Goal: Task Accomplishment & Management: Manage account settings

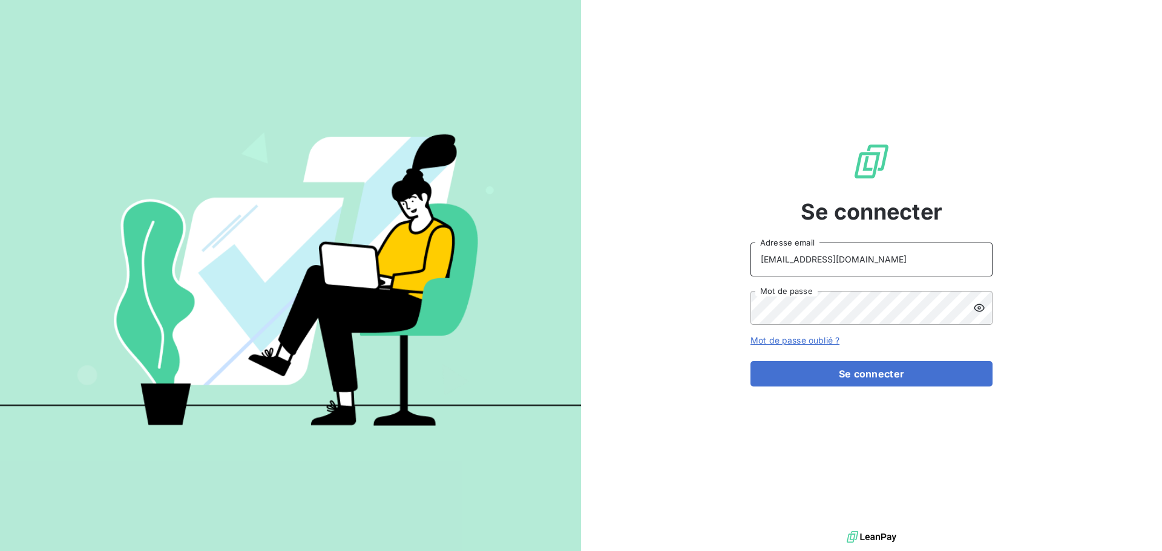
click at [913, 261] on input "[EMAIL_ADDRESS][DOMAIN_NAME]" at bounding box center [871, 260] width 242 height 34
type input "[EMAIL_ADDRESS][DOMAIN_NAME]"
click at [868, 382] on button "Se connecter" at bounding box center [871, 373] width 242 height 25
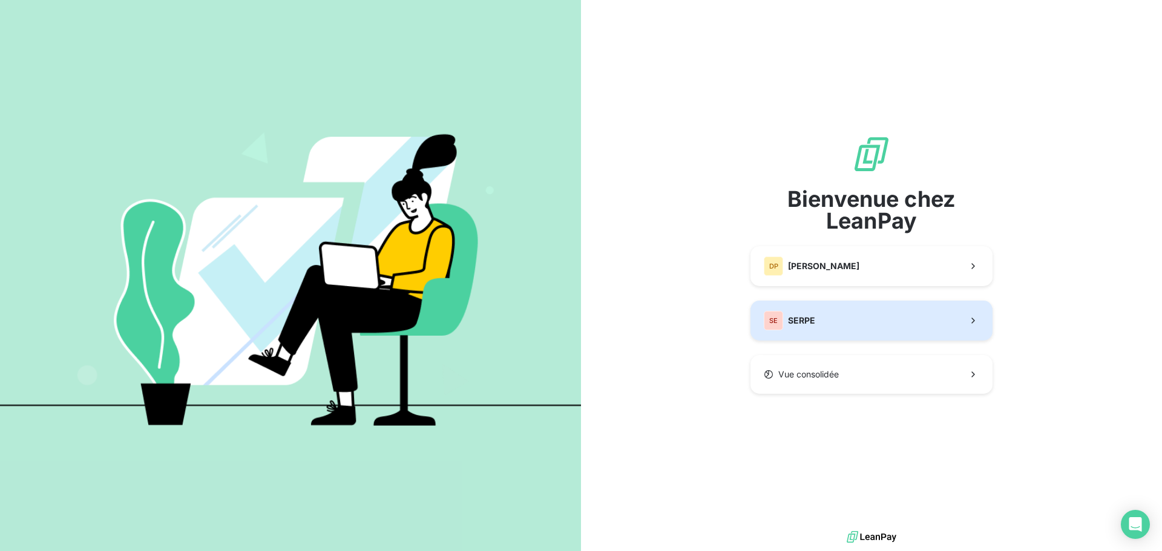
click at [806, 331] on button "SE SERPE" at bounding box center [871, 321] width 242 height 40
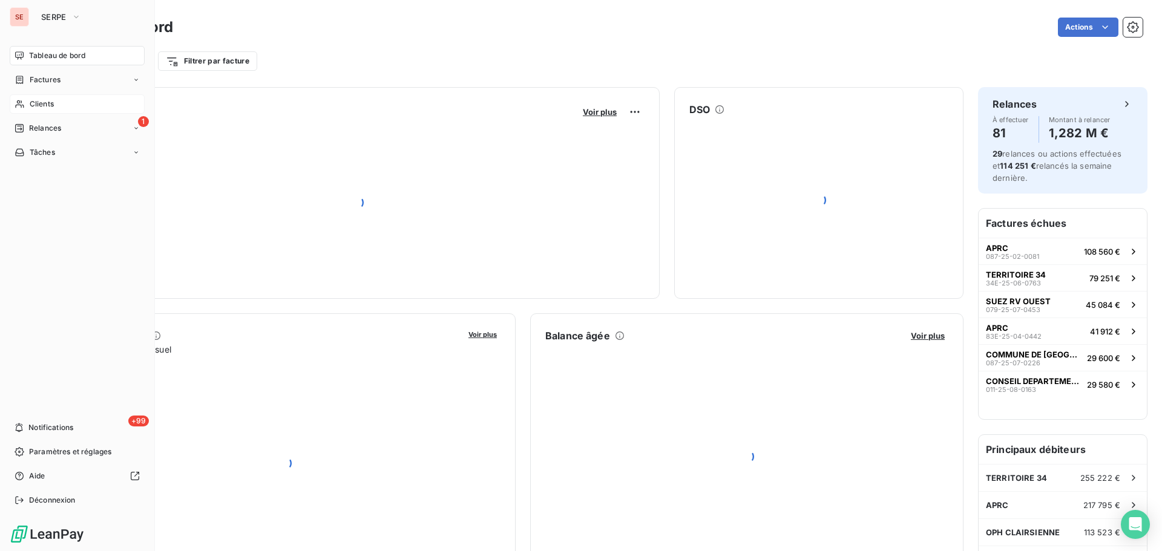
click at [33, 105] on span "Clients" at bounding box center [42, 104] width 24 height 11
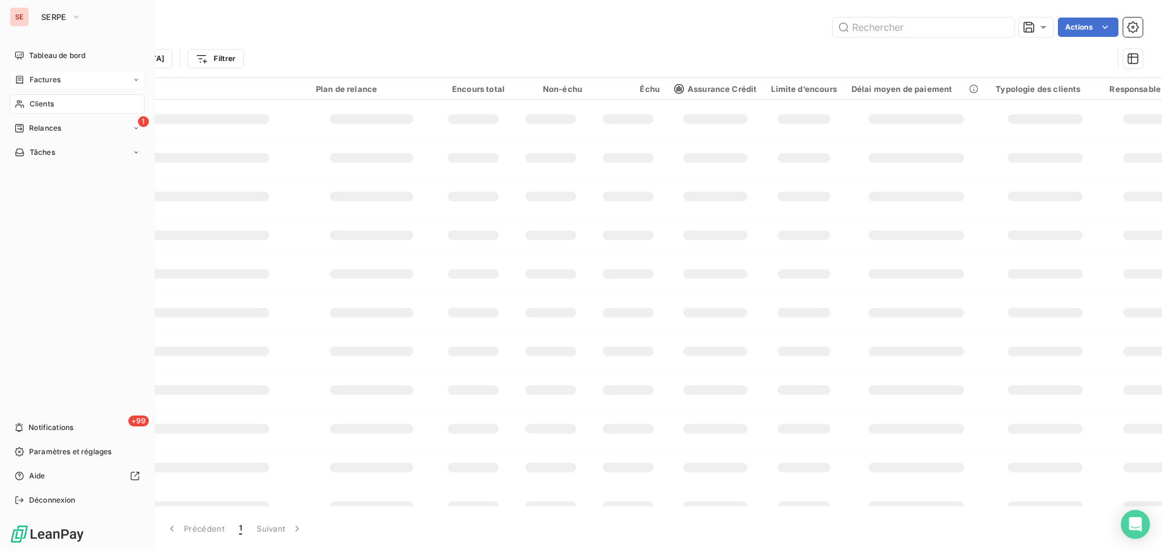
click at [34, 85] on div "Factures" at bounding box center [77, 79] width 135 height 19
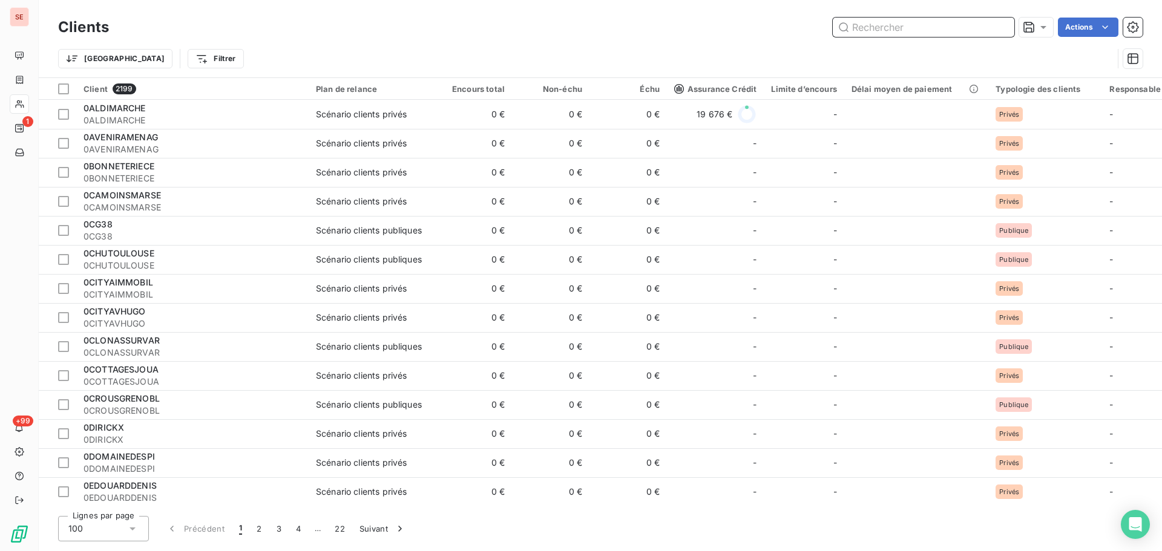
click at [913, 25] on input "text" at bounding box center [924, 27] width 182 height 19
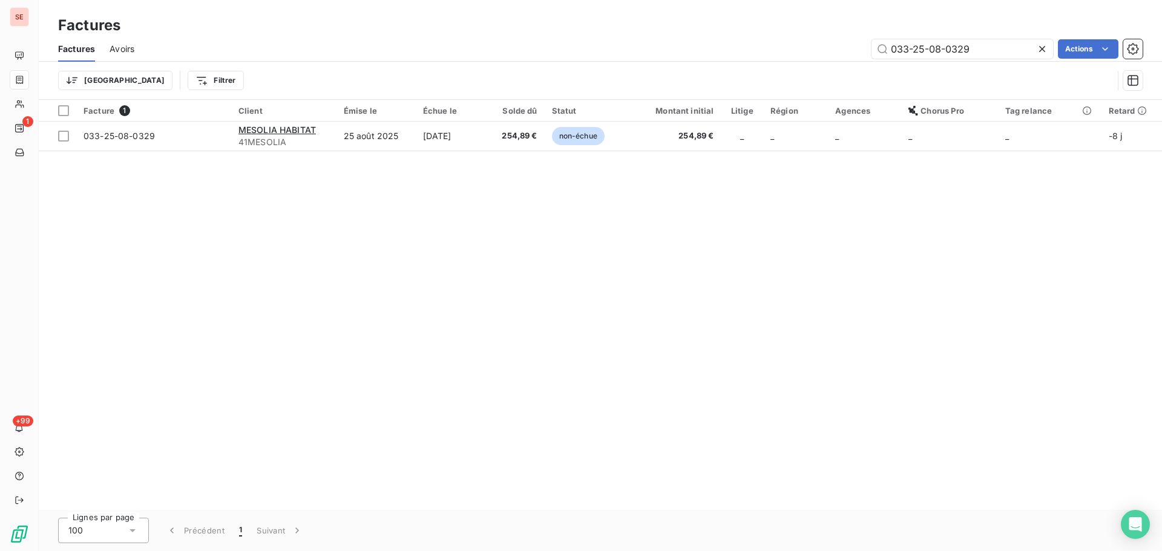
type input "033-25-08-0329"
click at [462, 156] on div "Facture 1 Client Émise le Échue le Solde dû Statut Montant initial Litige Régio…" at bounding box center [600, 305] width 1123 height 410
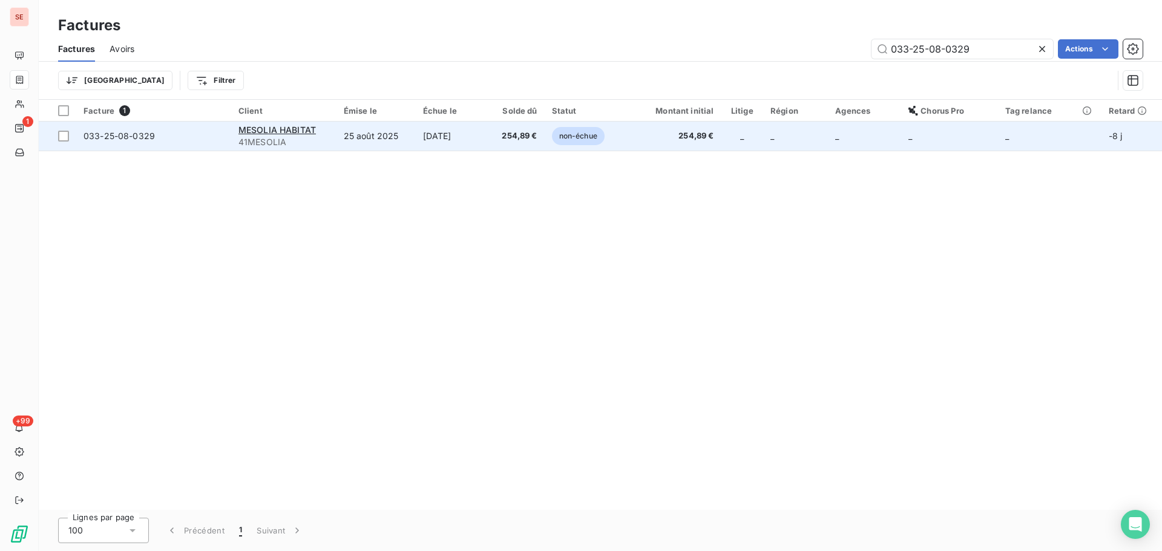
click at [467, 140] on td "[DATE]" at bounding box center [452, 136] width 72 height 29
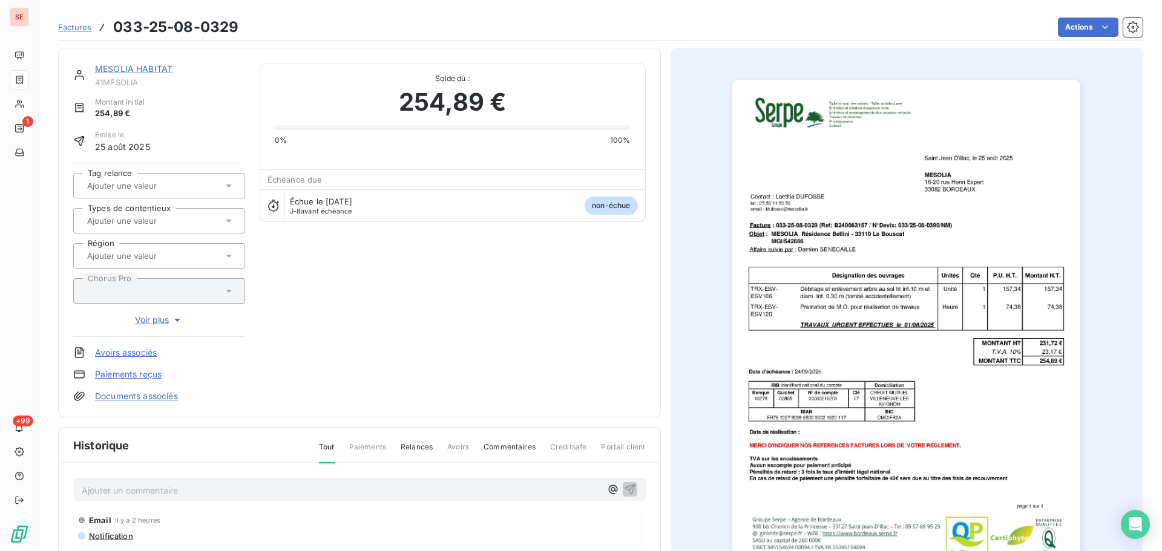
scroll to position [162, 0]
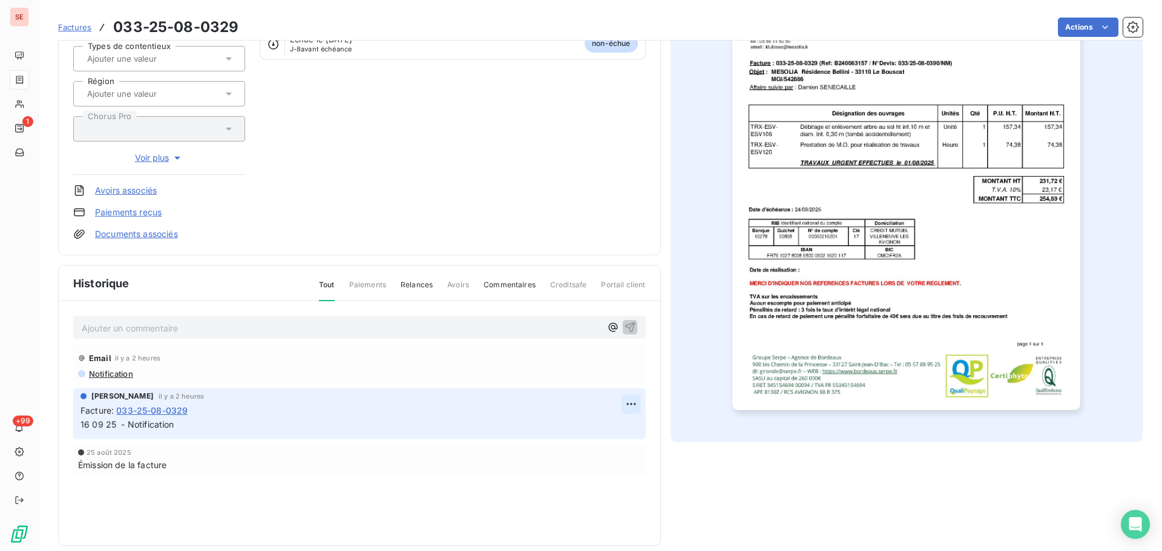
click at [630, 407] on html "SE 1 +99 Factures 033-25-08-0329 Actions MESOLIA HABITAT 41MESOLIA Montant init…" at bounding box center [581, 275] width 1162 height 551
click at [617, 424] on div "Editer" at bounding box center [597, 430] width 68 height 19
drag, startPoint x: 209, startPoint y: 428, endPoint x: -1, endPoint y: 412, distance: 210.6
click at [0, 412] on html "SE 1 +99 Factures 033-25-08-0329 Actions MESOLIA HABITAT 41MESOLIA Montant init…" at bounding box center [581, 275] width 1162 height 551
click at [190, 327] on p "Ajouter un commentaire ﻿" at bounding box center [341, 328] width 519 height 15
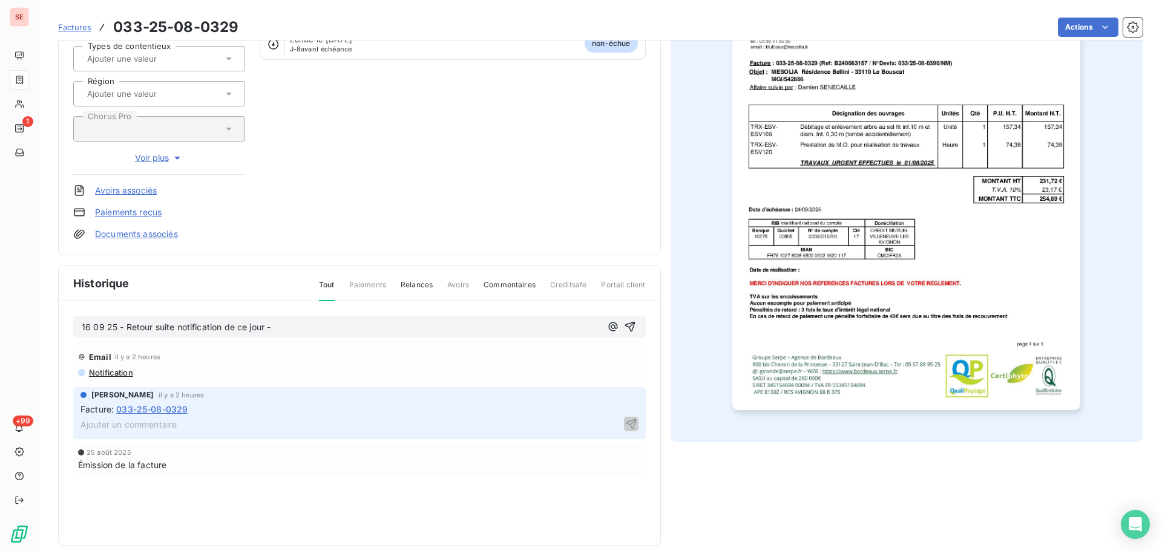
click at [331, 330] on p "16 09 25 - Retour suite notification de ce jour -" at bounding box center [341, 328] width 519 height 14
click at [584, 328] on p "16 09 25 - Retour suite notification de ce jour - Facture : 033-25-08-0329 acce…" at bounding box center [341, 328] width 519 height 14
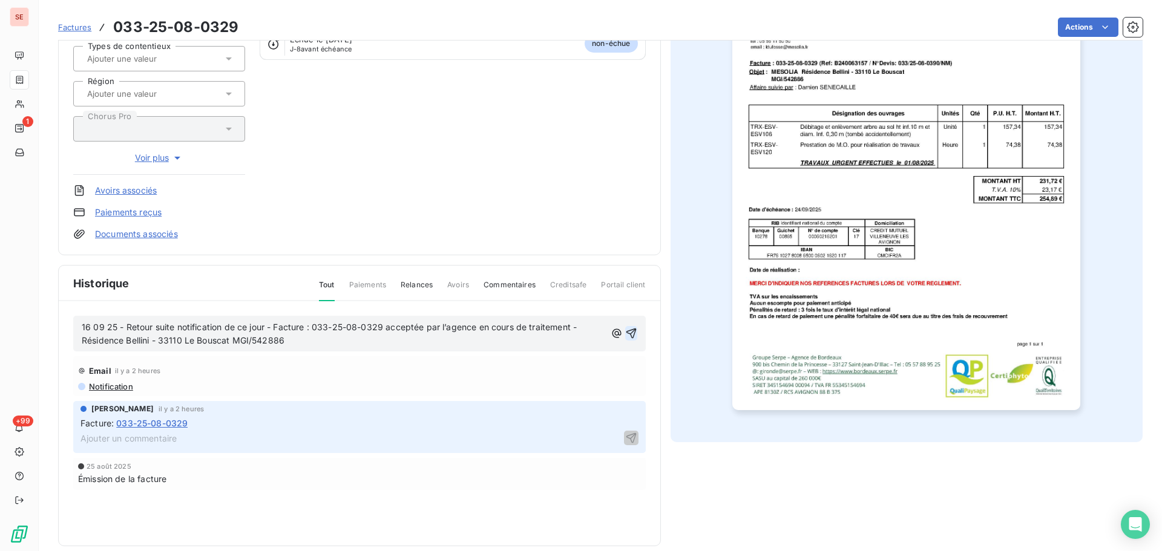
click at [629, 331] on icon "button" at bounding box center [631, 334] width 10 height 10
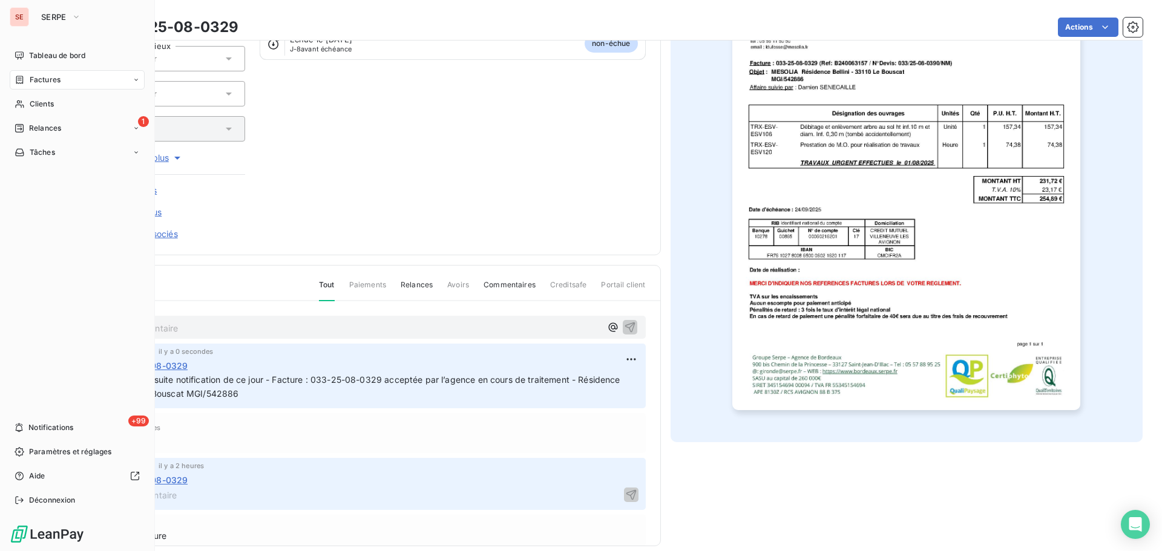
click at [28, 79] on div "Factures" at bounding box center [38, 79] width 46 height 11
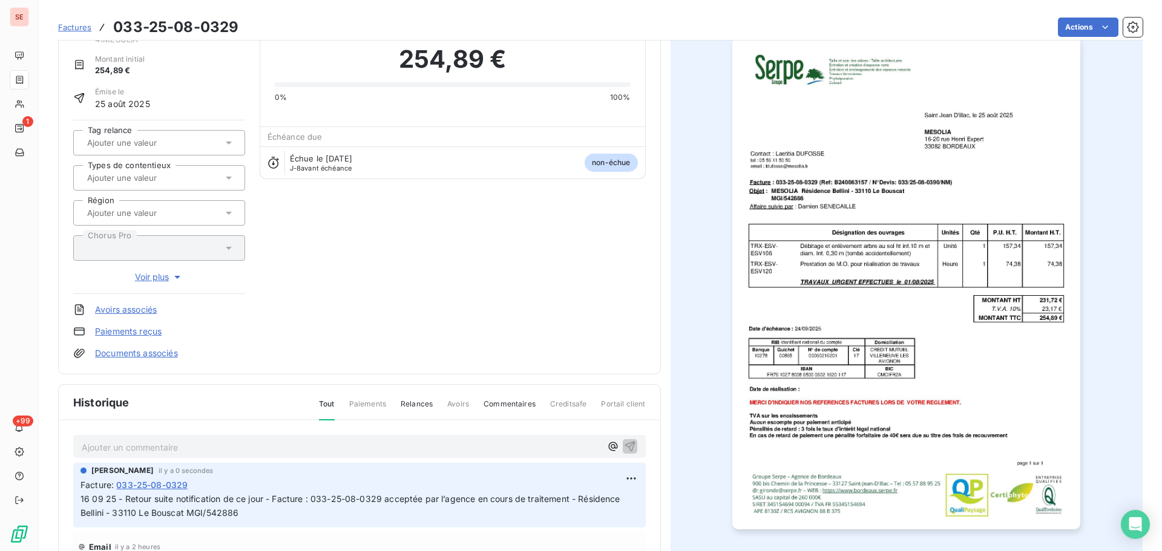
scroll to position [0, 0]
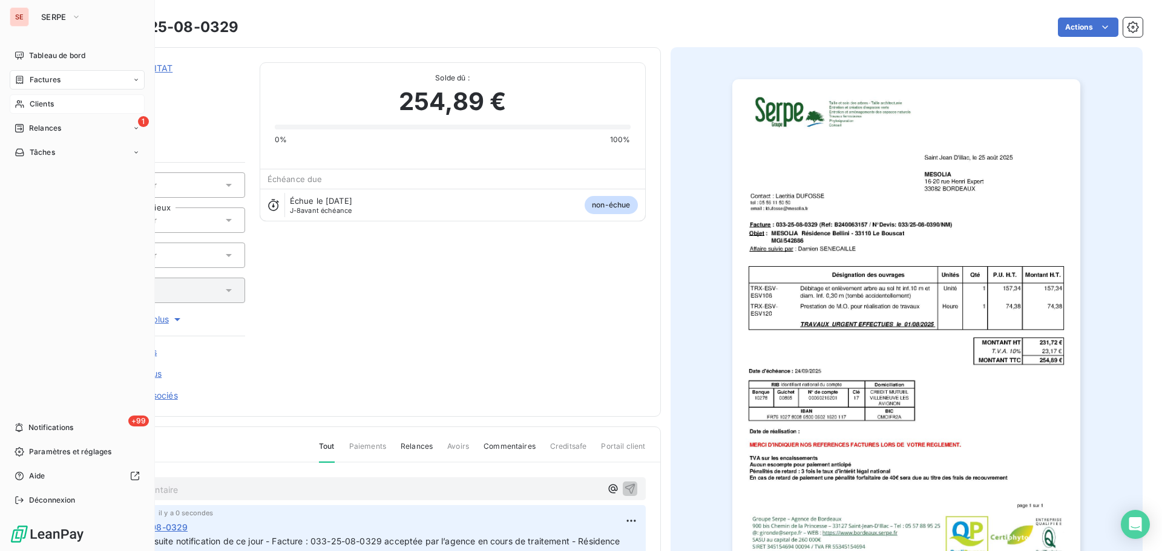
click at [40, 99] on span "Clients" at bounding box center [42, 104] width 24 height 11
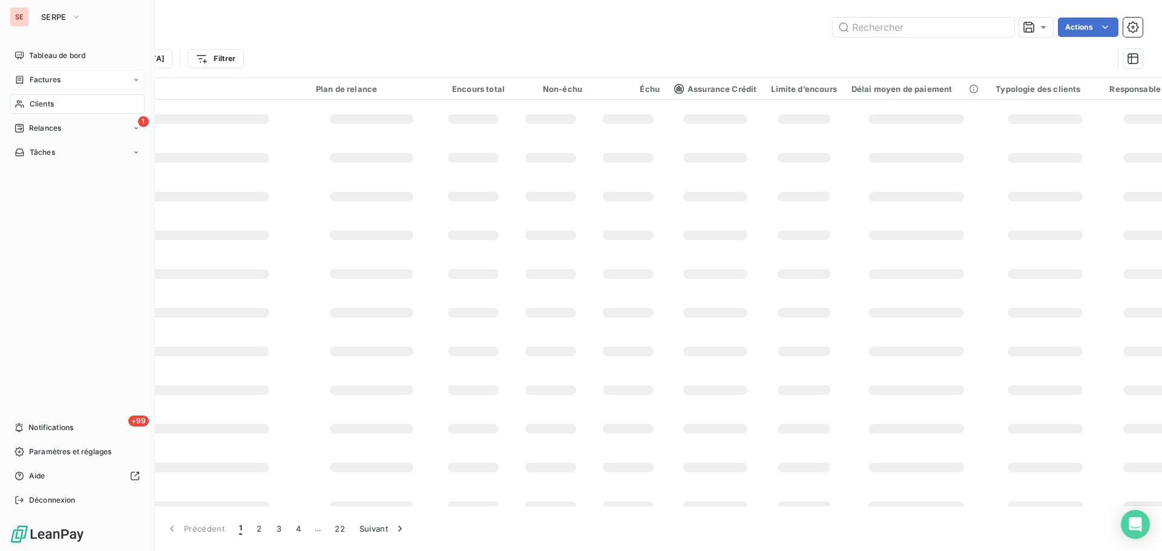
click at [50, 84] on span "Factures" at bounding box center [45, 79] width 31 height 11
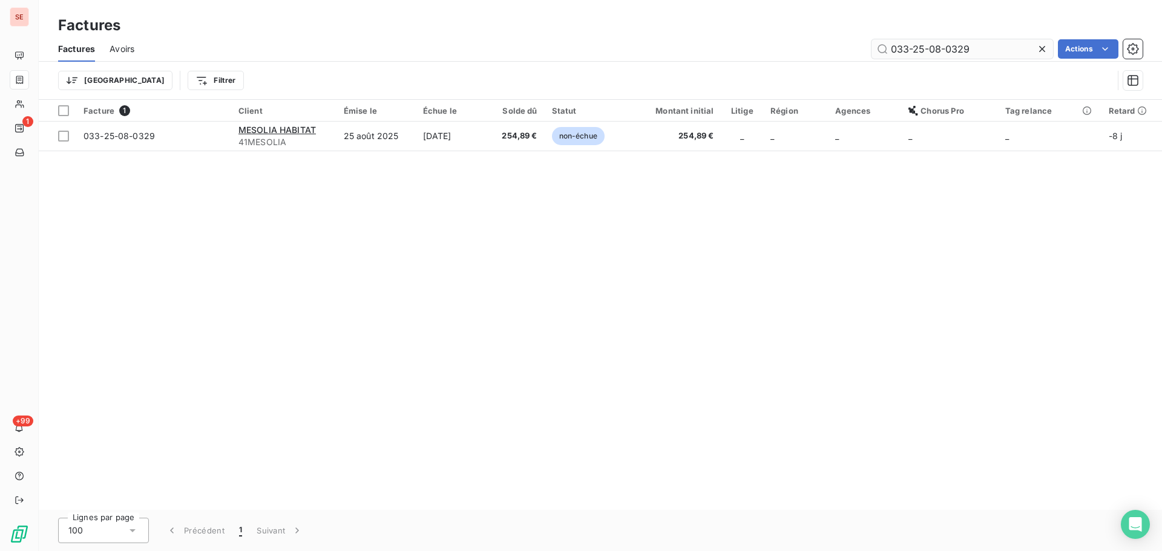
click at [982, 51] on input "033-25-08-0329" at bounding box center [963, 48] width 182 height 19
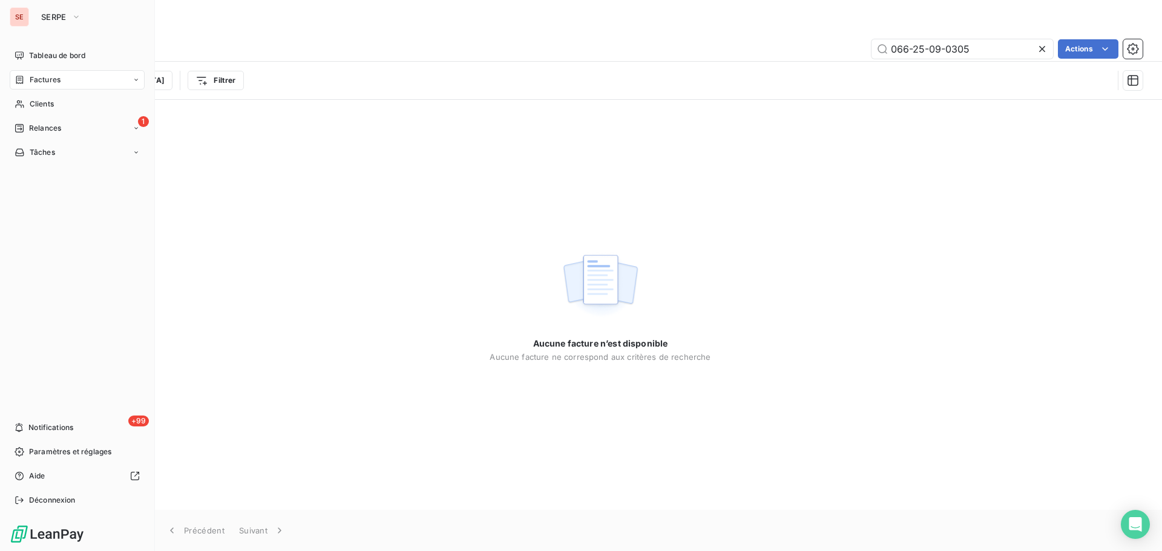
click at [32, 82] on span "Factures" at bounding box center [45, 79] width 31 height 11
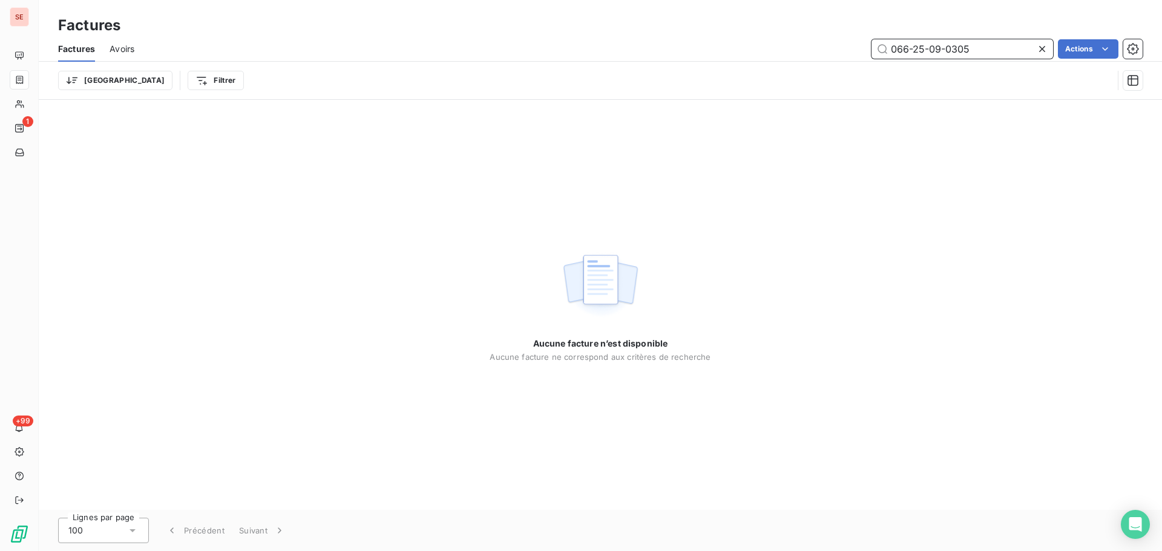
click at [976, 50] on input "066-25-09-0305" at bounding box center [963, 48] width 182 height 19
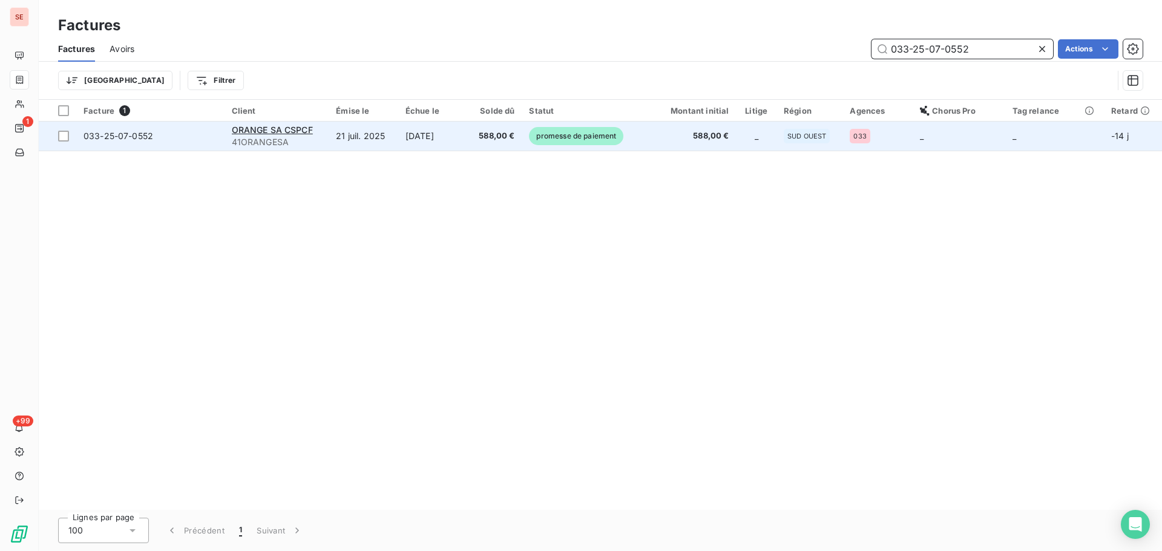
type input "033-25-07-0552"
click at [706, 139] on span "588,00 €" at bounding box center [688, 136] width 80 height 12
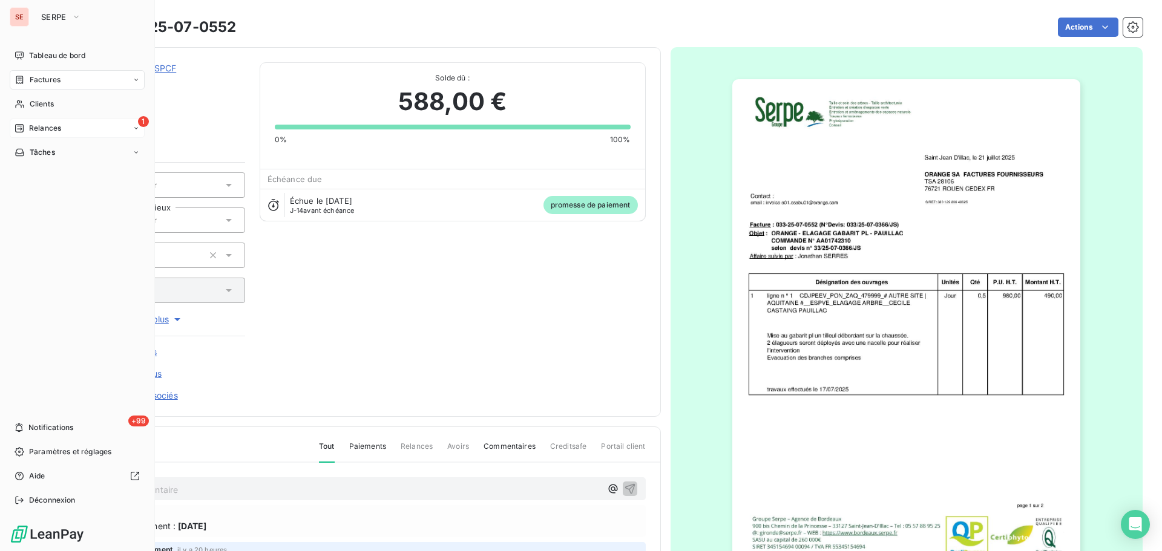
click at [37, 130] on span "Relances" at bounding box center [45, 128] width 32 height 11
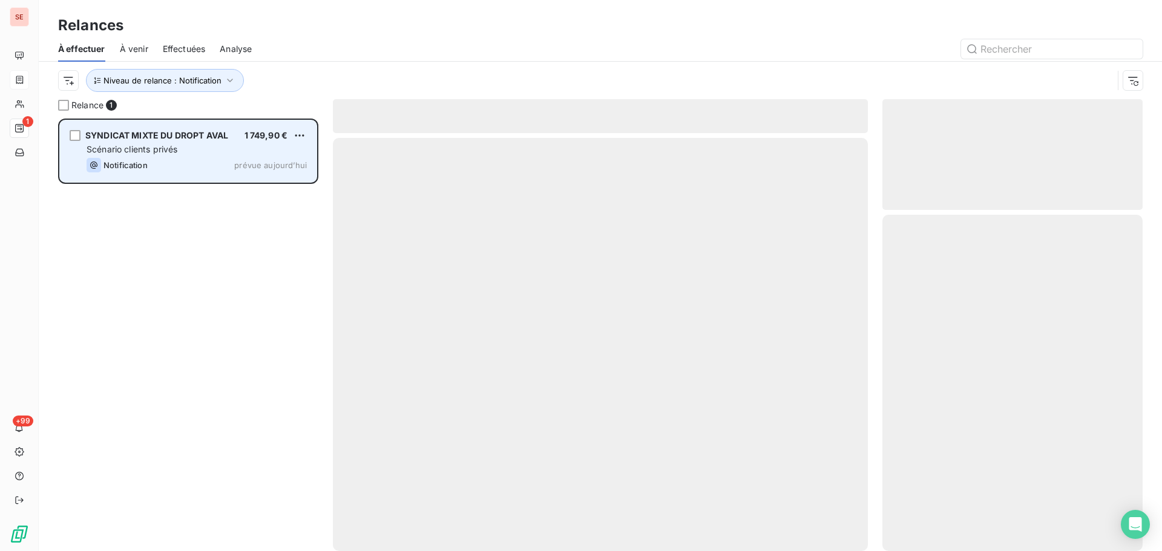
scroll to position [424, 251]
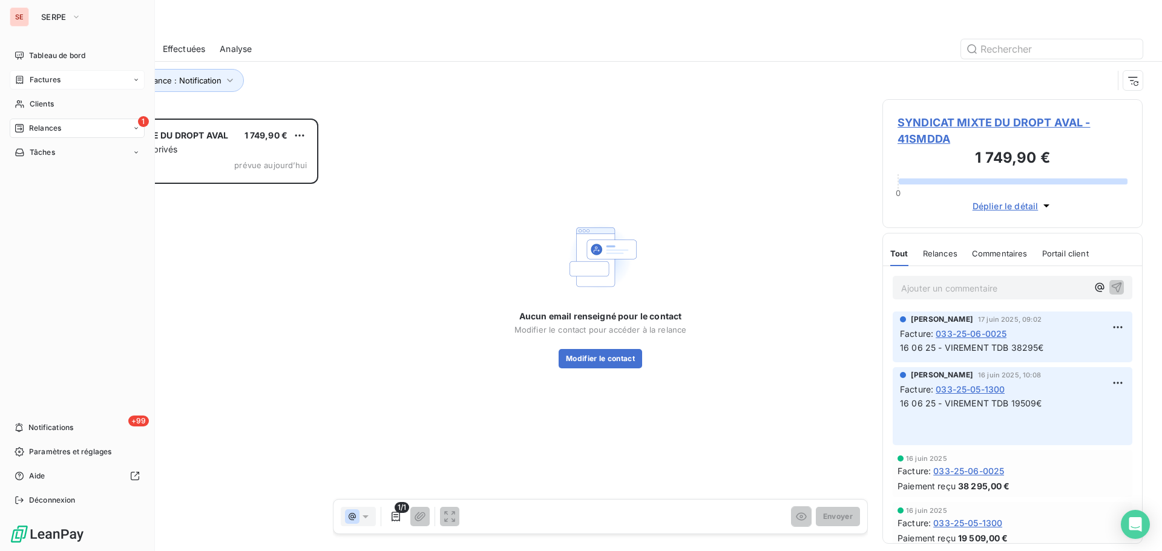
click at [42, 116] on nav "Tableau de bord Factures Clients 1 Relances Tâches" at bounding box center [77, 104] width 135 height 116
click at [49, 102] on span "Clients" at bounding box center [42, 104] width 24 height 11
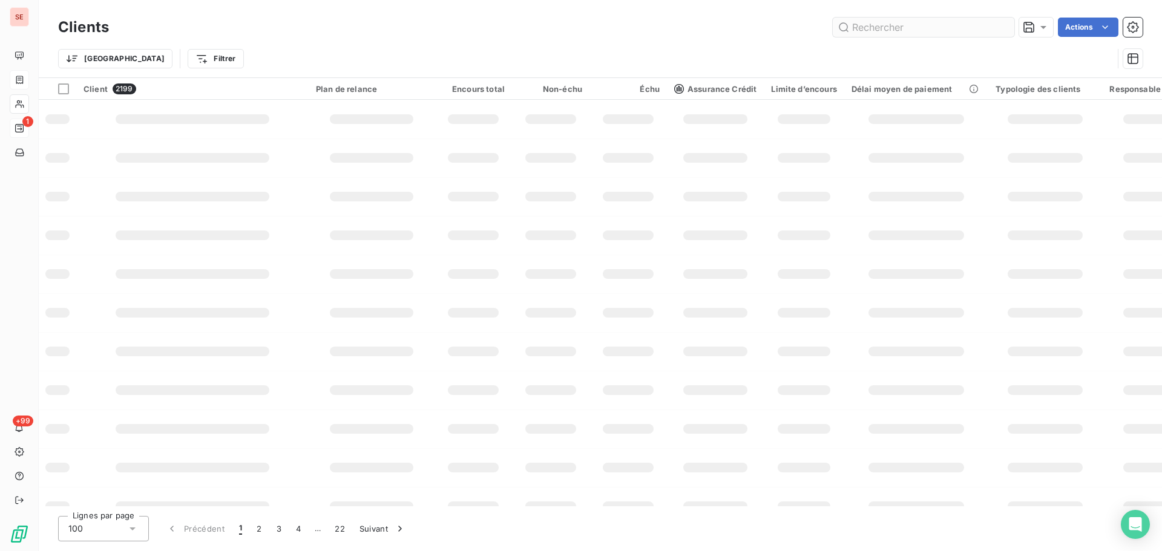
click at [884, 26] on input "text" at bounding box center [924, 27] width 182 height 19
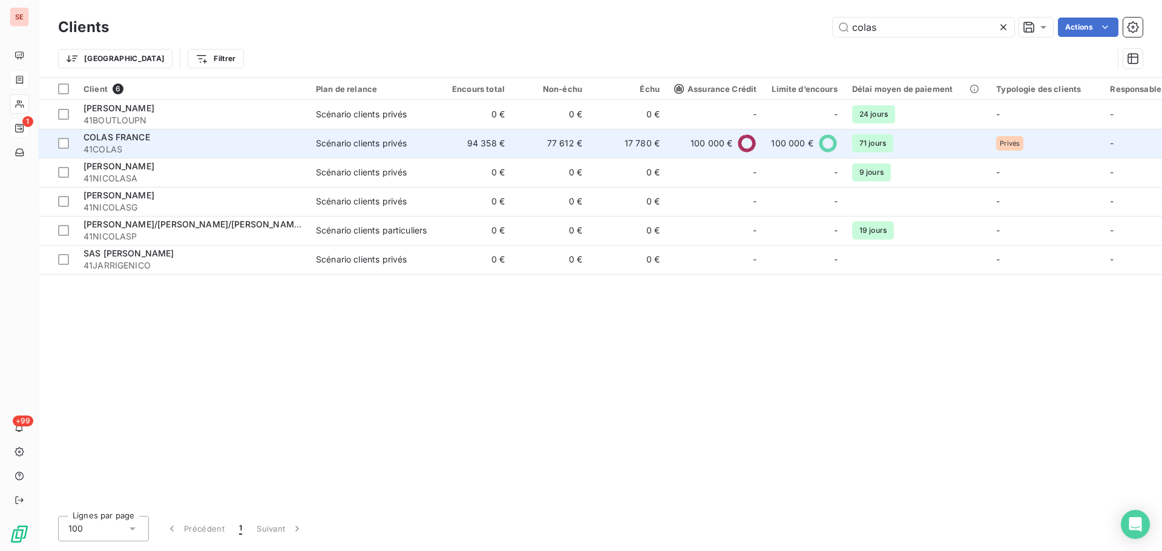
type input "colas"
click at [456, 149] on td "94 358 €" at bounding box center [473, 143] width 77 height 29
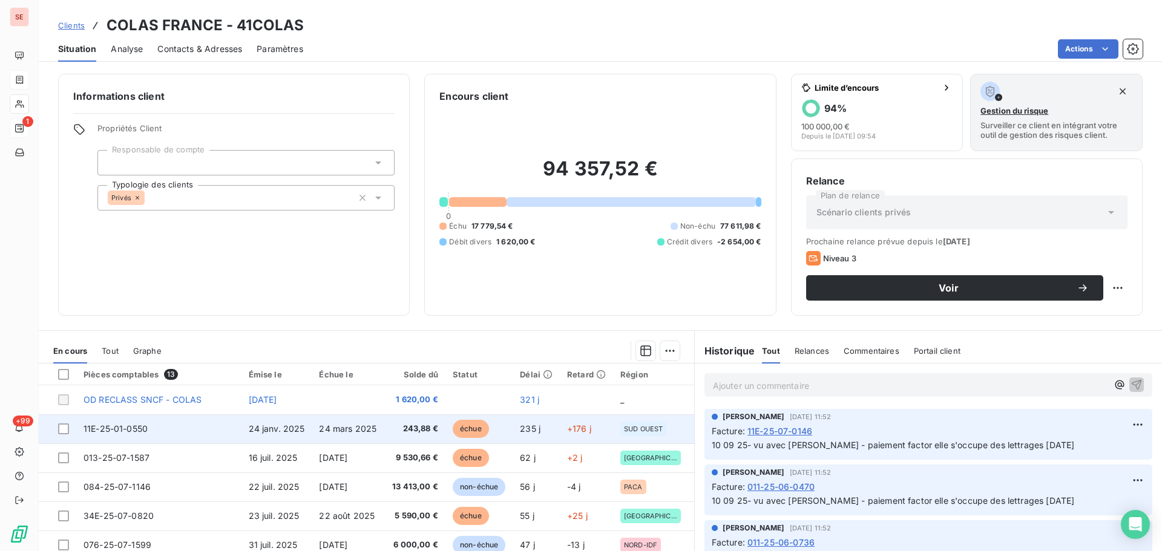
click at [364, 428] on span "24 mars 2025" at bounding box center [347, 429] width 57 height 10
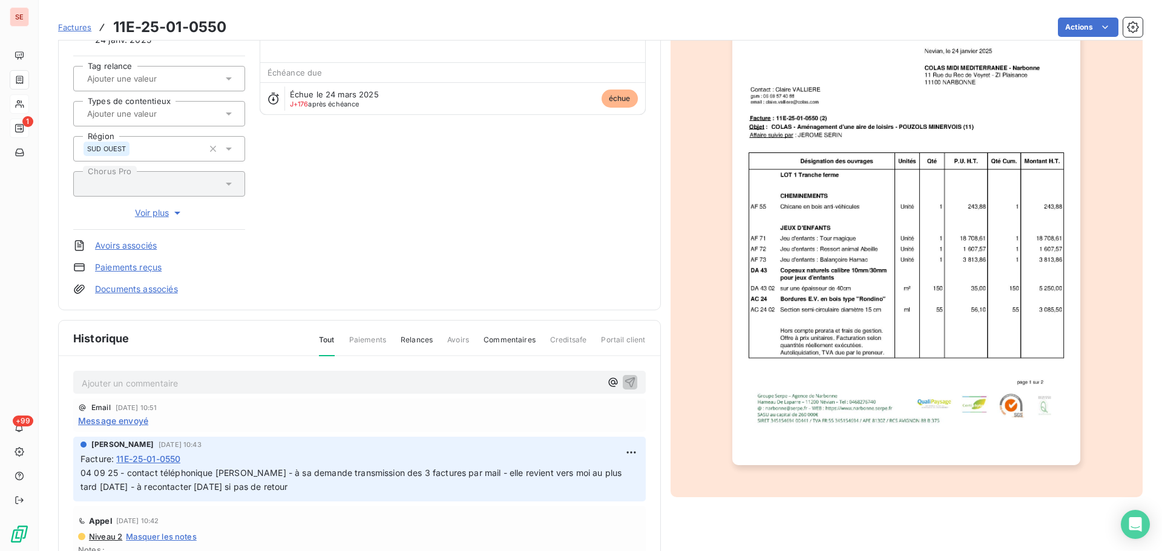
scroll to position [177, 0]
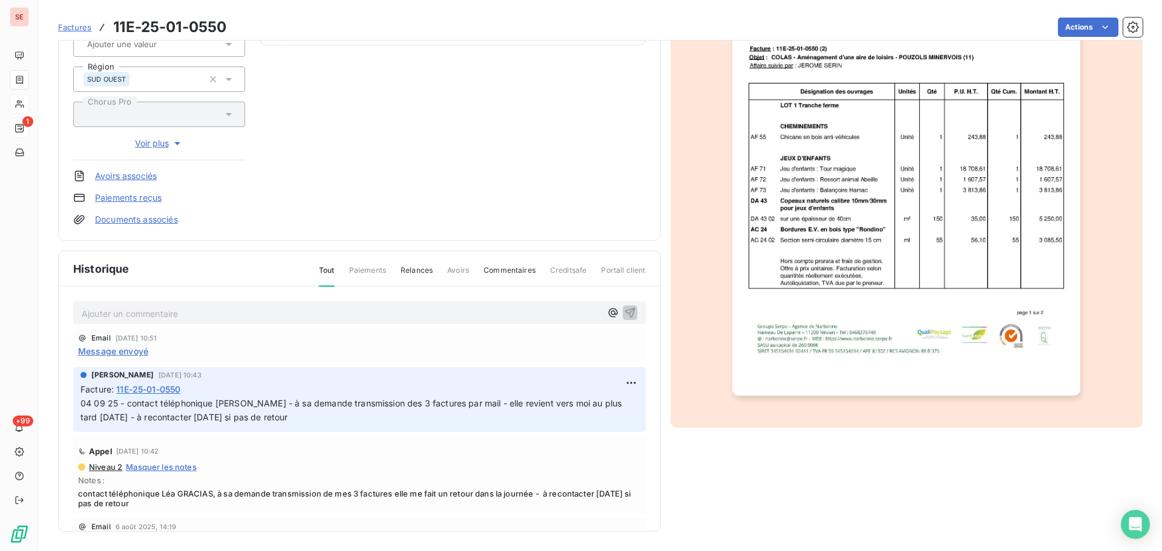
click at [968, 244] on img "button" at bounding box center [906, 149] width 348 height 493
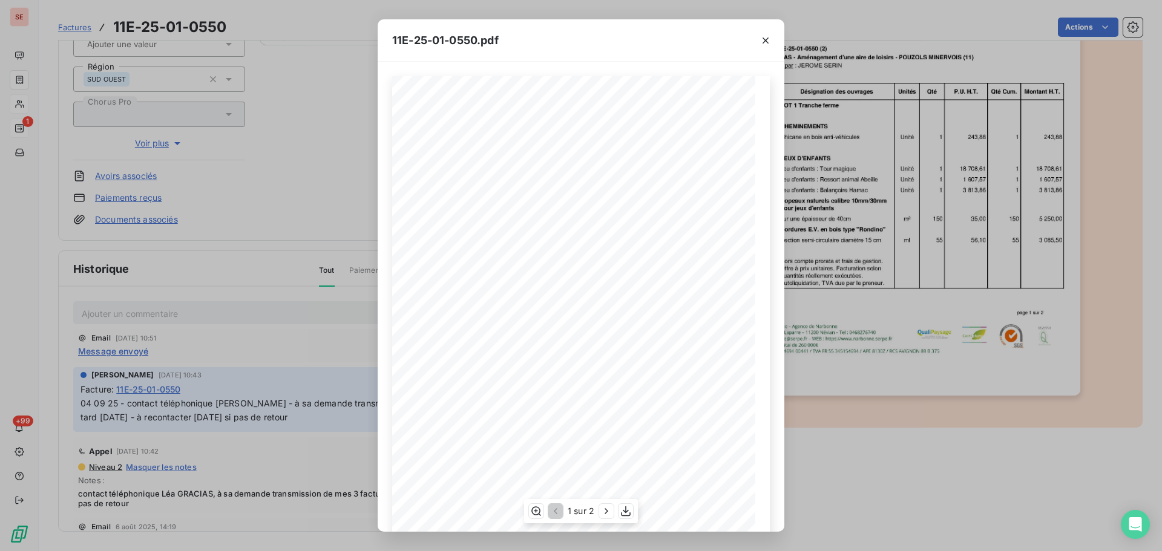
scroll to position [72, 0]
click at [605, 516] on icon "button" at bounding box center [606, 511] width 12 height 12
click at [625, 514] on icon "button" at bounding box center [627, 511] width 12 height 12
drag, startPoint x: 764, startPoint y: 36, endPoint x: 728, endPoint y: 29, distance: 36.3
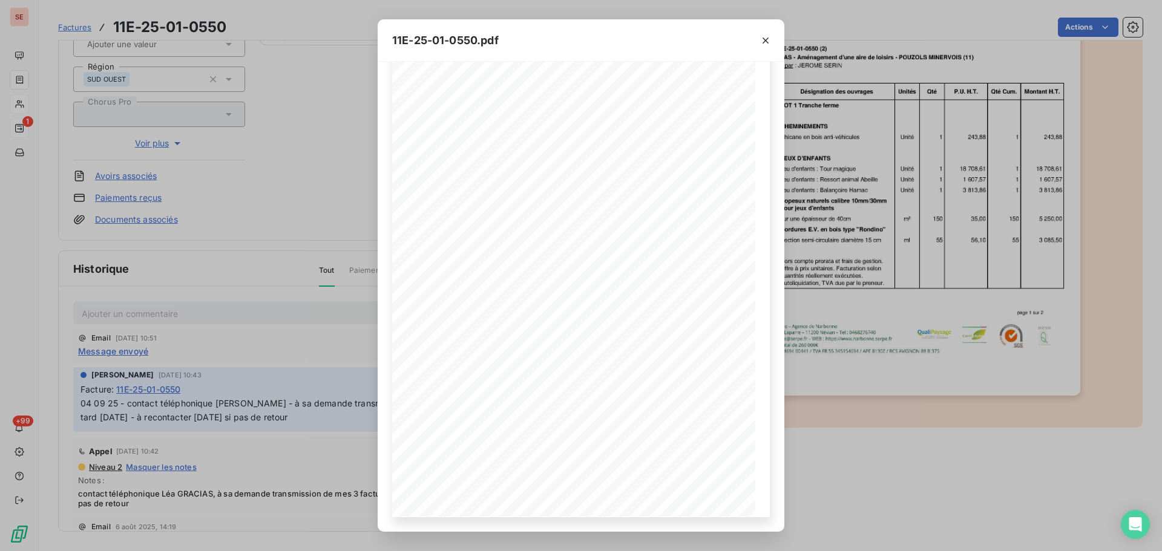
click at [764, 36] on icon "button" at bounding box center [766, 40] width 12 height 12
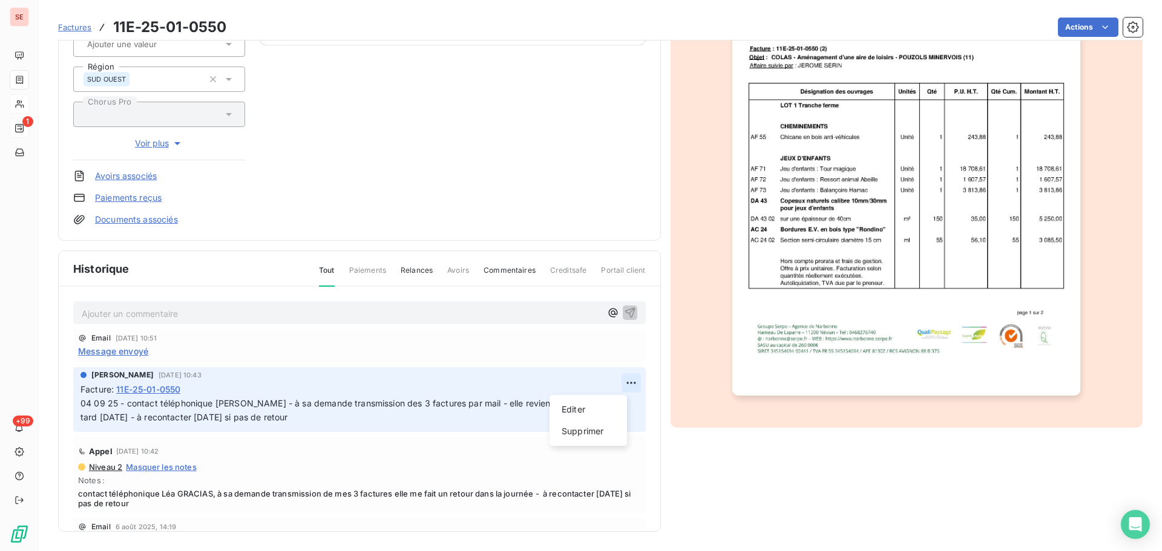
click at [613, 381] on html "SE 1 +99 Factures 11E-25-01-0550 Actions COLAS FRANCE 41COLAS Montant initial 2…" at bounding box center [581, 275] width 1162 height 551
click at [564, 407] on div "Editer" at bounding box center [588, 409] width 68 height 19
click at [82, 404] on span "04 09 25 - contact téléphonique [PERSON_NAME] - à sa demande transmission des 3…" at bounding box center [352, 410] width 544 height 24
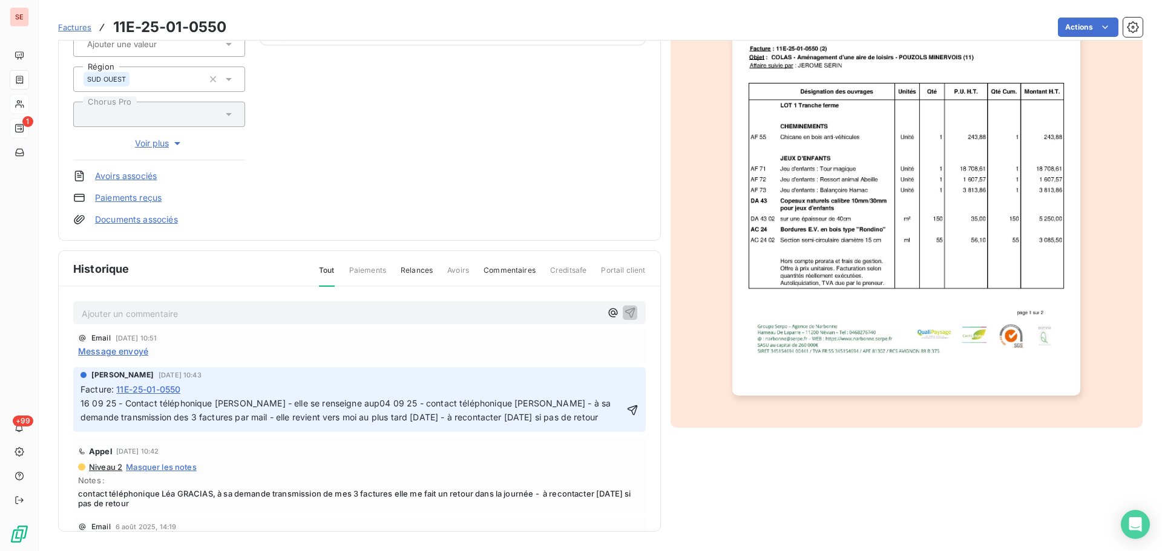
click at [294, 410] on p "16 09 25 - Contact téléphonique [PERSON_NAME] - elle se renseigne aup04 09 25 -…" at bounding box center [351, 411] width 543 height 28
click at [387, 405] on span "16 09 25 - Contact téléphonique [PERSON_NAME] - elle se renseigne aup04 09 25 -…" at bounding box center [346, 410] width 533 height 24
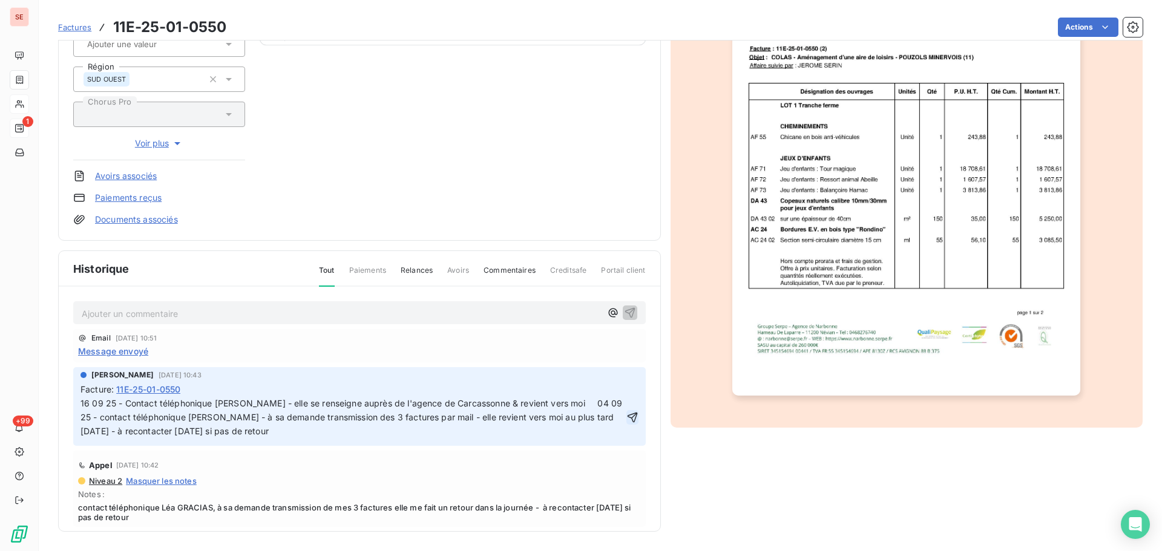
click at [626, 418] on icon "button" at bounding box center [632, 418] width 12 height 12
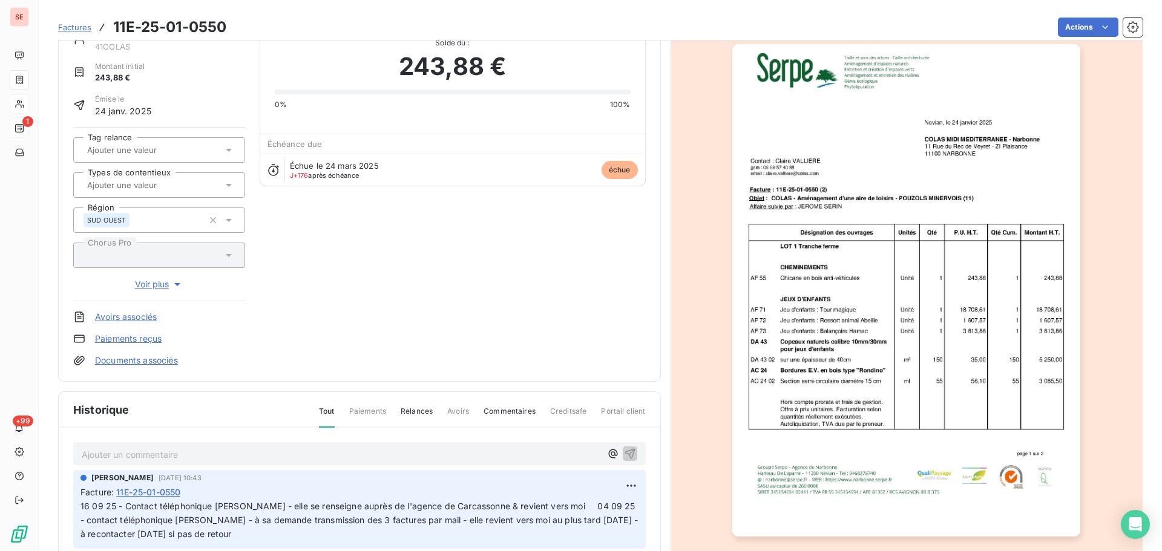
scroll to position [0, 0]
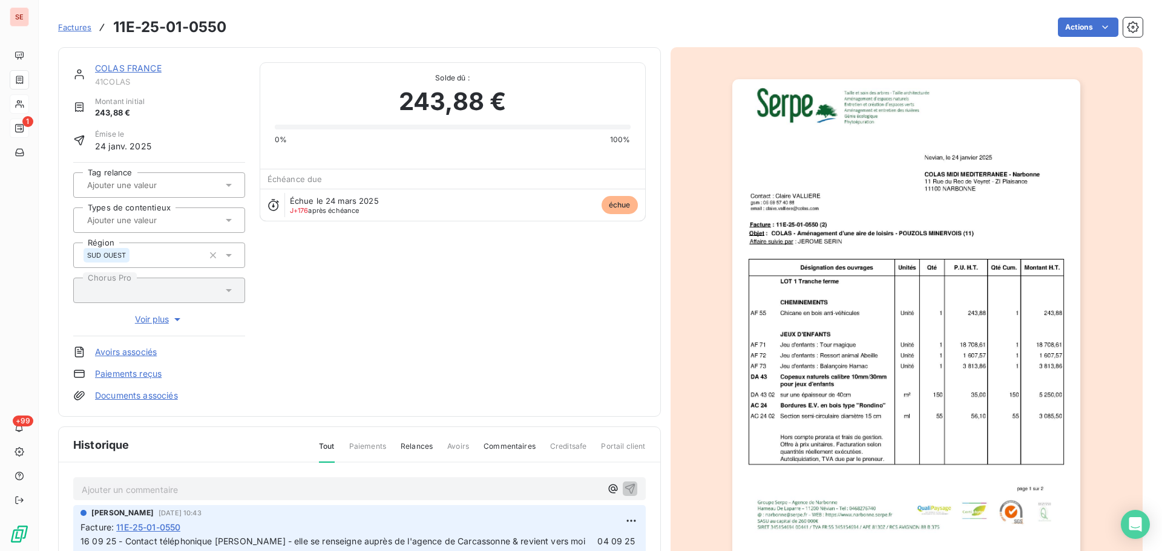
click at [153, 71] on link "COLAS FRANCE" at bounding box center [128, 68] width 67 height 10
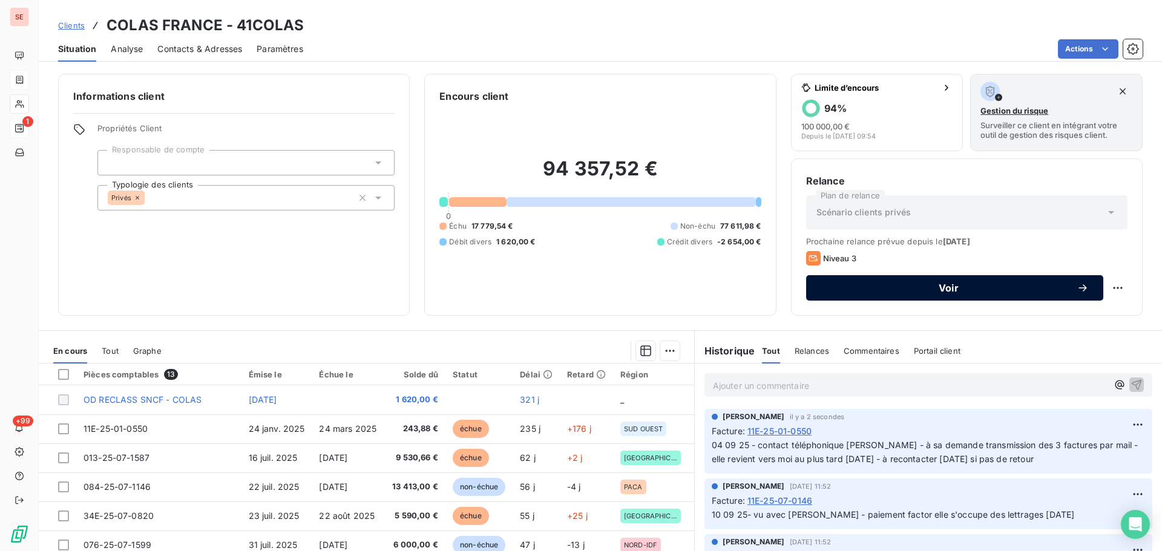
click at [1055, 291] on span "Voir" at bounding box center [949, 288] width 256 height 10
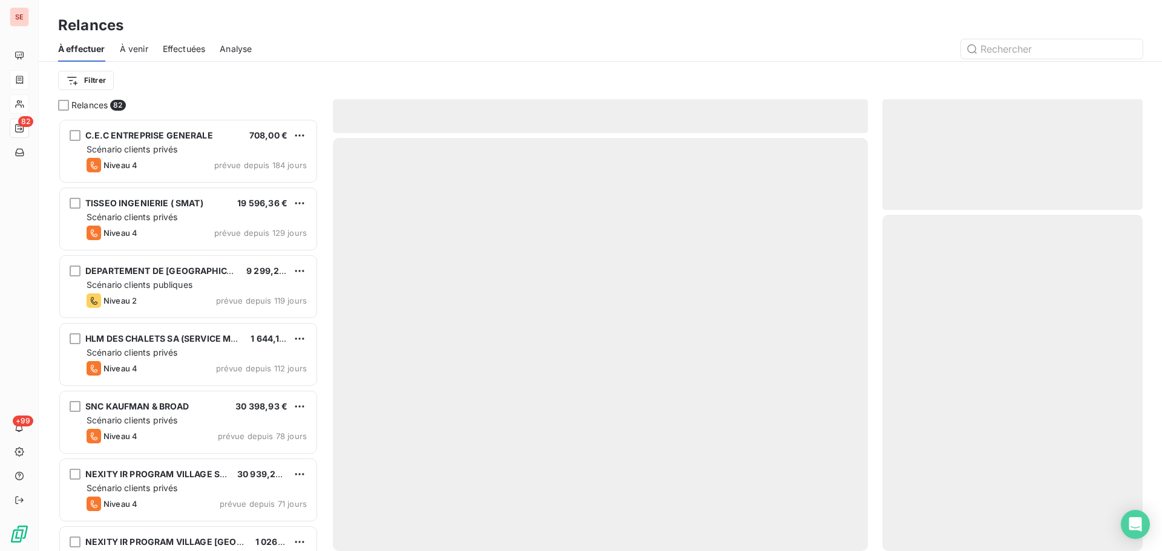
scroll to position [424, 251]
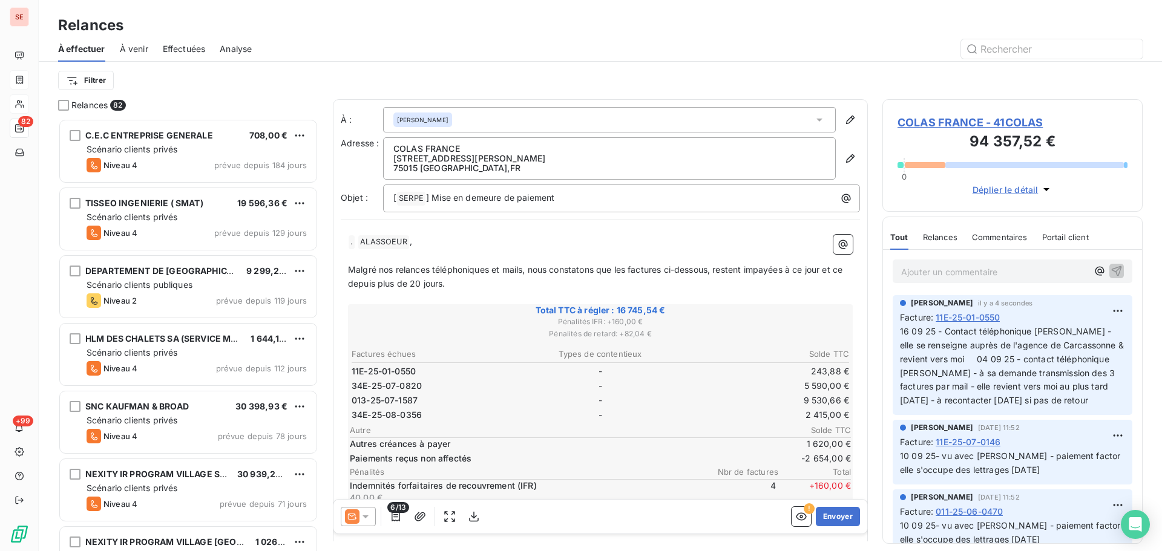
click at [369, 517] on icon at bounding box center [366, 517] width 12 height 12
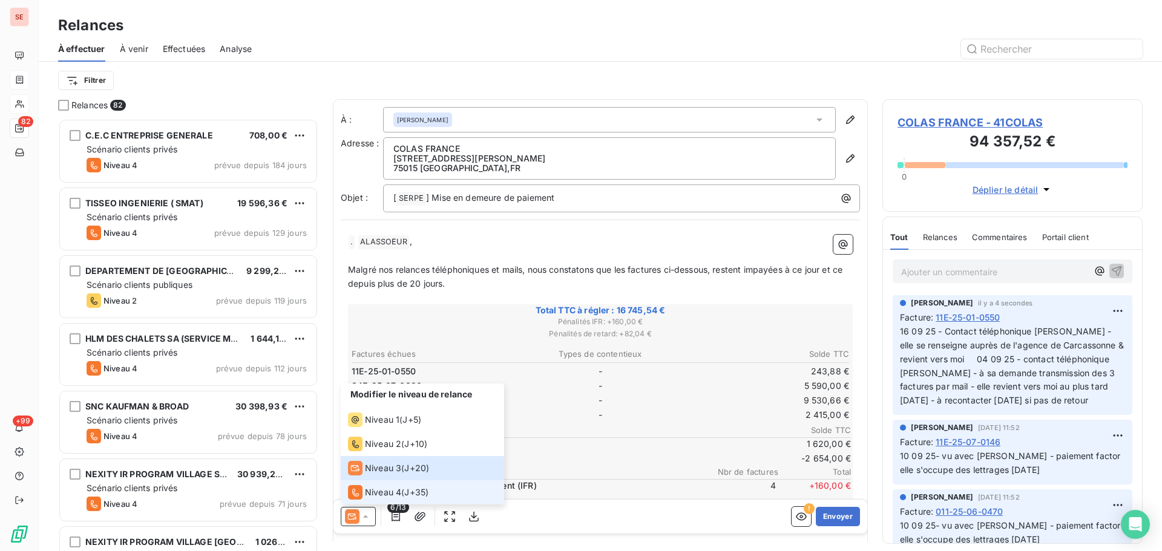
click at [395, 493] on span "Niveau 4" at bounding box center [383, 493] width 36 height 12
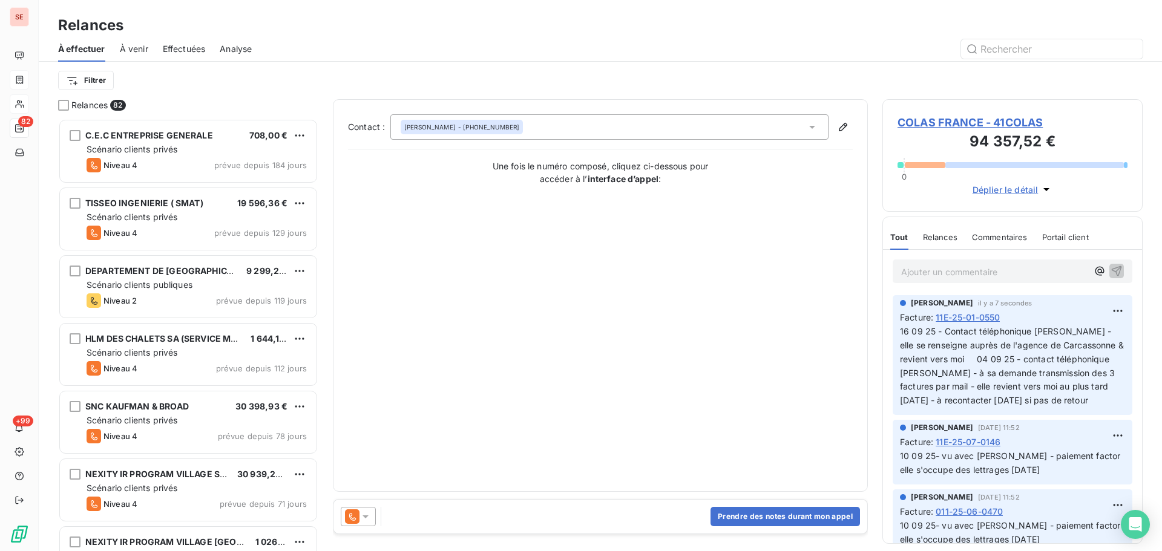
click at [739, 128] on div "[PERSON_NAME] - [PHONE_NUMBER]" at bounding box center [609, 126] width 438 height 25
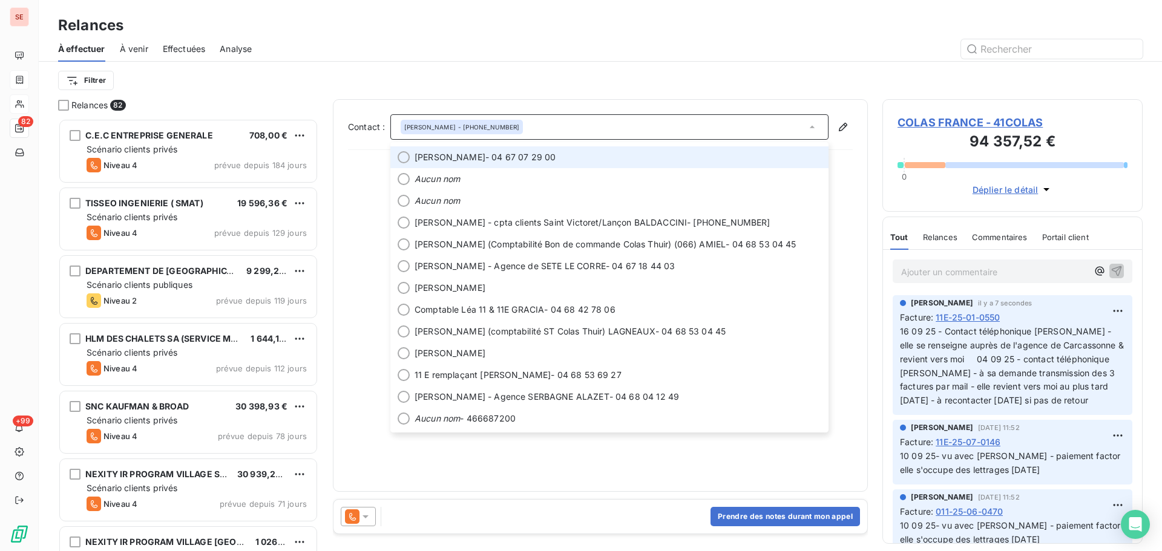
scroll to position [385, 0]
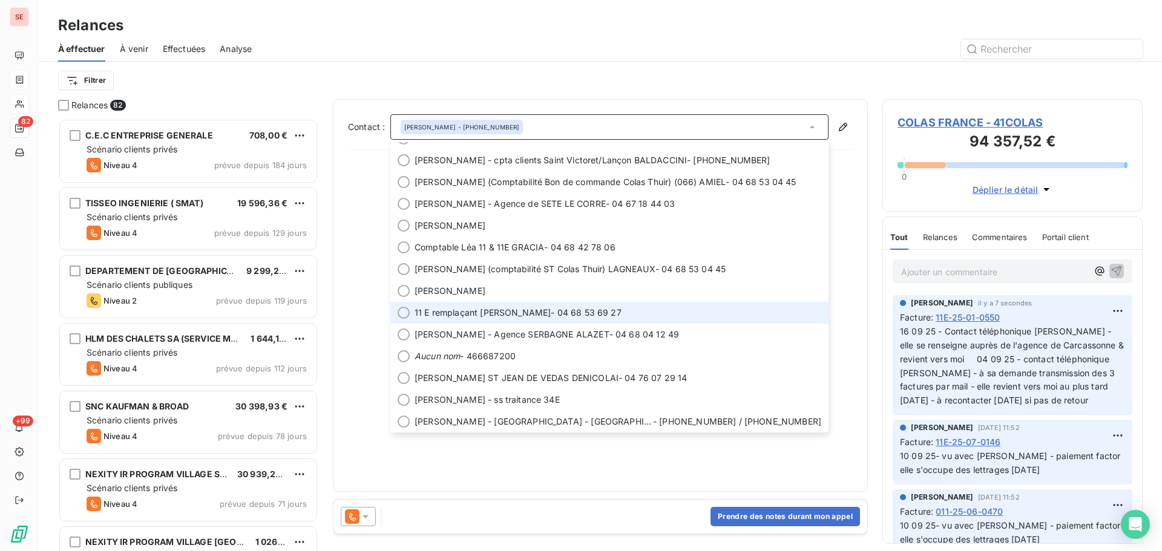
click at [655, 315] on span "11 E remplaçant [PERSON_NAME] - 04 68 53 69 27" at bounding box center [618, 313] width 407 height 12
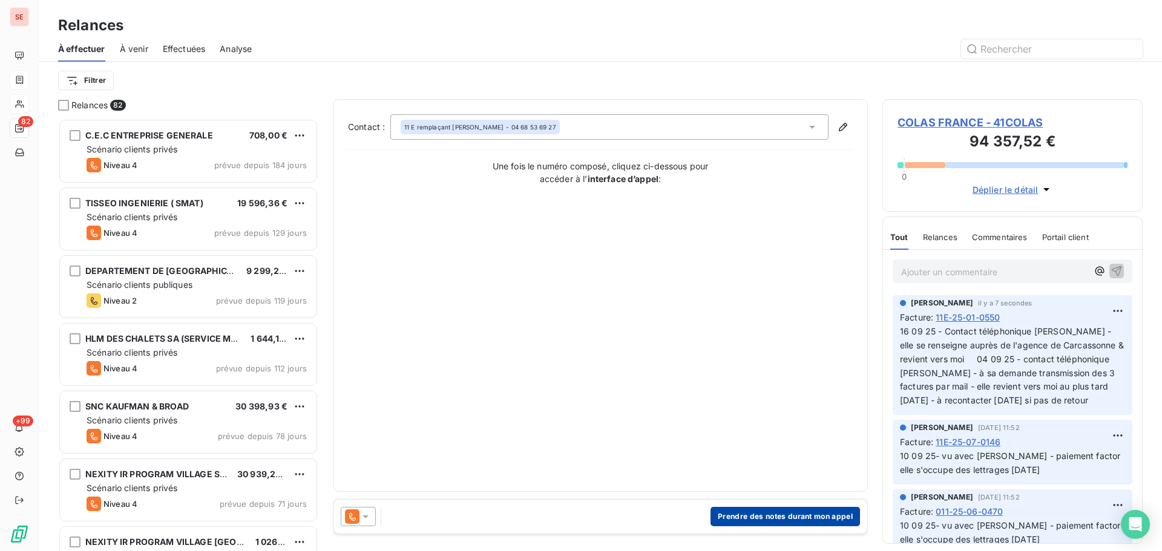
click at [797, 514] on button "Prendre des notes durant mon appel" at bounding box center [785, 516] width 149 height 19
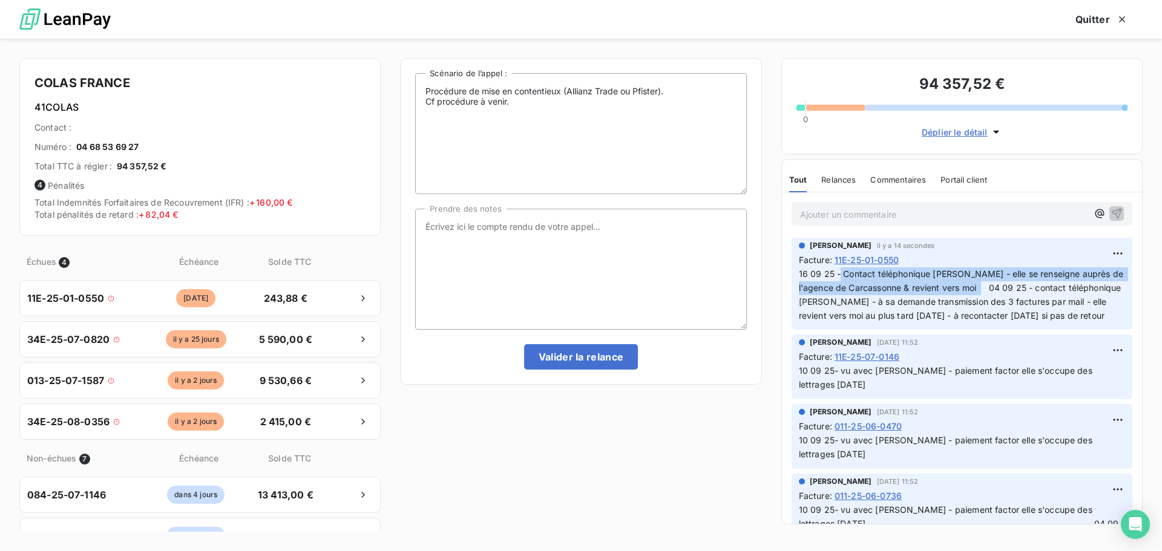
drag, startPoint x: 1021, startPoint y: 289, endPoint x: 841, endPoint y: 276, distance: 180.2
click at [841, 276] on span "16 09 25 - Contact téléphonique [PERSON_NAME] - elle se renseigne auprès de l'a…" at bounding box center [962, 295] width 327 height 52
copy span "Contact téléphonique [PERSON_NAME] - elle se renseigne auprès de l'agence de Ca…"
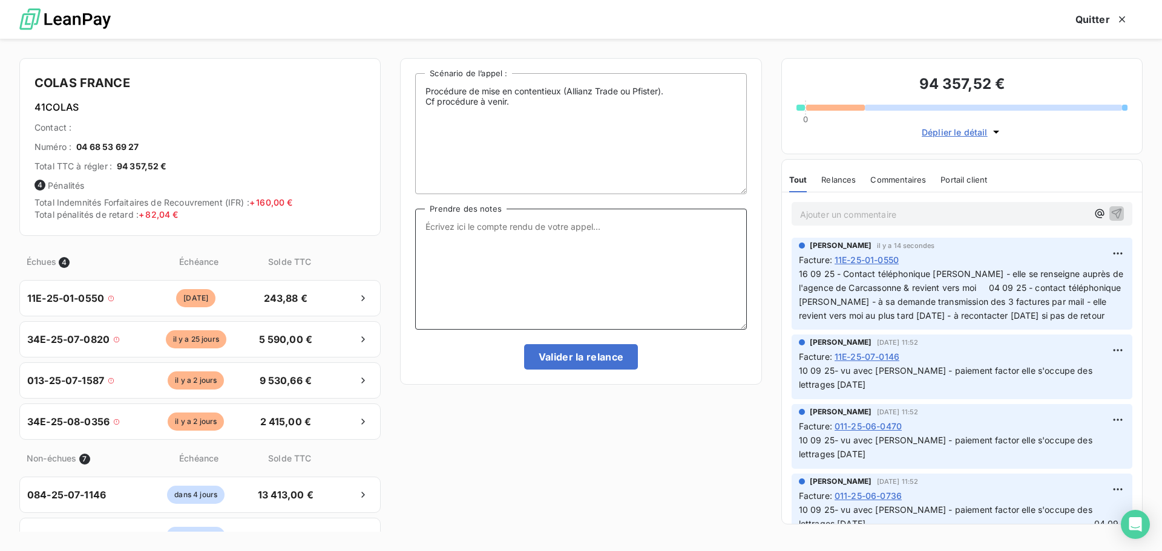
click at [556, 238] on textarea "Prendre des notes" at bounding box center [580, 269] width 331 height 121
paste textarea "Contact téléphonique [PERSON_NAME] - elle se renseigne auprès de l'agence de Ca…"
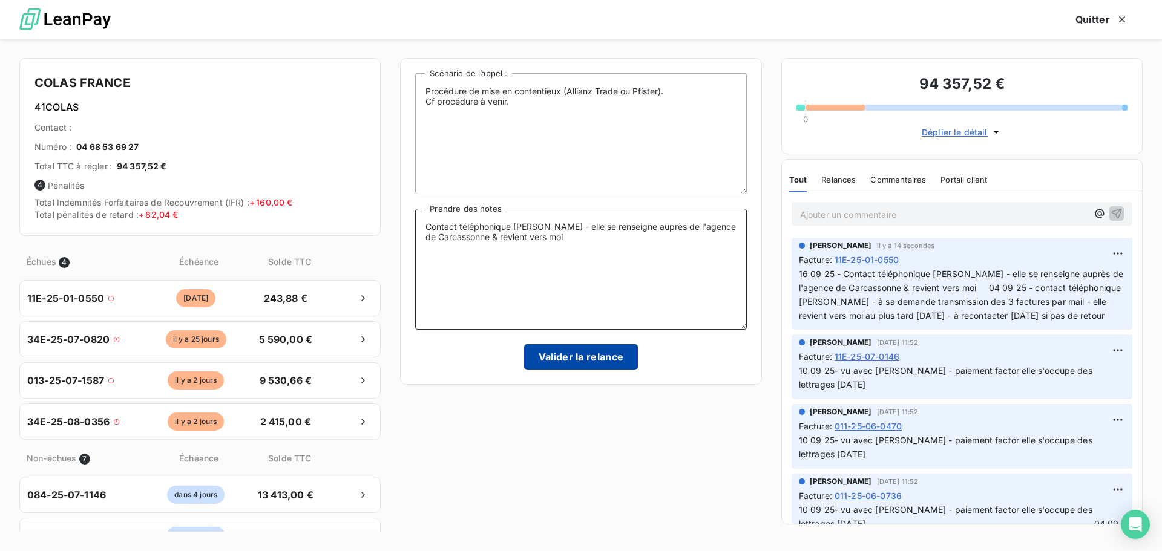
type textarea "Contact téléphonique [PERSON_NAME] - elle se renseigne auprès de l'agence de Ca…"
click at [603, 362] on button "Valider la relance" at bounding box center [581, 356] width 114 height 25
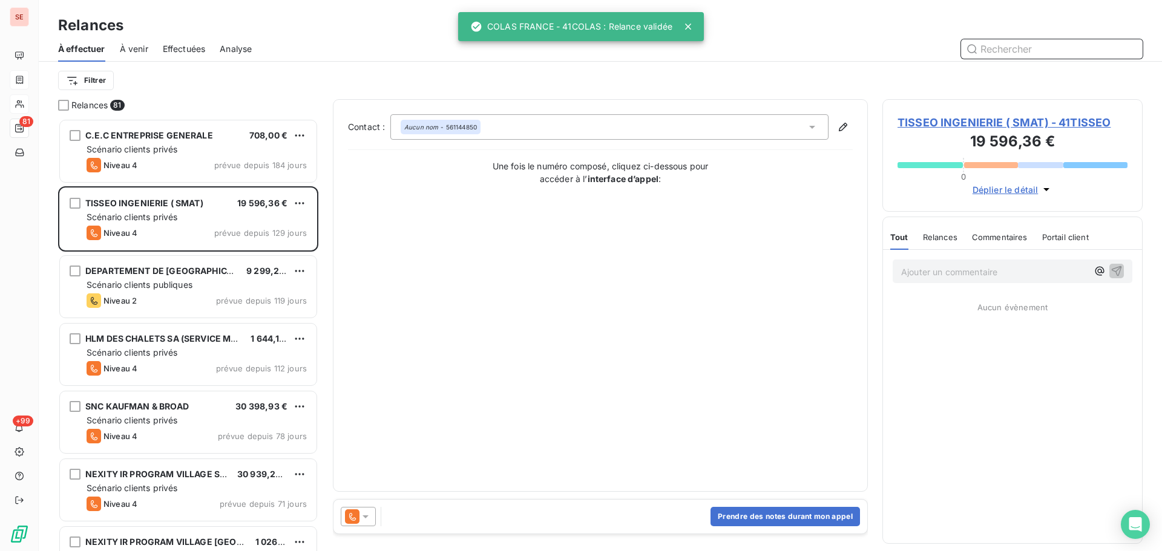
click at [189, 50] on span "Effectuées" at bounding box center [184, 49] width 43 height 12
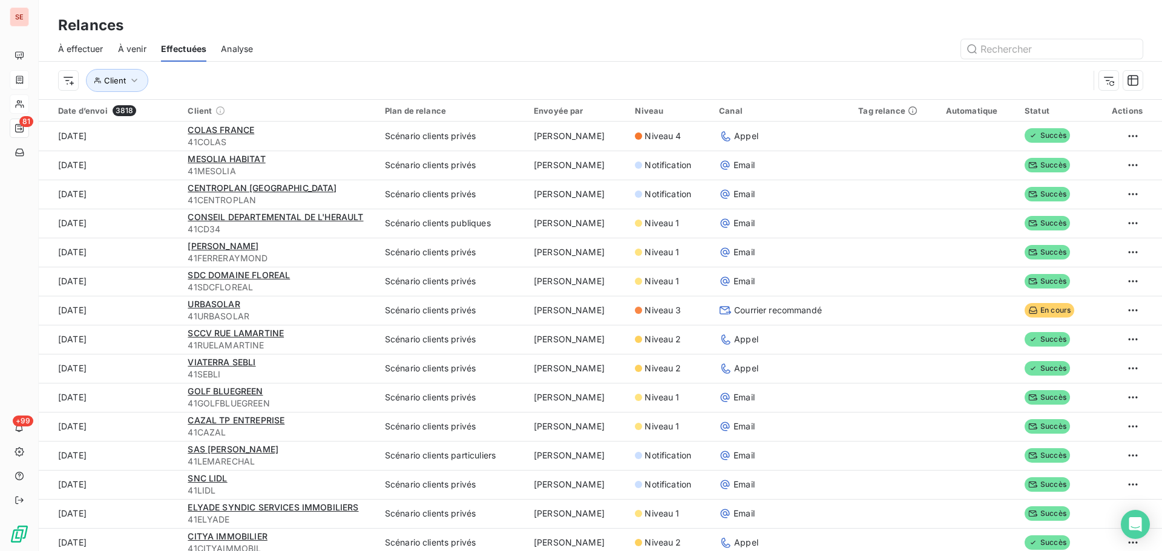
click at [88, 48] on span "À effectuer" at bounding box center [80, 49] width 45 height 12
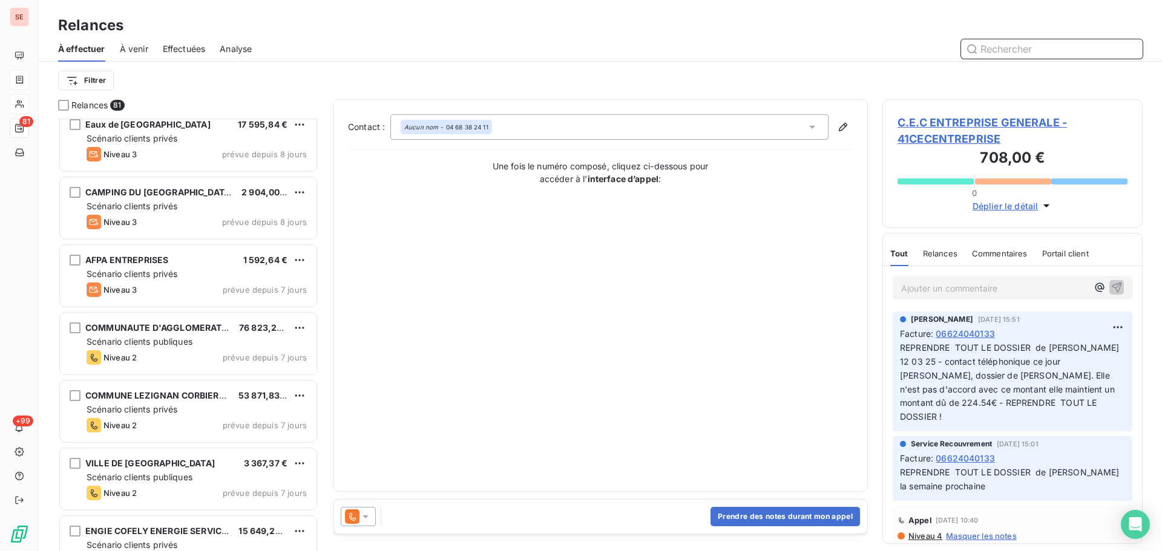
scroll to position [2906, 0]
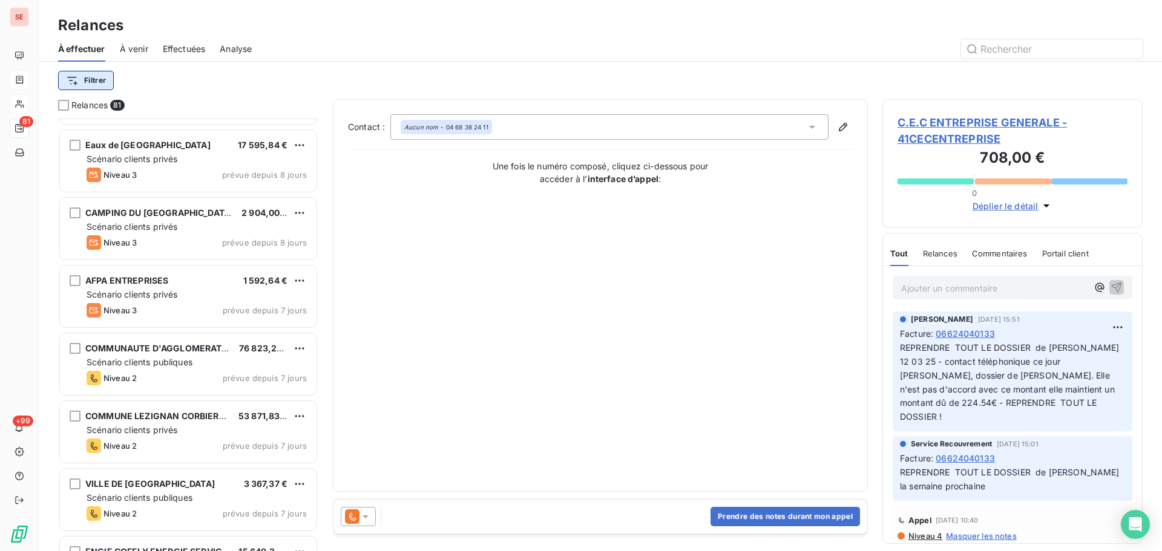
click at [94, 80] on html "SE 81 +99 Relances À effectuer À venir Effectuées Analyse Filtrer Relances 81 E…" at bounding box center [581, 275] width 1162 height 551
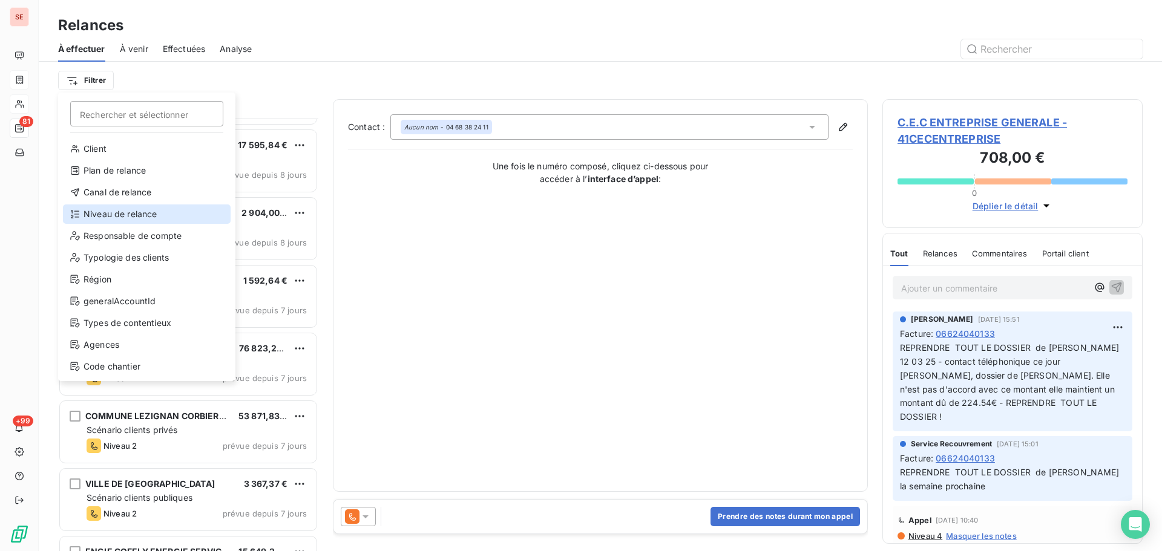
click at [137, 214] on div "Niveau de relance" at bounding box center [147, 214] width 168 height 19
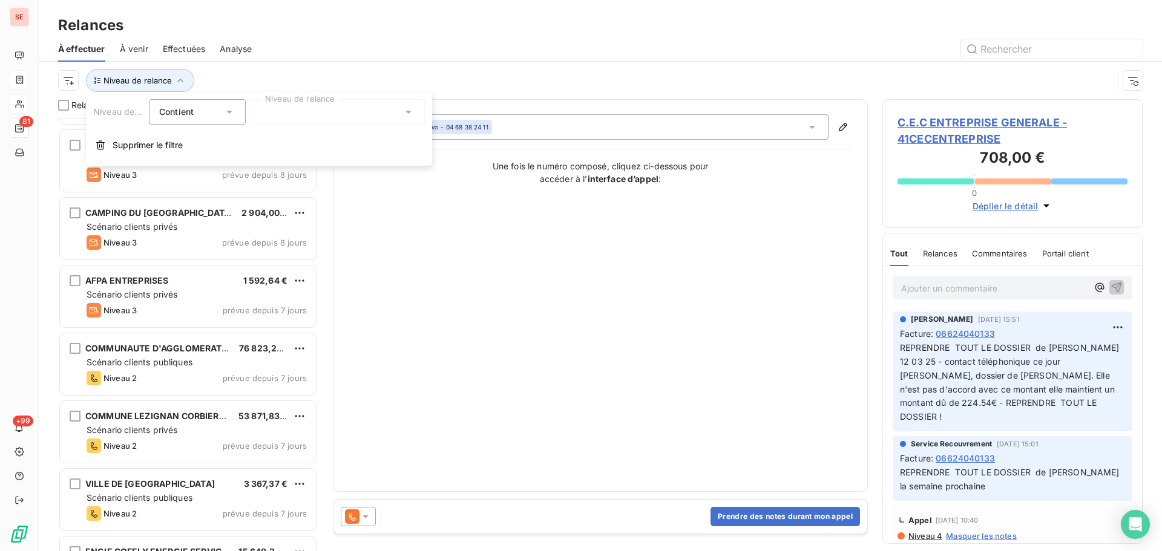
click at [317, 122] on div at bounding box center [338, 111] width 174 height 25
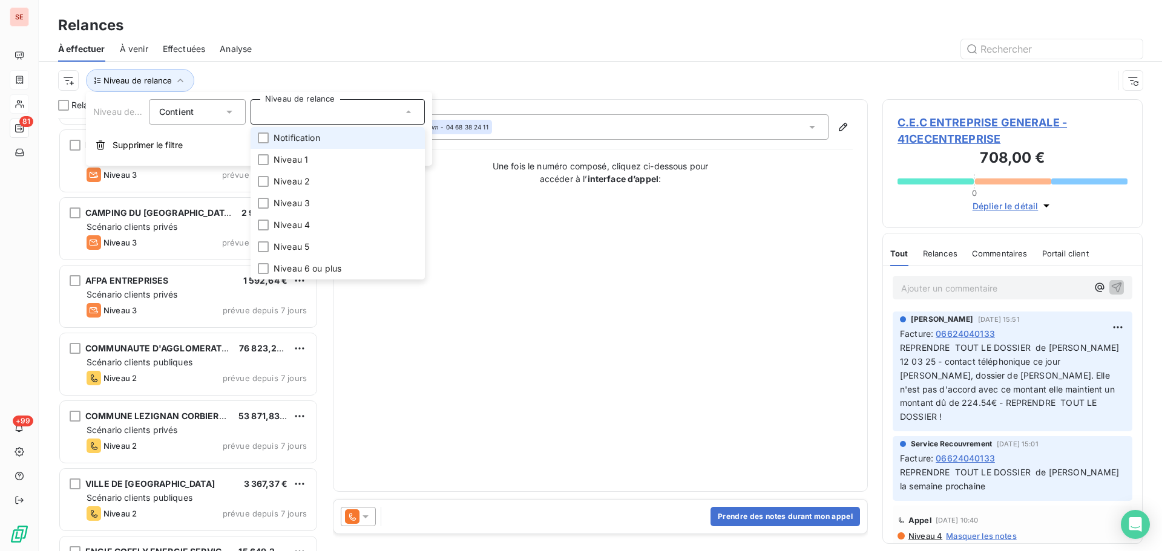
click at [312, 146] on li "Notification" at bounding box center [338, 138] width 174 height 22
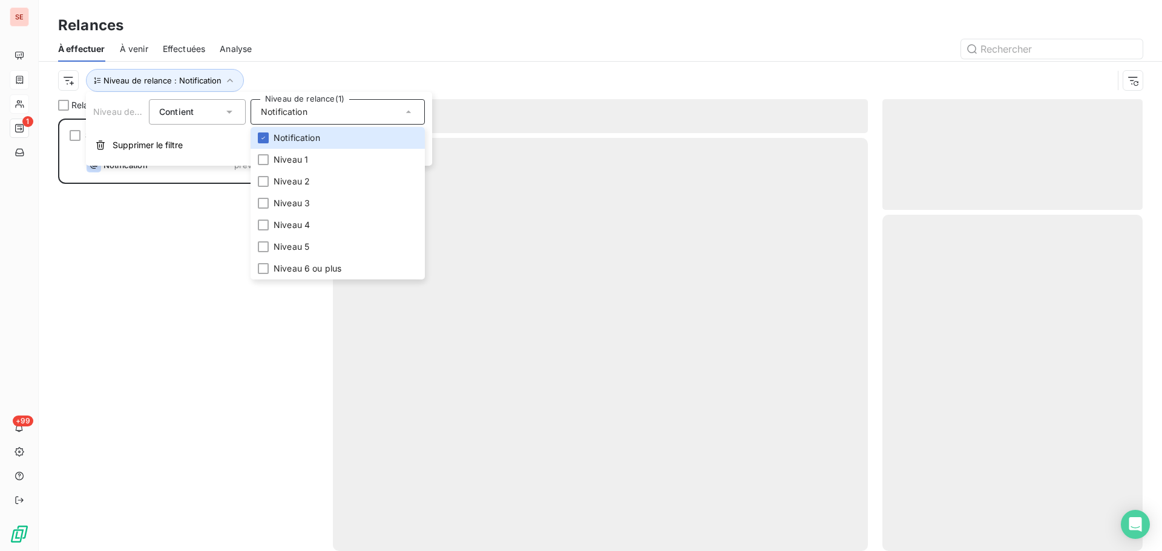
scroll to position [424, 251]
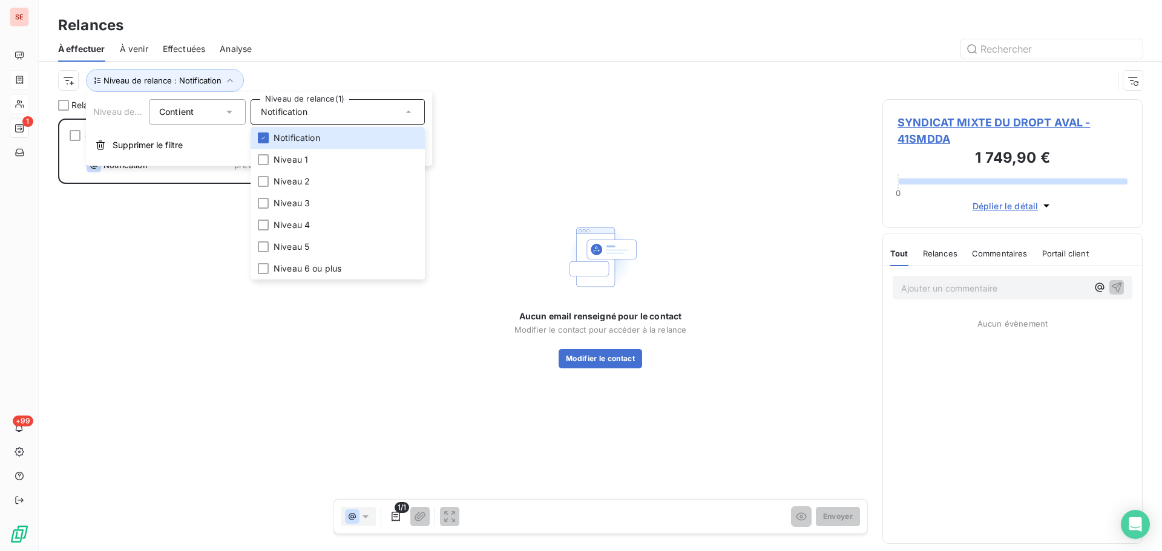
click at [378, 77] on div "Niveau de relance : Notification" at bounding box center [585, 80] width 1055 height 23
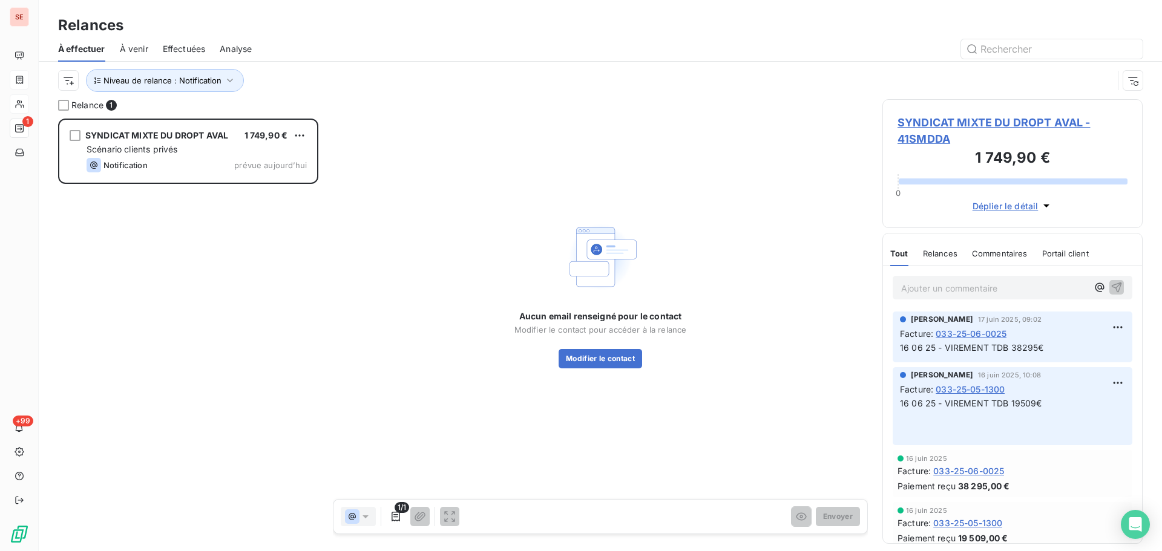
click at [964, 115] on span "SYNDICAT MIXTE DU DROPT AVAL - 41SMDDA" at bounding box center [1013, 130] width 230 height 33
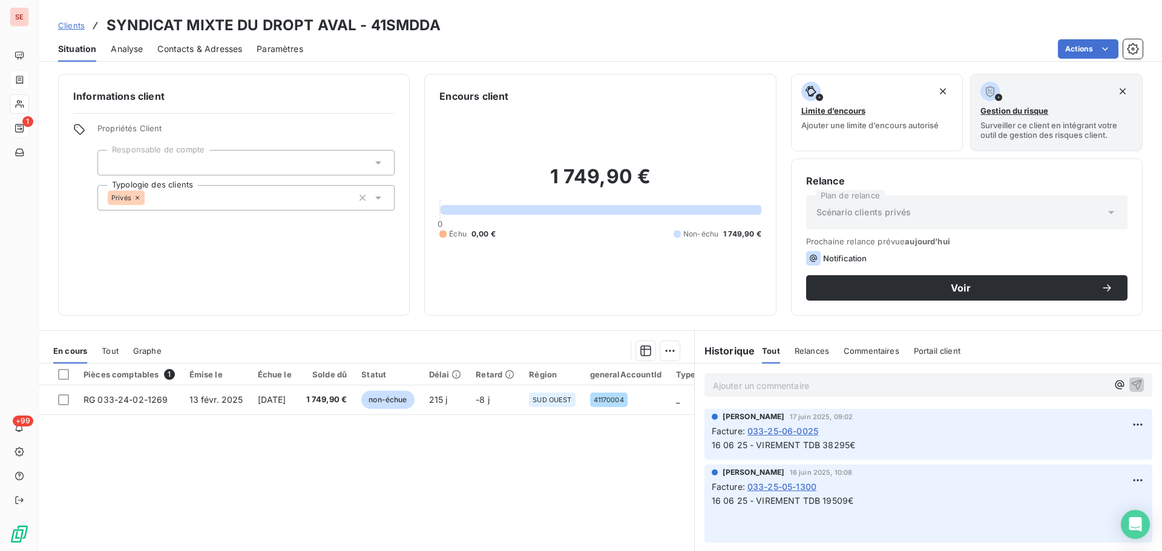
click at [411, 27] on h3 "SYNDICAT MIXTE DU DROPT AVAL - 41SMDDA" at bounding box center [274, 26] width 334 height 22
copy h3 "41SMDDA"
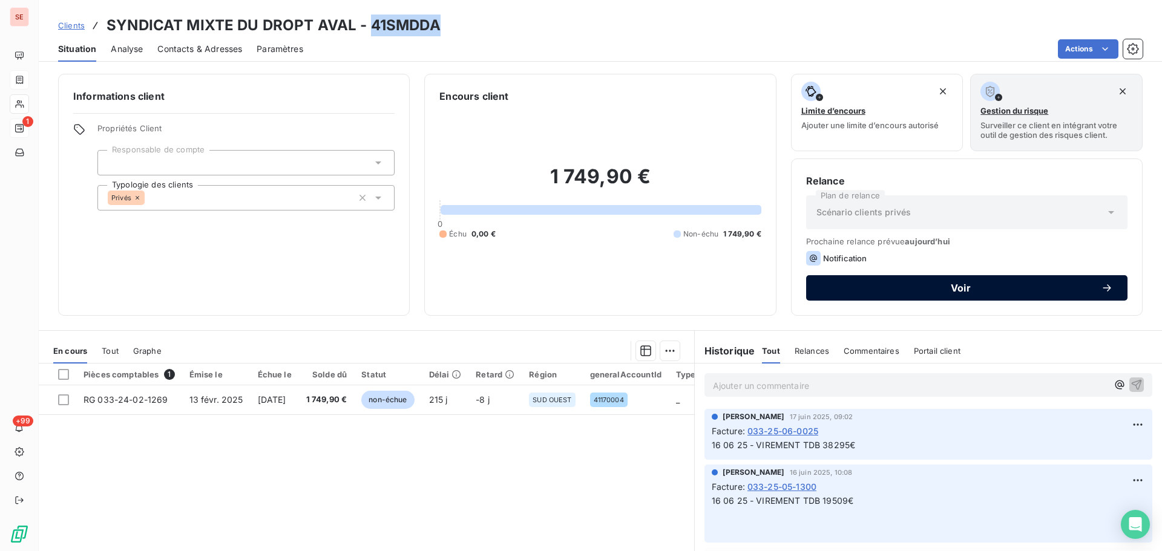
click at [920, 283] on span "Voir" at bounding box center [961, 288] width 280 height 10
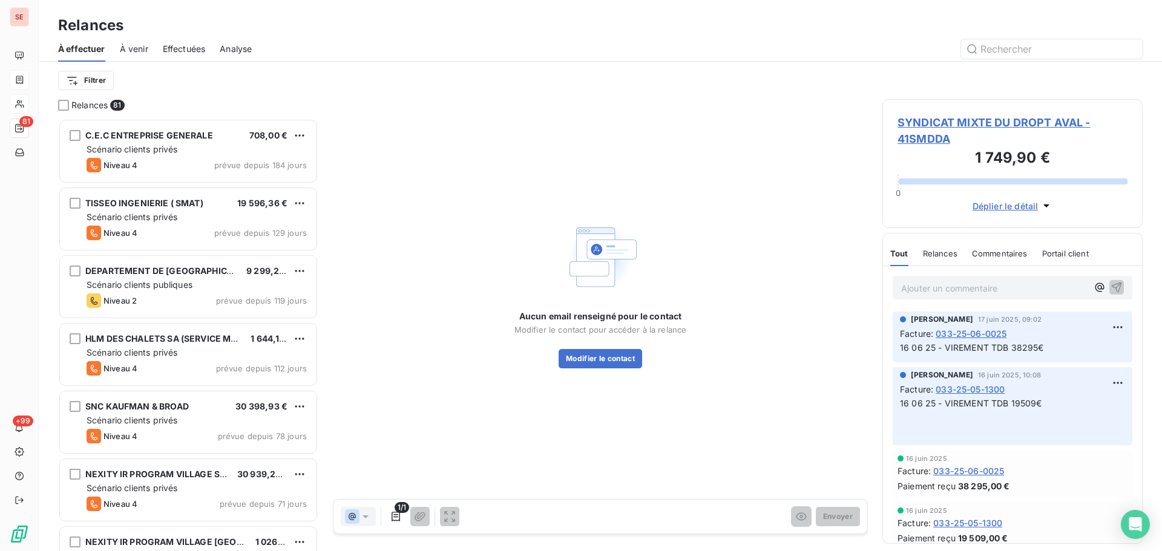
scroll to position [424, 251]
click at [940, 116] on span "SYNDICAT MIXTE DU DROPT AVAL - 41SMDDA" at bounding box center [1013, 130] width 230 height 33
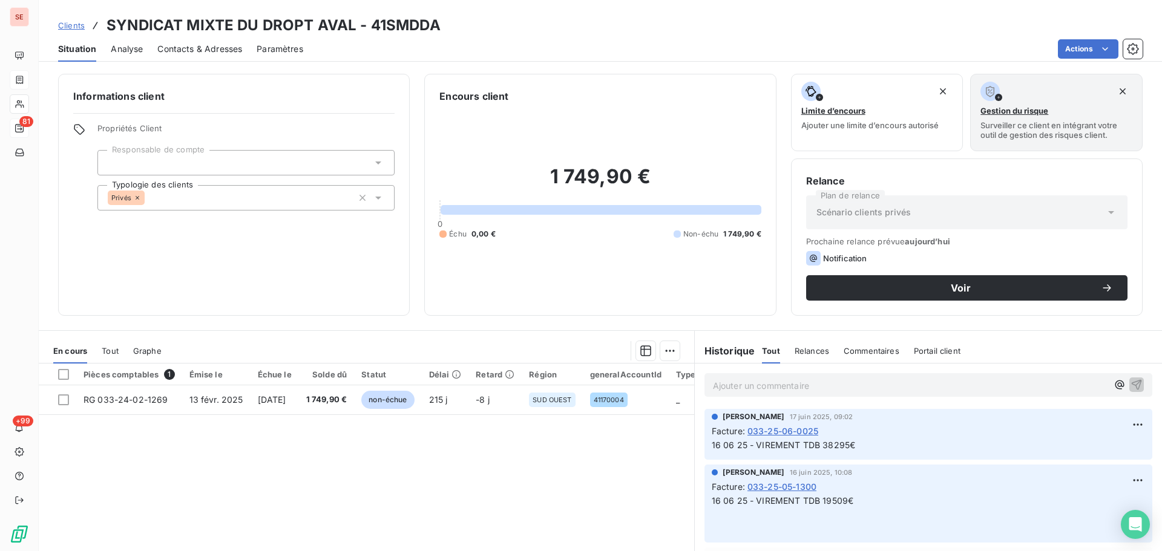
click at [215, 59] on div "Contacts & Adresses" at bounding box center [199, 48] width 85 height 25
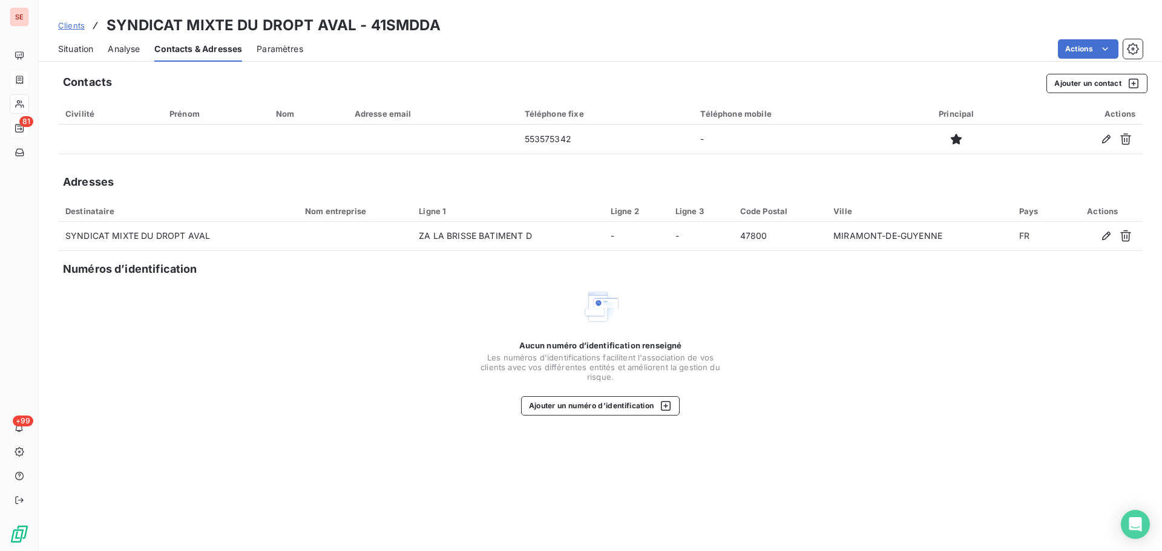
click at [81, 53] on span "Situation" at bounding box center [75, 49] width 35 height 12
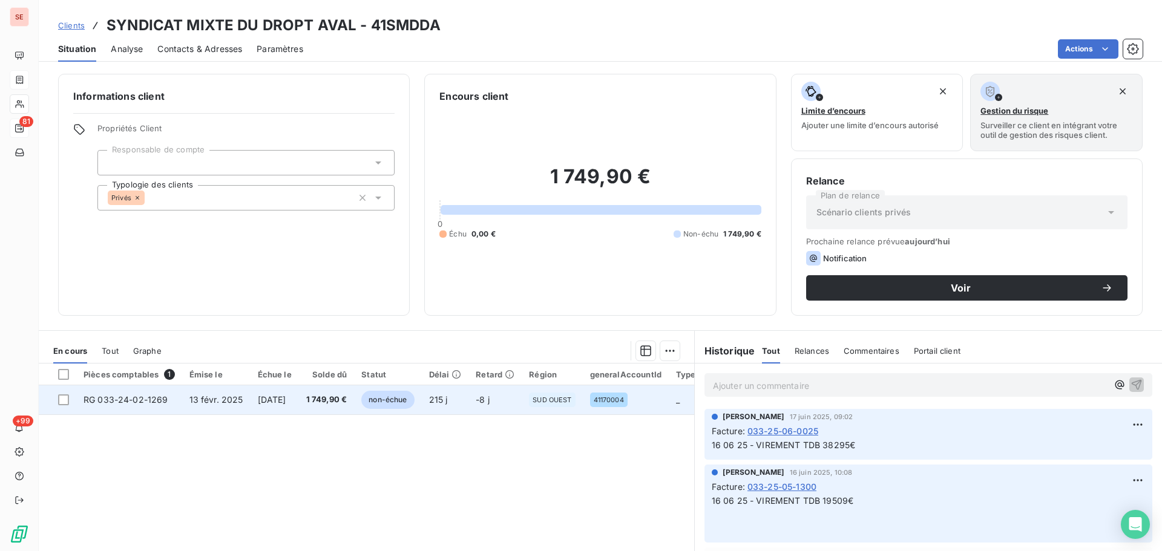
click at [284, 404] on span "[DATE]" at bounding box center [272, 400] width 28 height 10
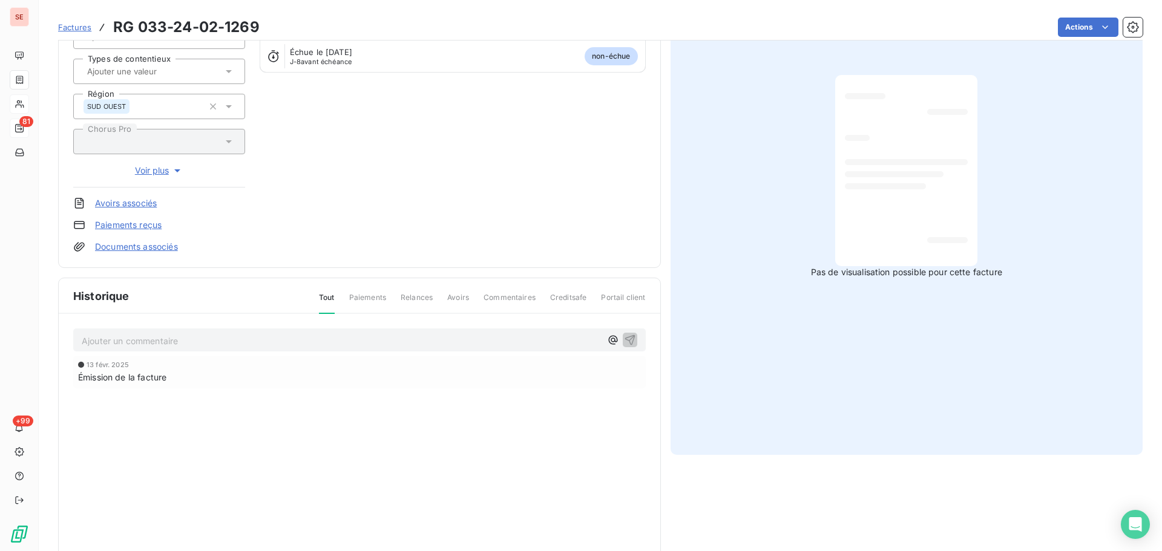
scroll to position [166, 0]
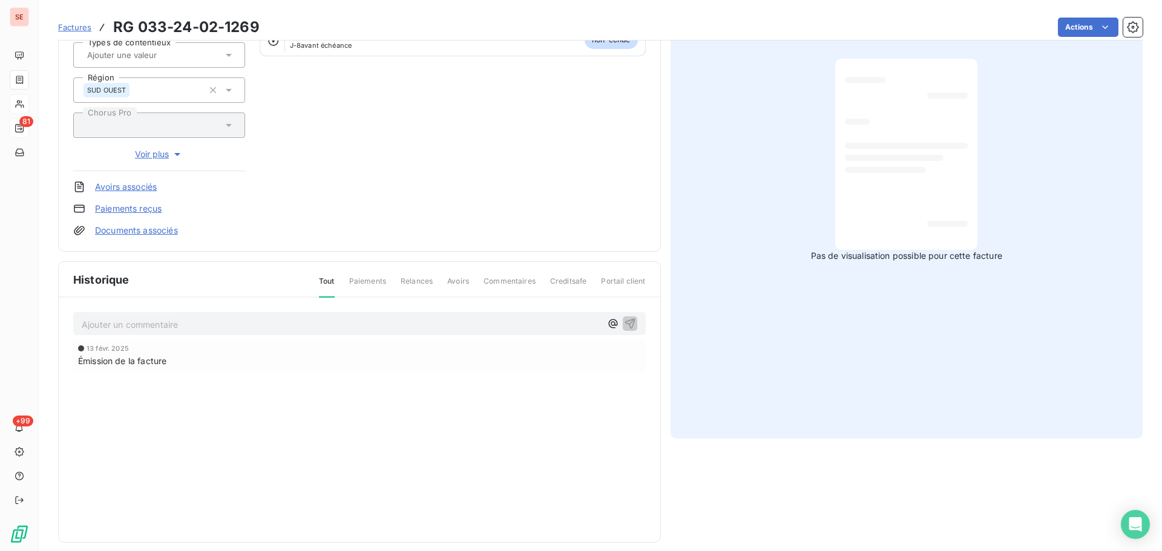
click at [285, 324] on p "Ajouter un commentaire ﻿" at bounding box center [341, 324] width 519 height 15
click at [564, 182] on div "SYNDICAT MIXTE DU DROPT AVAL 41SMDDA Montant initial 1 749,90 € Émise le [DATE]…" at bounding box center [359, 67] width 573 height 340
click at [452, 328] on p "Plantation de haies sur le bassin versant du Dropt aval - PROGRAMMATION 2023" at bounding box center [341, 324] width 519 height 14
click at [629, 323] on icon "button" at bounding box center [630, 323] width 10 height 10
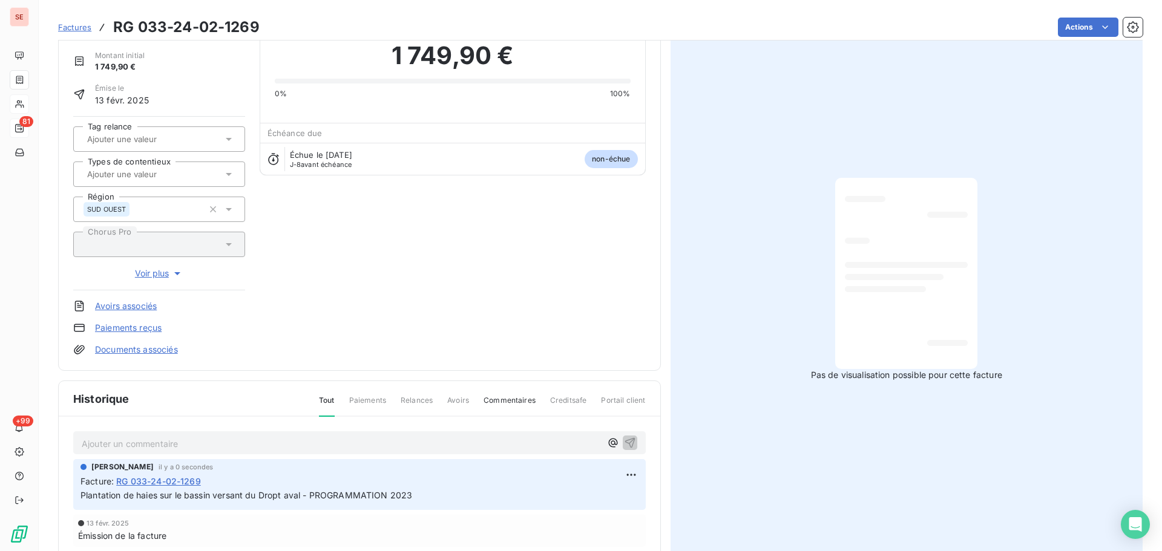
scroll to position [0, 0]
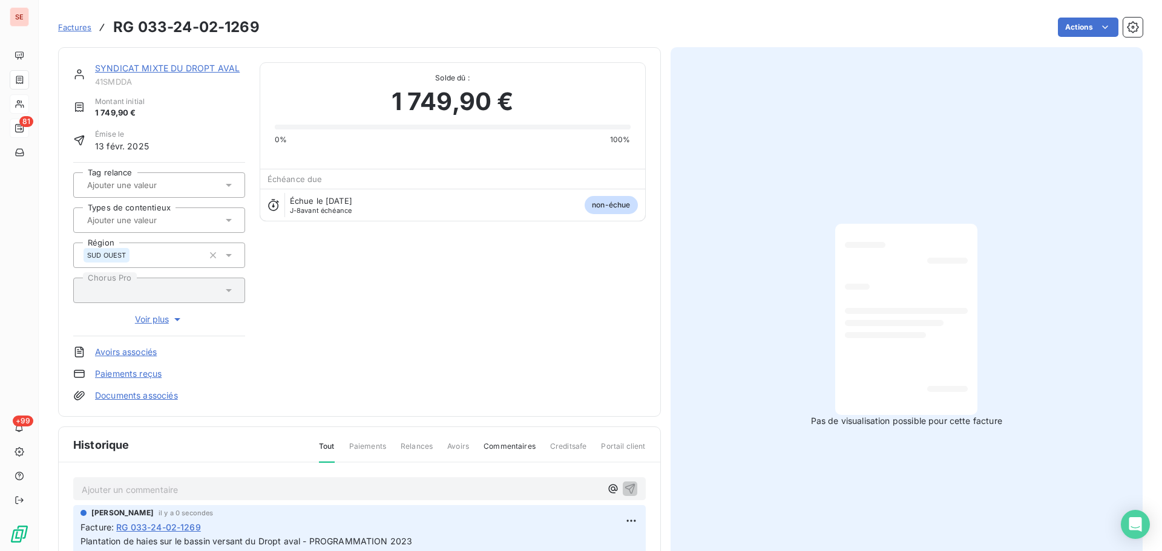
click at [188, 66] on link "SYNDICAT MIXTE DU DROPT AVAL" at bounding box center [167, 68] width 145 height 10
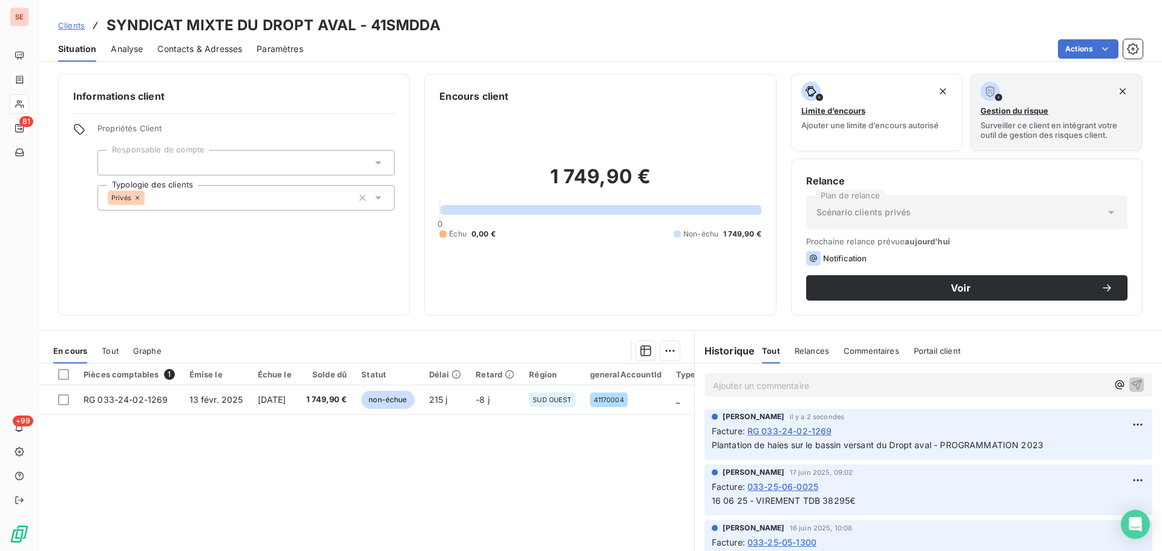
click at [218, 51] on span "Contacts & Adresses" at bounding box center [199, 49] width 85 height 12
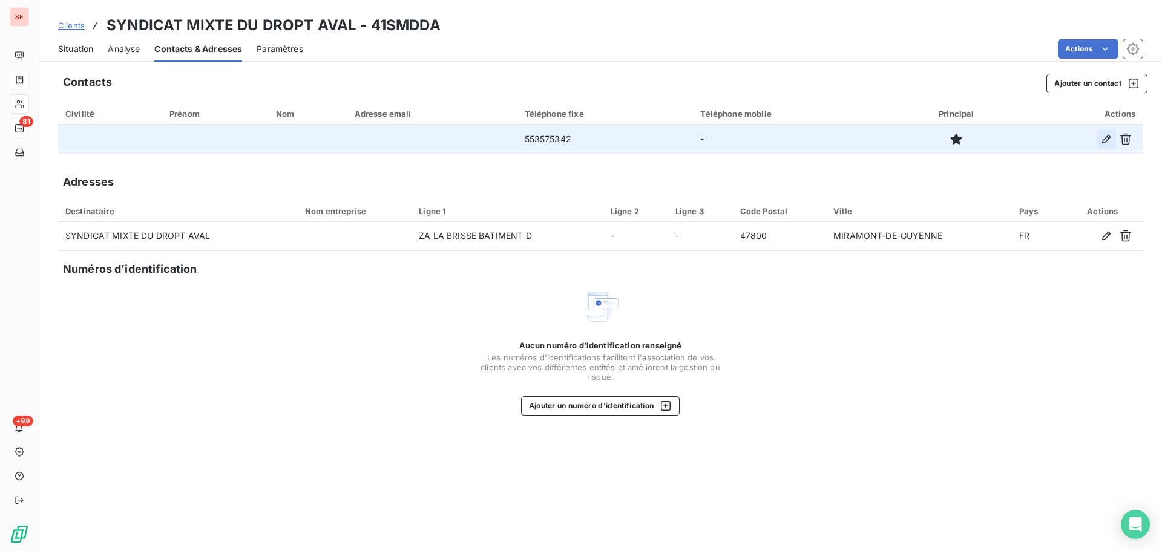
click at [1112, 136] on button "button" at bounding box center [1106, 139] width 19 height 19
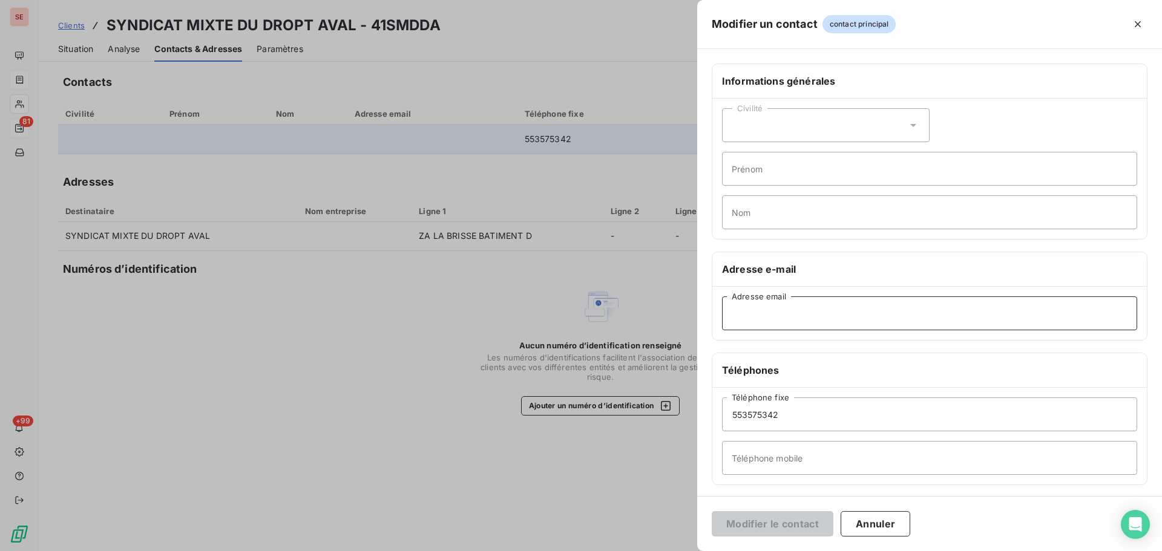
click at [783, 315] on input "Adresse email" at bounding box center [929, 314] width 415 height 34
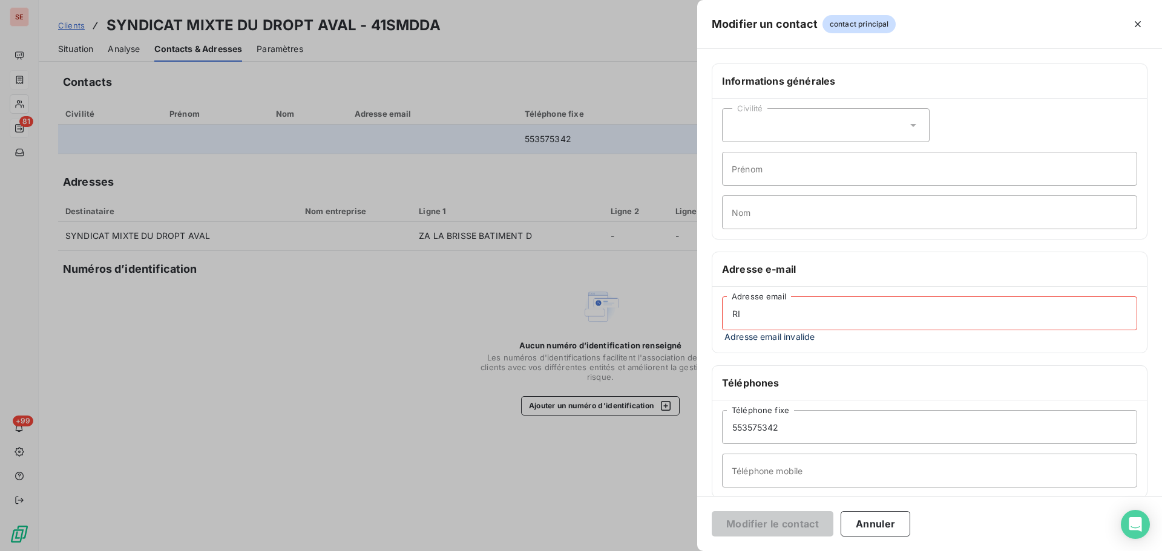
type input "R"
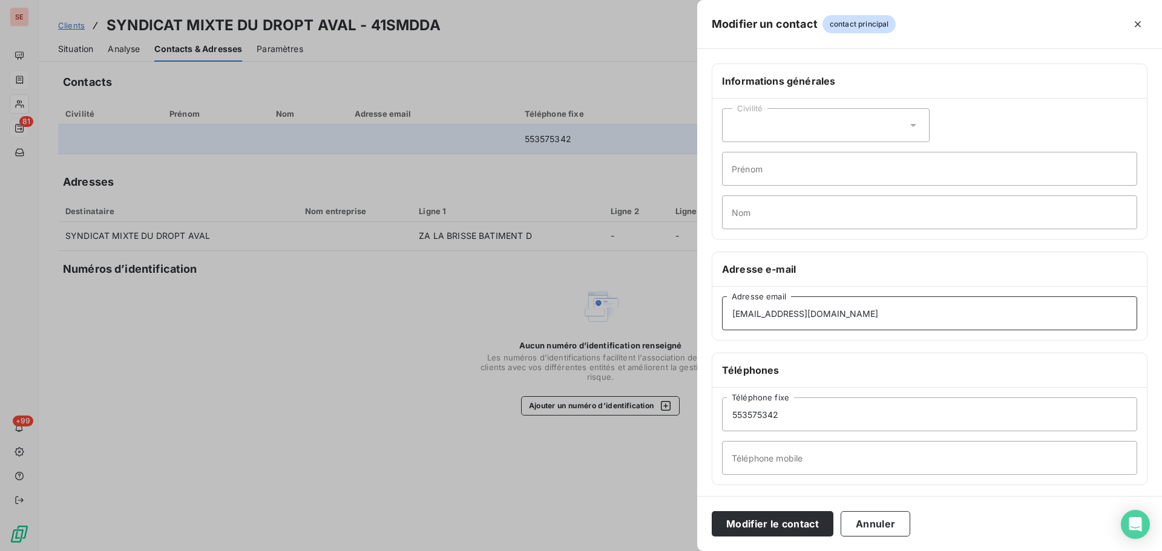
type input "[EMAIL_ADDRESS][DOMAIN_NAME]"
click at [798, 176] on input "Prénom" at bounding box center [929, 169] width 415 height 34
type input "[PERSON_NAME]"
click at [809, 221] on input "Nom" at bounding box center [929, 212] width 415 height 34
type input "BOUSQUET"
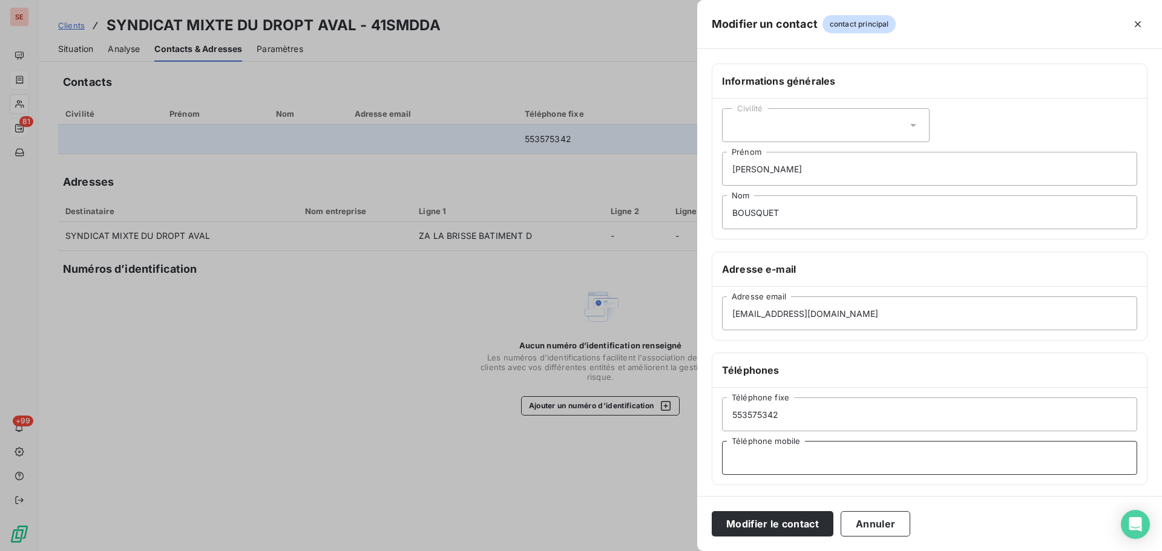
click at [761, 463] on input "Téléphone mobile" at bounding box center [929, 458] width 415 height 34
type input "06 70 32 71 19"
click at [712, 511] on button "Modifier le contact" at bounding box center [773, 523] width 122 height 25
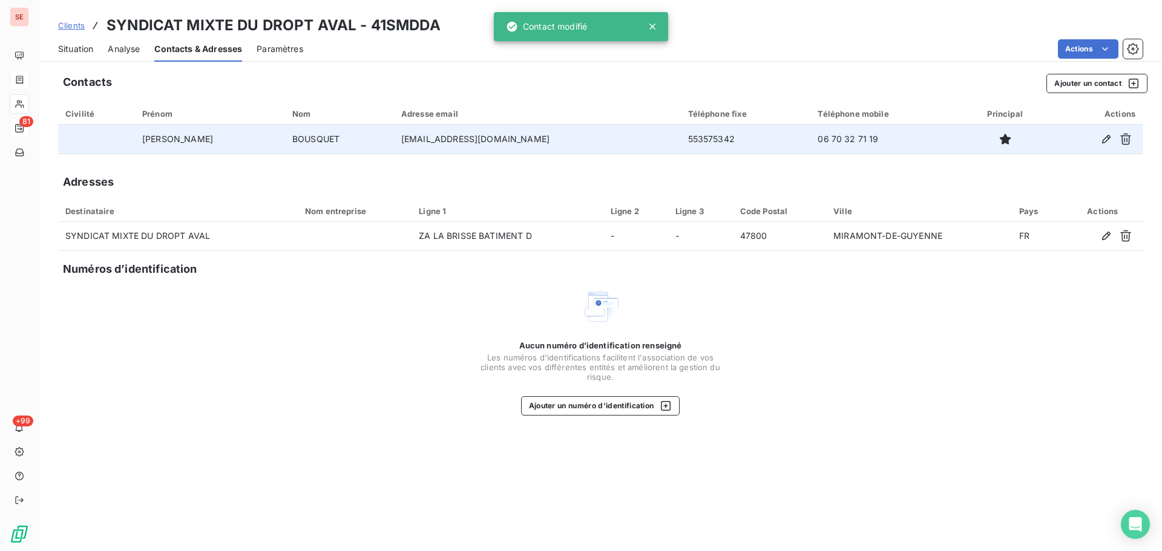
click at [87, 46] on span "Situation" at bounding box center [75, 49] width 35 height 12
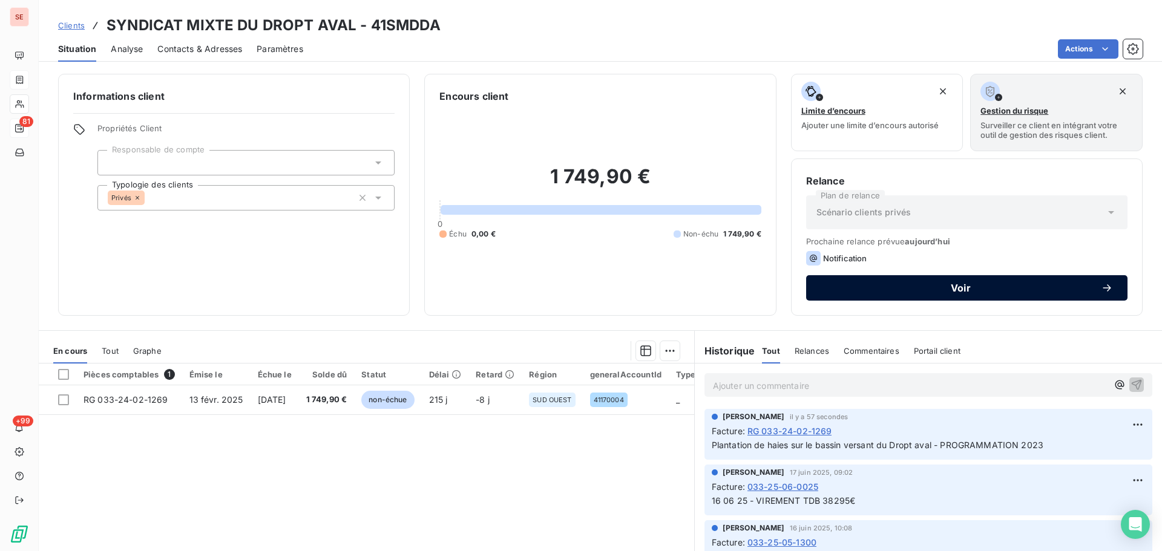
click at [888, 289] on span "Voir" at bounding box center [961, 288] width 280 height 10
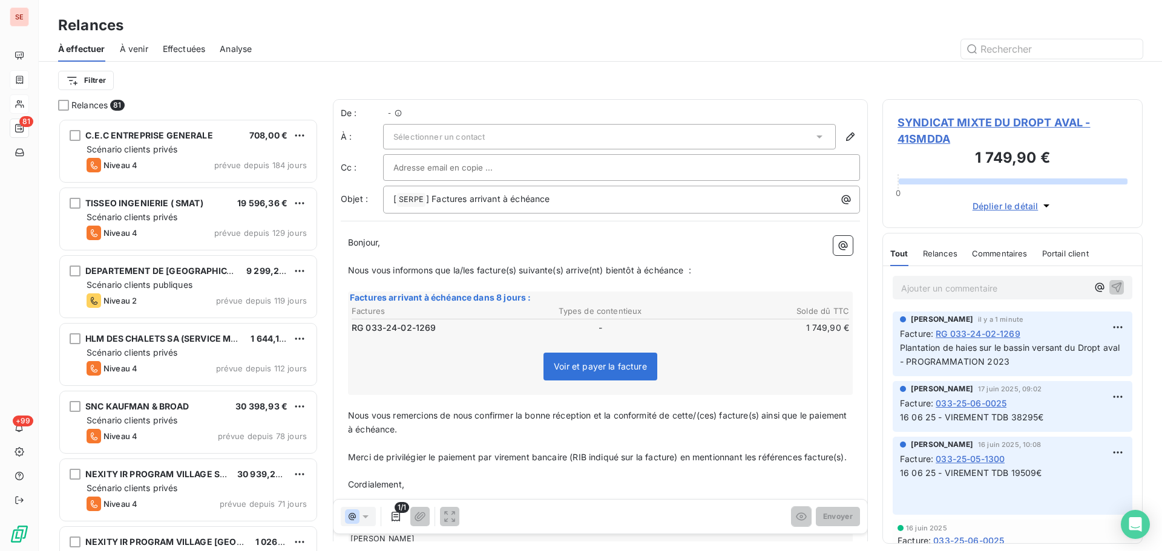
scroll to position [424, 251]
click at [481, 134] on span "Sélectionner un contact" at bounding box center [438, 137] width 91 height 10
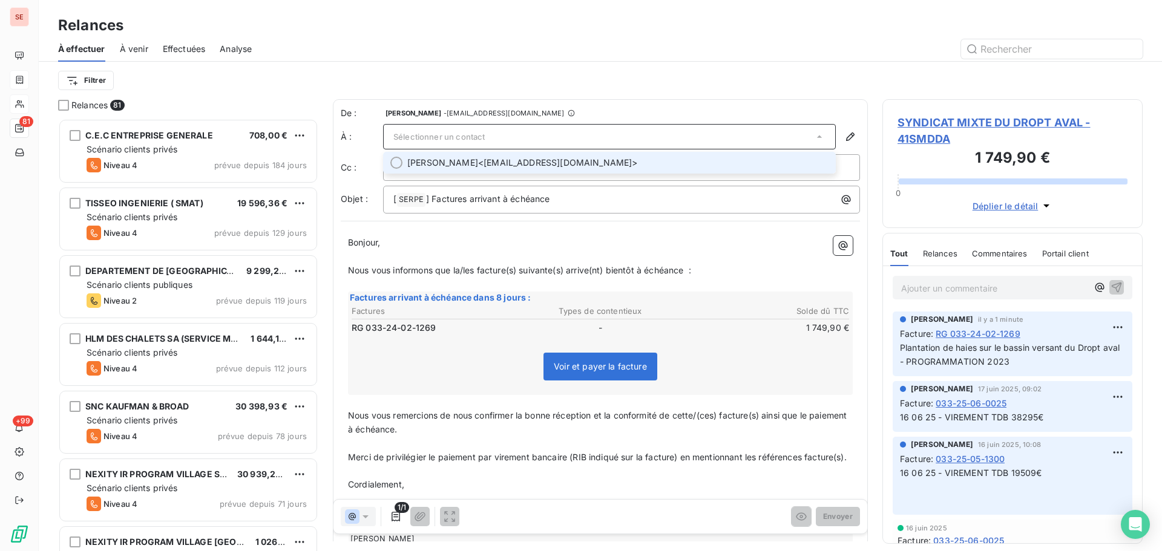
click at [527, 165] on span "[PERSON_NAME] <[EMAIL_ADDRESS][DOMAIN_NAME]>" at bounding box center [617, 163] width 421 height 12
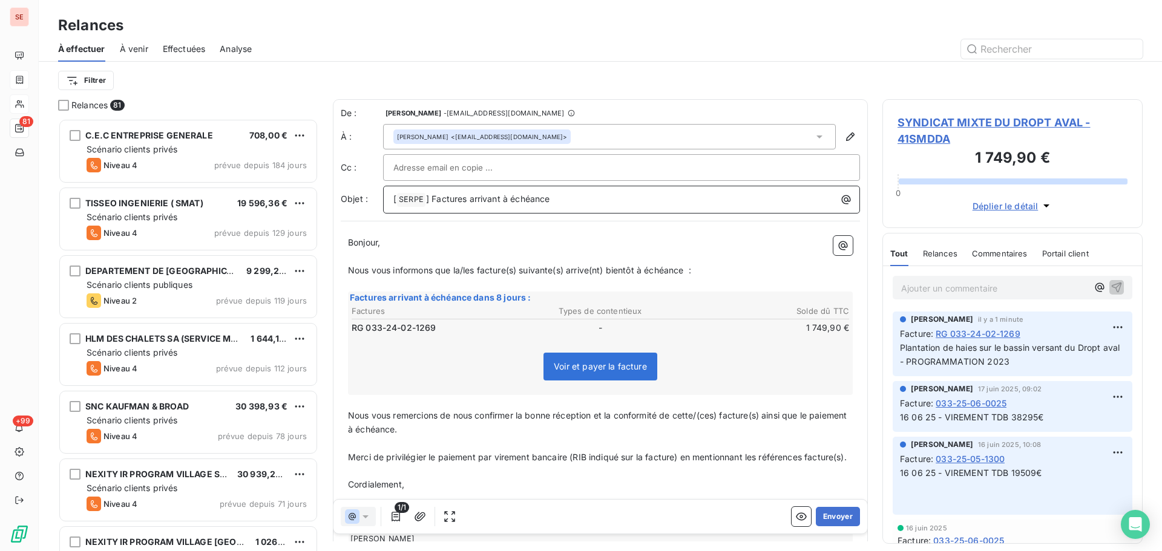
click at [433, 199] on span "] Factures arrivant à échéance" at bounding box center [488, 199] width 124 height 10
drag, startPoint x: 562, startPoint y: 203, endPoint x: 336, endPoint y: 191, distance: 226.6
click at [336, 191] on div "De : [PERSON_NAME] - [EMAIL_ADDRESS][DOMAIN_NAME] À : [PERSON_NAME] <[EMAIL_ADD…" at bounding box center [600, 347] width 535 height 496
drag, startPoint x: 1033, startPoint y: 365, endPoint x: 898, endPoint y: 349, distance: 135.3
click at [898, 349] on div "[PERSON_NAME] il y a 1 minute Facture : RG 033-24-02-1269 Plantation de haies s…" at bounding box center [1013, 344] width 240 height 65
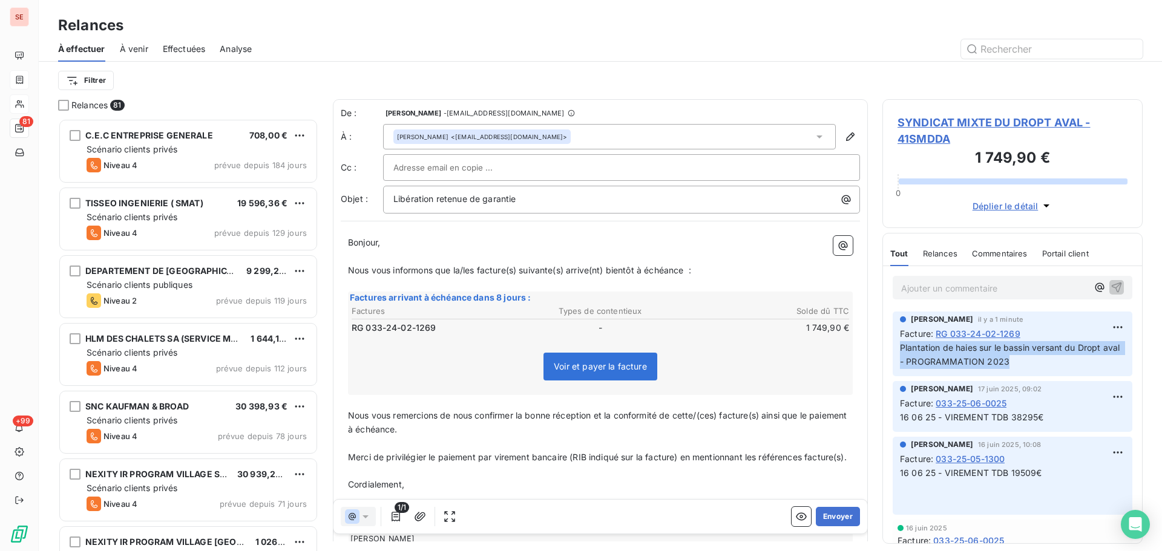
drag, startPoint x: 934, startPoint y: 350, endPoint x: 971, endPoint y: 344, distance: 36.8
click at [971, 344] on span "Plantation de haies sur le bassin versant du Dropt aval - PROGRAMMATION 2023" at bounding box center [1011, 355] width 222 height 24
drag, startPoint x: 918, startPoint y: 360, endPoint x: 895, endPoint y: 349, distance: 24.6
click at [895, 349] on div "[PERSON_NAME] il y a 1 minute Facture : RG 033-24-02-1269 Plantation de haies s…" at bounding box center [1013, 344] width 240 height 65
copy span "Plantation de haies sur le bassin versant du Dropt aval"
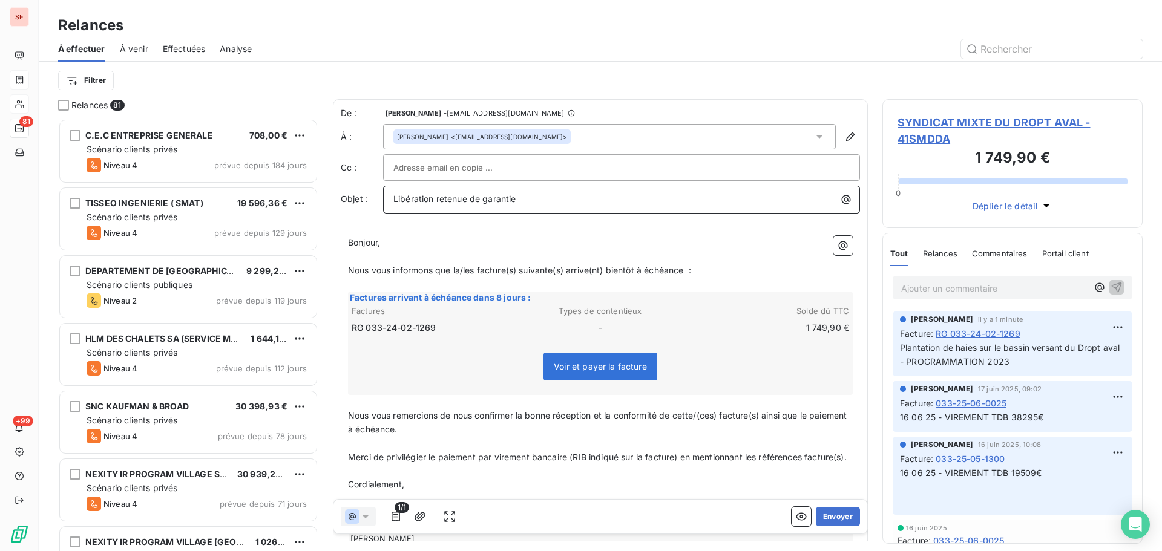
click at [535, 201] on p "Libération retenue de garantie" at bounding box center [624, 199] width 462 height 14
click at [521, 199] on span "Libération retenue de garantie Plantation de haies sur le bassin versant du Dro…" at bounding box center [565, 199] width 345 height 10
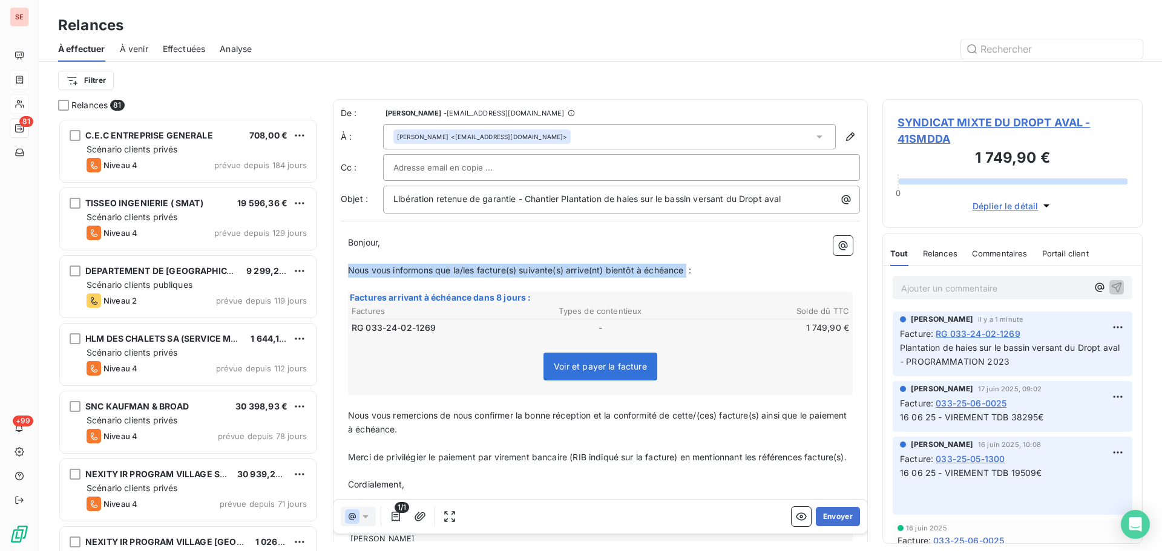
drag, startPoint x: 690, startPoint y: 270, endPoint x: 349, endPoint y: 269, distance: 341.3
click at [349, 269] on span "Nous vous informons que la/les facture(s) suivante(s) arrive(nt) bientôt à éché…" at bounding box center [519, 270] width 343 height 10
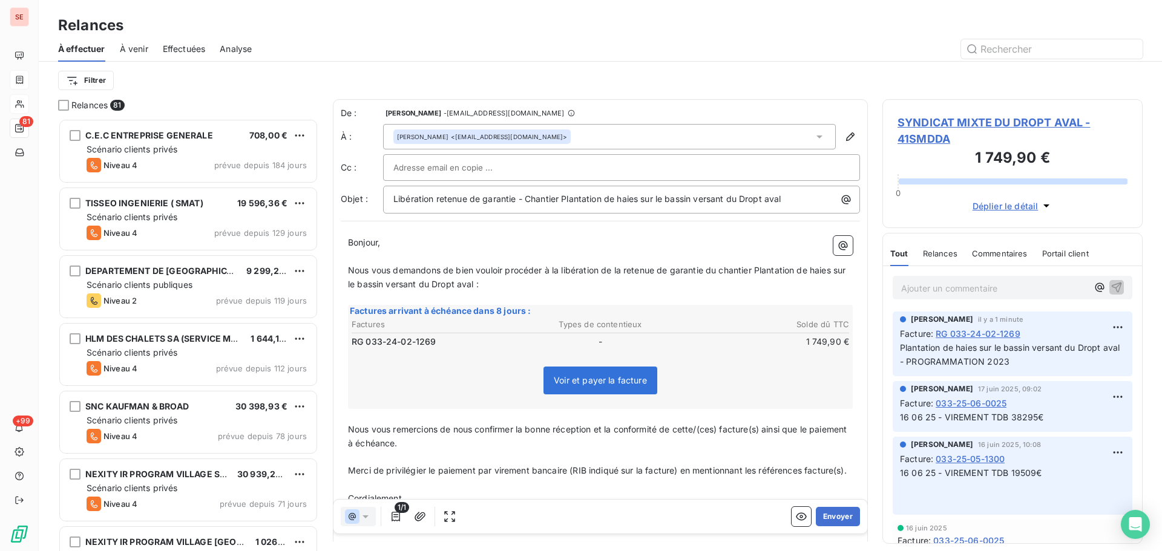
click at [757, 275] on span "Nous vous demandons de bien vouloir procéder à la libération de la retenue de g…" at bounding box center [598, 277] width 500 height 24
click at [489, 287] on span "Nous vous demandons de bien vouloir procéder à la libération de la retenue de g…" at bounding box center [600, 277] width 505 height 24
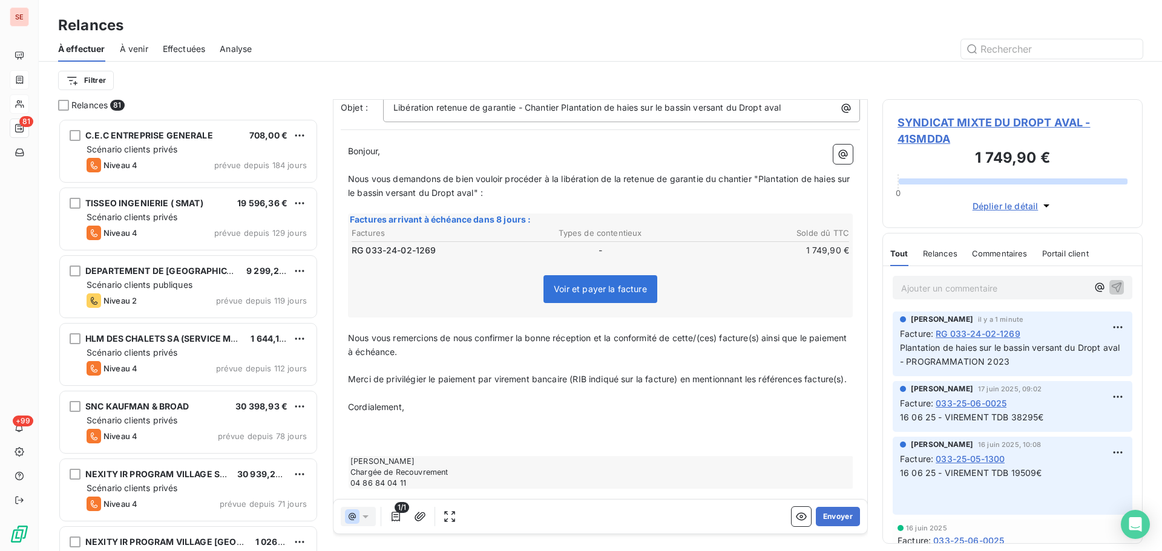
scroll to position [132, 0]
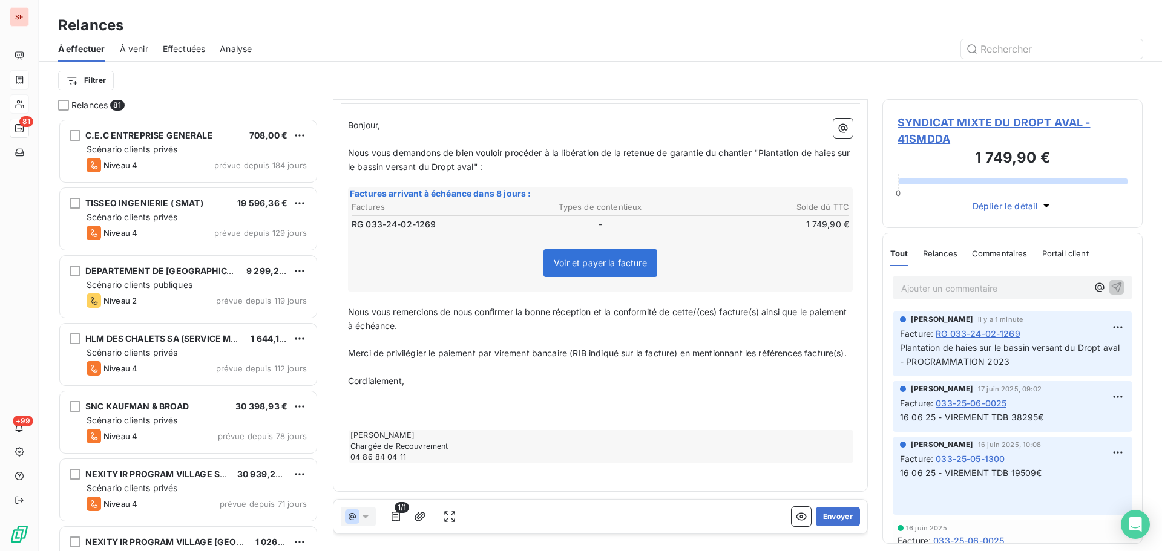
click at [495, 155] on span "Nous vous demandons de bien vouloir procéder à la libération de la retenue de g…" at bounding box center [600, 160] width 505 height 24
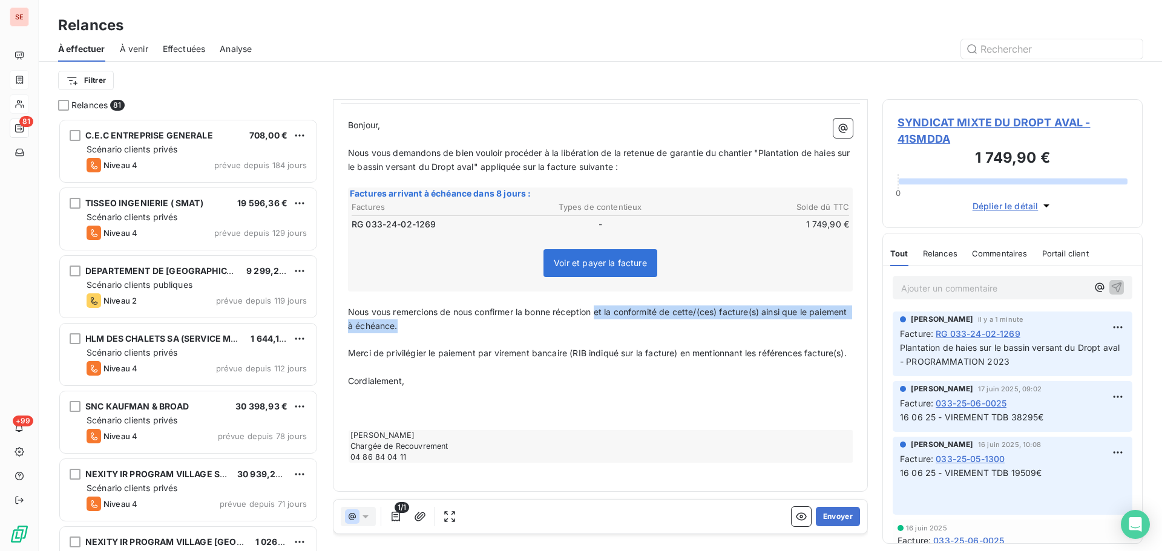
drag, startPoint x: 508, startPoint y: 314, endPoint x: 597, endPoint y: 303, distance: 90.3
click at [597, 306] on p "Nous vous remercions de nous confirmer la bonne réception et la conformité de c…" at bounding box center [600, 320] width 505 height 28
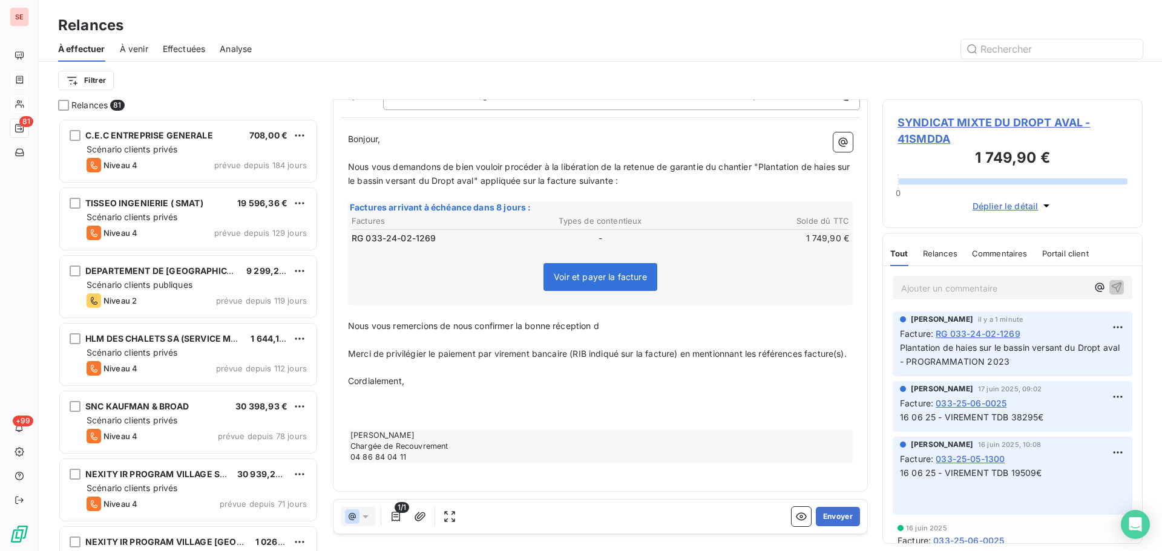
scroll to position [118, 0]
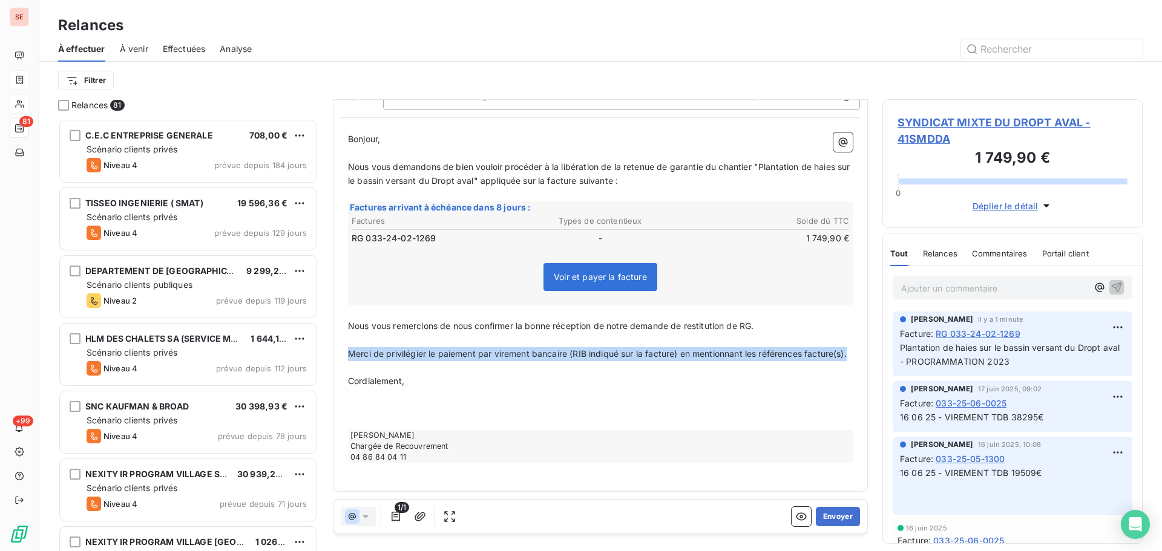
drag, startPoint x: 403, startPoint y: 355, endPoint x: 340, endPoint y: 340, distance: 65.3
click at [338, 338] on div "De : [PERSON_NAME] - [EMAIL_ADDRESS][DOMAIN_NAME] À : [PERSON_NAME] <[EMAIL_ADD…" at bounding box center [600, 244] width 535 height 496
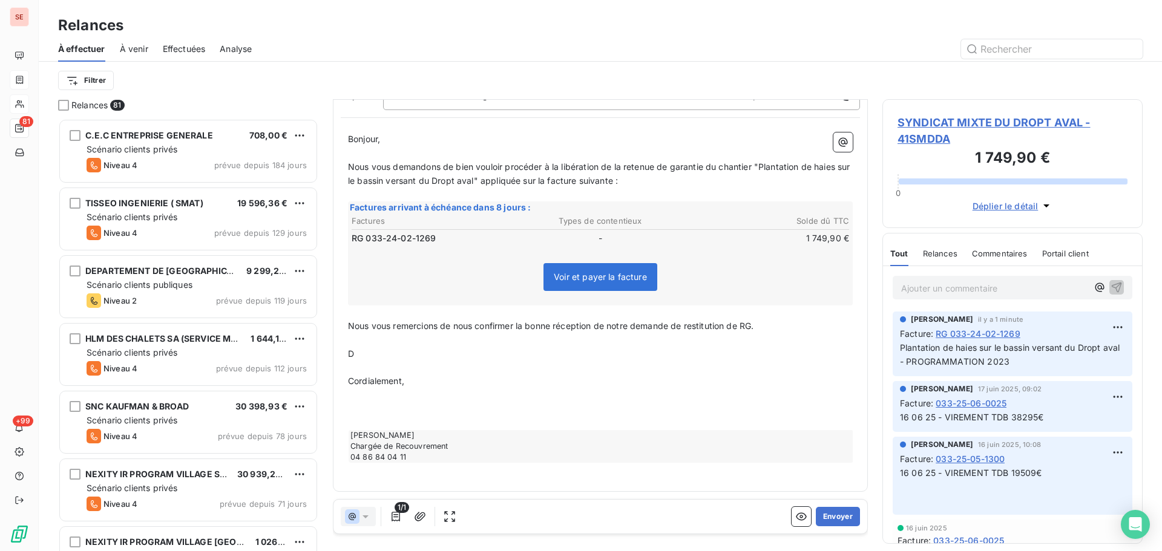
scroll to position [104, 0]
click at [355, 379] on span "Cordialement," at bounding box center [376, 381] width 56 height 10
click at [379, 412] on p "﻿" at bounding box center [600, 409] width 505 height 14
click at [427, 405] on span "PJ : facture & PV Dde réception" at bounding box center [412, 409] width 129 height 10
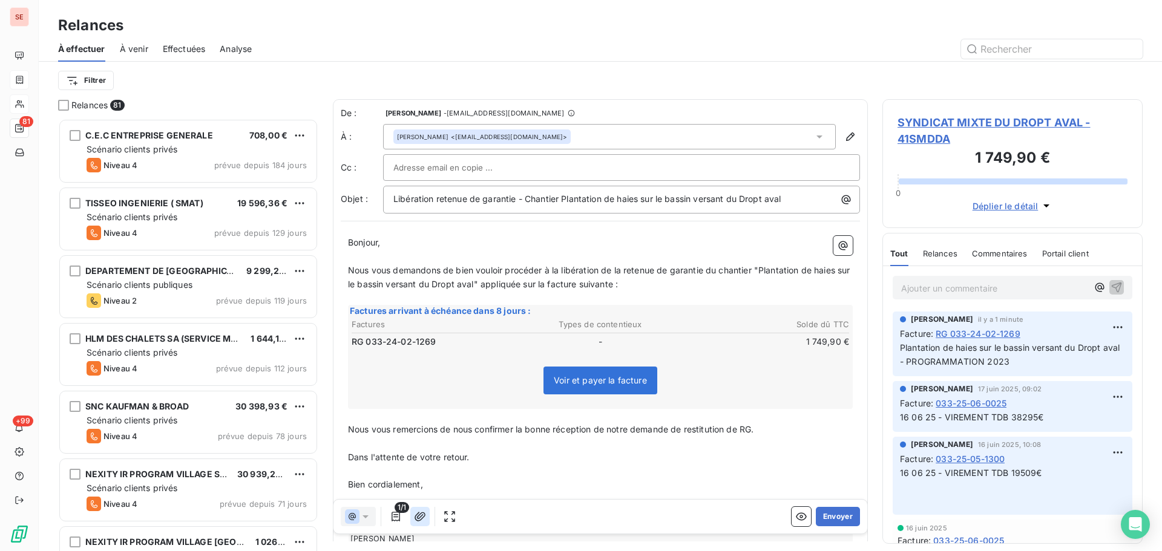
click at [423, 518] on icon "button" at bounding box center [420, 516] width 11 height 9
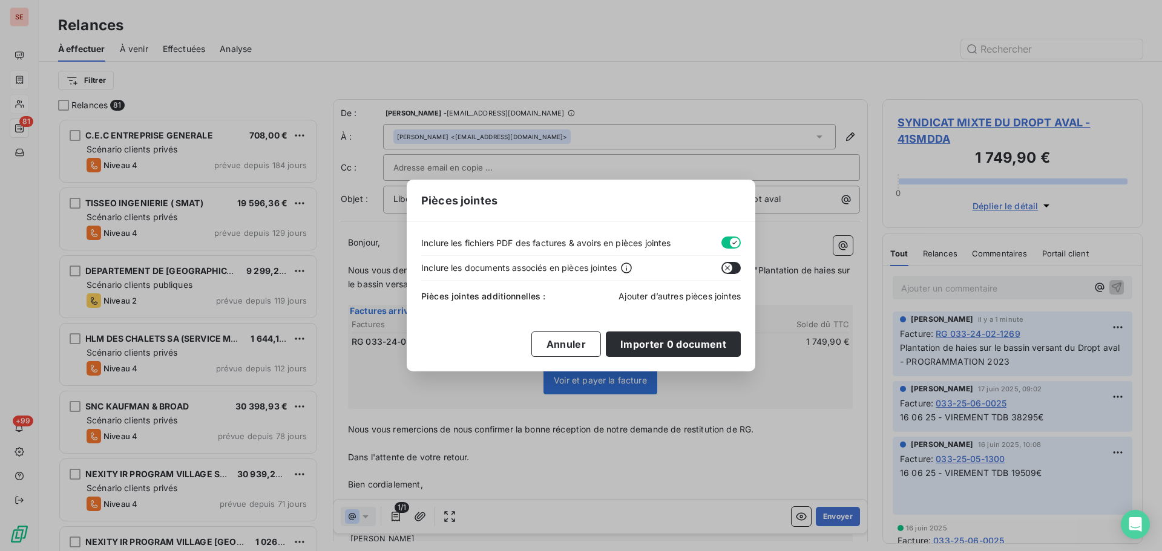
click at [662, 297] on span "Ajouter d’autres pièces jointes" at bounding box center [680, 296] width 122 height 10
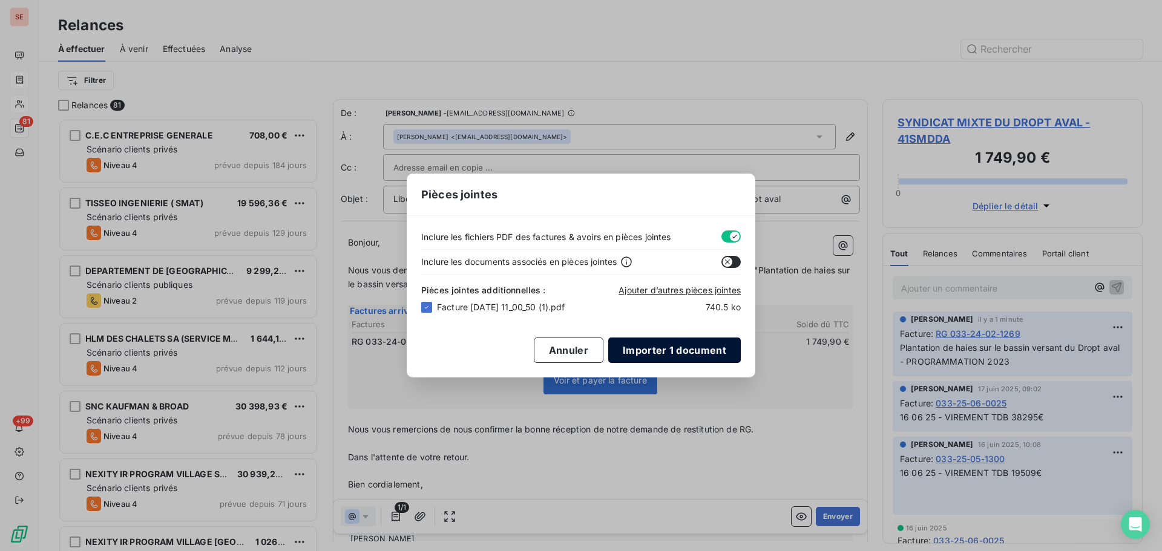
click at [695, 352] on button "Importer 1 document" at bounding box center [674, 350] width 133 height 25
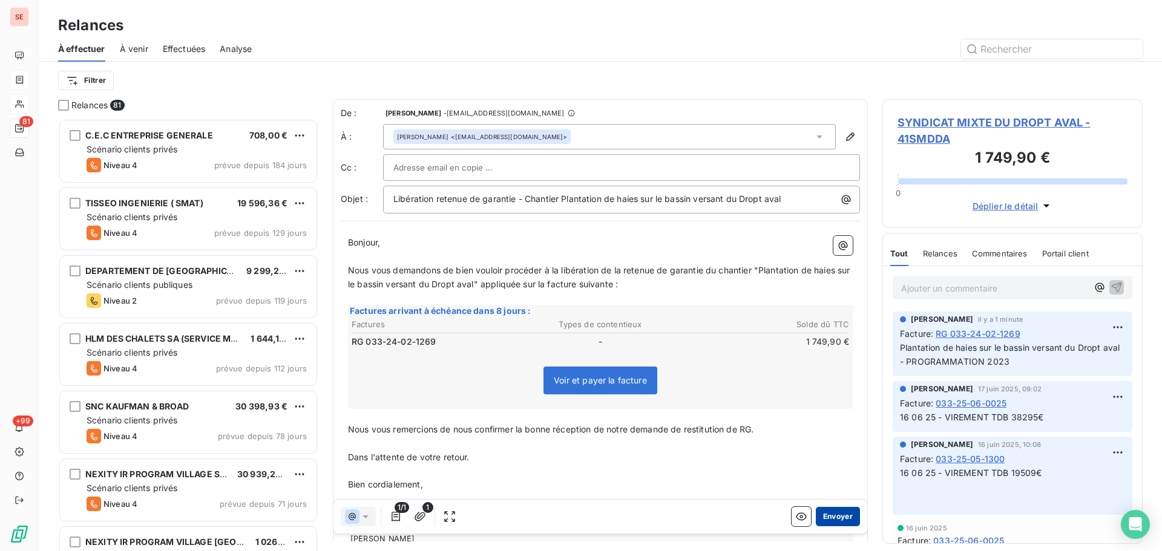
click at [837, 517] on button "Envoyer" at bounding box center [838, 516] width 44 height 19
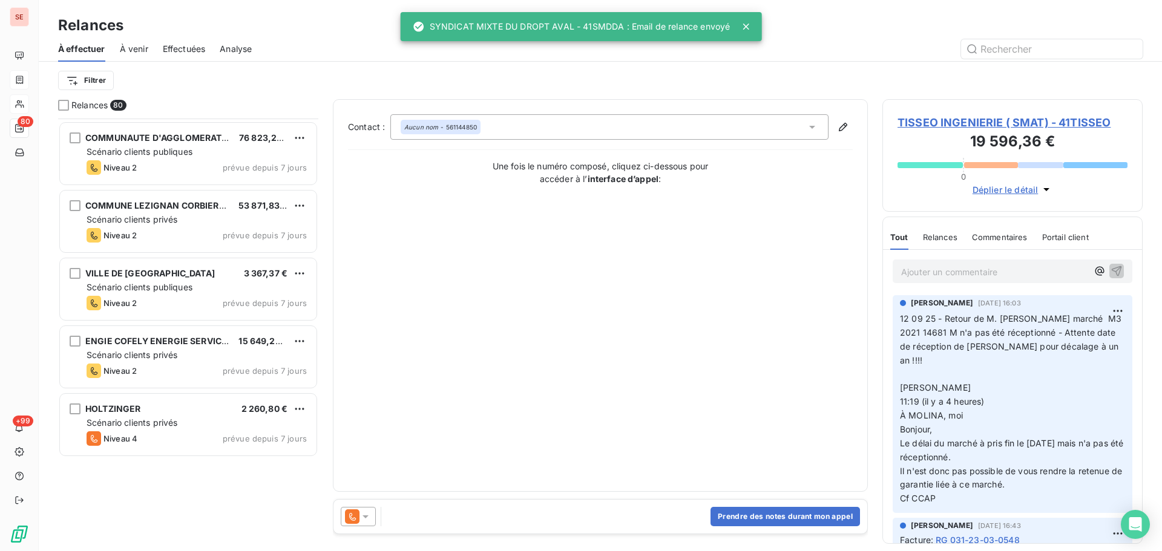
scroll to position [2906, 0]
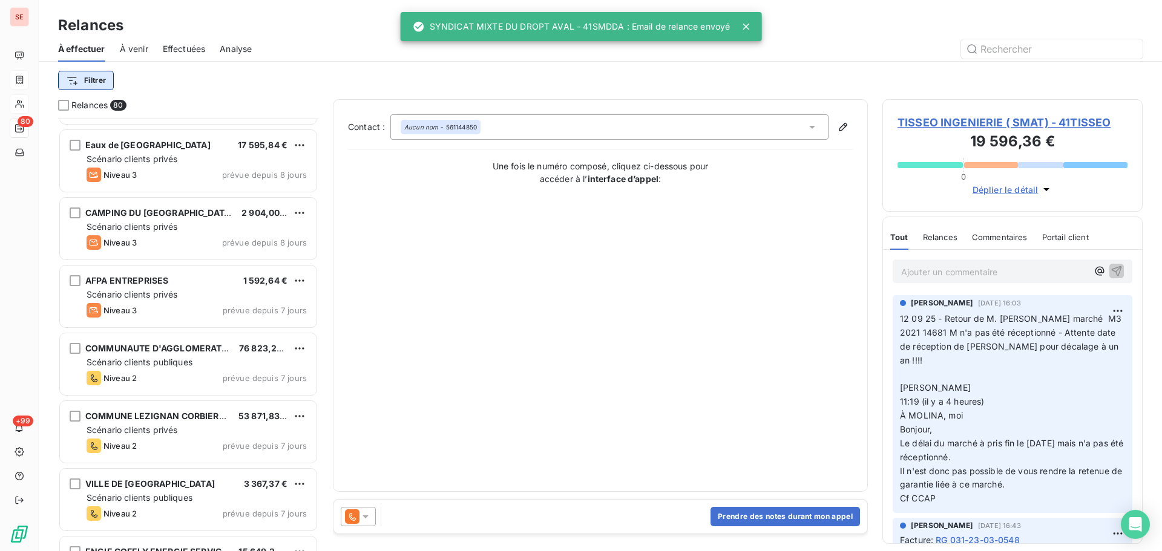
click at [101, 82] on html "SE 80 +99 Relances À effectuer À venir Effectuées Analyse Filtrer Relances 80 E…" at bounding box center [581, 275] width 1162 height 551
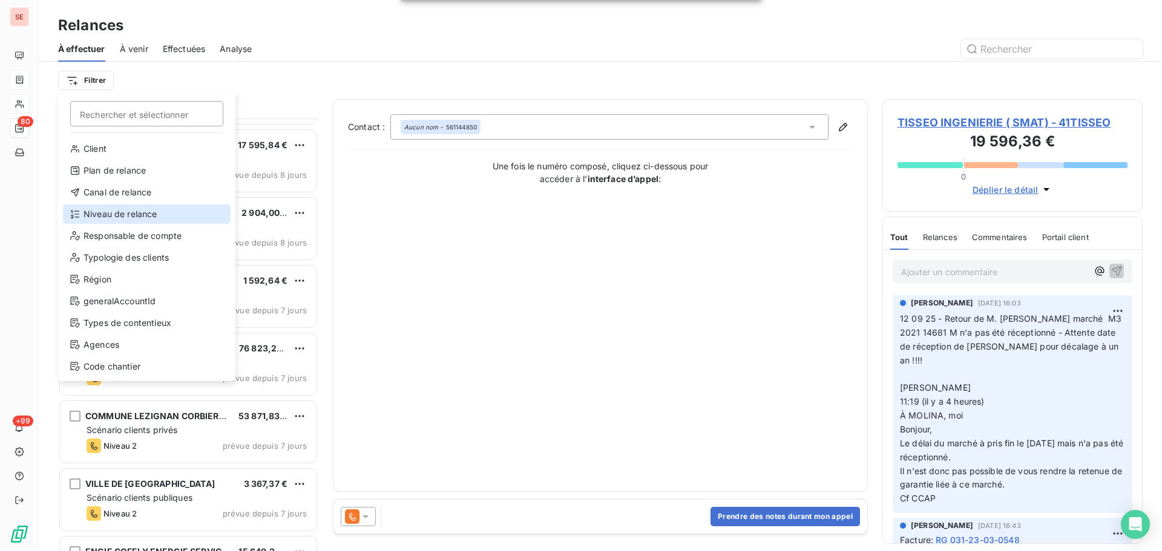
click at [138, 214] on div "Niveau de relance" at bounding box center [147, 214] width 168 height 19
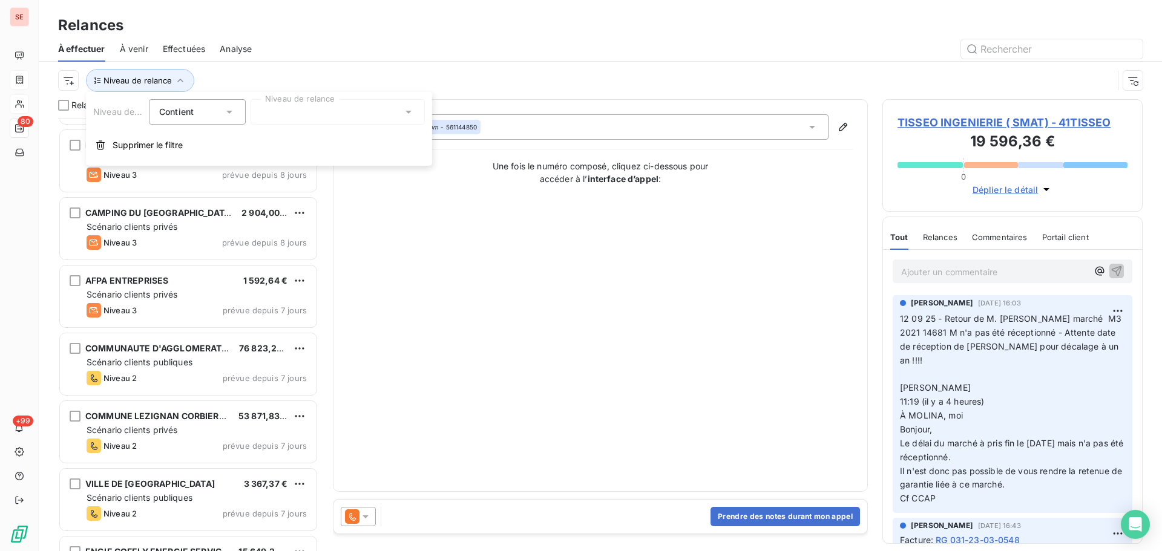
click at [346, 110] on div at bounding box center [338, 111] width 174 height 25
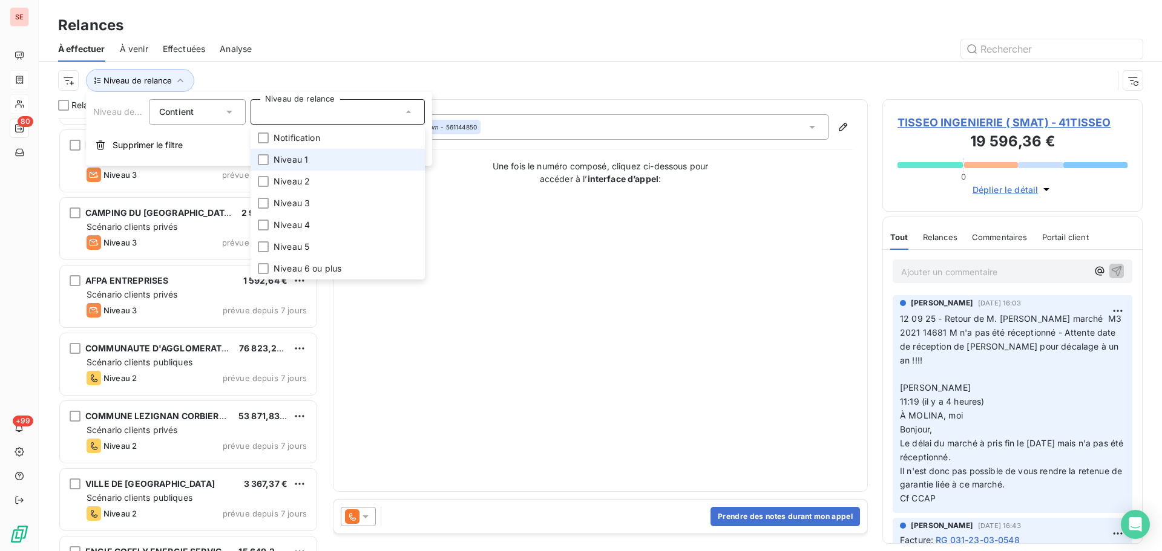
click at [322, 161] on li "Niveau 1" at bounding box center [338, 160] width 174 height 22
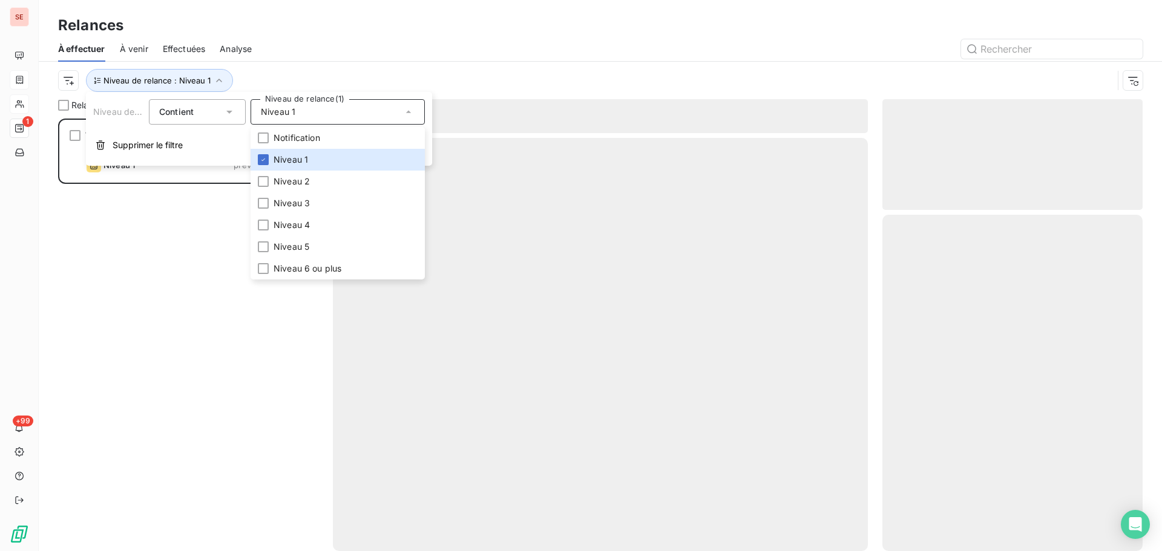
scroll to position [424, 251]
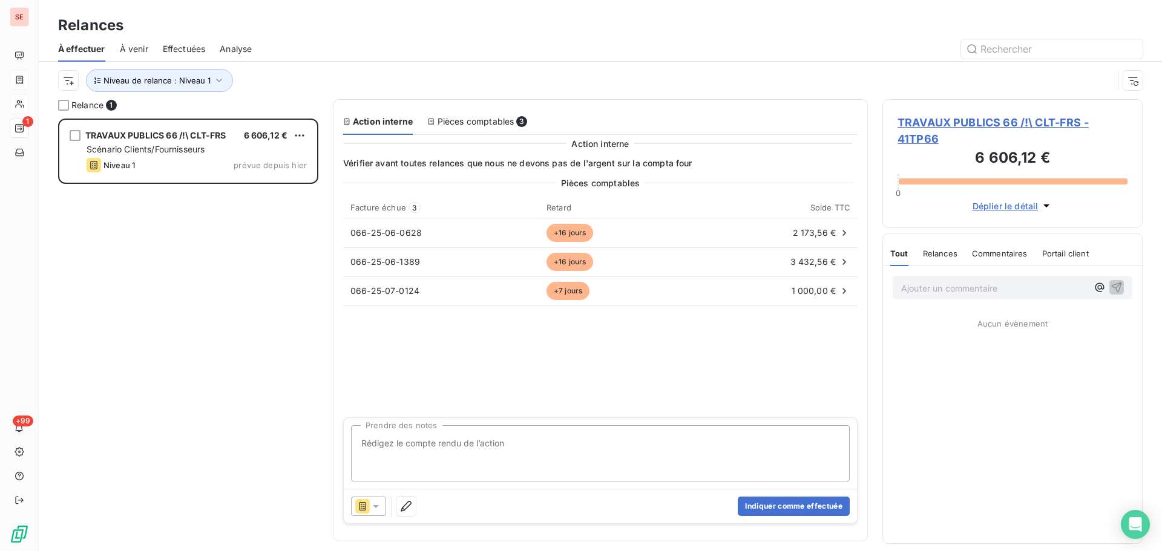
click at [371, 75] on div "Niveau de relance : Niveau 1" at bounding box center [585, 80] width 1055 height 23
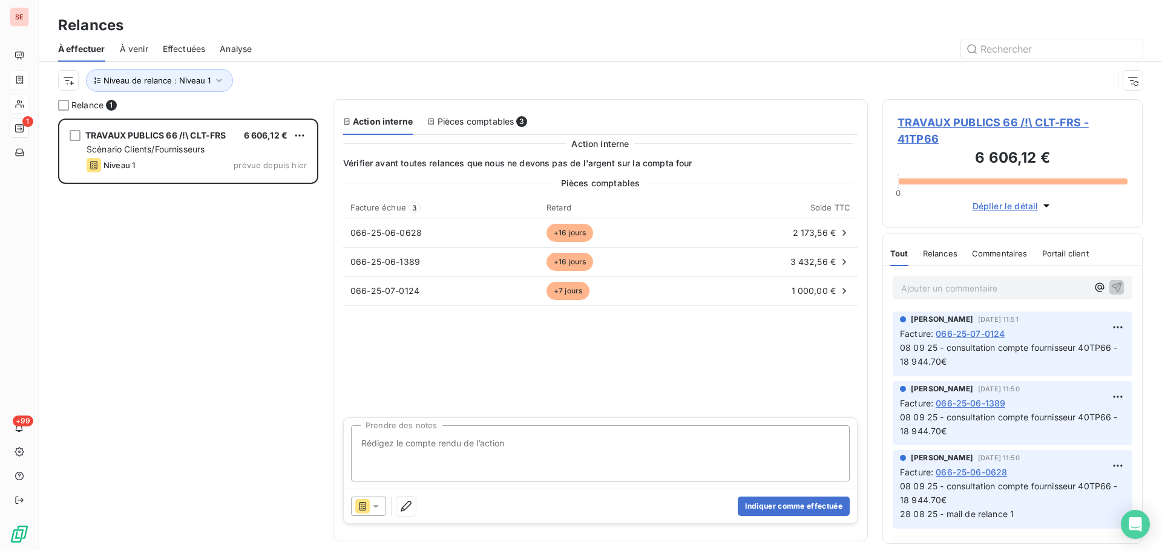
click at [995, 123] on span "TRAVAUX PUBLICS 66 /!\ CLT-FRS - 41TP66" at bounding box center [1013, 130] width 230 height 33
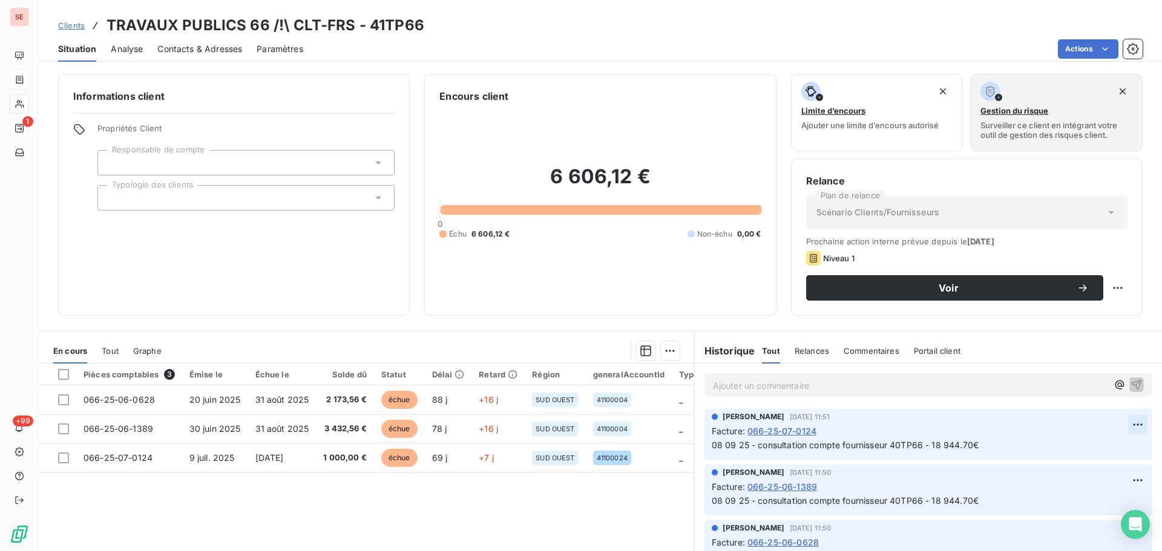
click at [1126, 421] on html "SE 1 +99 Clients TRAVAUX PUBLICS 66 /!\ CLT-FRS - 41TP66 Situation Analyse Cont…" at bounding box center [581, 275] width 1162 height 551
click at [1071, 445] on div "Editer" at bounding box center [1091, 451] width 68 height 19
click at [715, 447] on span "08 09 25 - consultation compte fournisseur 40TP66 - 18 944.70€" at bounding box center [845, 445] width 267 height 10
click at [1116, 483] on html "SE 1 +99 Clients TRAVAUX PUBLICS 66 /!\ CLT-FRS - 41TP66 Situation Analyse Cont…" at bounding box center [581, 275] width 1162 height 551
click at [1080, 509] on div "Editer" at bounding box center [1091, 506] width 68 height 19
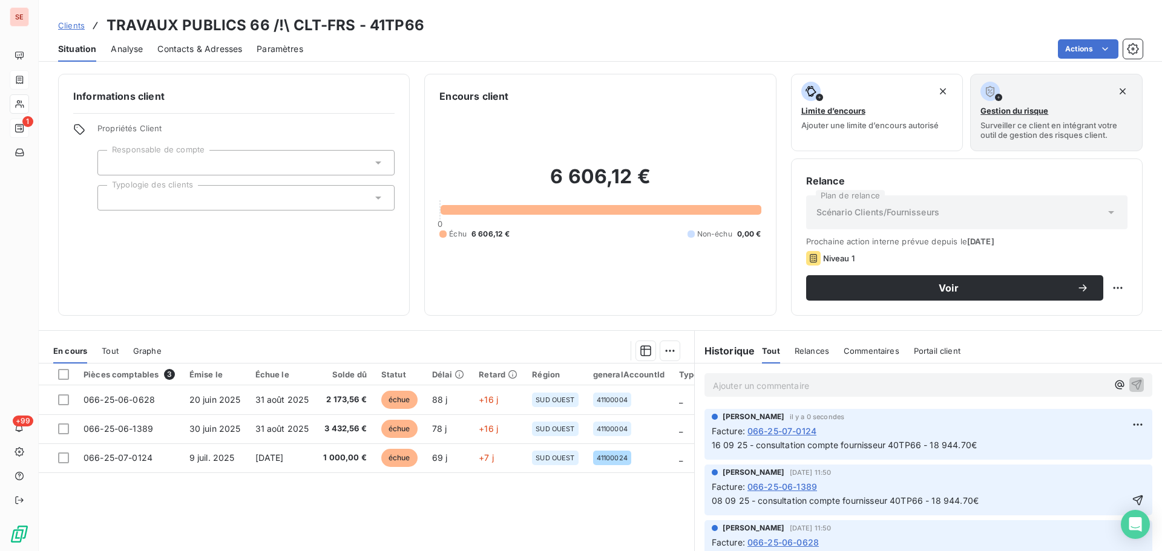
click at [717, 507] on p "08 09 25 - consultation compte fournisseur 40TP66 - 18 944.70€" at bounding box center [920, 501] width 416 height 14
click at [1131, 495] on button "button" at bounding box center [1138, 500] width 15 height 15
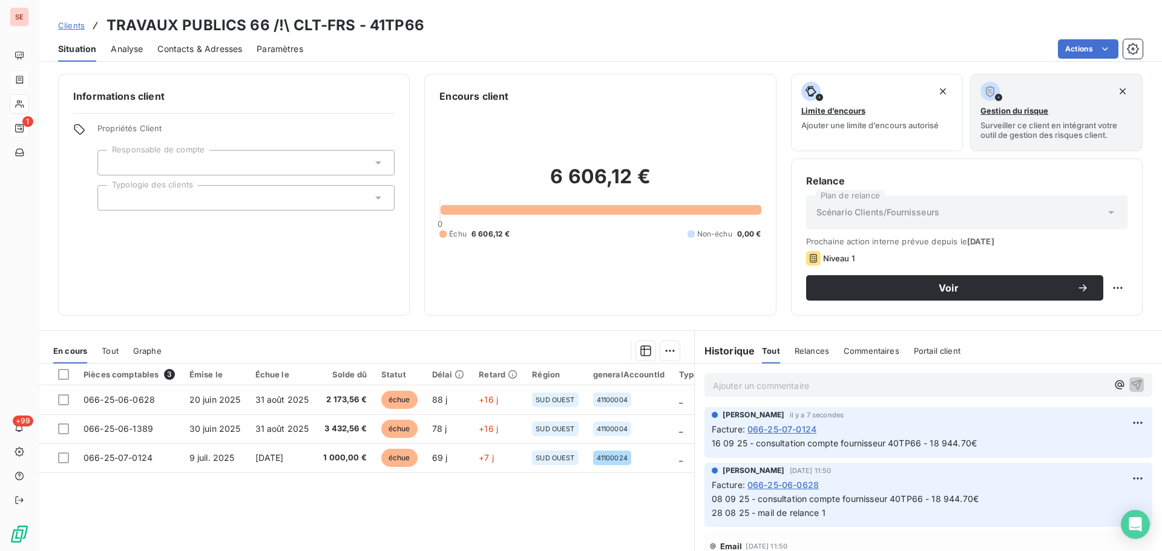
scroll to position [77, 0]
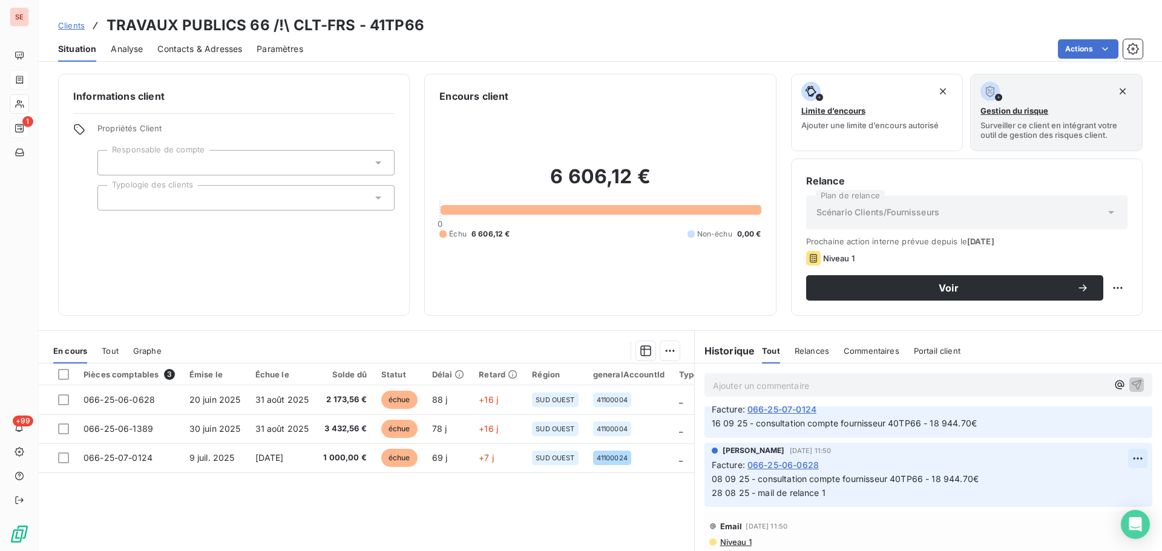
click at [1120, 456] on html "SE 1 +99 Clients TRAVAUX PUBLICS 66 /!\ CLT-FRS - 41TP66 Situation Analyse Cont…" at bounding box center [581, 275] width 1162 height 551
click at [1071, 485] on div "Editer" at bounding box center [1091, 485] width 68 height 19
click at [715, 482] on span "08 09 25 - consultation compte fournisseur 40TP66 - 18 944.70€ 28 08 25 - mail …" at bounding box center [1012, 486] width 601 height 24
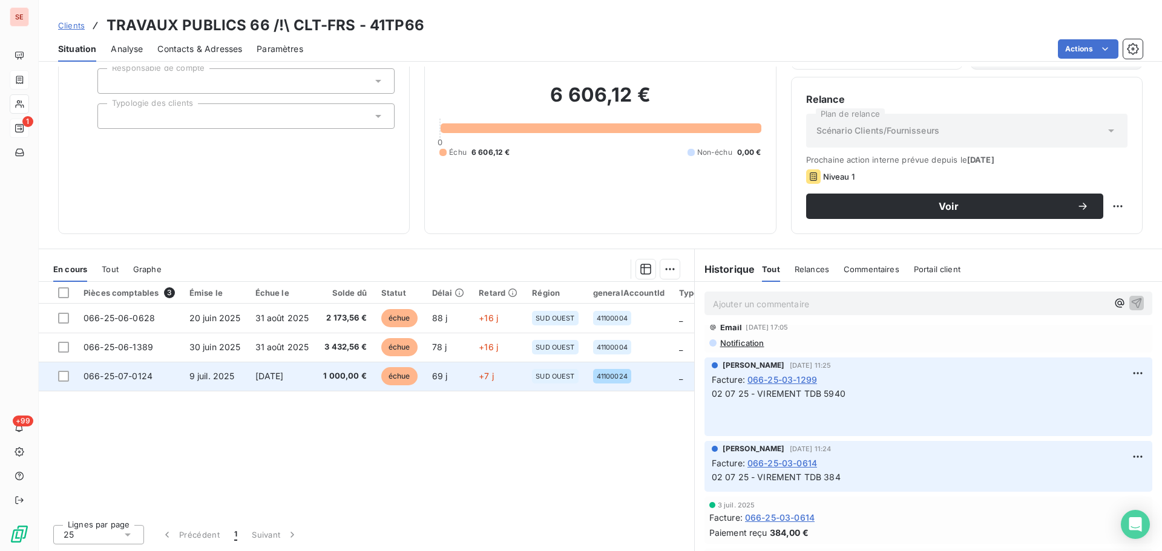
scroll to position [0, 0]
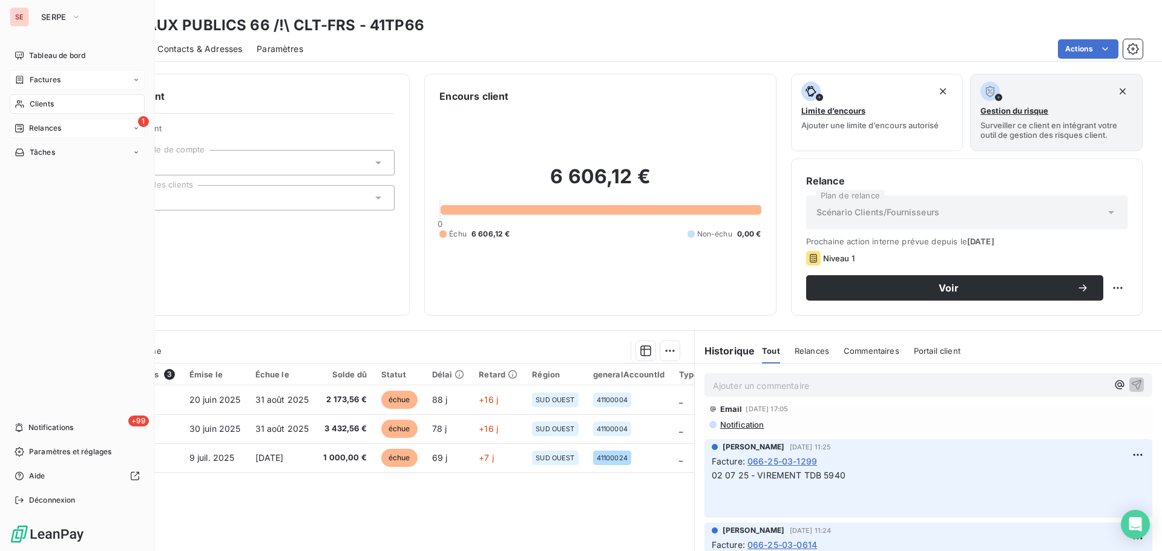
click at [30, 131] on span "Relances" at bounding box center [45, 128] width 32 height 11
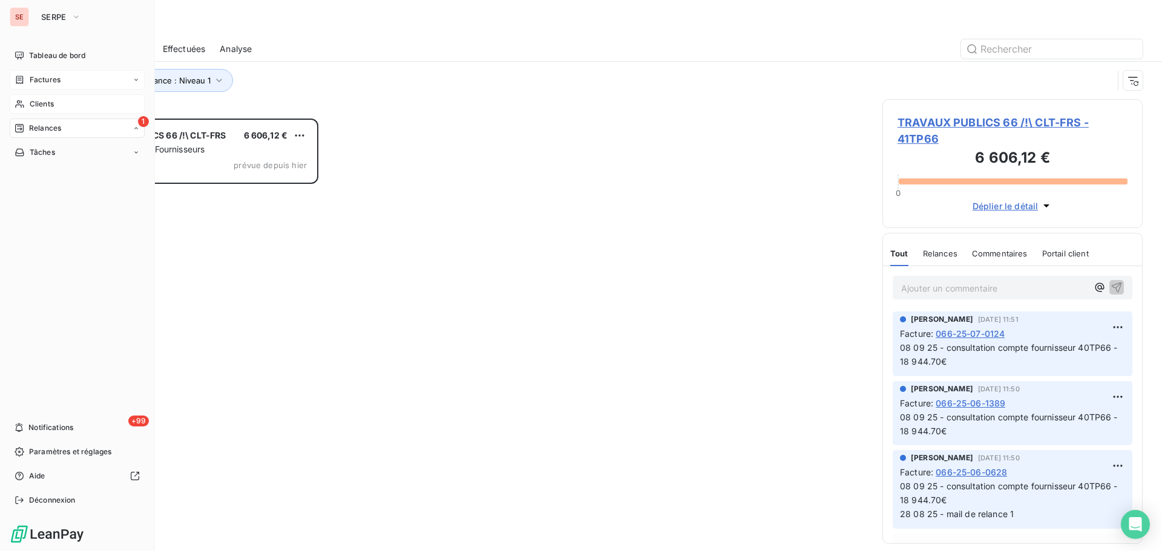
scroll to position [424, 251]
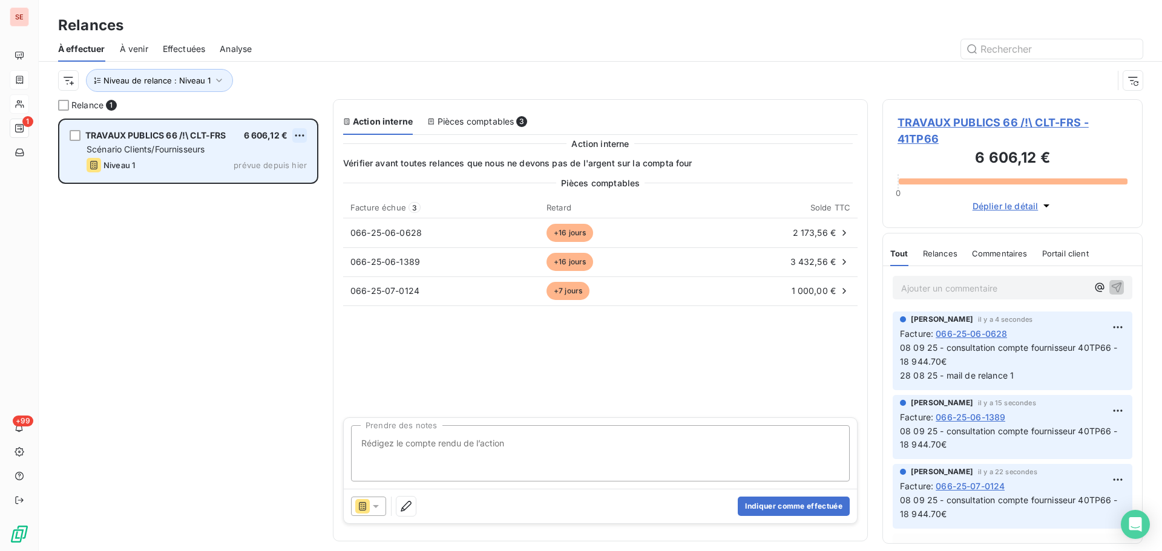
click at [295, 136] on html "SE 1 +99 Relances À effectuer À venir Effectuées Analyse Niveau de relance : Ni…" at bounding box center [581, 275] width 1162 height 551
click at [272, 180] on div "Passer cette action" at bounding box center [247, 181] width 108 height 19
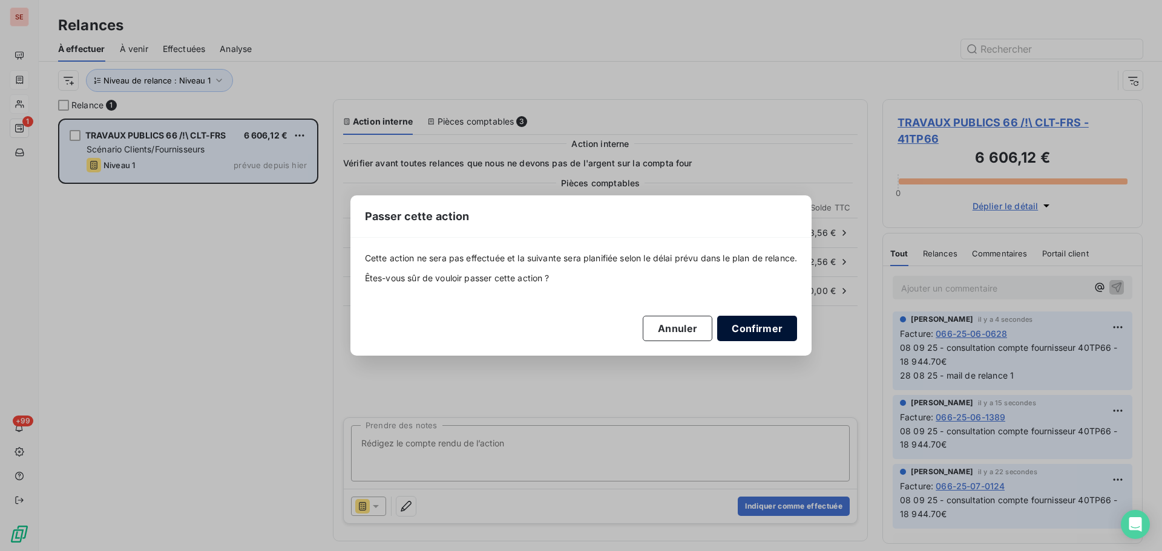
click at [786, 331] on button "Confirmer" at bounding box center [757, 328] width 80 height 25
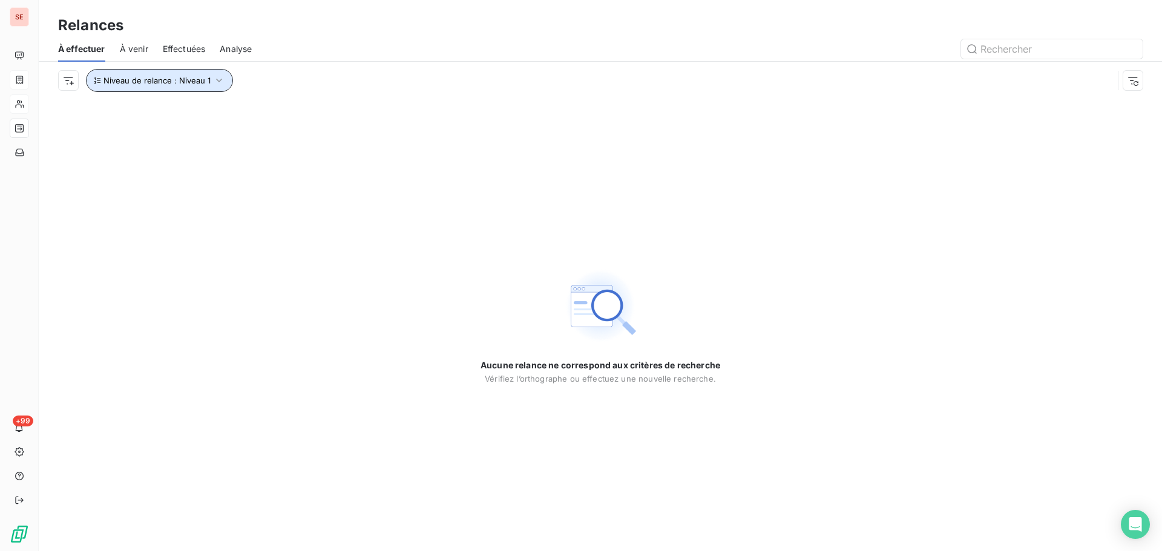
click at [206, 82] on span "Niveau de relance : Niveau 1" at bounding box center [156, 81] width 107 height 10
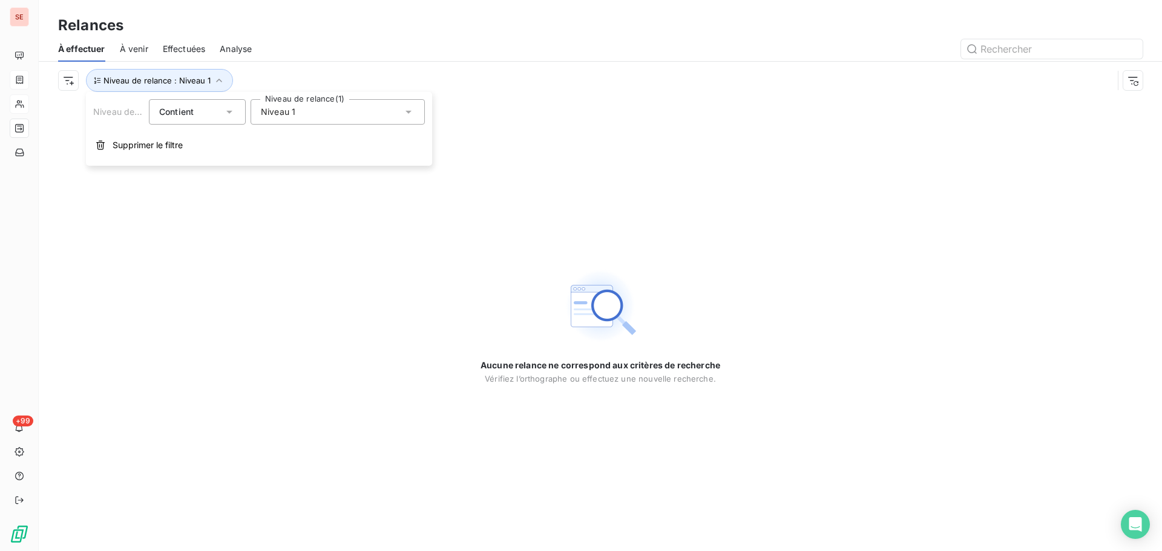
click at [330, 118] on div "Niveau 1" at bounding box center [338, 111] width 174 height 25
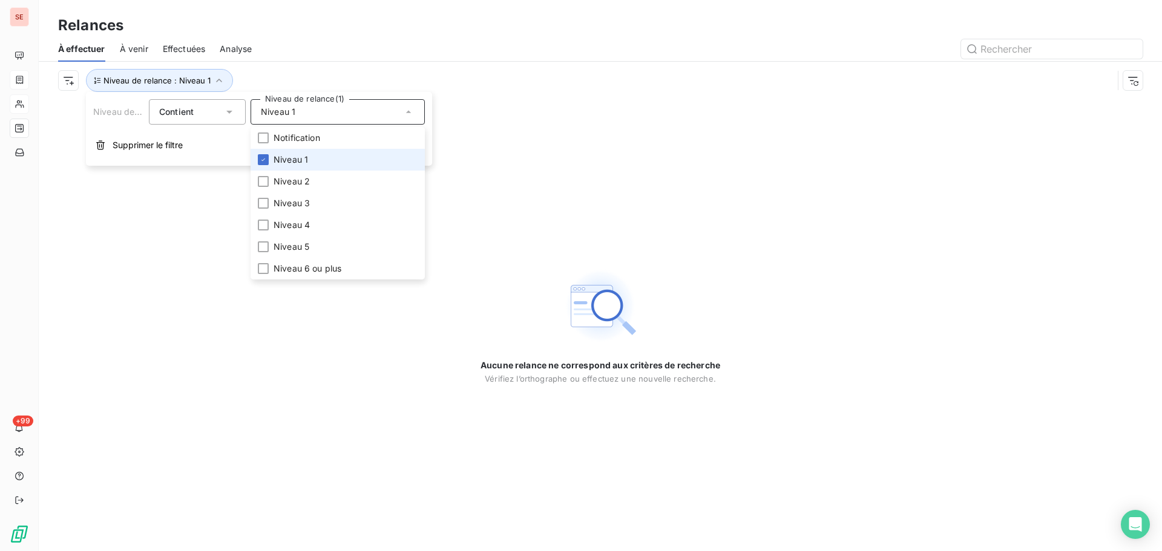
click at [317, 160] on li "Niveau 1" at bounding box center [338, 160] width 174 height 22
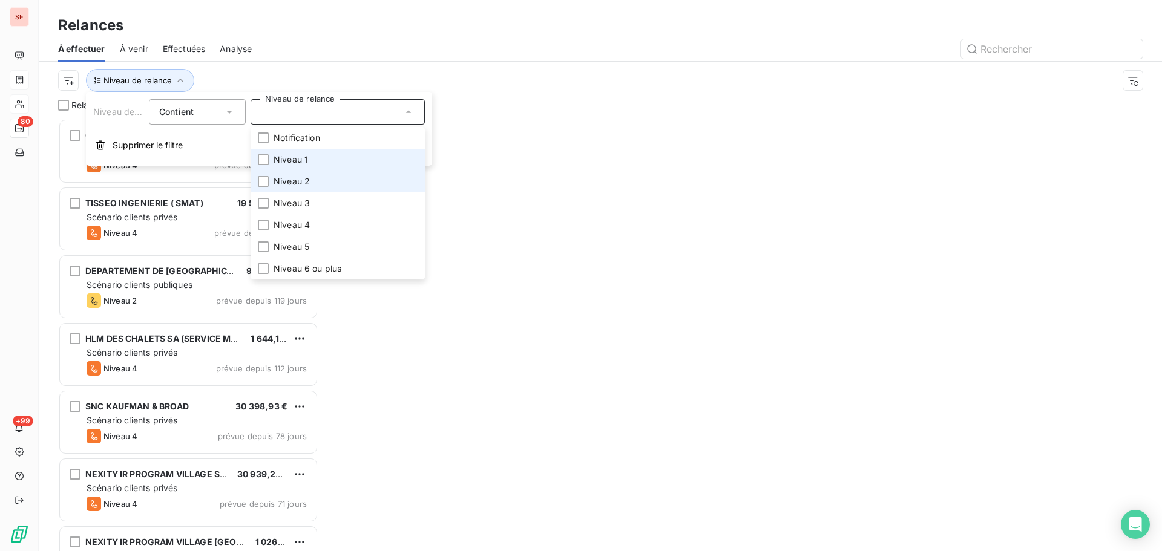
scroll to position [424, 251]
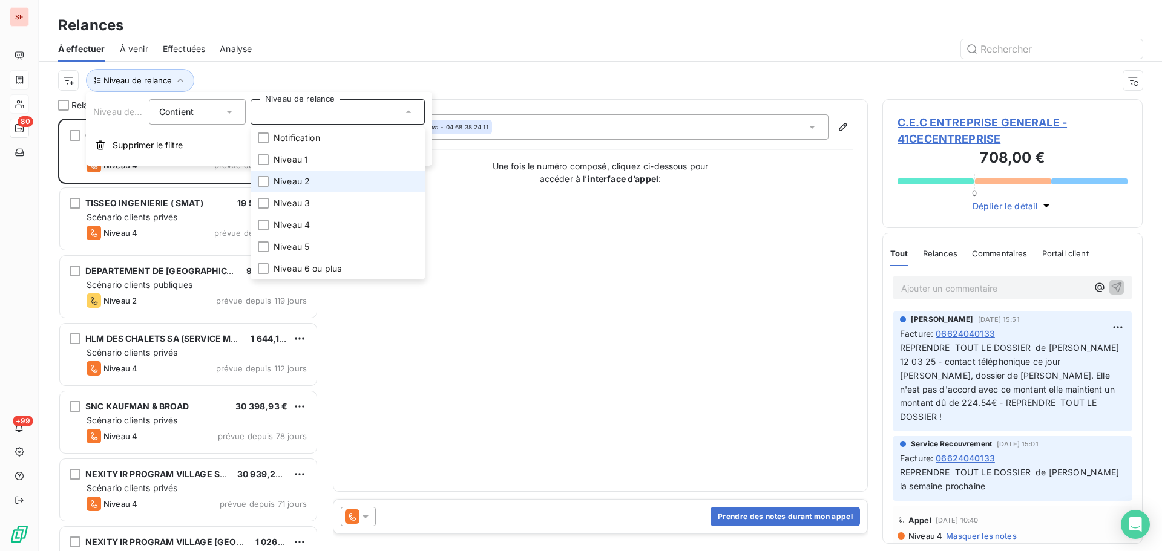
click at [321, 179] on li "Niveau 2" at bounding box center [338, 182] width 174 height 22
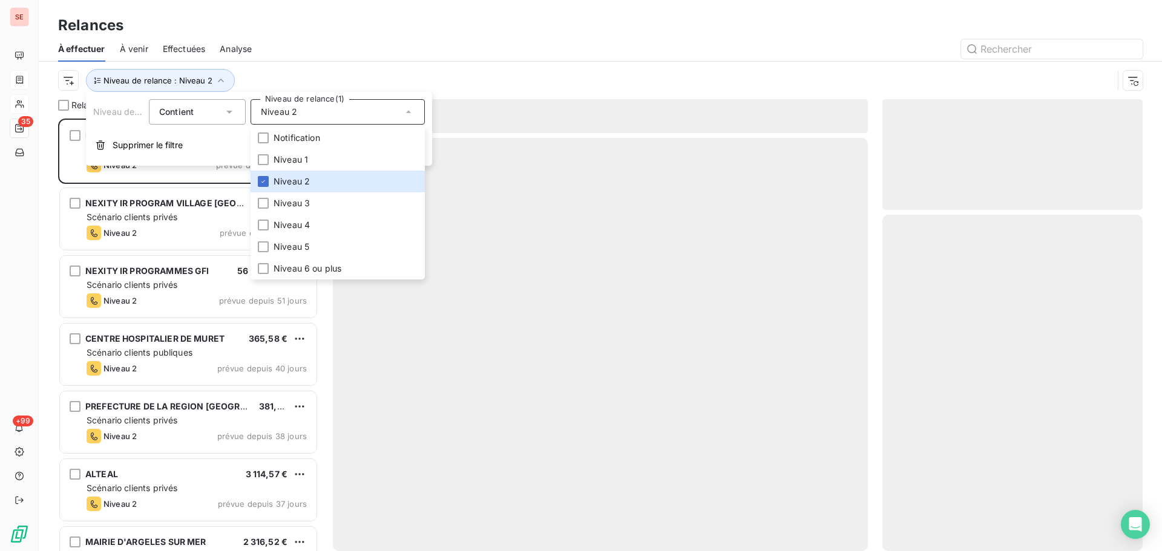
scroll to position [424, 251]
click at [369, 70] on div "Niveau de relance : Niveau 2" at bounding box center [585, 80] width 1055 height 23
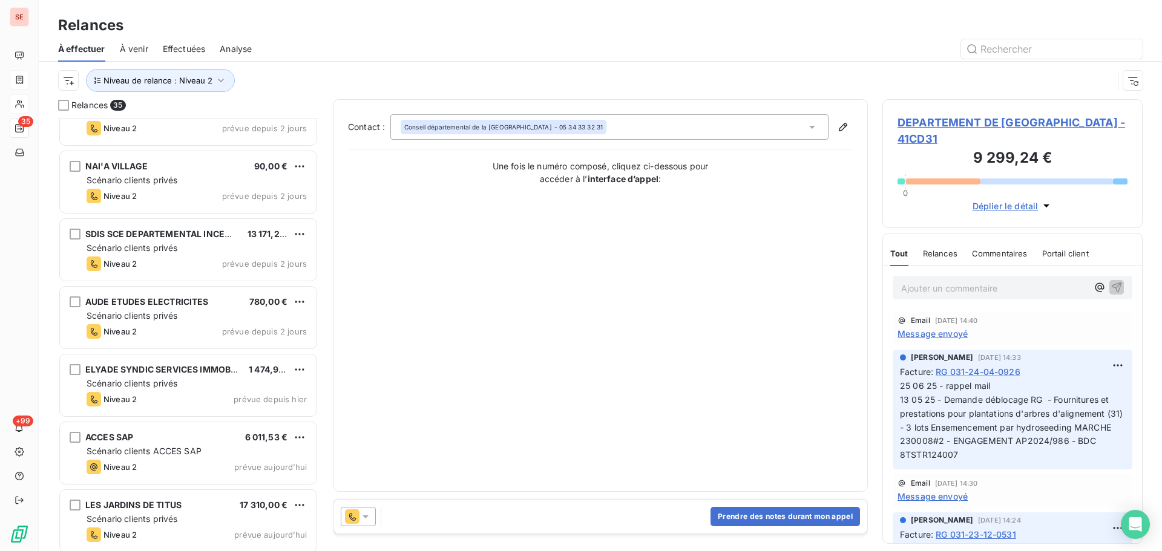
scroll to position [1940, 0]
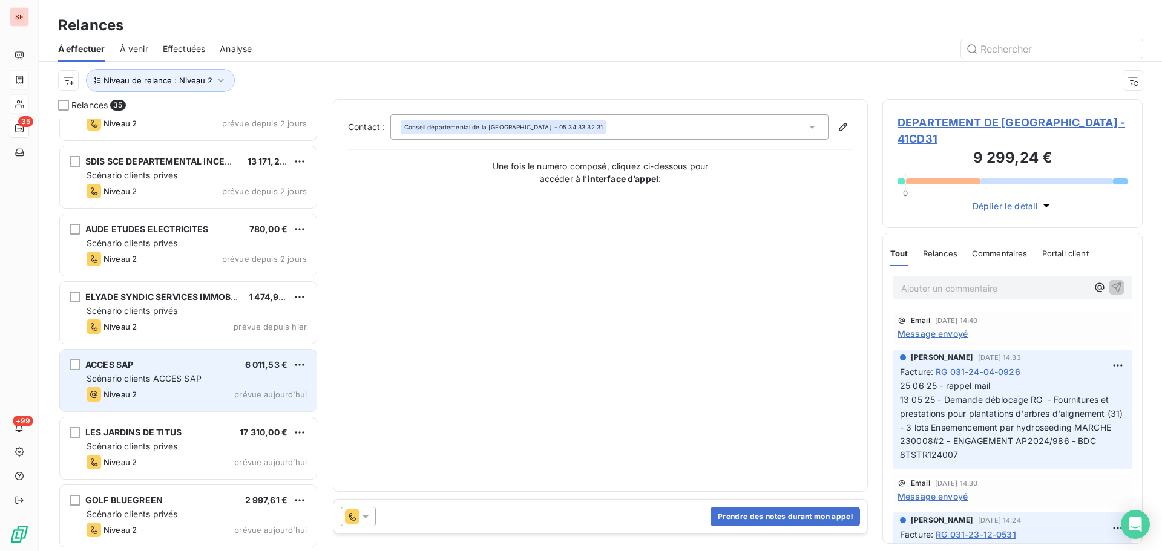
click at [226, 370] on div "ACCES SAP 6 011,53 €" at bounding box center [197, 365] width 220 height 11
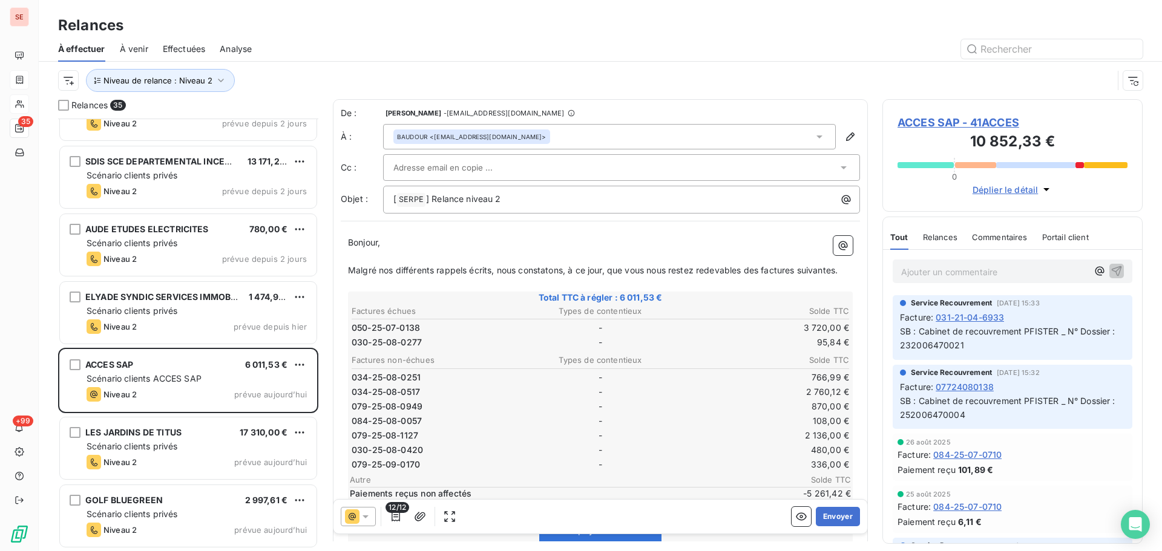
click at [994, 114] on span "ACCES SAP - 41ACCES" at bounding box center [1013, 122] width 230 height 16
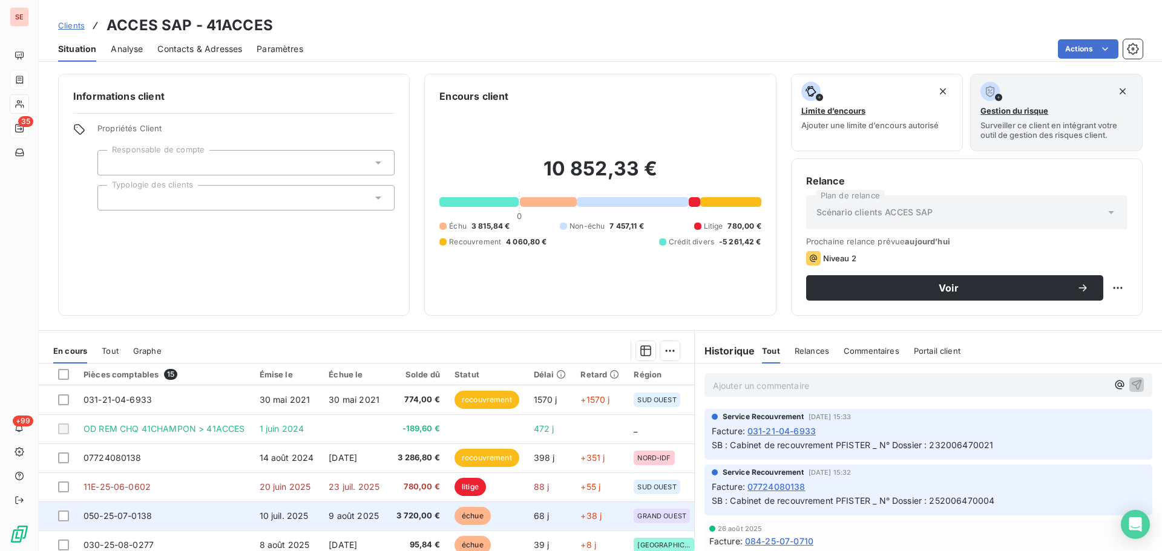
click at [260, 508] on td "10 juil. 2025" at bounding box center [287, 516] width 70 height 29
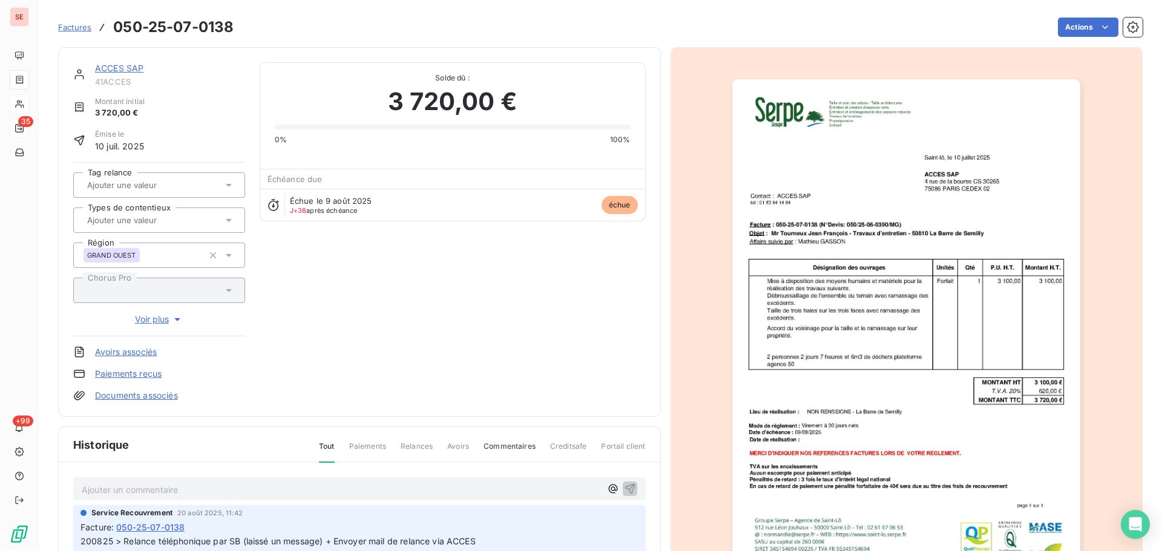
click at [130, 66] on link "ACCES SAP" at bounding box center [119, 68] width 48 height 10
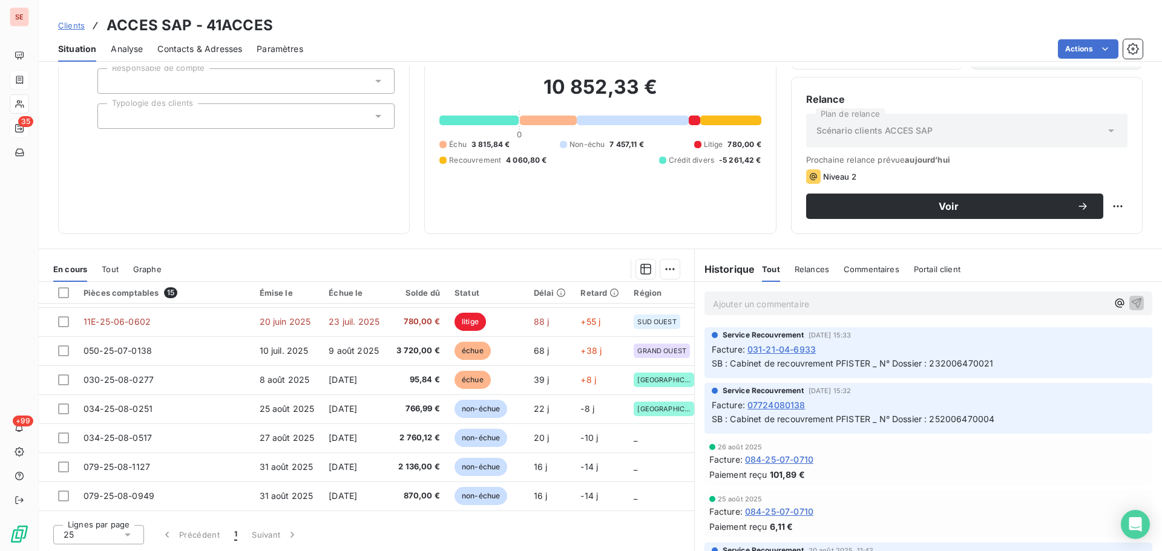
scroll to position [68, 0]
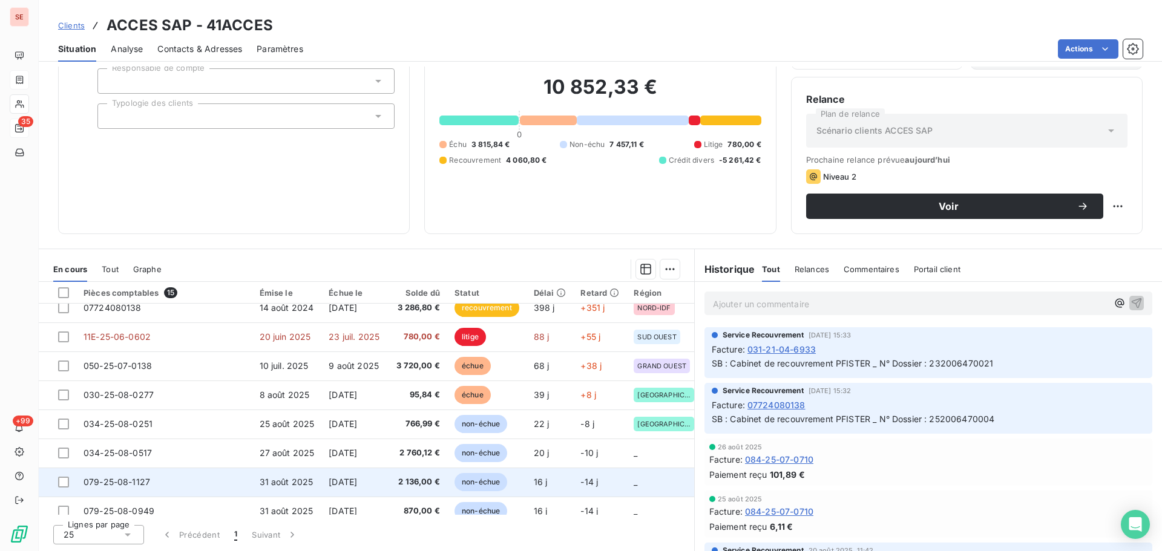
click at [223, 490] on td "079-25-08-1127" at bounding box center [164, 482] width 176 height 29
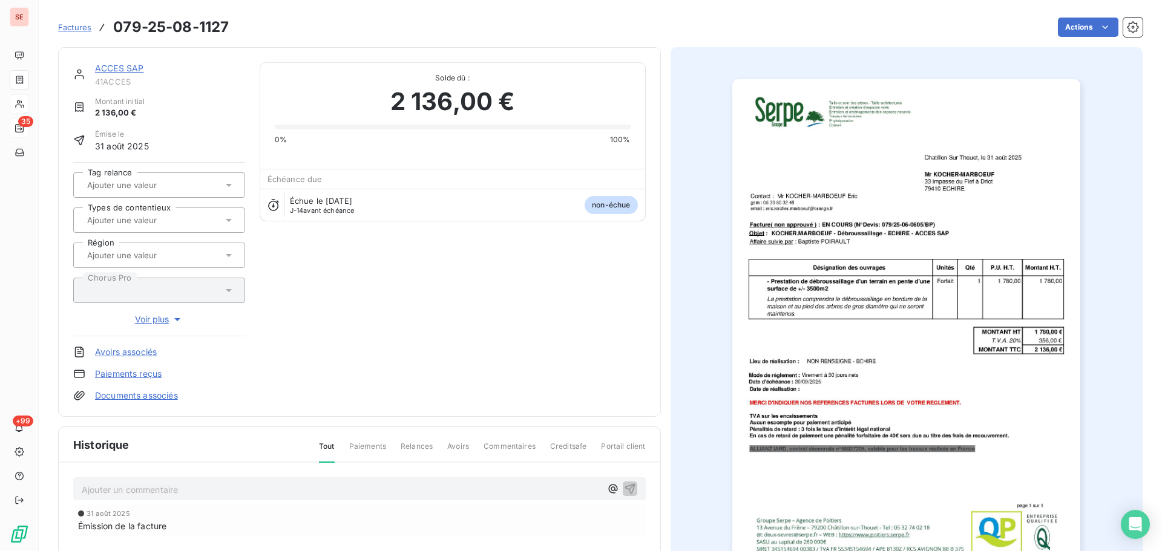
click at [419, 494] on p "Ajouter un commentaire ﻿" at bounding box center [341, 489] width 519 height 15
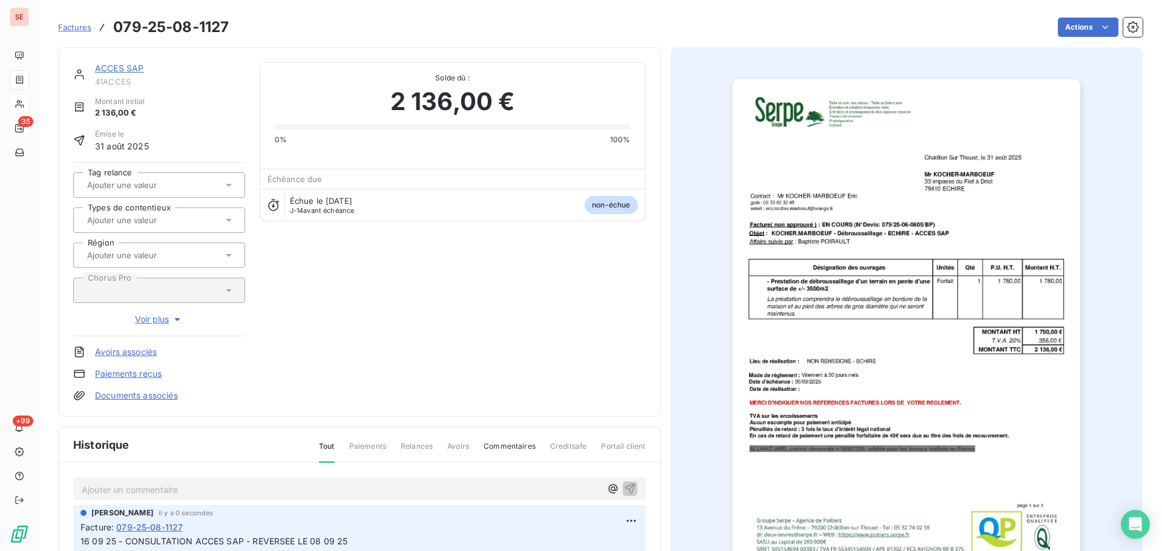
click at [130, 67] on link "ACCES SAP" at bounding box center [119, 68] width 48 height 10
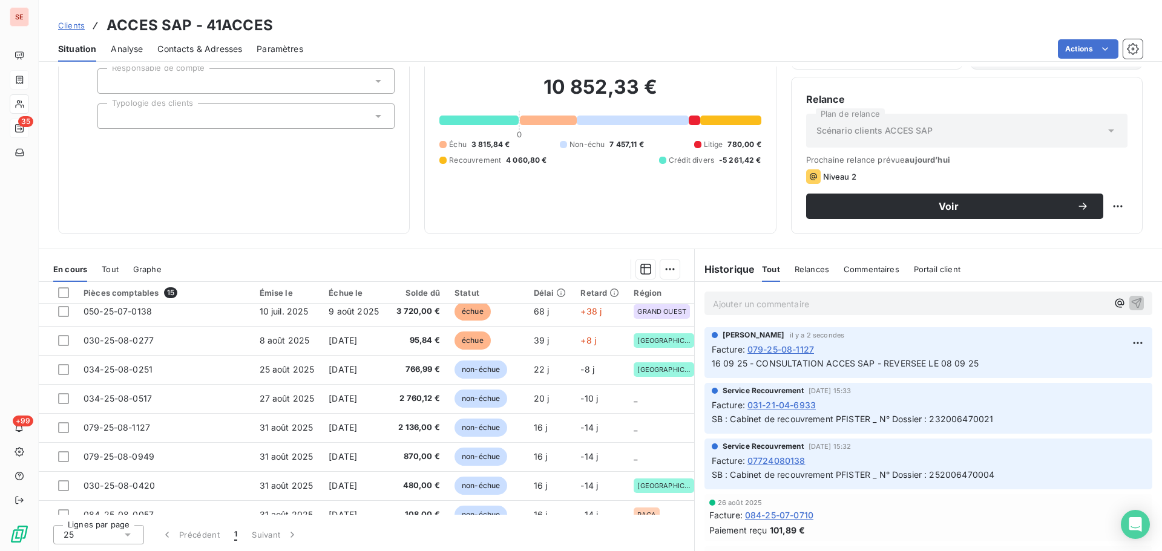
scroll to position [162, 0]
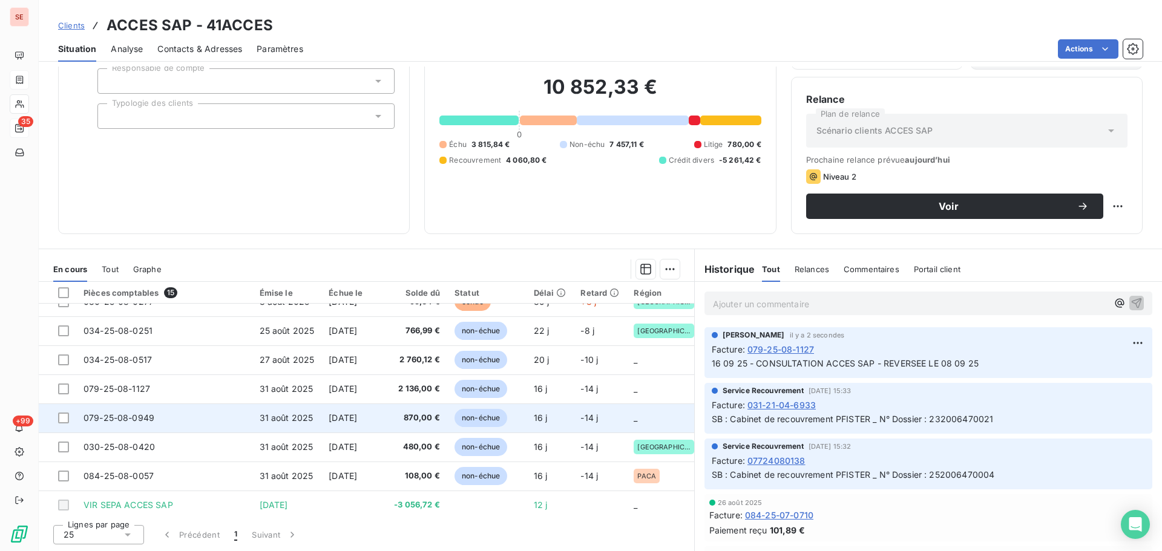
click at [305, 411] on td "31 août 2025" at bounding box center [287, 418] width 70 height 29
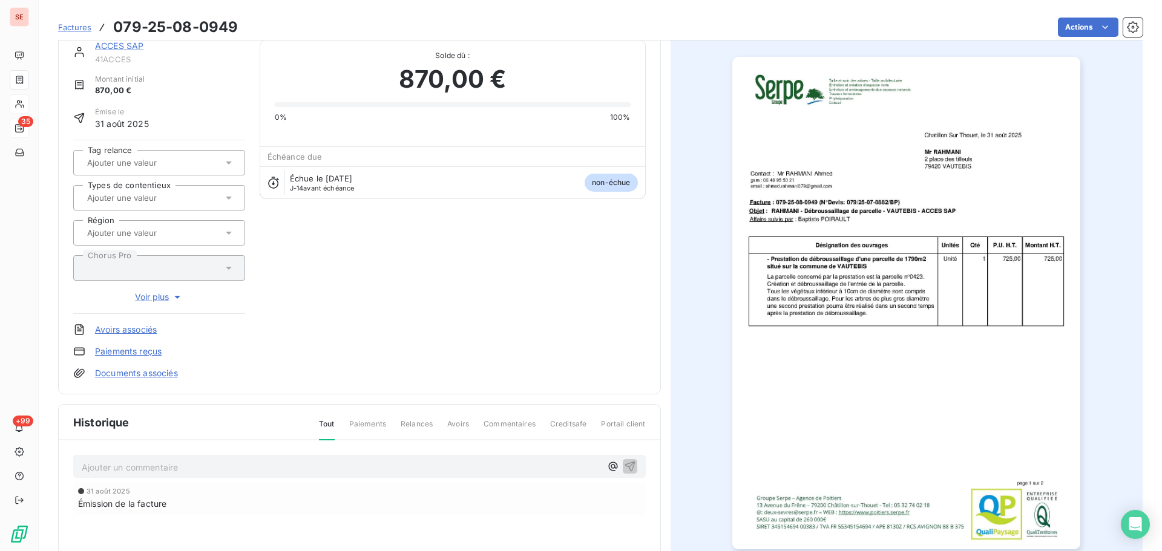
scroll to position [1, 0]
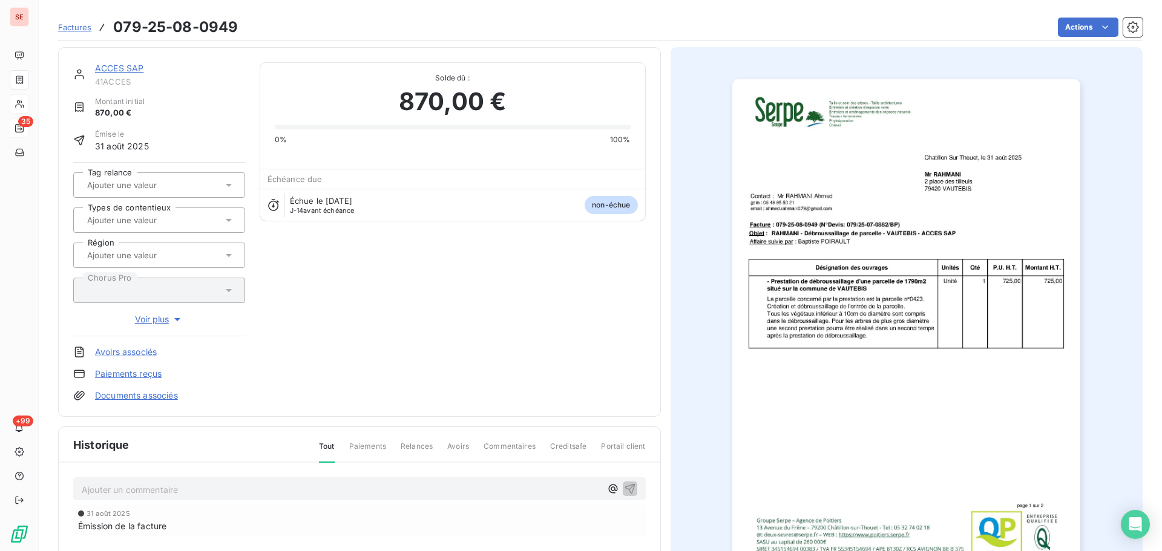
click at [116, 64] on link "ACCES SAP" at bounding box center [119, 68] width 48 height 10
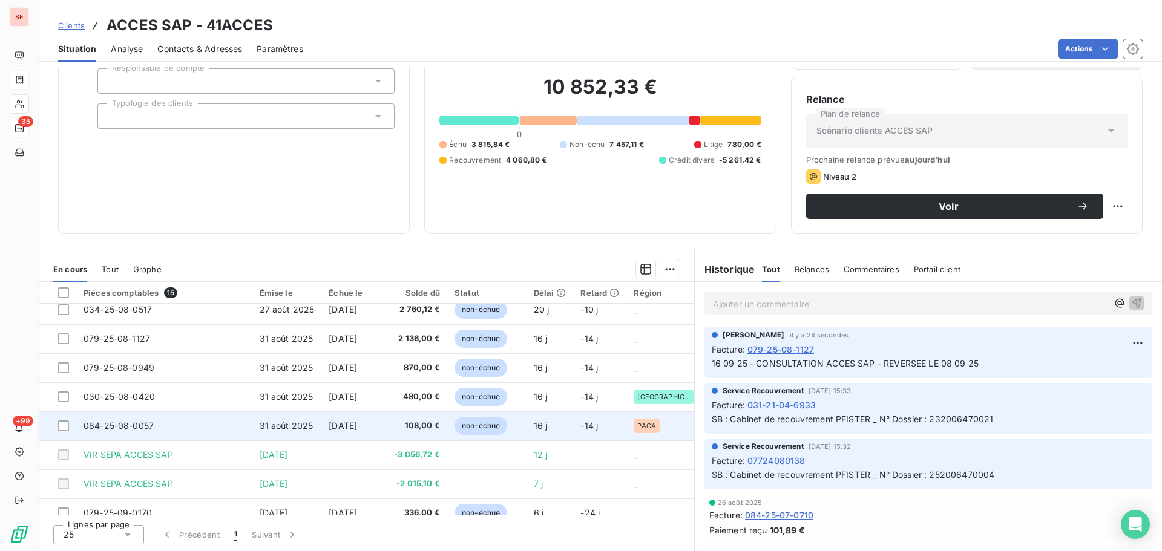
scroll to position [230, 0]
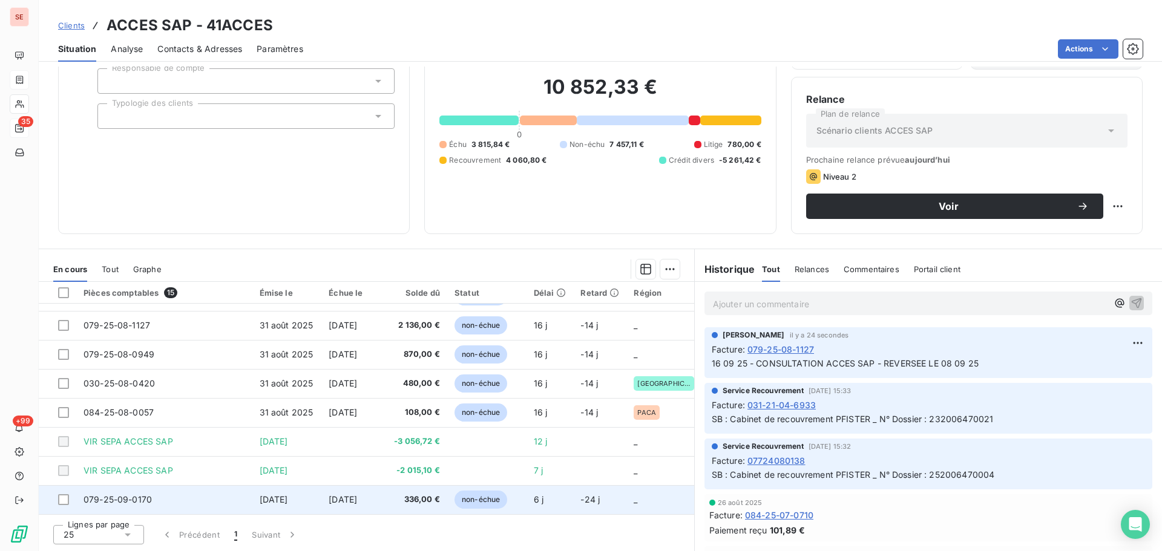
click at [266, 498] on span "[DATE]" at bounding box center [274, 499] width 28 height 10
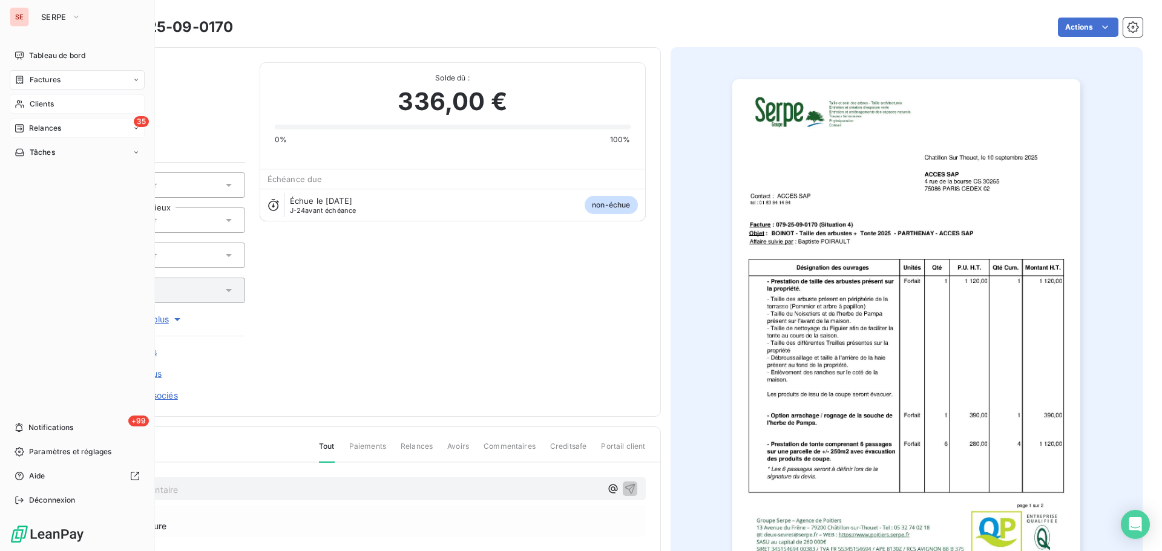
click at [39, 132] on span "Relances" at bounding box center [45, 128] width 32 height 11
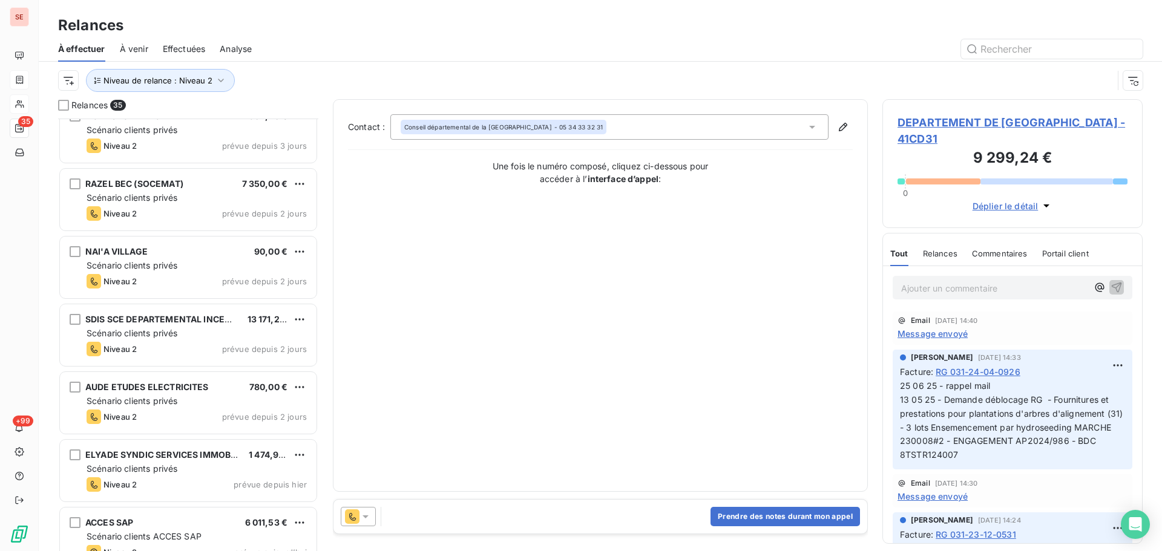
scroll to position [1940, 0]
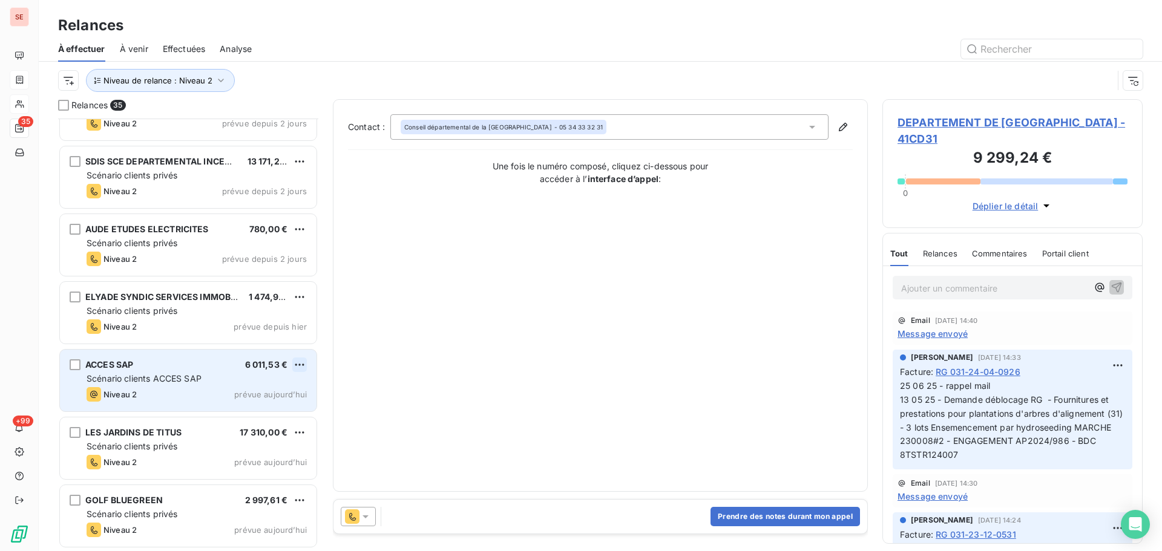
click at [305, 363] on html "SE 35 +99 Relances À effectuer À venir Effectuées Analyse Niveau de relance : N…" at bounding box center [581, 275] width 1162 height 551
click at [274, 408] on div "Passer cette action" at bounding box center [247, 410] width 108 height 19
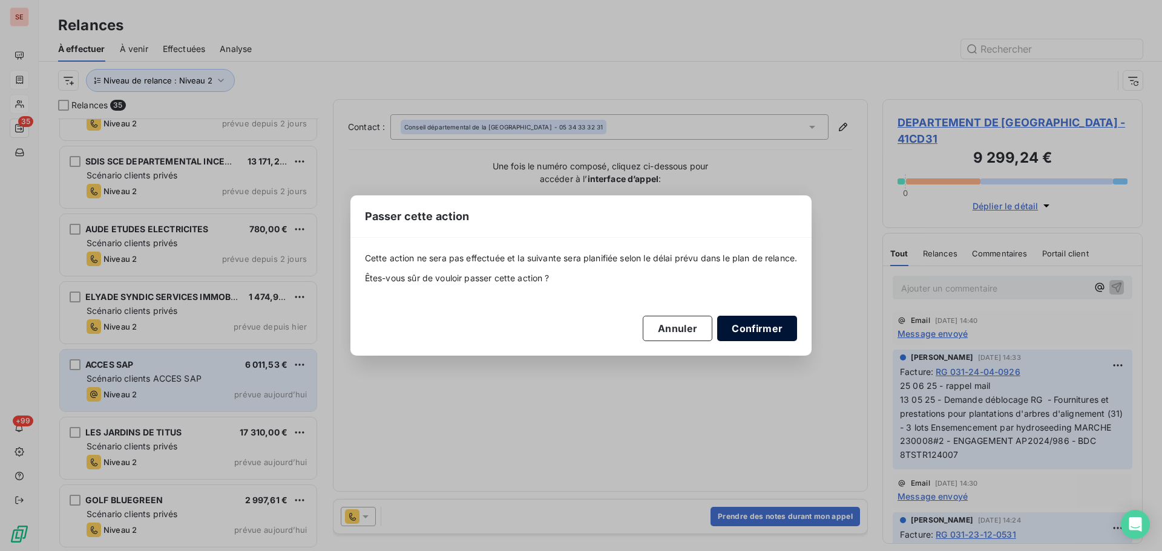
click at [752, 324] on button "Confirmer" at bounding box center [757, 328] width 80 height 25
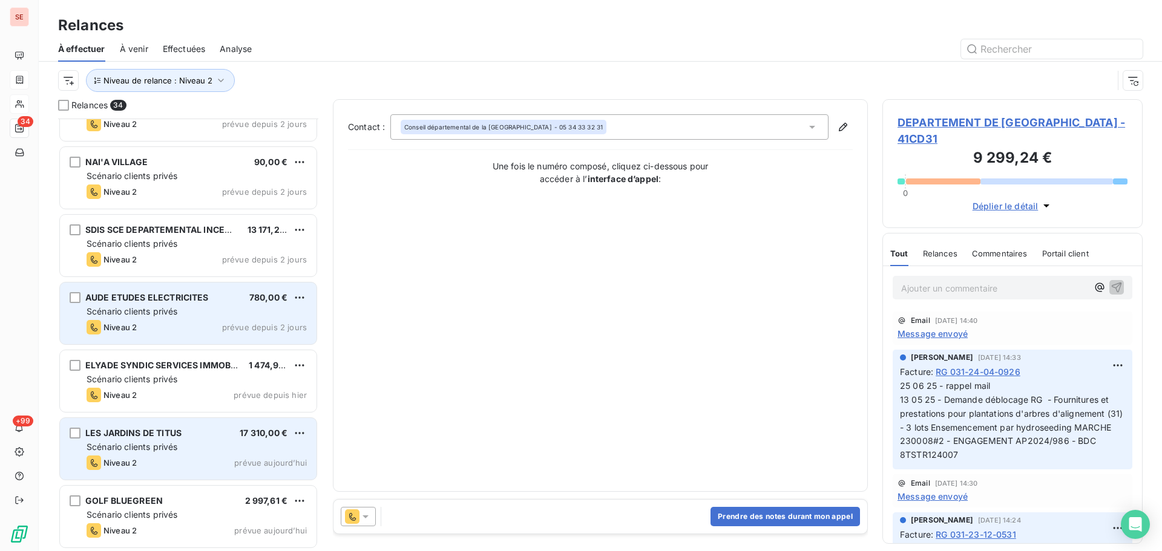
scroll to position [1873, 0]
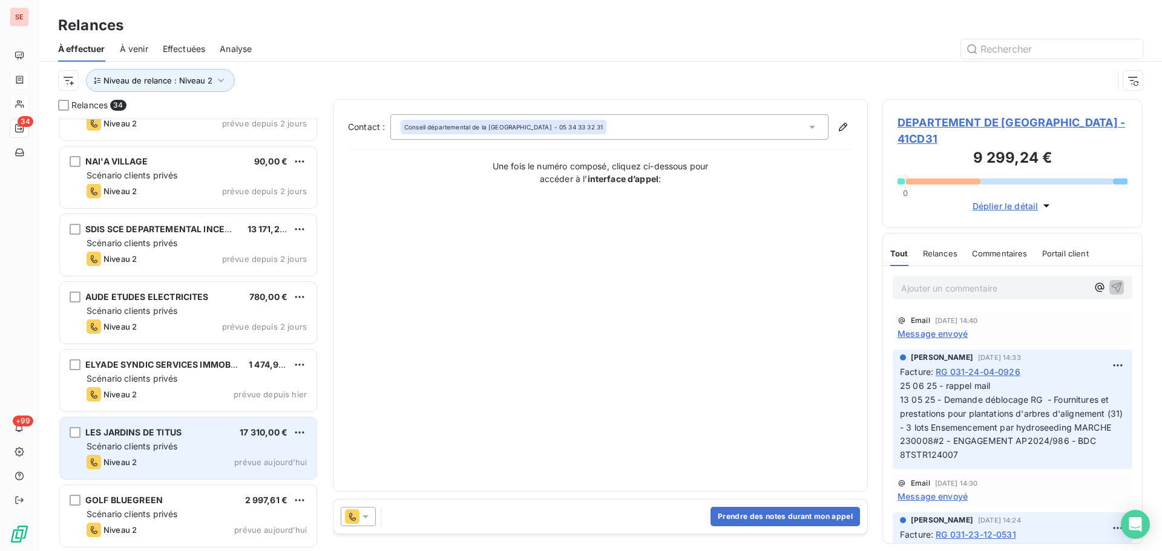
click at [199, 436] on div "LES JARDINS DE TITUS 17 310,00 €" at bounding box center [197, 432] width 220 height 11
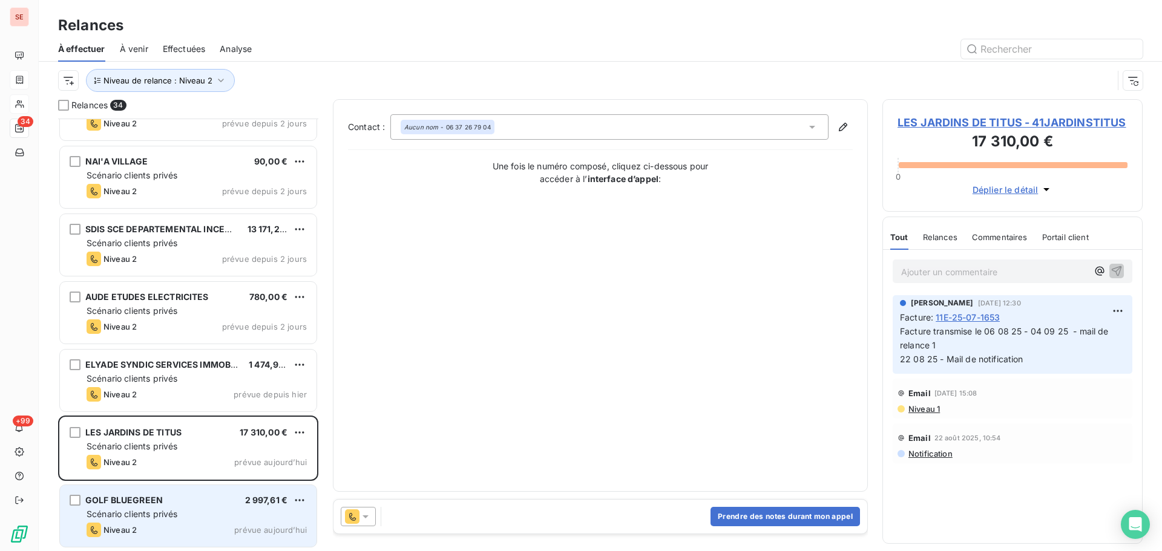
click at [183, 509] on div "Scénario clients privés" at bounding box center [197, 514] width 220 height 12
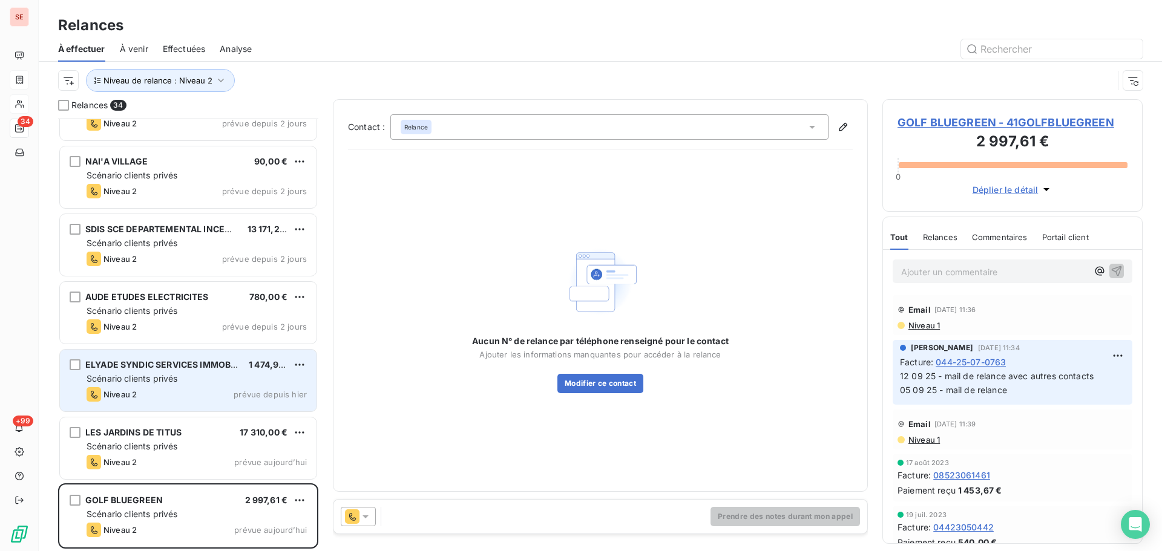
click at [214, 394] on div "Niveau 2 prévue depuis hier" at bounding box center [197, 394] width 220 height 15
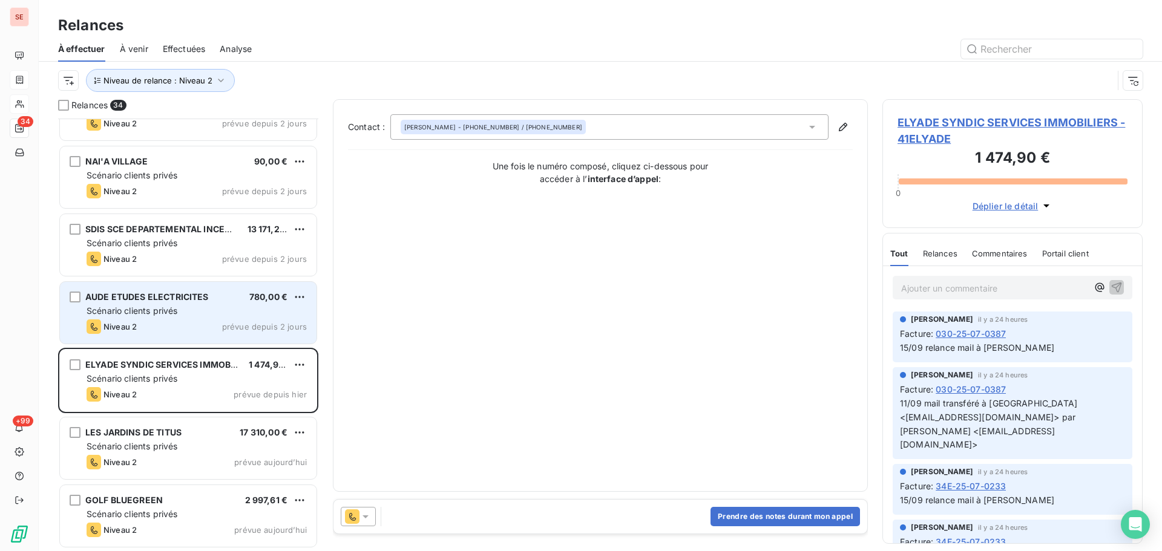
click at [169, 316] on div "Scénario clients privés" at bounding box center [197, 311] width 220 height 12
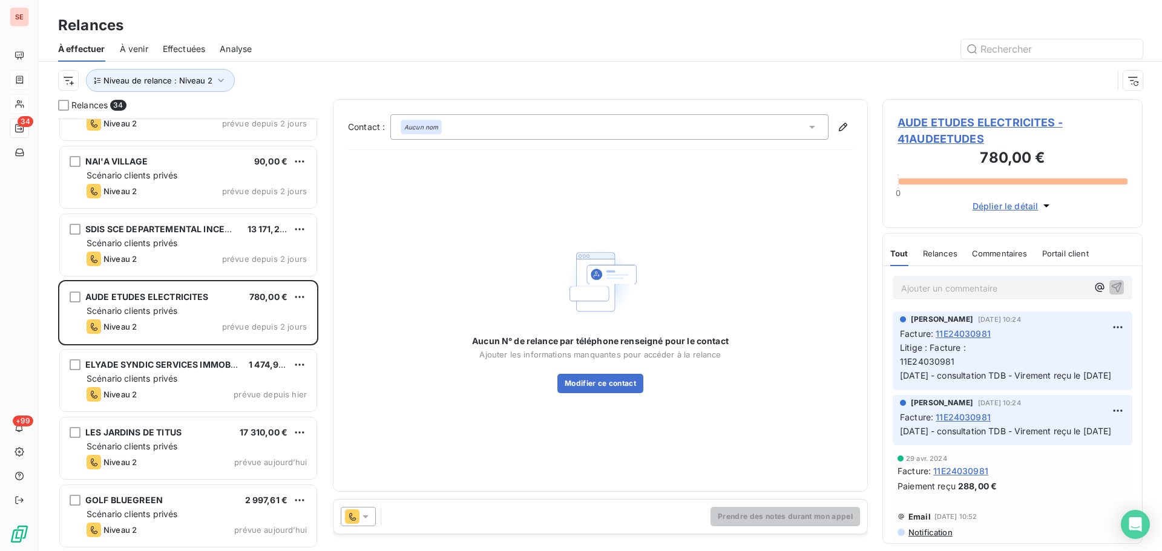
click at [954, 122] on span "AUDE ETUDES ELECTRICITES - 41AUDEETUDES" at bounding box center [1013, 130] width 230 height 33
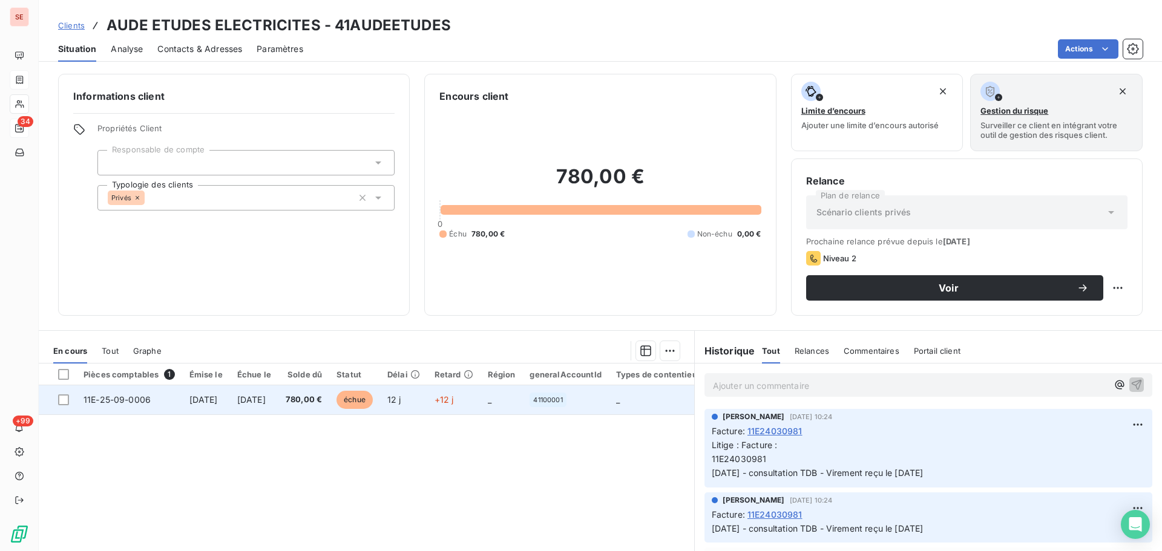
click at [265, 408] on td "[DATE]" at bounding box center [254, 400] width 48 height 29
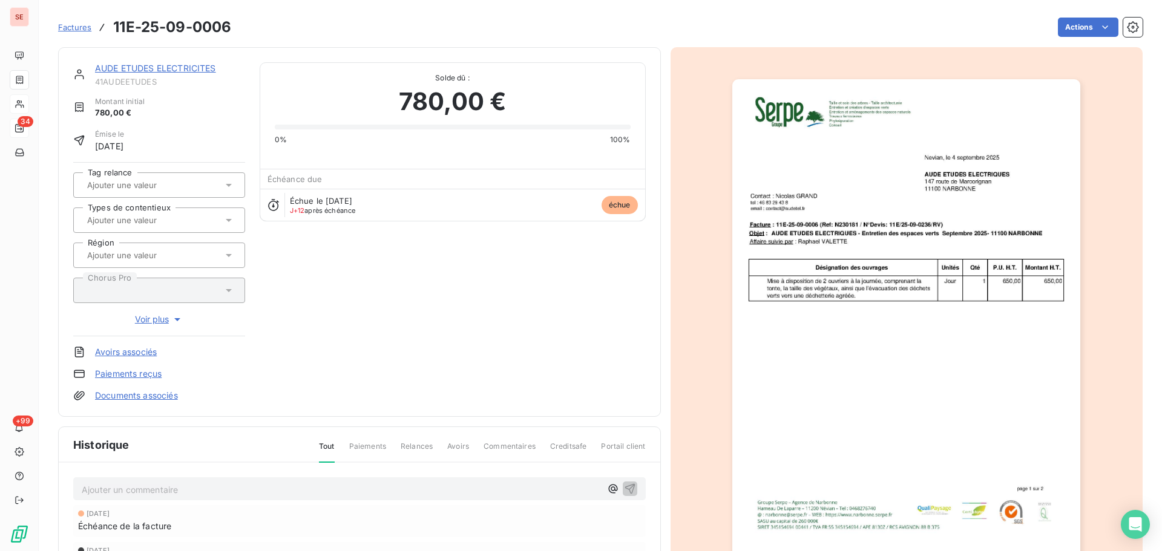
click at [172, 70] on link "AUDE ETUDES ELECTRICITES" at bounding box center [155, 68] width 121 height 10
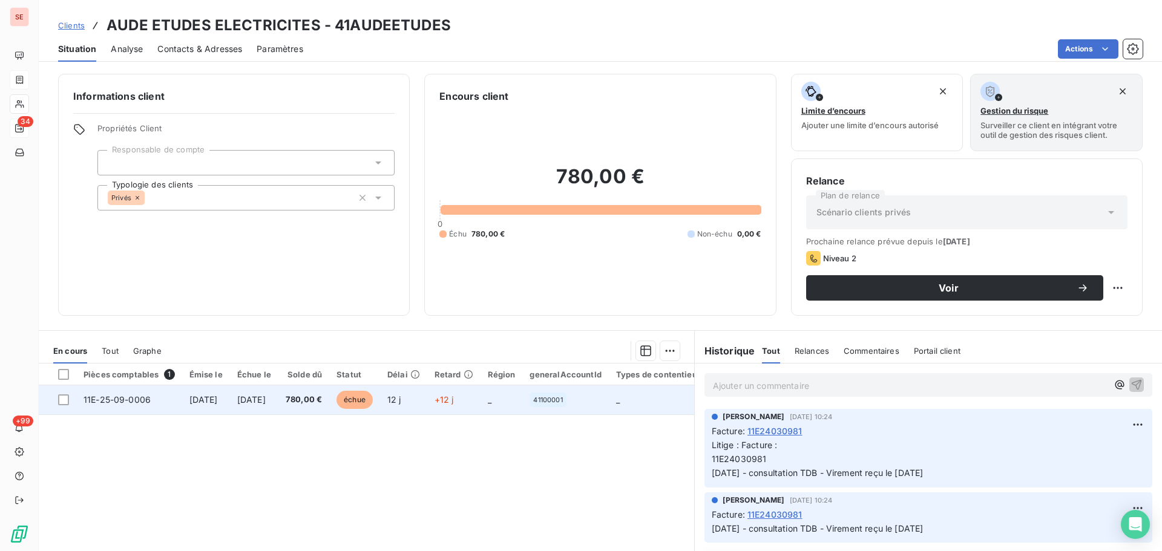
click at [278, 405] on td "[DATE]" at bounding box center [254, 400] width 48 height 29
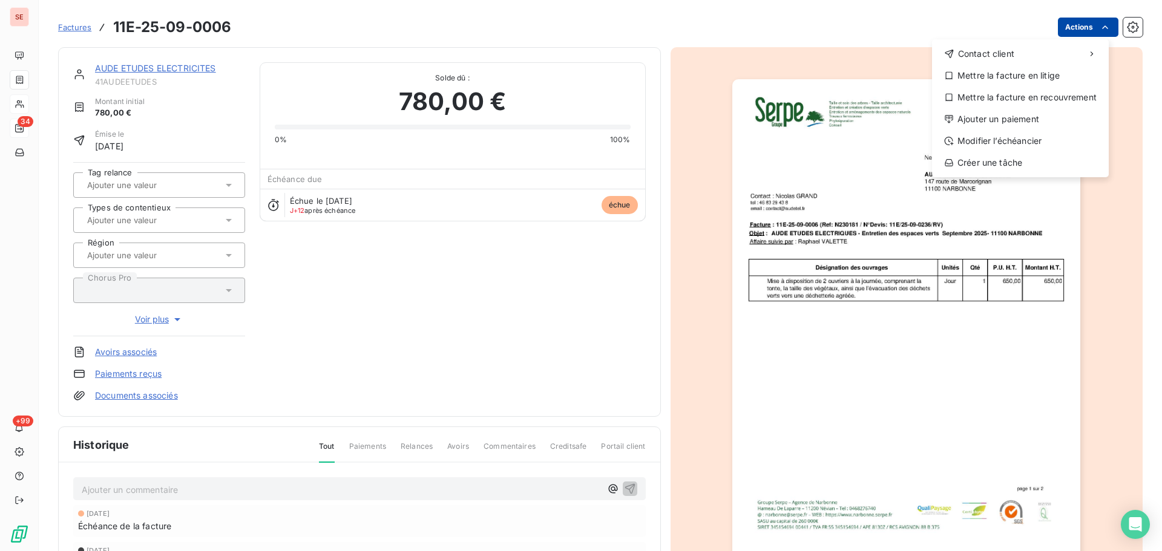
click at [1082, 30] on html "SE 34 +99 Factures 11E-25-09-0006 Actions Contact client Mettre la facture en l…" at bounding box center [581, 275] width 1162 height 551
click at [1029, 135] on div "Modifier l’échéancier" at bounding box center [1020, 140] width 167 height 19
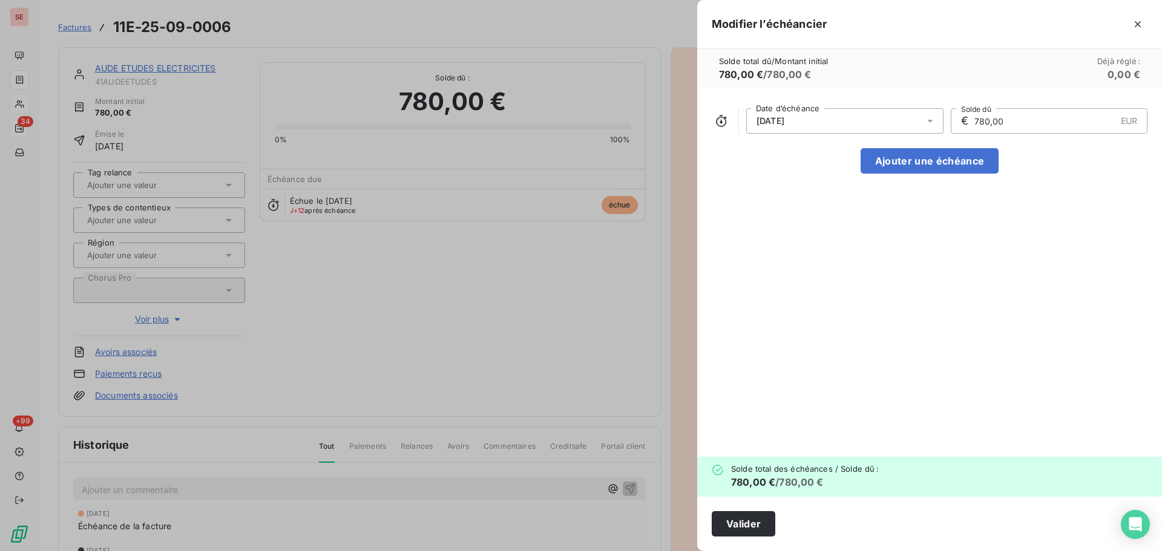
click at [898, 129] on div "[DATE]" at bounding box center [844, 120] width 197 height 25
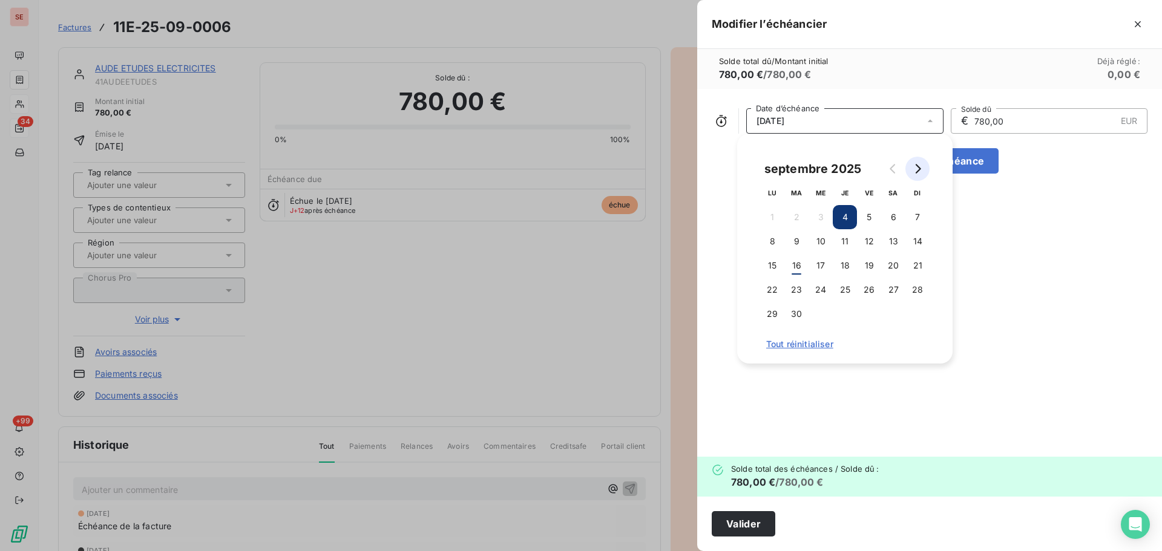
click at [928, 169] on button "Go to next month" at bounding box center [917, 169] width 24 height 24
click at [896, 218] on button "4" at bounding box center [893, 217] width 24 height 24
click at [751, 519] on button "Valider" at bounding box center [744, 523] width 64 height 25
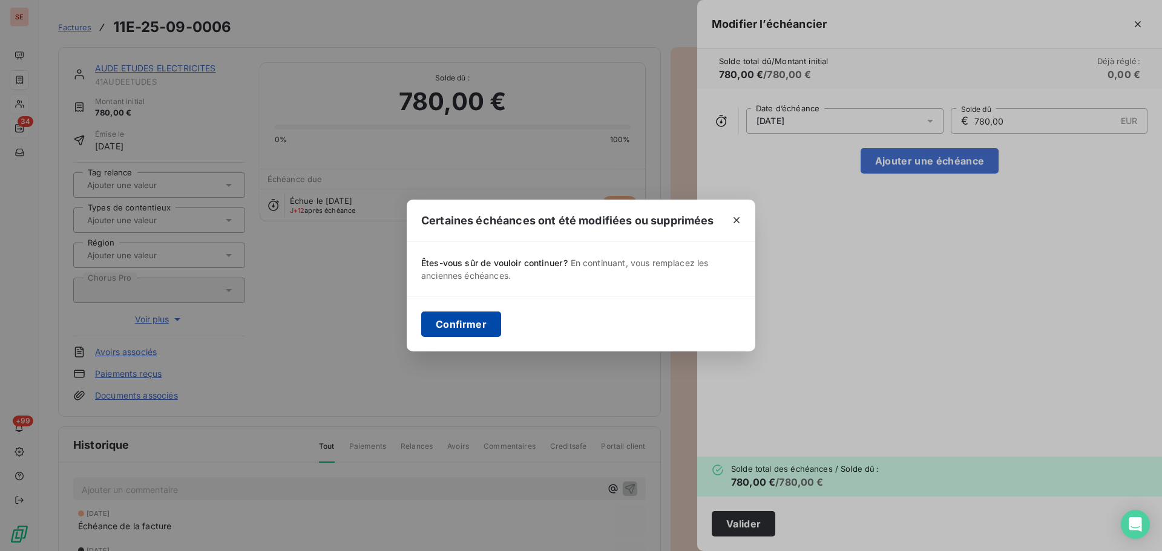
click at [455, 324] on button "Confirmer" at bounding box center [461, 324] width 80 height 25
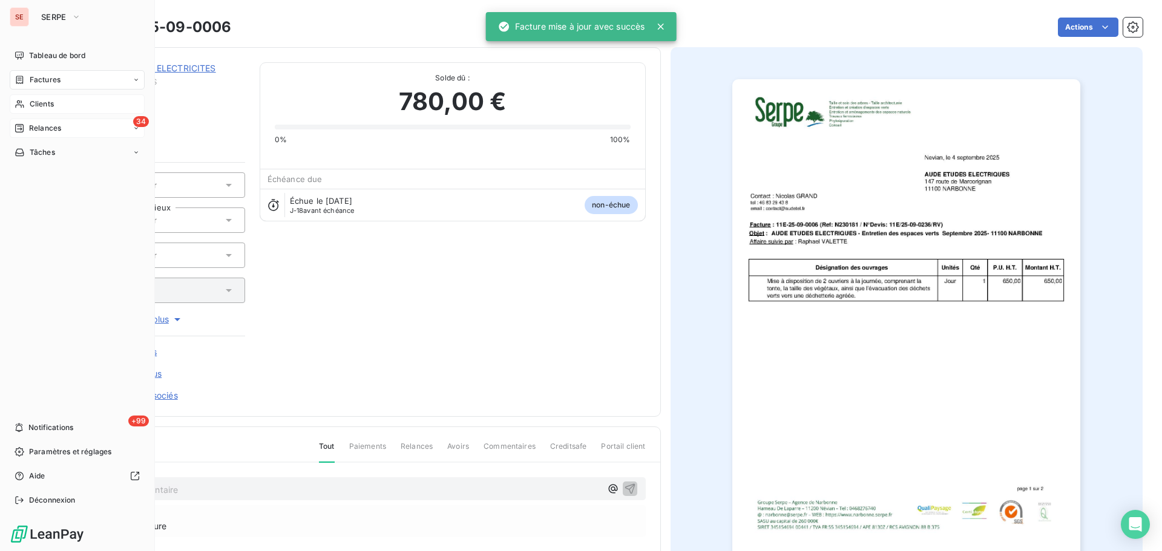
click at [28, 123] on div "Relances" at bounding box center [38, 128] width 47 height 11
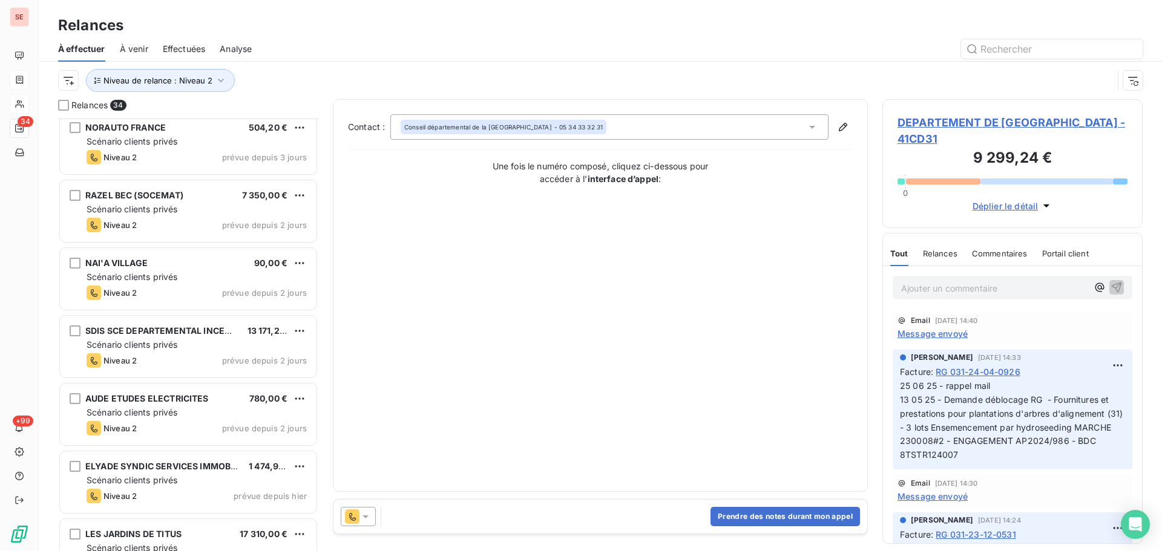
scroll to position [1873, 0]
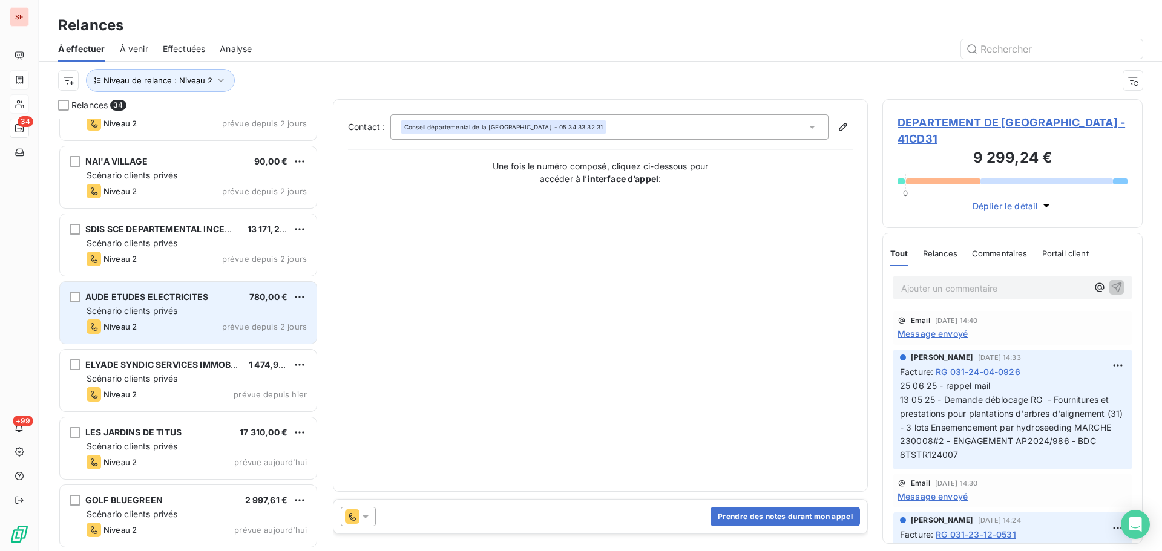
click at [236, 312] on div "Scénario clients privés" at bounding box center [197, 311] width 220 height 12
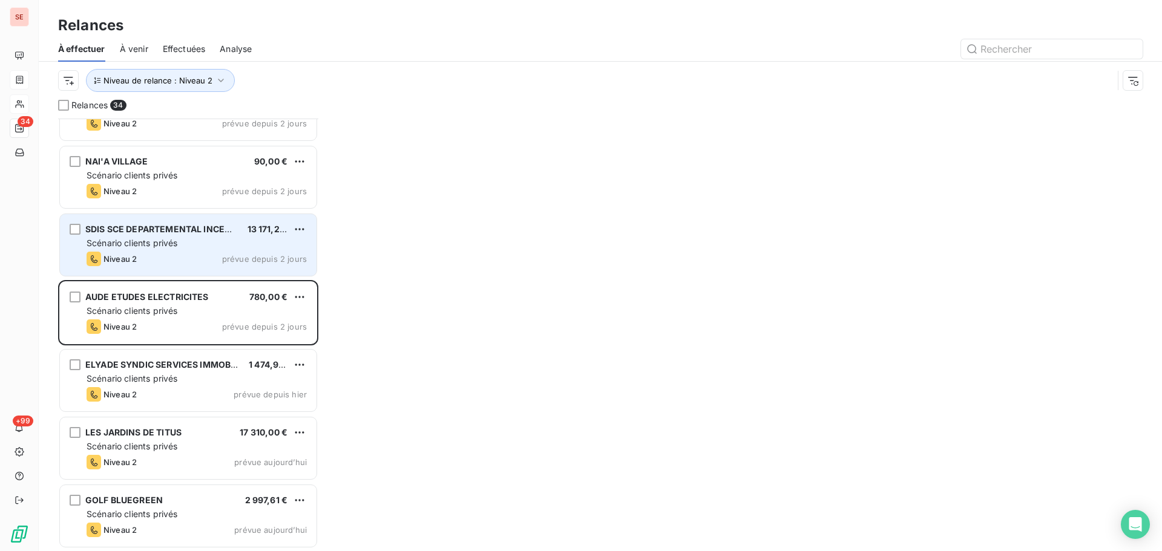
click at [166, 237] on div "Scénario clients privés" at bounding box center [197, 243] width 220 height 12
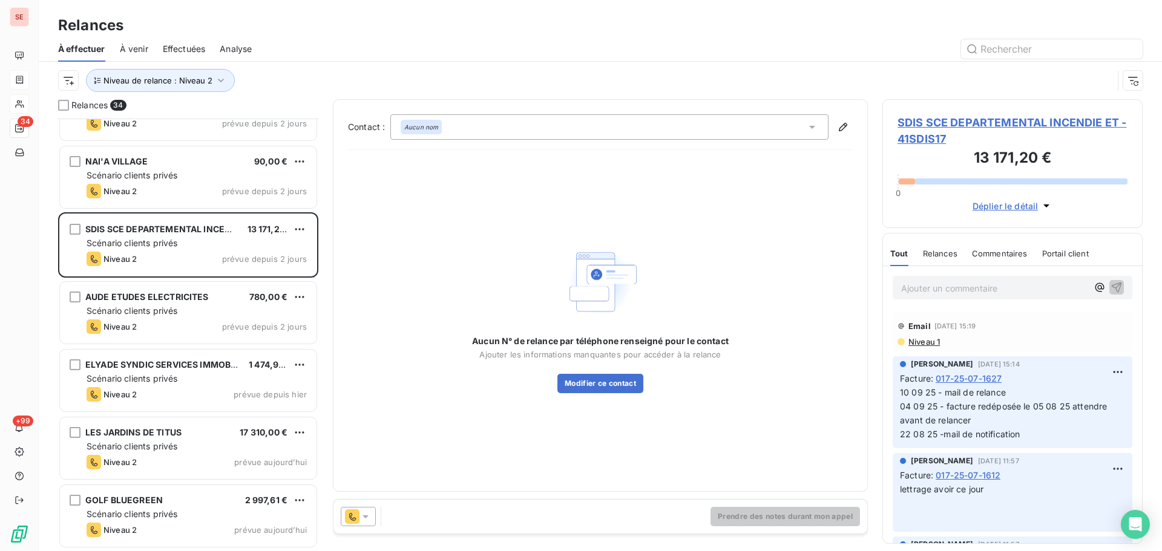
click at [968, 114] on span "SDIS SCE DEPARTEMENTAL INCENDIE ET - 41SDIS17" at bounding box center [1013, 130] width 230 height 33
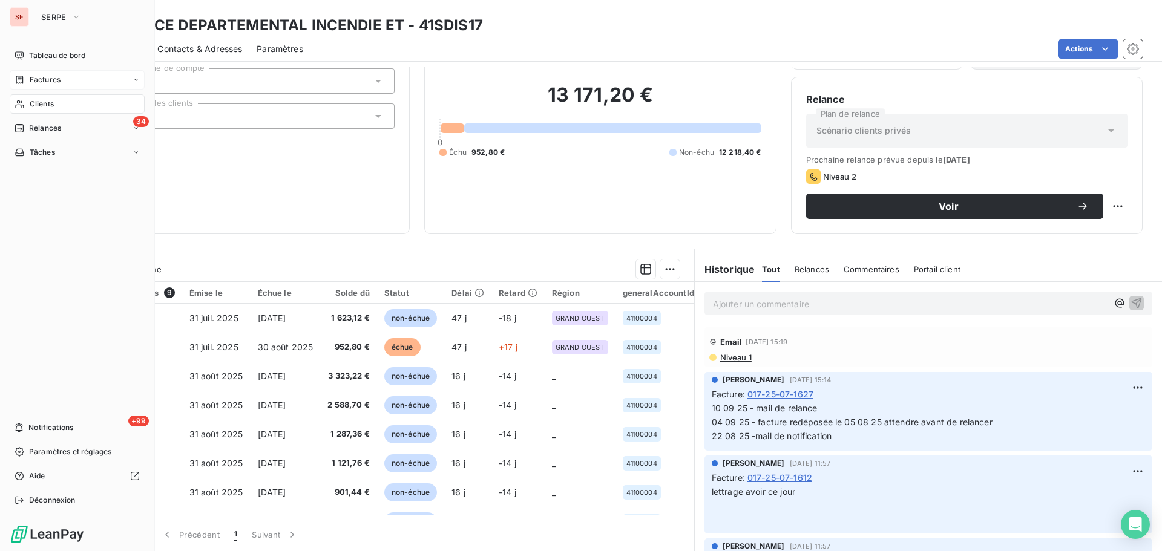
click at [25, 73] on div "Factures" at bounding box center [77, 79] width 135 height 19
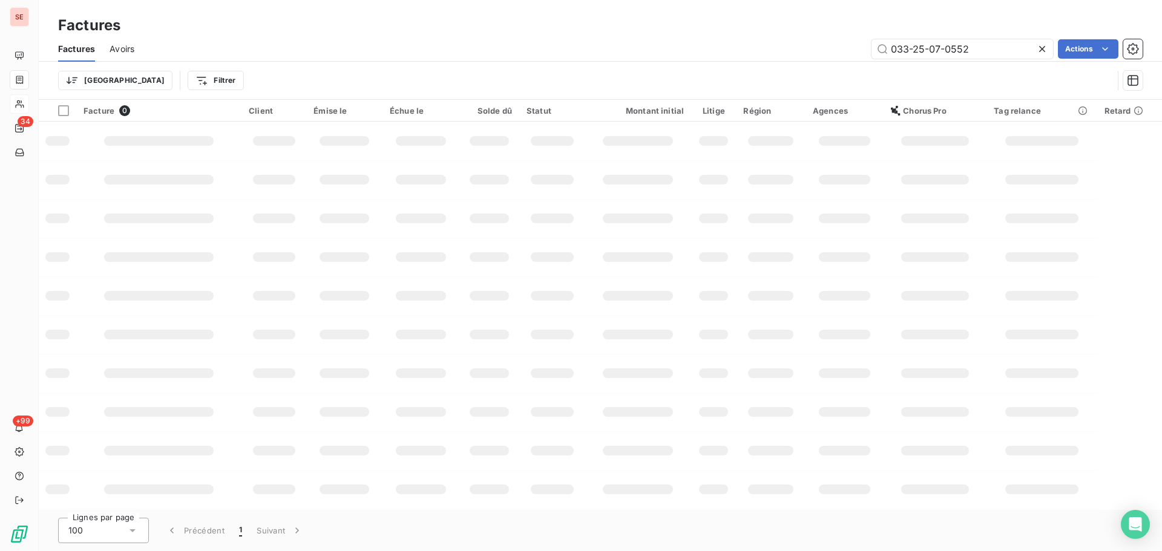
click at [1038, 49] on icon at bounding box center [1042, 49] width 12 height 12
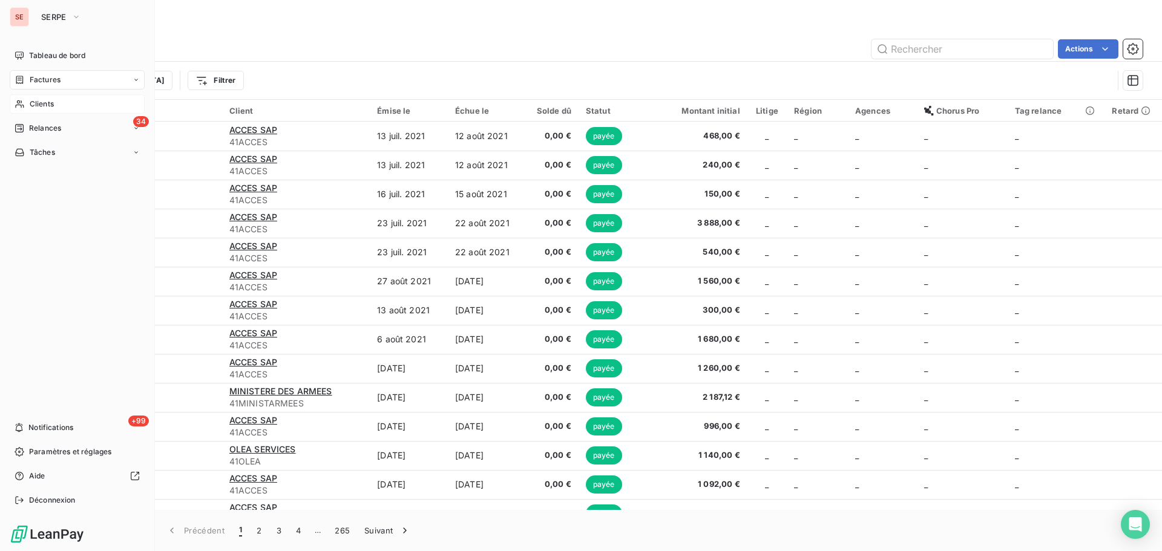
click at [31, 76] on span "Factures" at bounding box center [45, 79] width 31 height 11
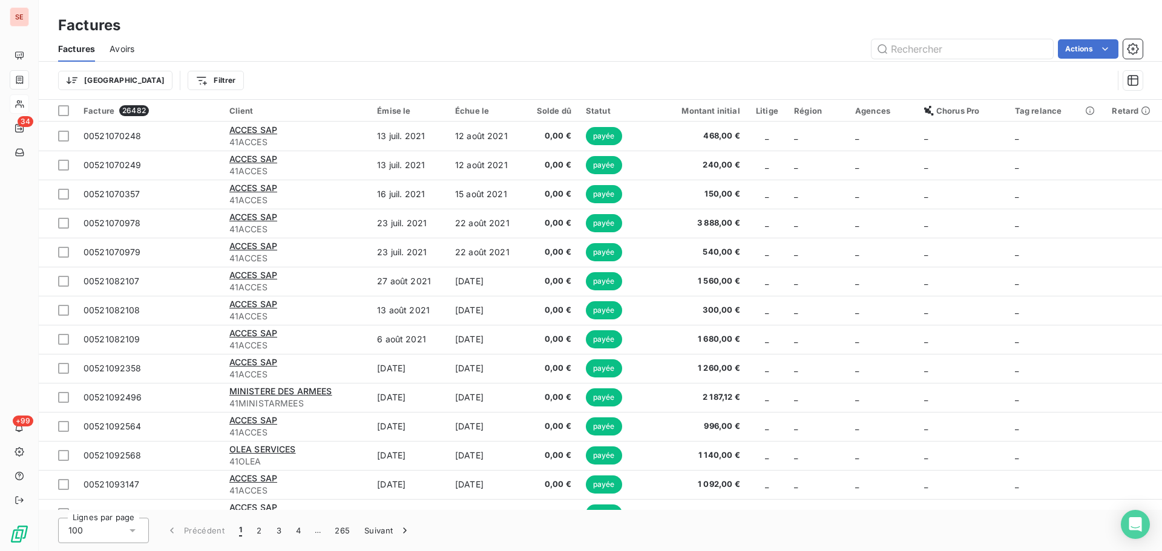
click at [295, 67] on div "Trier Filtrer" at bounding box center [600, 81] width 1085 height 38
click at [174, 77] on html "SE 34 +99 Factures Factures Avoirs Actions Trier Filtrer Facture 26482 Client É…" at bounding box center [581, 275] width 1162 height 551
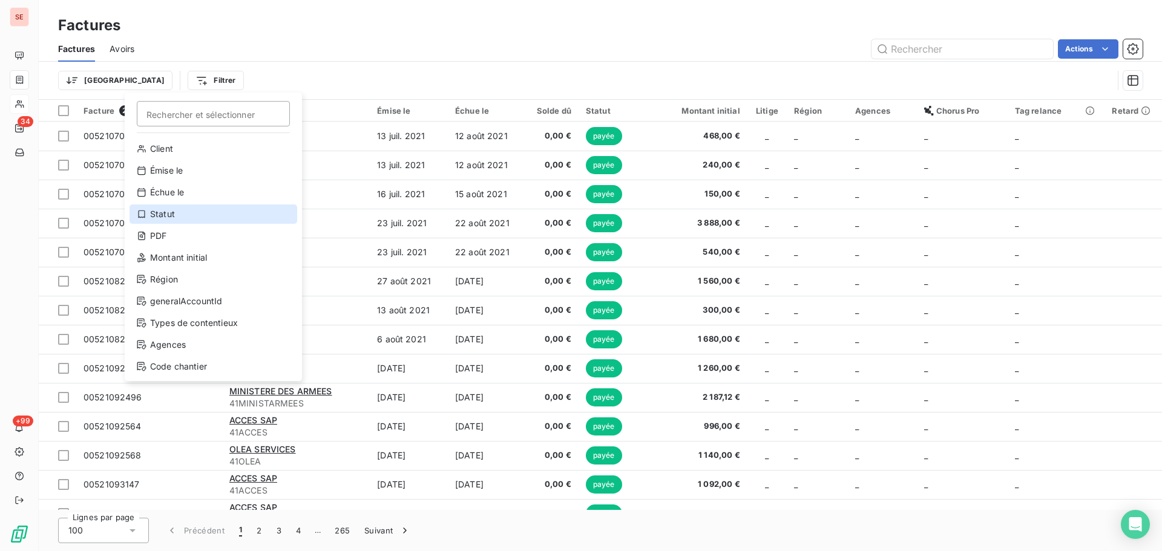
click at [186, 216] on div "Statut" at bounding box center [214, 214] width 168 height 19
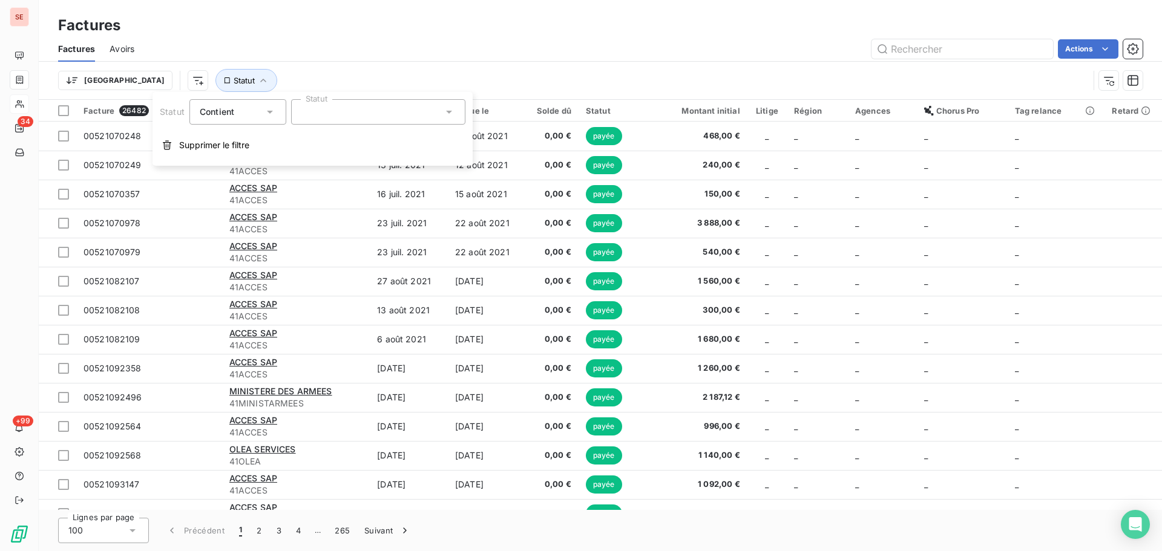
click at [369, 110] on div at bounding box center [378, 111] width 174 height 25
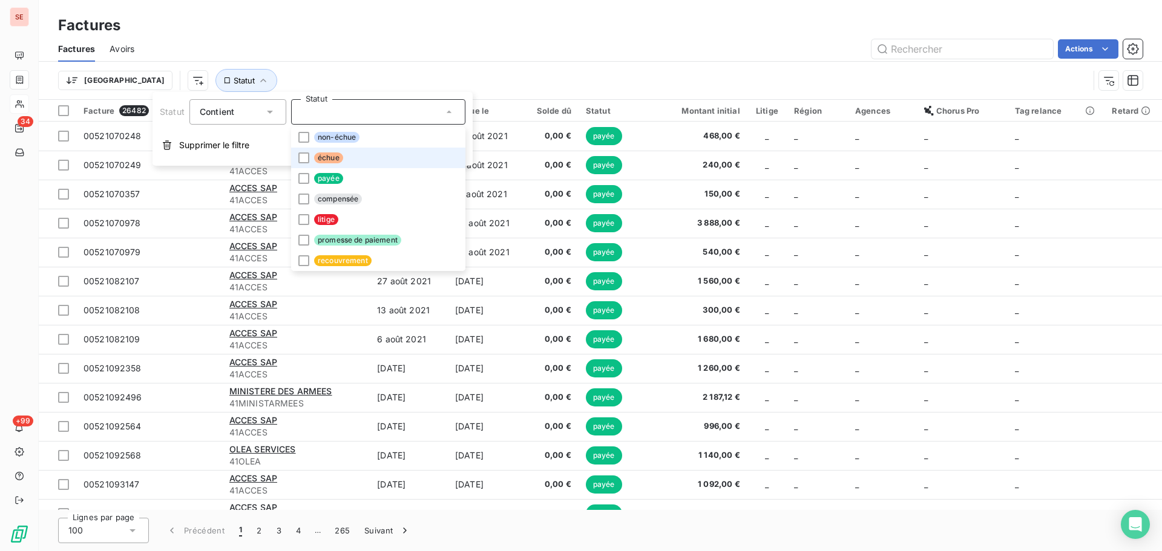
click at [358, 156] on li "échue" at bounding box center [378, 158] width 174 height 21
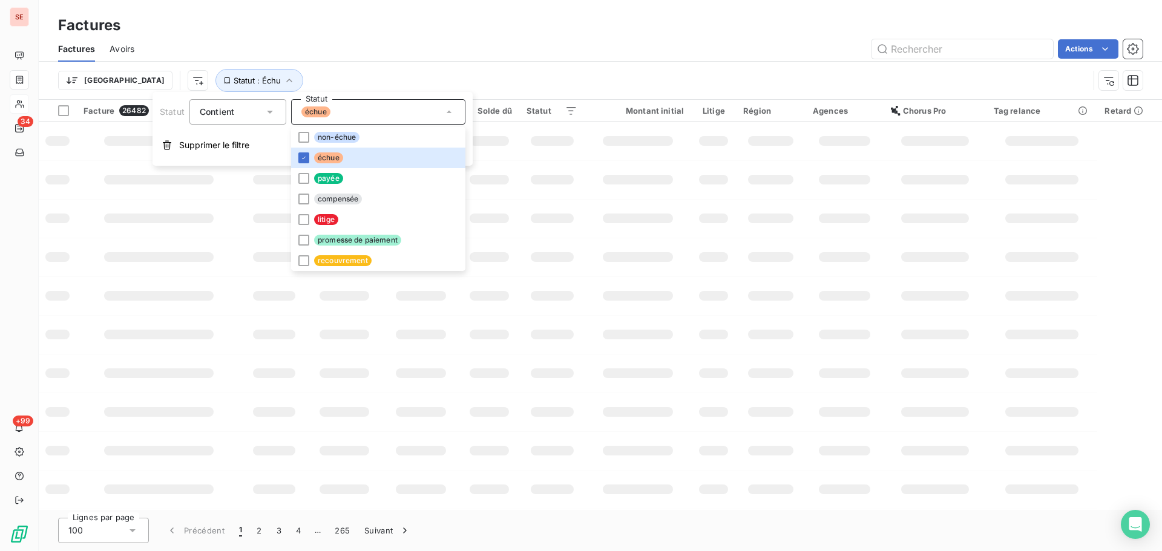
click at [389, 51] on div "Actions" at bounding box center [646, 48] width 994 height 19
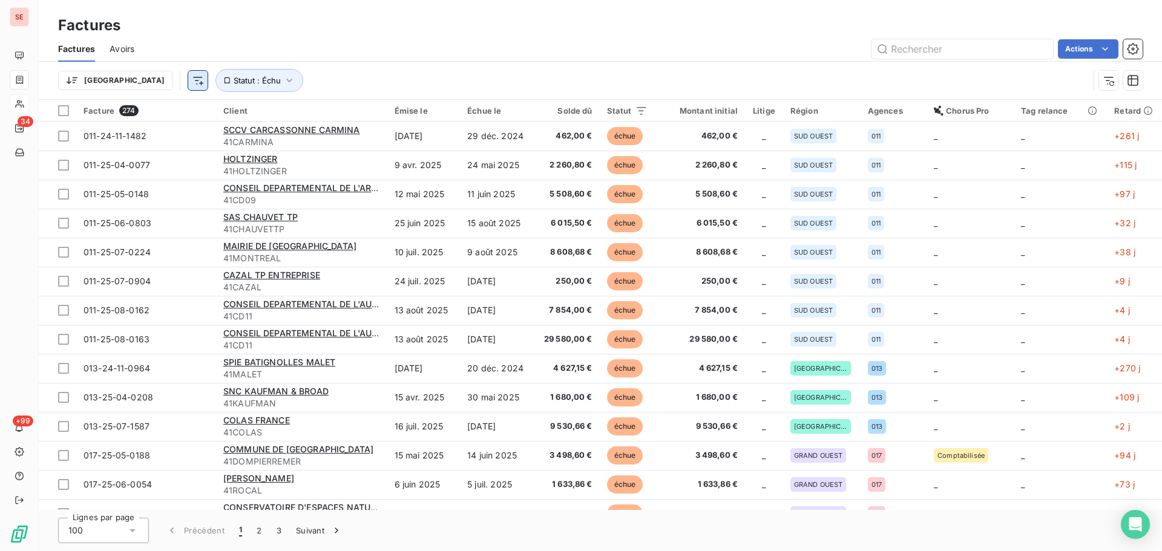
click at [140, 79] on html "SE 34 +99 Factures Factures Avoirs Actions Trier Statut : Échu Facture 274 Clie…" at bounding box center [581, 275] width 1162 height 551
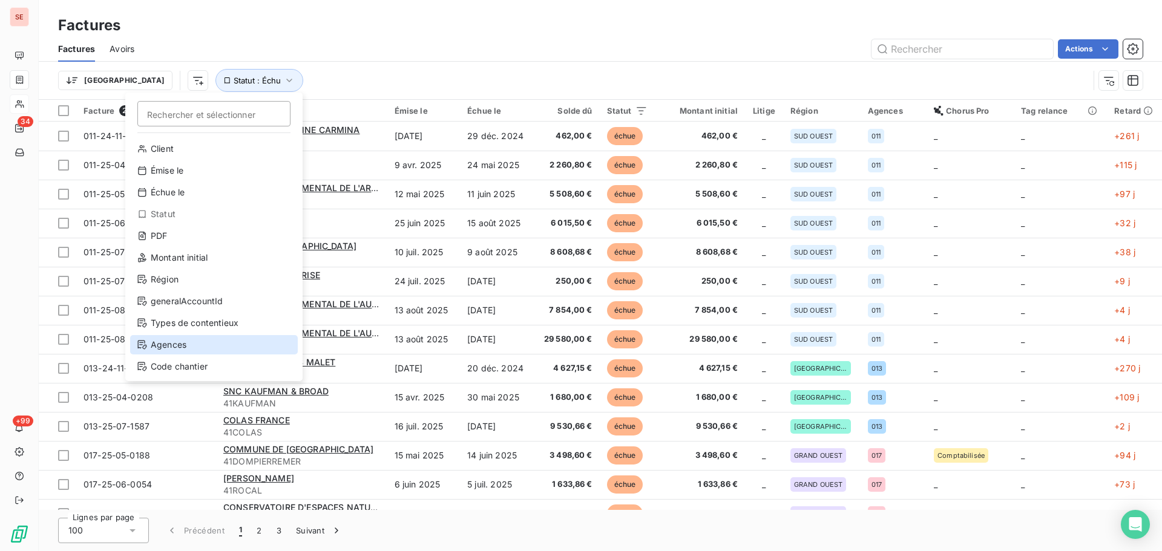
click at [204, 341] on div "Agences" at bounding box center [214, 344] width 168 height 19
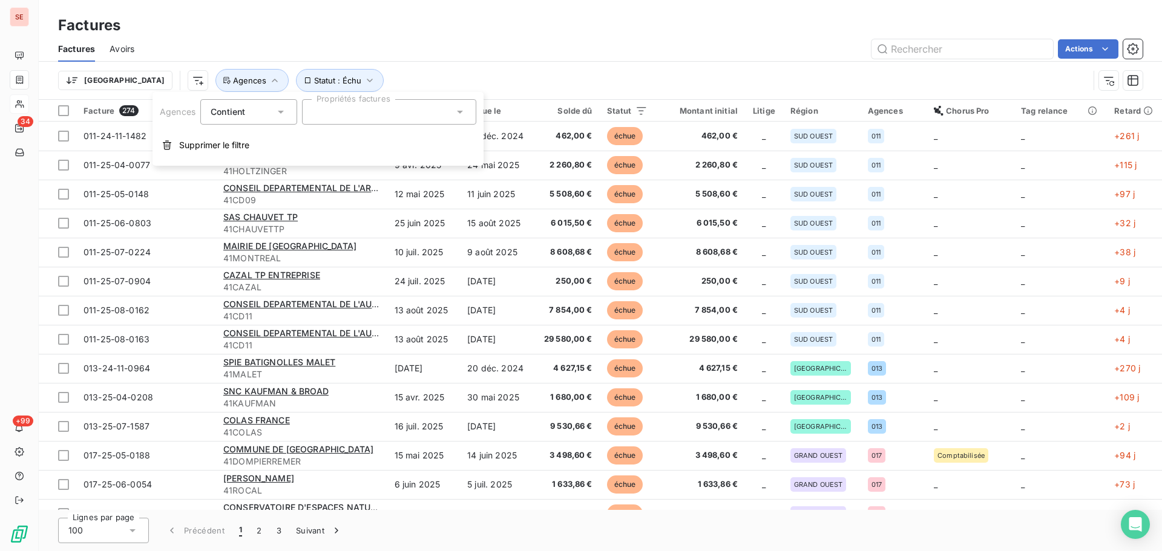
click at [439, 107] on div at bounding box center [389, 111] width 174 height 25
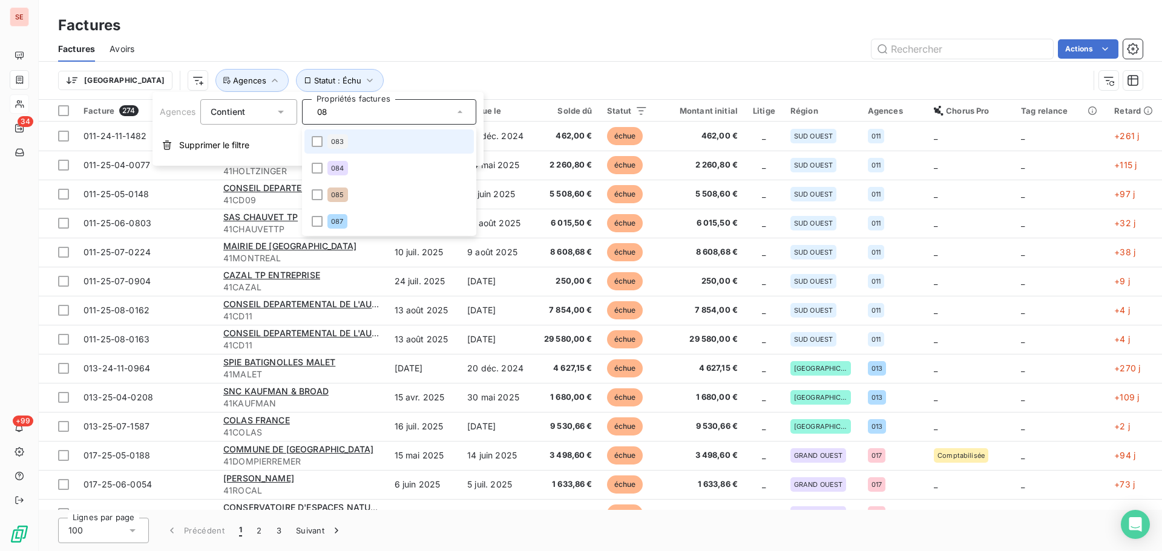
type input "087"
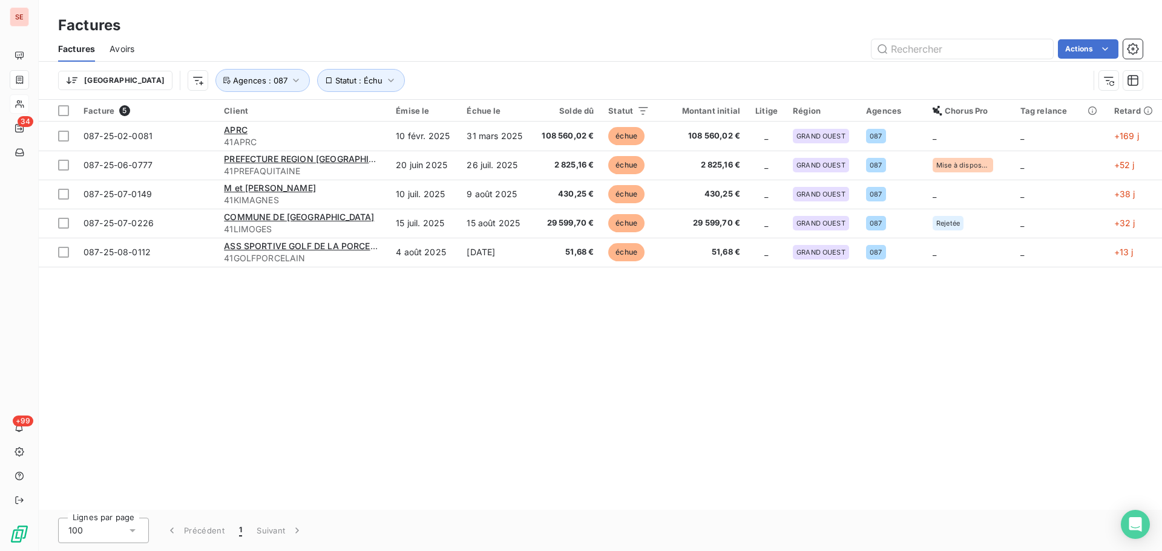
click at [560, 53] on div "Actions" at bounding box center [646, 48] width 994 height 19
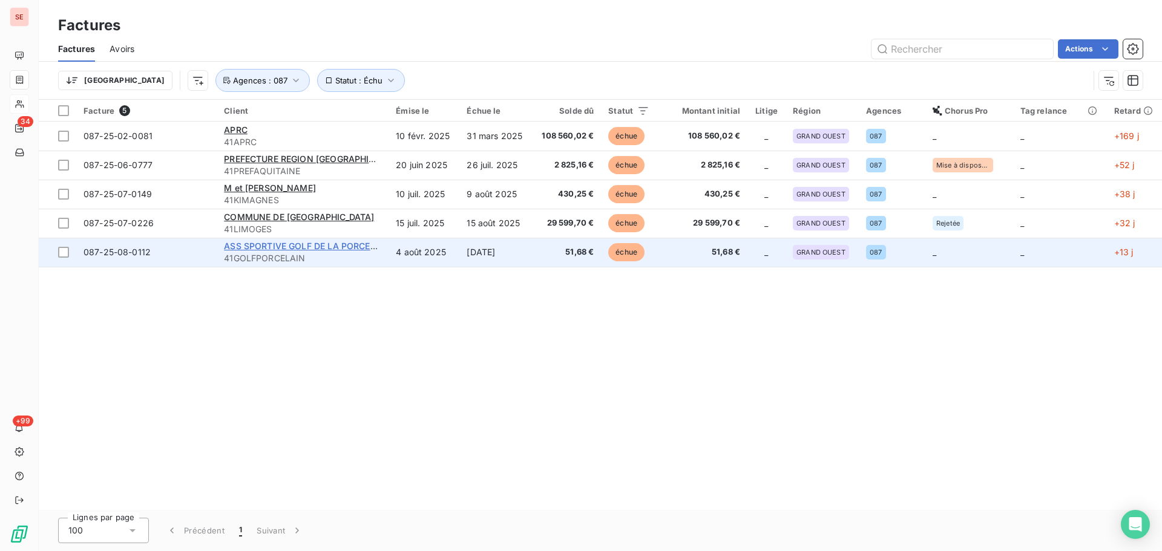
click at [301, 250] on span "ASS SPORTIVE GOLF DE LA PORCELAINE" at bounding box center [309, 246] width 171 height 10
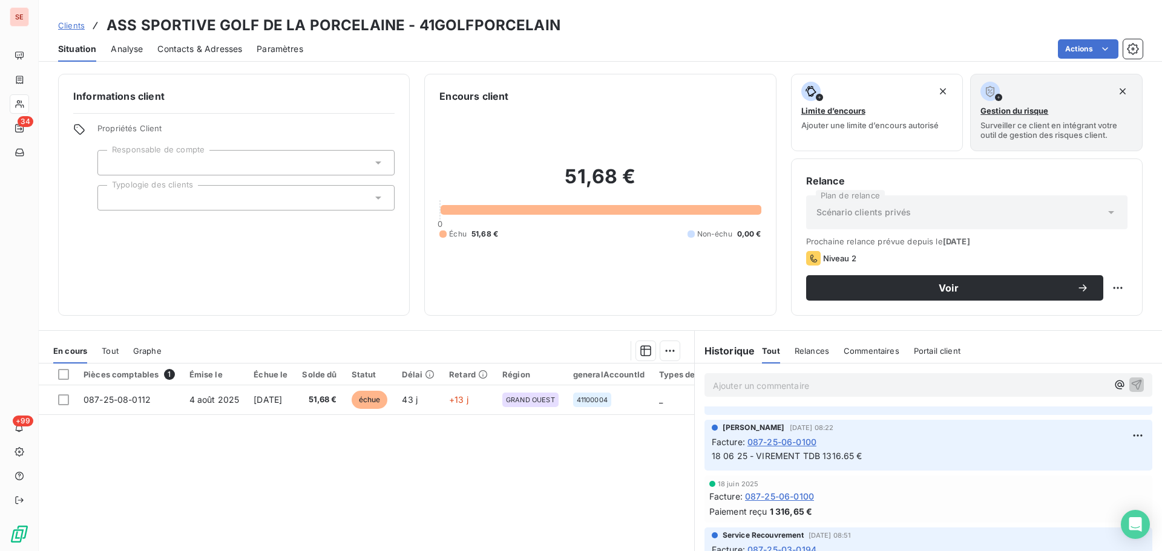
scroll to position [82, 0]
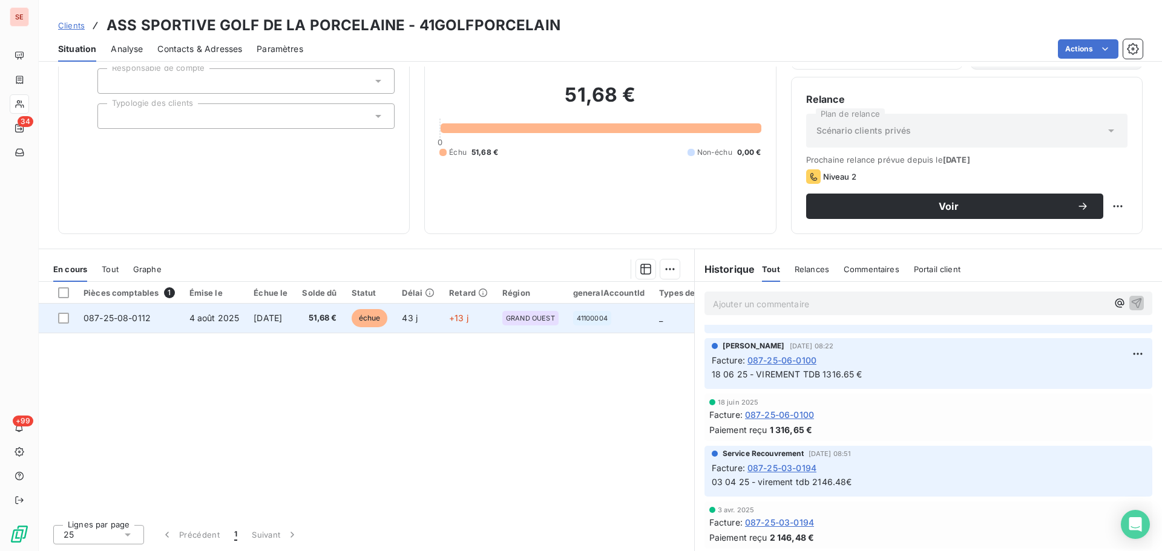
click at [250, 332] on td "[DATE]" at bounding box center [270, 318] width 48 height 29
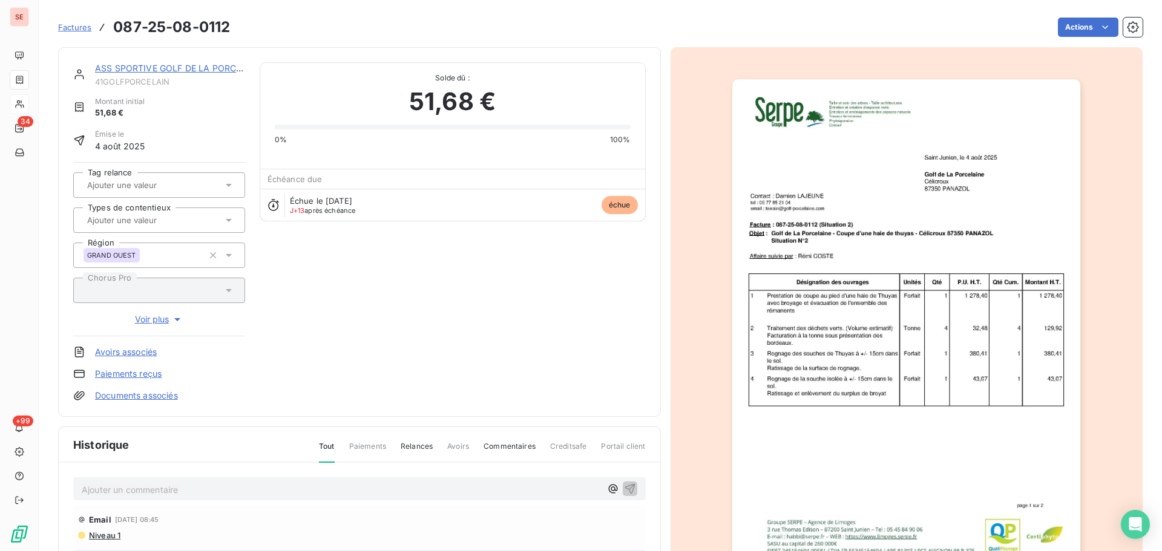
click at [197, 66] on link "ASS SPORTIVE GOLF DE LA PORCELAINE" at bounding box center [180, 68] width 171 height 10
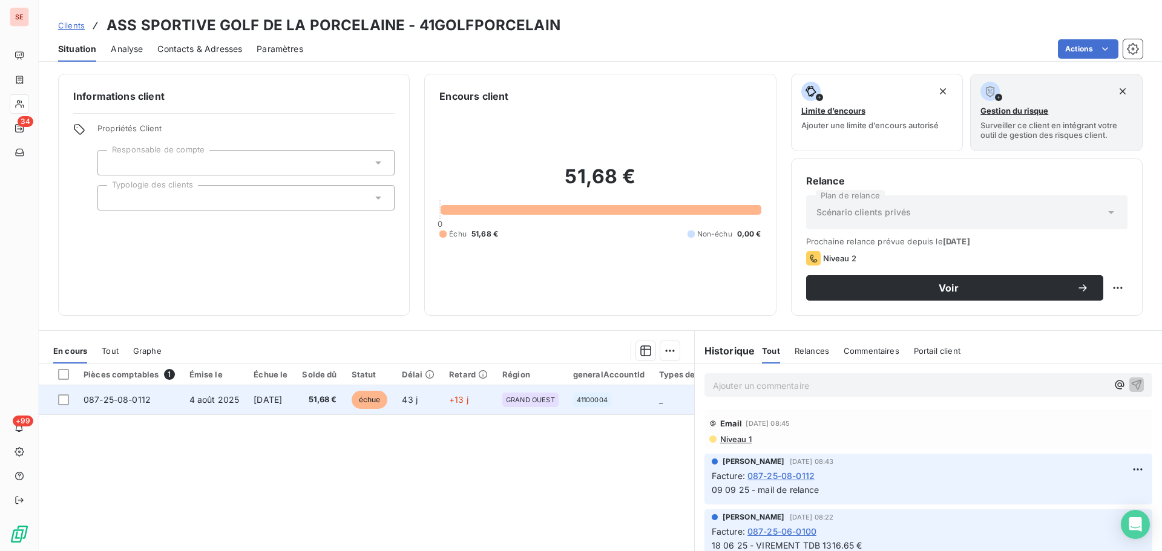
click at [257, 405] on td "[DATE]" at bounding box center [270, 400] width 48 height 29
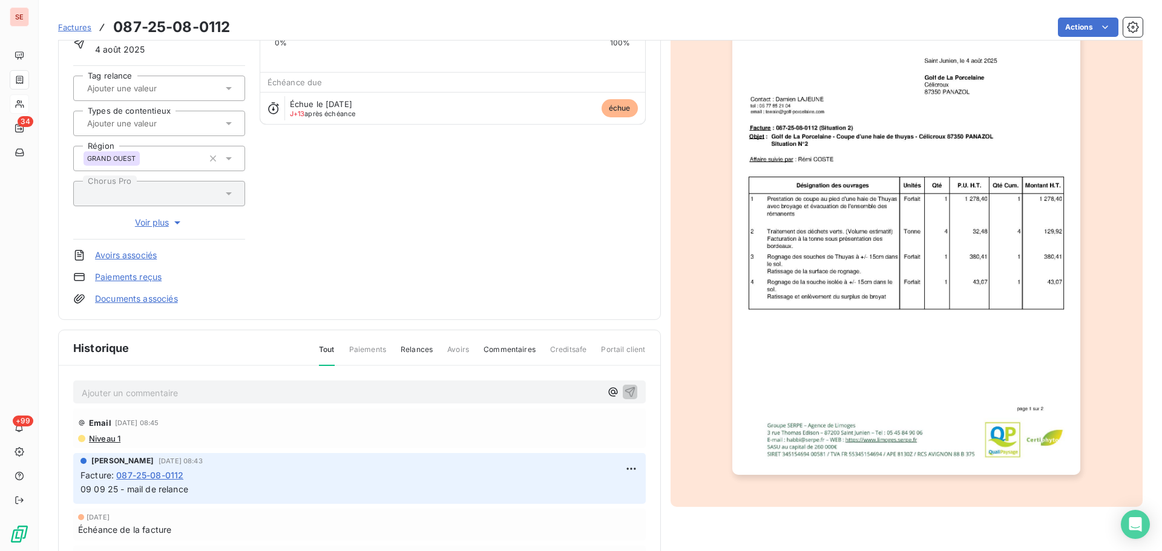
scroll to position [177, 0]
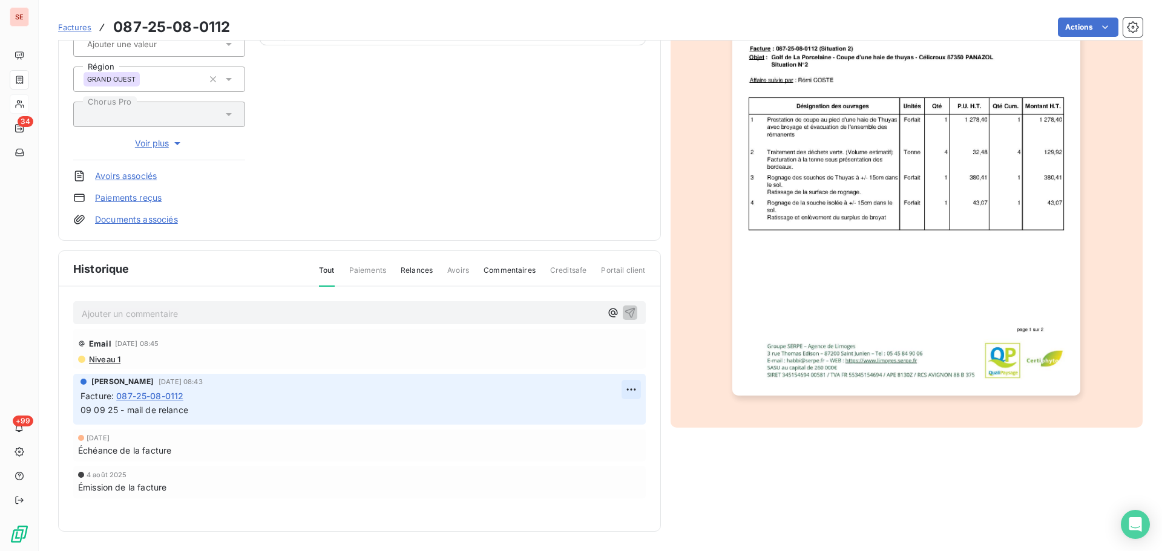
click at [623, 395] on html "SE 34 +99 Factures 087-25-08-0112 Actions ASS SPORTIVE GOLF DE LA PORCELAINE 41…" at bounding box center [581, 275] width 1162 height 551
click at [611, 415] on div "Editer" at bounding box center [597, 416] width 68 height 19
click at [84, 413] on span "09 09 25 - mail de relance" at bounding box center [134, 410] width 108 height 10
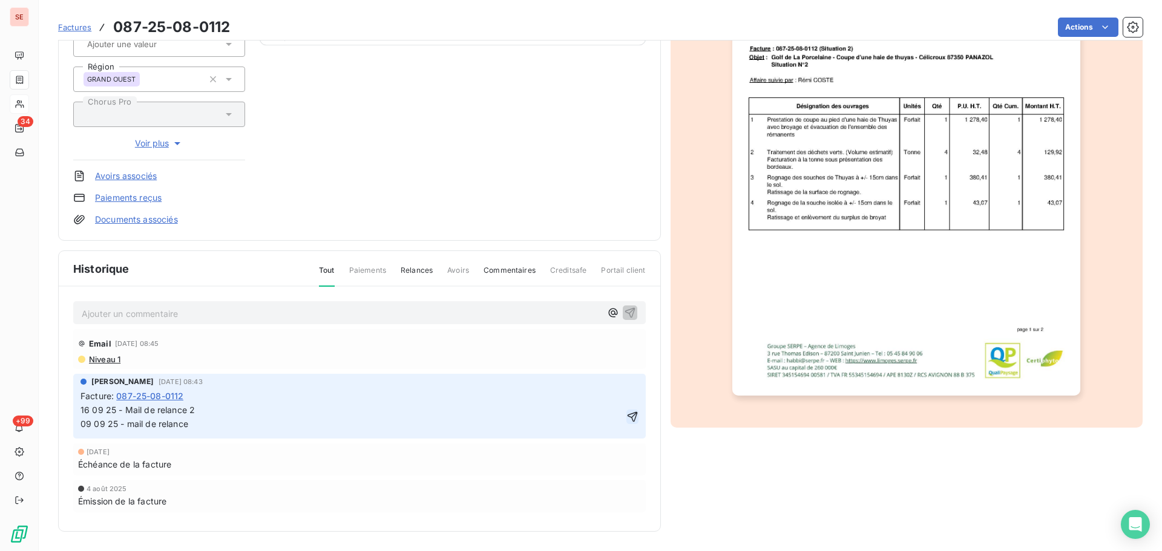
click at [626, 418] on icon "button" at bounding box center [632, 417] width 12 height 12
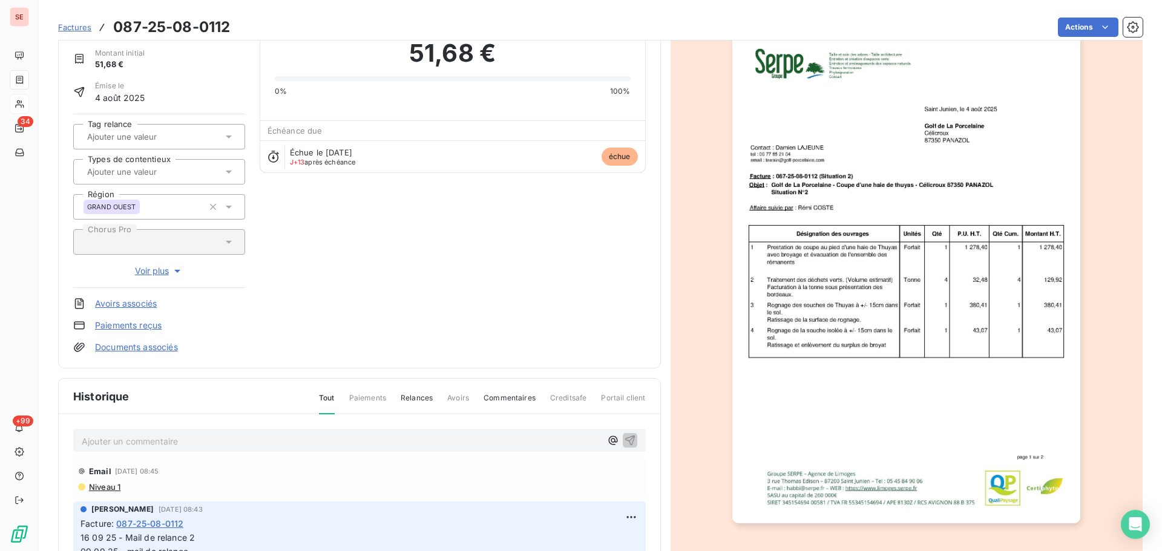
scroll to position [0, 0]
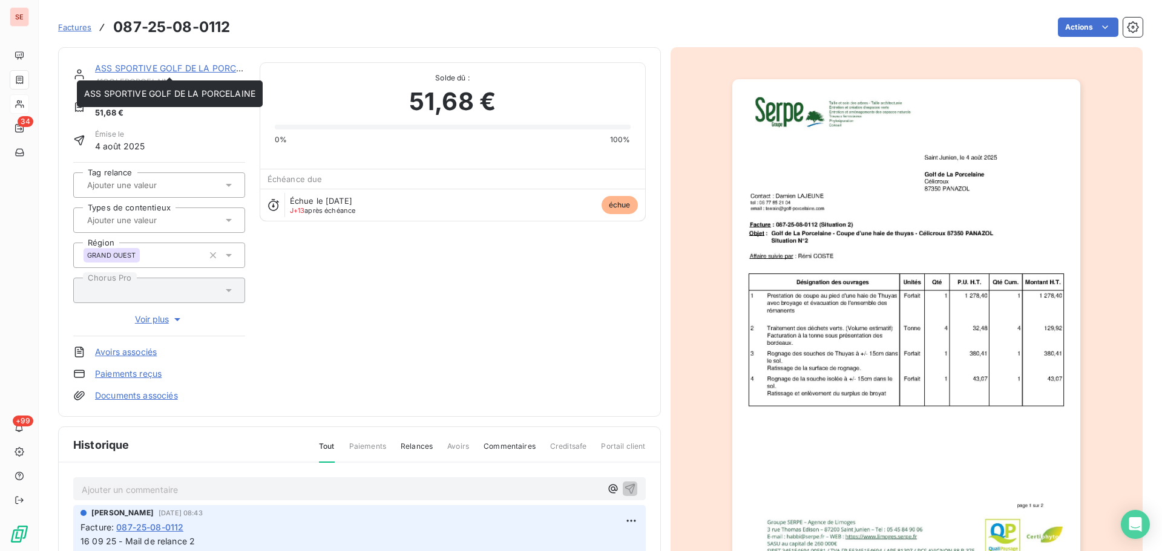
click at [176, 62] on div "ASS SPORTIVE GOLF DE LA PORCELAINE 41GOLFPORCELAIN Montant initial 51,68 € Émis…" at bounding box center [359, 232] width 603 height 370
click at [182, 73] on div "ASS SPORTIVE GOLF DE LA PORCELAINE" at bounding box center [170, 68] width 150 height 12
click at [183, 71] on link "ASS SPORTIVE GOLF DE LA PORCELAINE" at bounding box center [180, 68] width 171 height 10
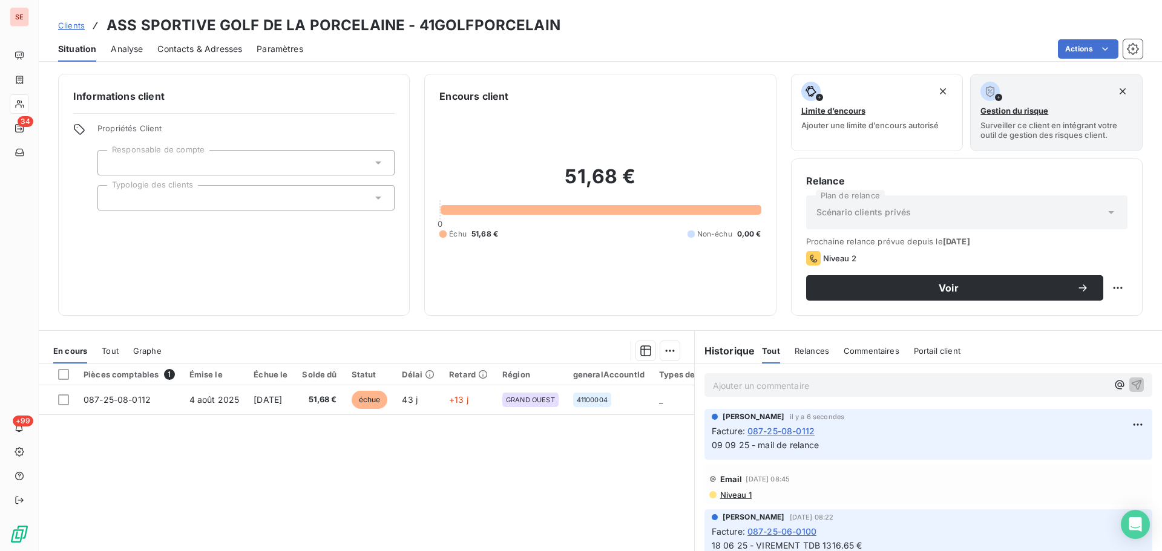
click at [212, 48] on span "Contacts & Adresses" at bounding box center [199, 49] width 85 height 12
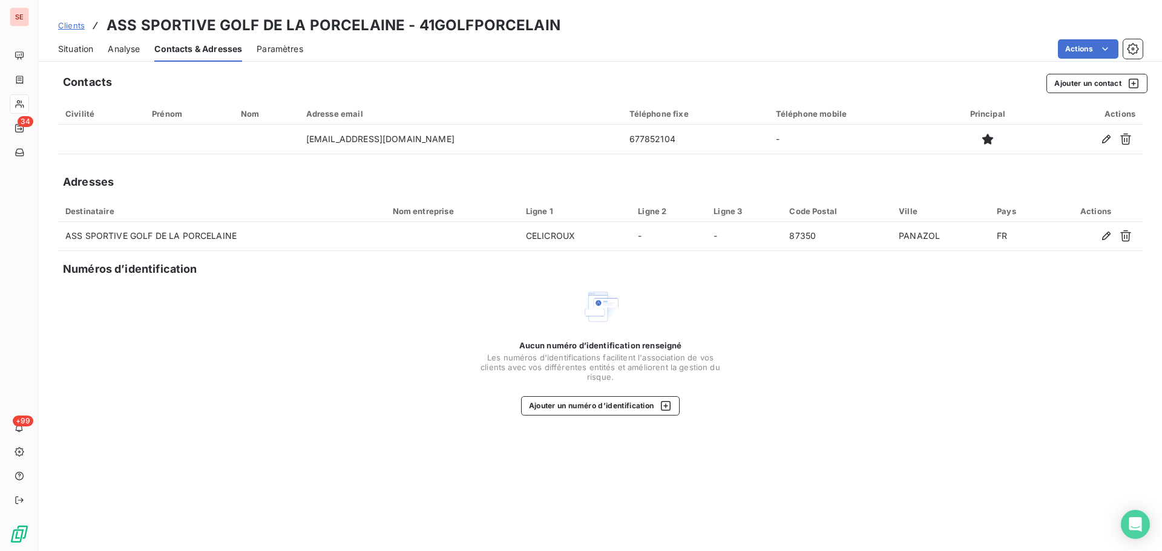
click at [71, 44] on span "Situation" at bounding box center [75, 49] width 35 height 12
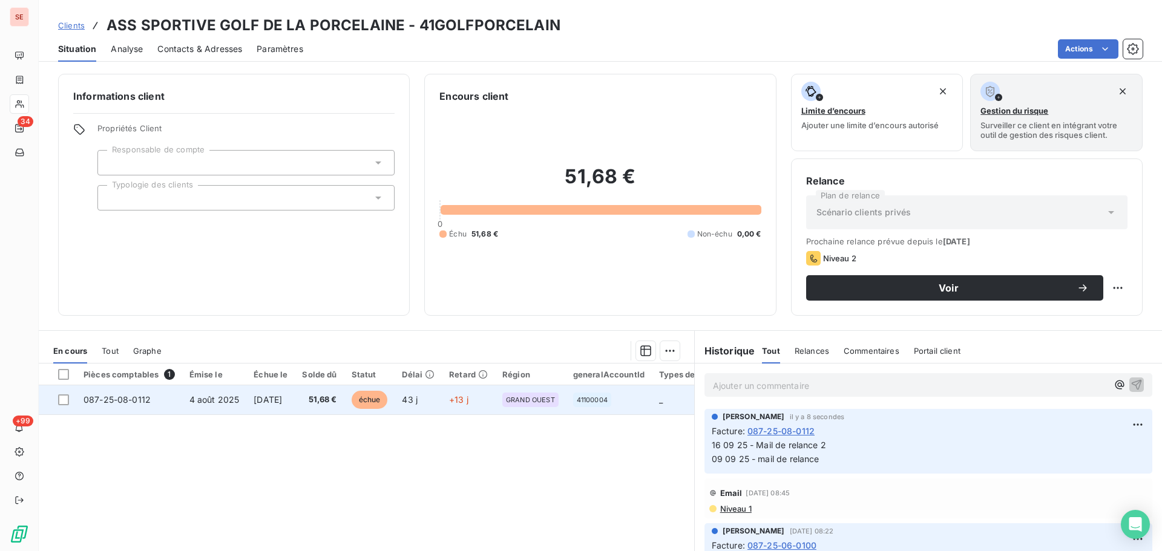
click at [288, 405] on td "[DATE]" at bounding box center [270, 400] width 48 height 29
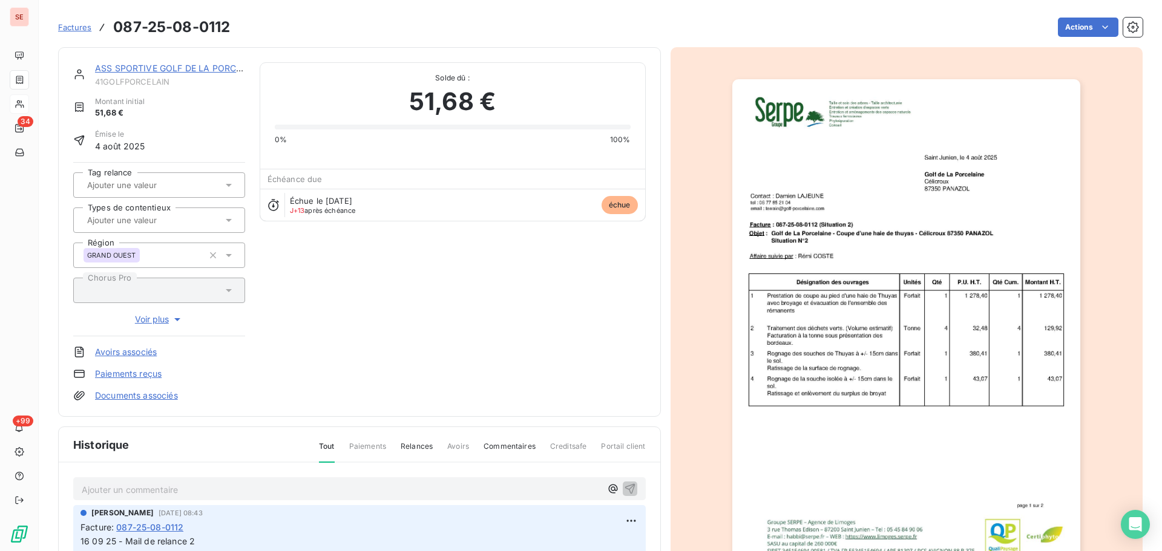
click at [206, 67] on link "ASS SPORTIVE GOLF DE LA PORCELAINE" at bounding box center [180, 68] width 171 height 10
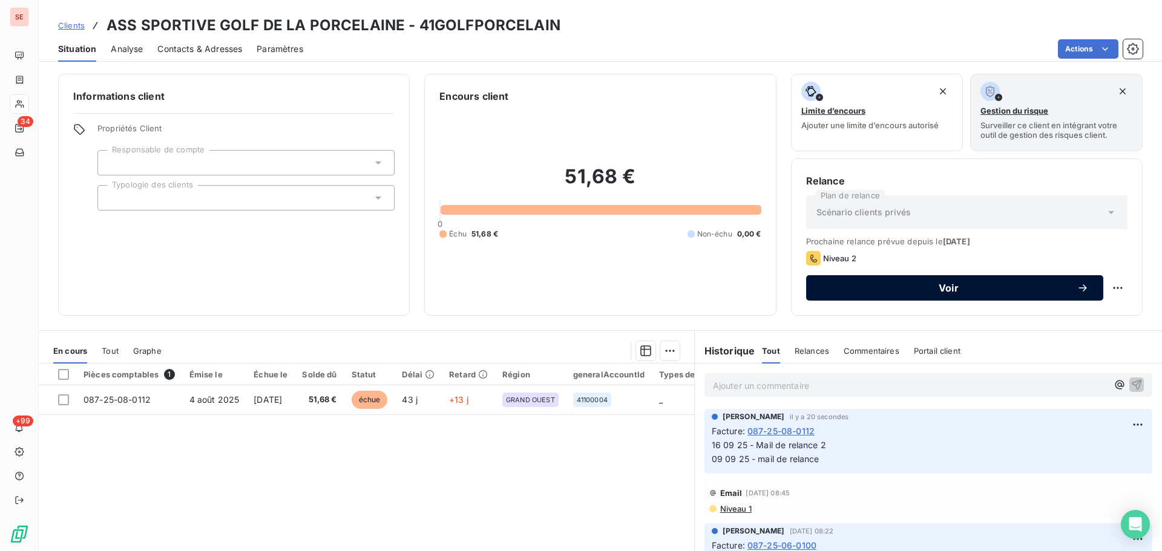
click at [919, 285] on span "Voir" at bounding box center [949, 288] width 256 height 10
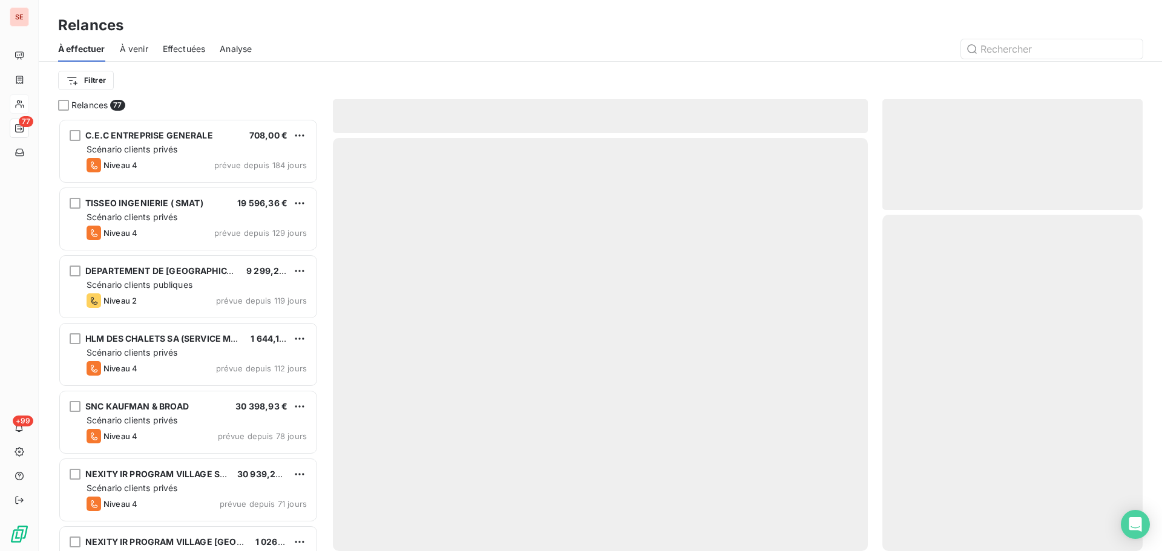
scroll to position [424, 251]
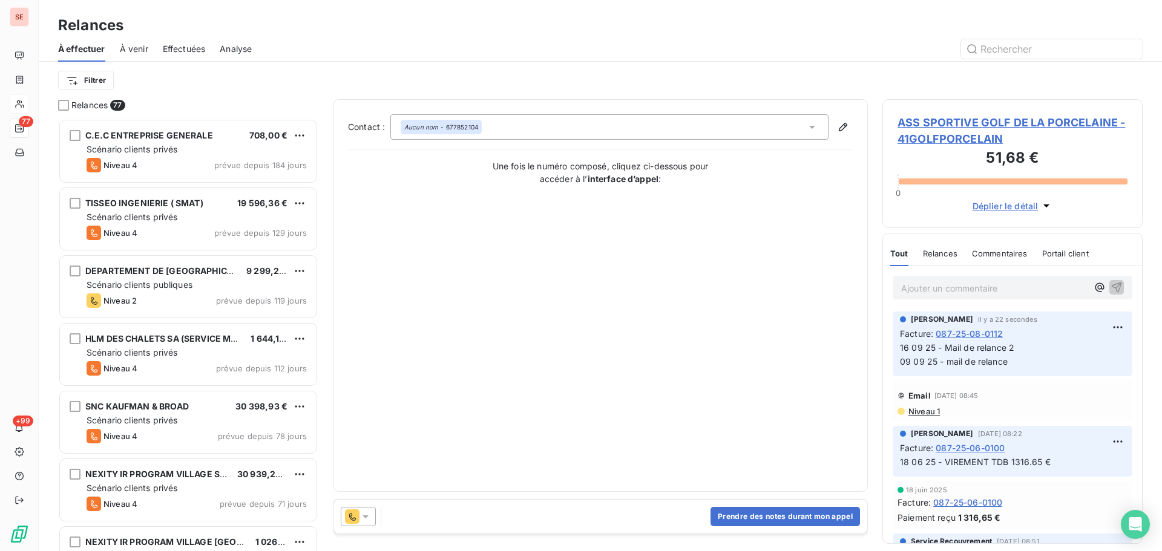
click at [370, 520] on icon at bounding box center [366, 517] width 12 height 12
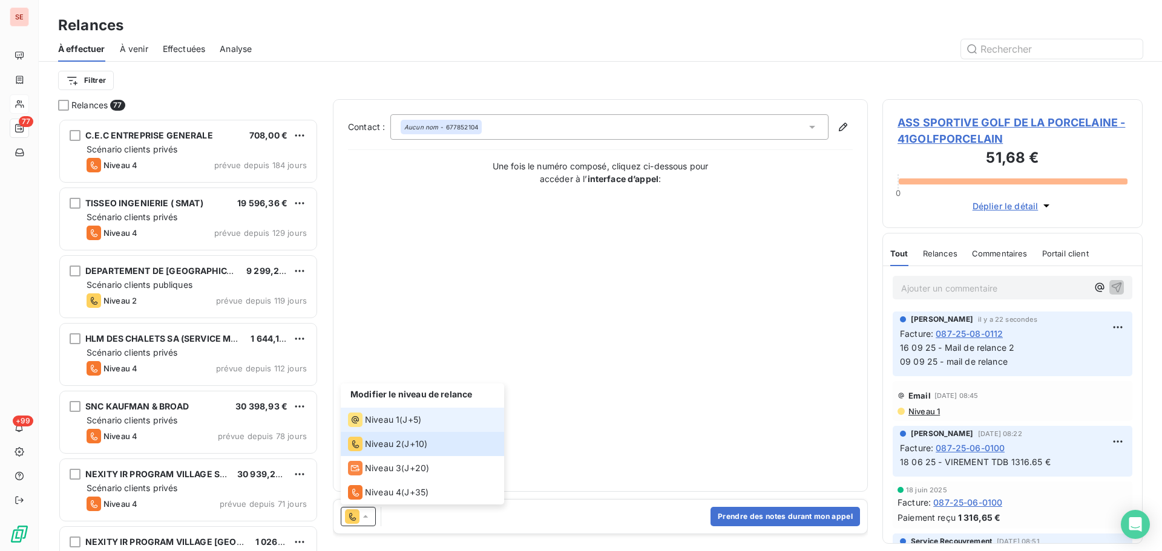
click at [406, 415] on span "J+5 )" at bounding box center [411, 420] width 19 height 12
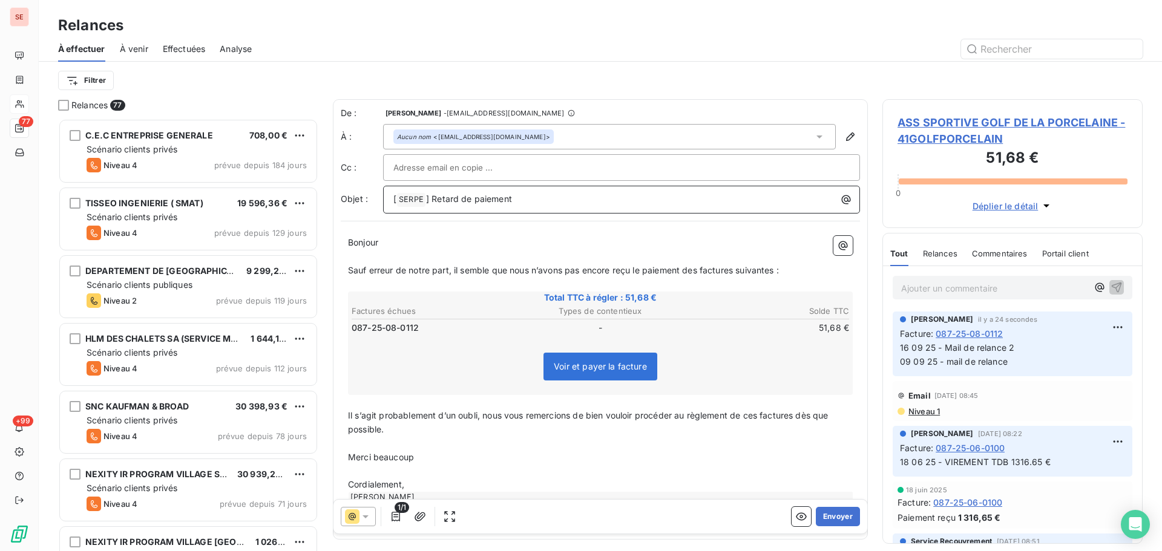
click at [467, 197] on span "] Retard de paiement" at bounding box center [469, 199] width 86 height 10
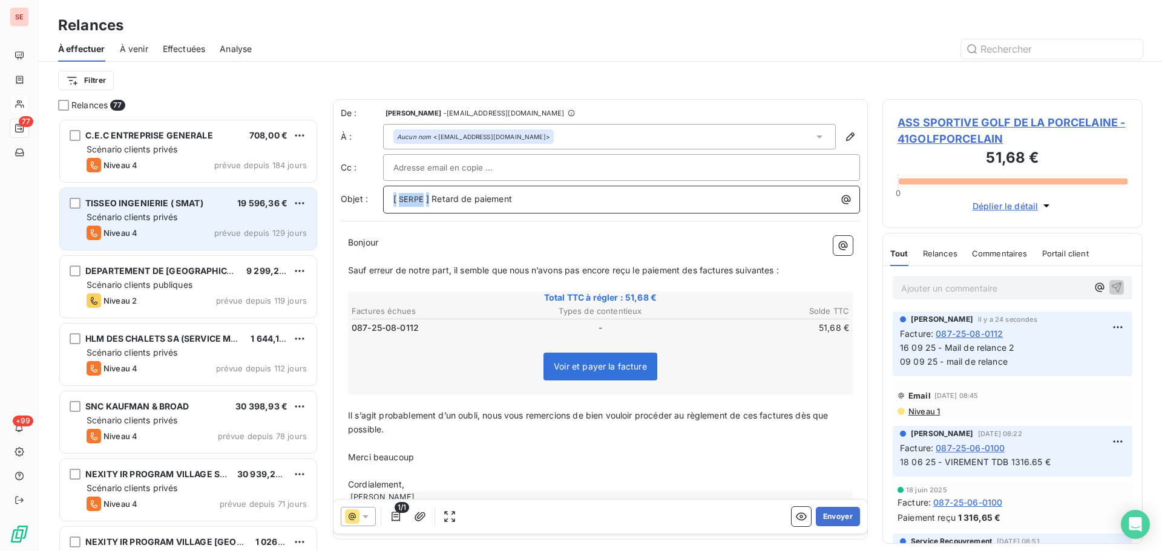
drag, startPoint x: 427, startPoint y: 200, endPoint x: 307, endPoint y: 200, distance: 119.2
click at [303, 195] on div "Relances 77 C.E.C ENTREPRISE GENERALE 708,00 € Scénario clients privés Niveau 4…" at bounding box center [600, 325] width 1123 height 452
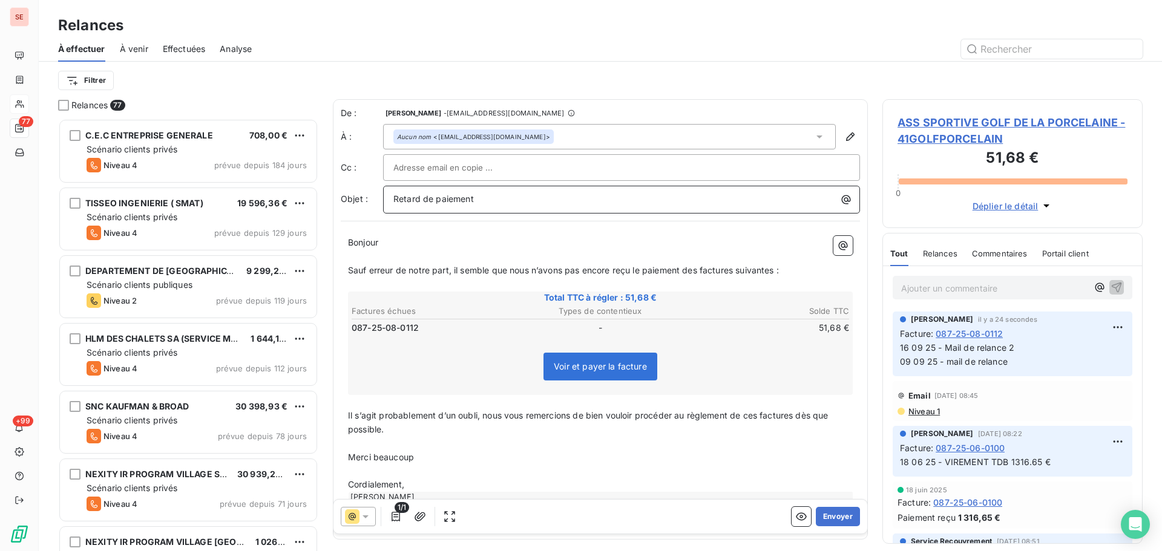
click at [396, 196] on span "Retard de paiement" at bounding box center [433, 199] width 80 height 10
click at [505, 202] on p "Retard de paiement" at bounding box center [624, 199] width 462 height 14
click at [395, 200] on span "Retard de paiement" at bounding box center [433, 199] width 80 height 10
click at [504, 192] on div "Retard de paiement" at bounding box center [621, 198] width 468 height 16
drag, startPoint x: 449, startPoint y: 269, endPoint x: 334, endPoint y: 272, distance: 115.0
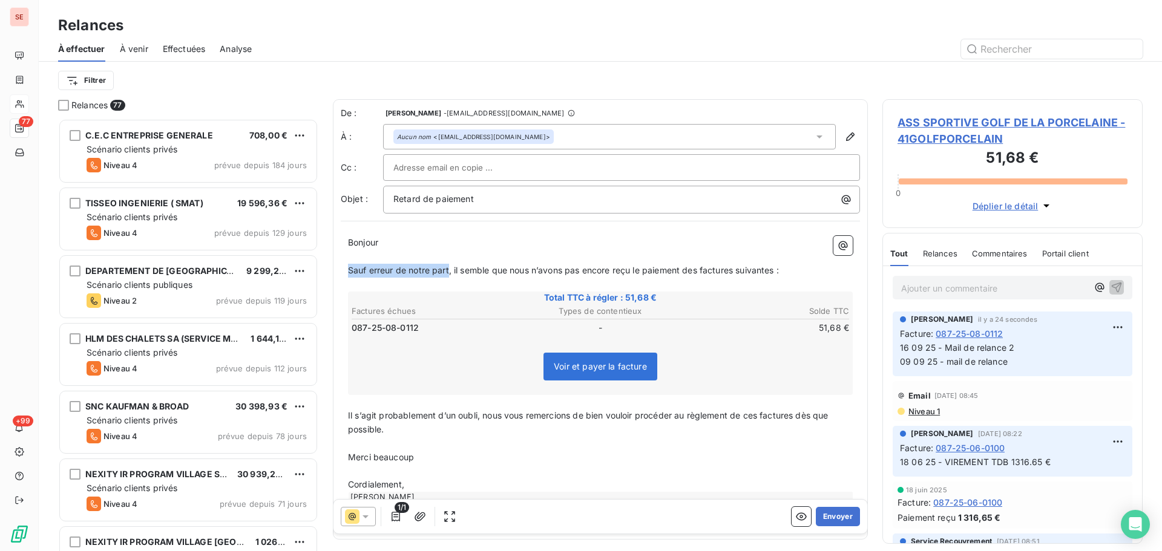
click at [334, 272] on div "De : [PERSON_NAME] - [EMAIL_ADDRESS][DOMAIN_NAME] À : Aucun nom <[EMAIL_ADDRESS…" at bounding box center [600, 319] width 535 height 441
click at [544, 271] on span "Malgré notre relance du [DATE] , il semble que nous n’avons pas encore reçu le …" at bounding box center [578, 270] width 461 height 10
click at [566, 272] on span "Malgré notre relance du [DATE] , il semble que nous n’avons pas encore reçu le …" at bounding box center [578, 270] width 461 height 10
click at [563, 270] on span "Malgré notre relance du [DATE] , il semble que nous n’avons pas encore reçu le …" at bounding box center [578, 270] width 461 height 10
click at [577, 273] on span "Malgré notre relance du [DATE] , inous n’avons pas encore reçu le paiement des …" at bounding box center [551, 270] width 407 height 10
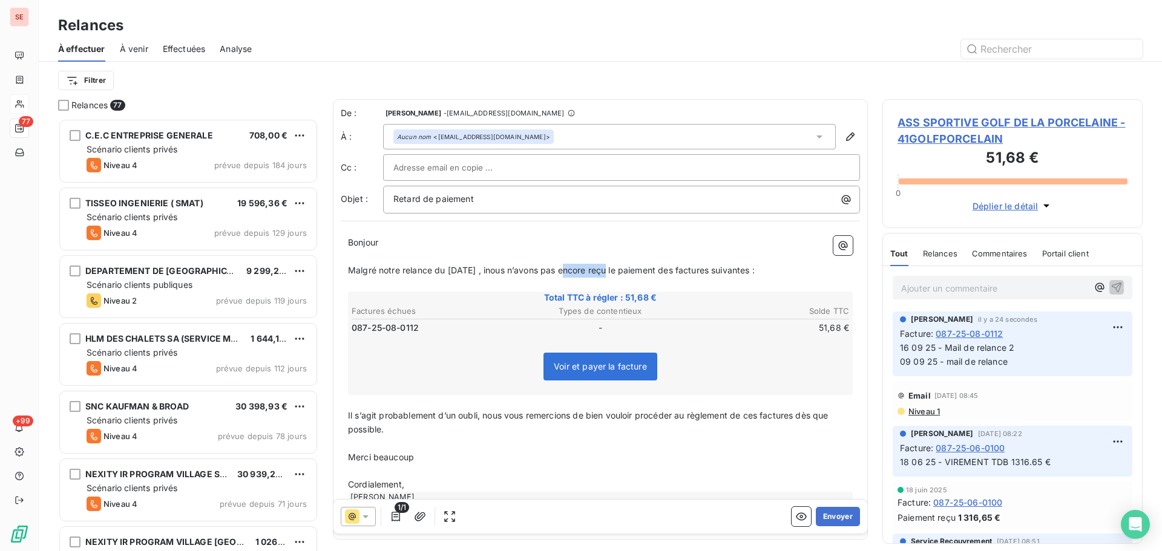
drag, startPoint x: 610, startPoint y: 272, endPoint x: 564, endPoint y: 271, distance: 46.0
click at [564, 271] on span "Malgré notre relance du [DATE] , inous n’avons pas encore reçu le paiement des …" at bounding box center [551, 270] width 407 height 10
click at [509, 270] on span "Malgré notre relance du [DATE] , inous n’avons reçu le paiement des factures su…" at bounding box center [528, 270] width 361 height 10
click at [560, 274] on span "Malgré notre relance du [DATE] , nous n’avons reçu le paiement des factures sui…" at bounding box center [528, 270] width 360 height 10
click at [623, 269] on span "Malgré notre relance du [DATE] , nous n’avons toujours pas reçu le paiement des…" at bounding box center [555, 270] width 414 height 10
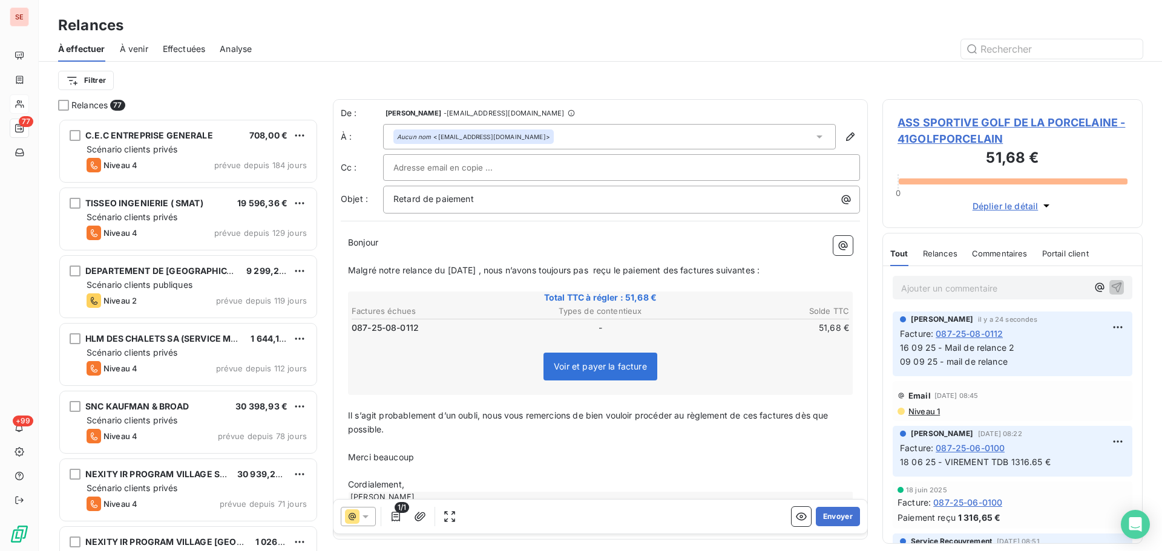
click at [705, 275] on span "Malgré notre relance du [DATE] , nous n’avons toujours pas reçu le paiement des…" at bounding box center [554, 270] width 412 height 10
click at [744, 266] on span "Malgré notre relance du [DATE] , nous n’avons toujours pas reçu le paiement de …" at bounding box center [556, 270] width 416 height 10
click at [760, 272] on span "Malgré notre relance du [DATE] , nous n’avons toujours pas reçu le paiement de …" at bounding box center [554, 270] width 412 height 10
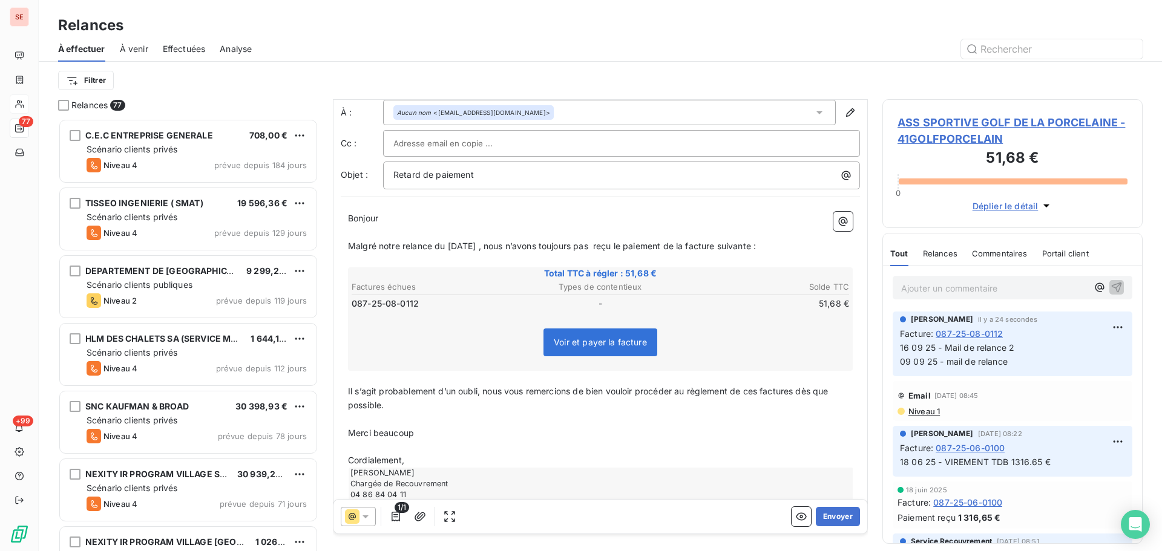
scroll to position [48, 0]
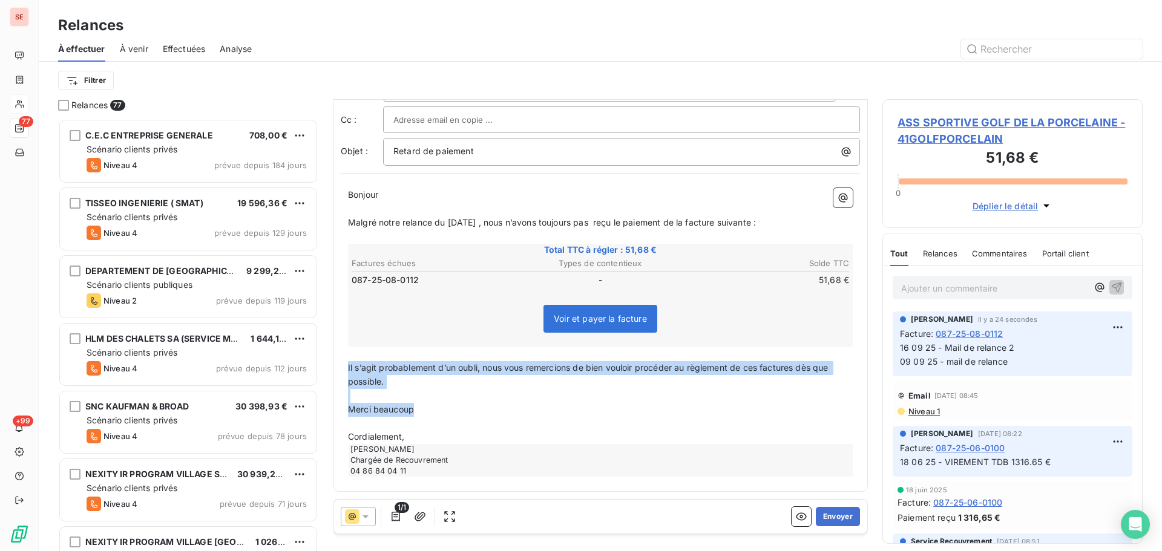
drag, startPoint x: 426, startPoint y: 412, endPoint x: 347, endPoint y: 370, distance: 89.6
click at [347, 370] on div "Bonjour ﻿ ﻿ ﻿ ﻿ Malgré notre relance du [DATE] , nous n’avons toujours pas reçu…" at bounding box center [600, 332] width 519 height 303
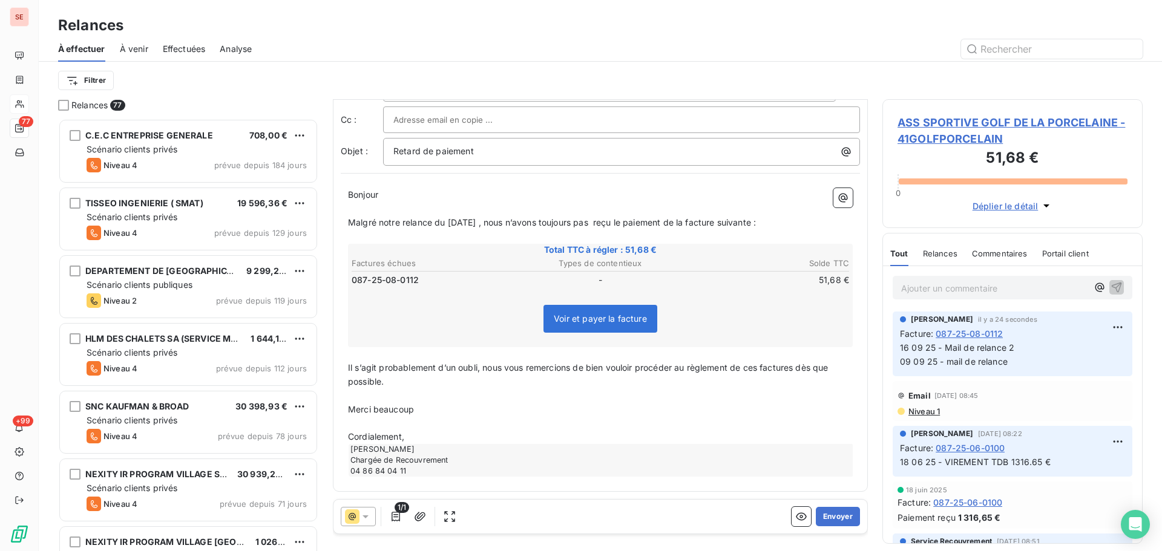
scroll to position [7, 0]
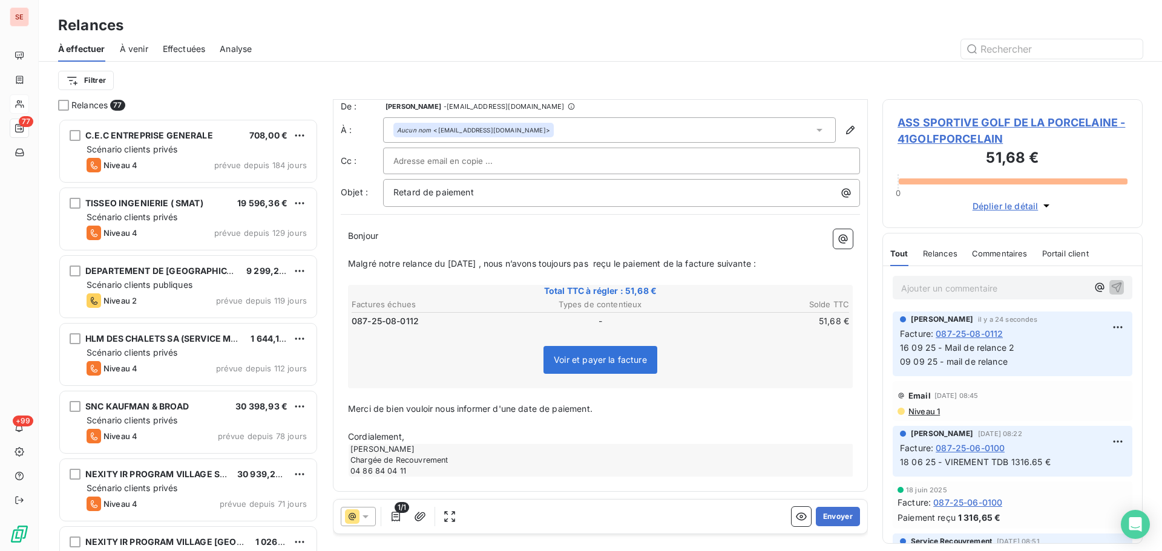
click at [367, 424] on p "﻿" at bounding box center [600, 423] width 505 height 14
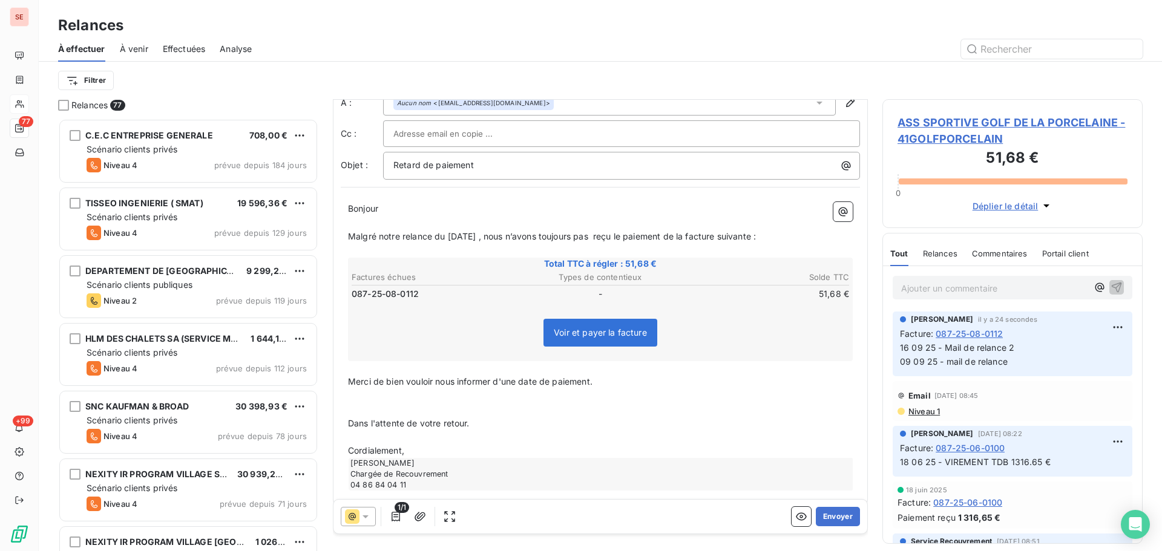
scroll to position [48, 0]
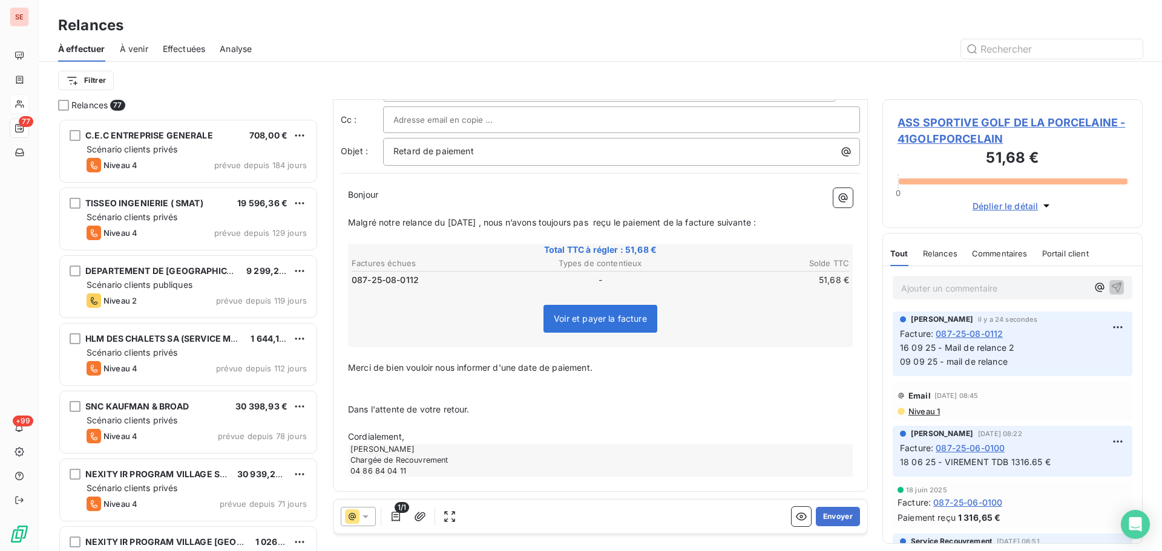
click at [355, 439] on span "Cordialement," at bounding box center [376, 437] width 56 height 10
click at [498, 440] on p "Bien cordialement," at bounding box center [600, 437] width 505 height 14
click at [418, 516] on icon "button" at bounding box center [420, 516] width 11 height 9
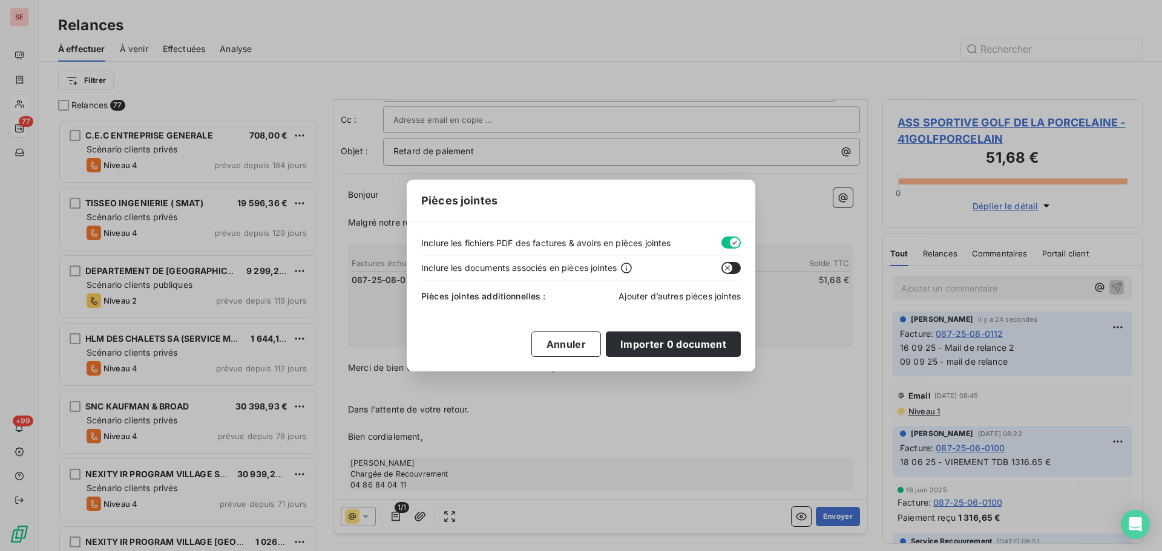
click at [670, 297] on span "Ajouter d’autres pièces jointes" at bounding box center [680, 296] width 122 height 10
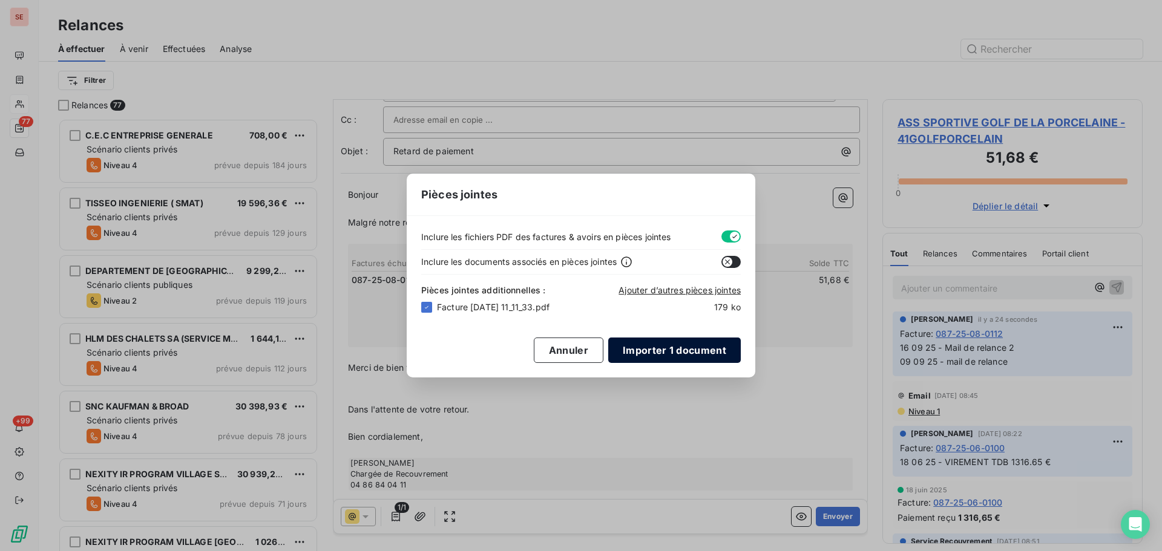
click at [724, 361] on button "Importer 1 document" at bounding box center [674, 350] width 133 height 25
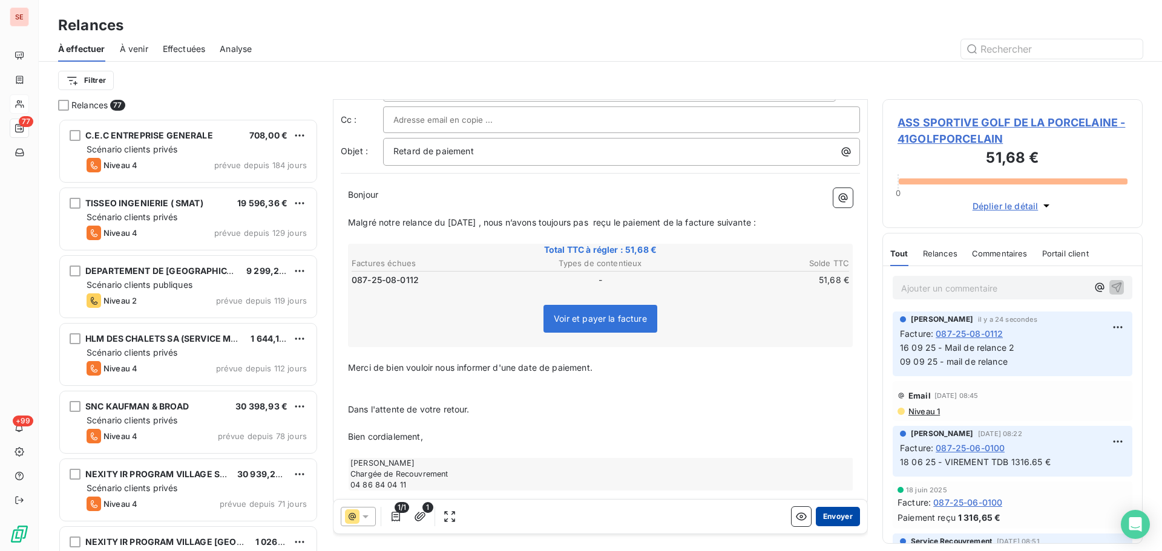
click at [830, 519] on button "Envoyer" at bounding box center [838, 516] width 44 height 19
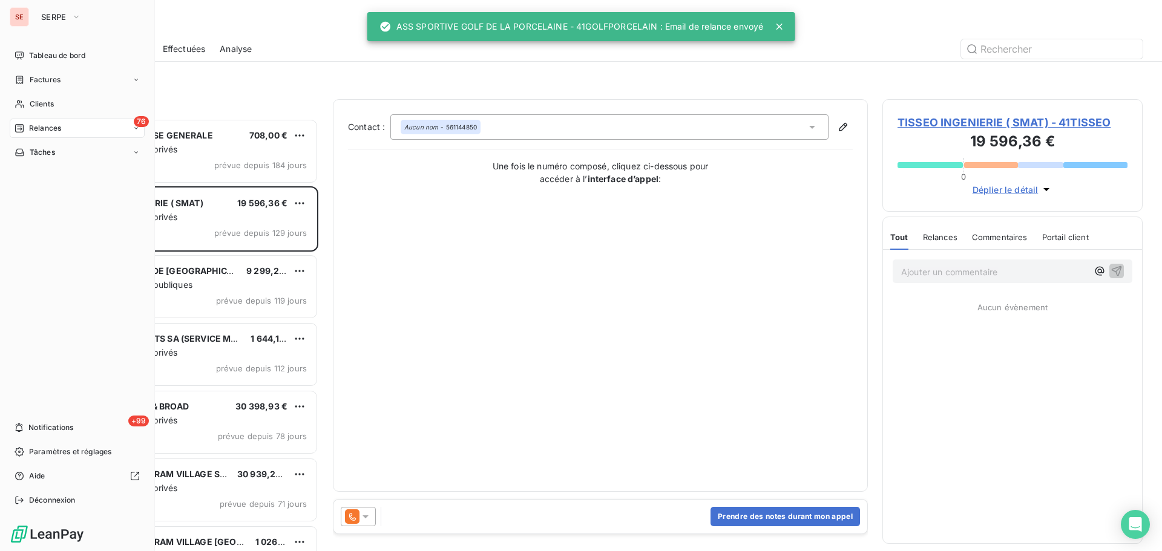
click at [51, 82] on span "Factures" at bounding box center [45, 79] width 31 height 11
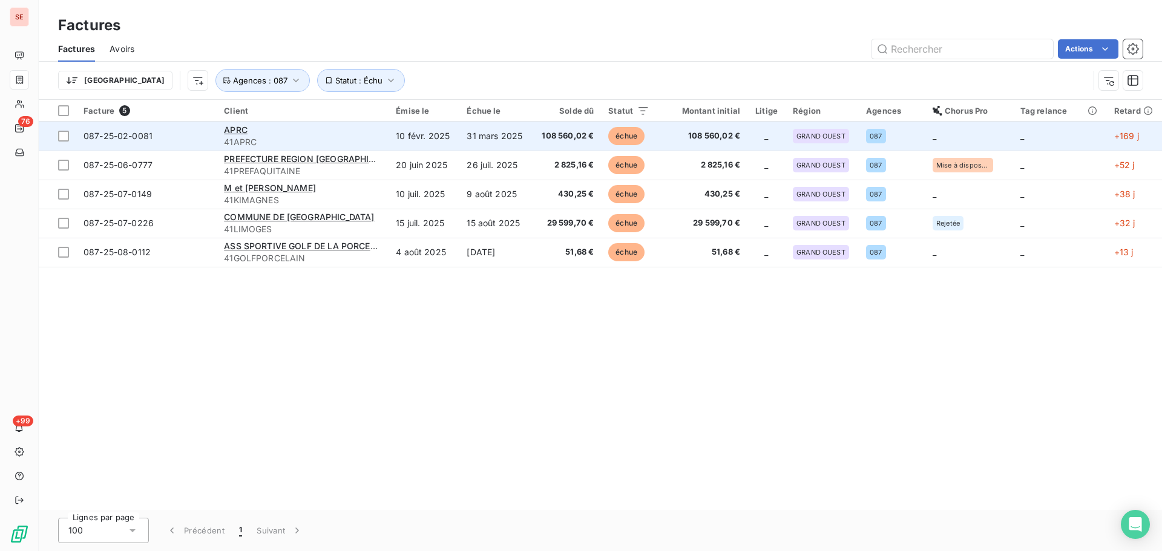
click at [472, 148] on td "31 mars 2025" at bounding box center [495, 136] width 73 height 29
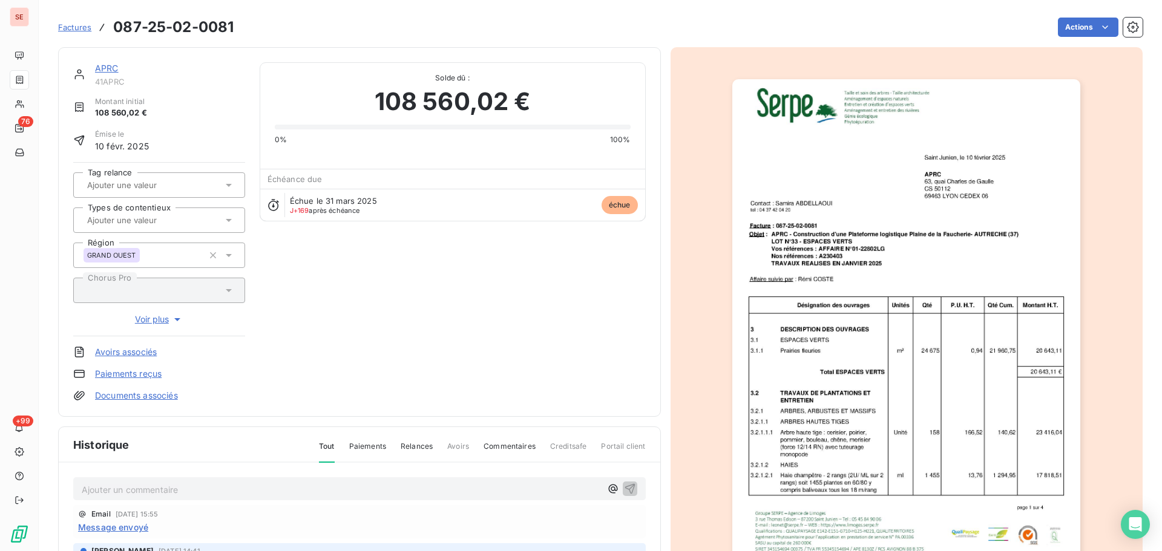
click at [105, 71] on link "APRC" at bounding box center [107, 68] width 24 height 10
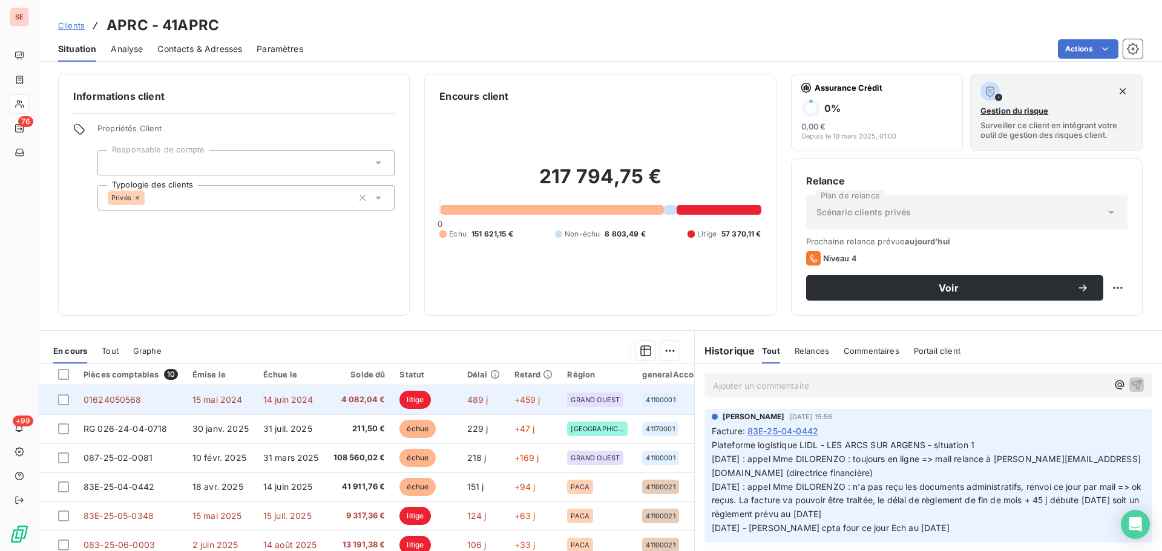
click at [356, 409] on td "4 082,04 €" at bounding box center [359, 400] width 67 height 29
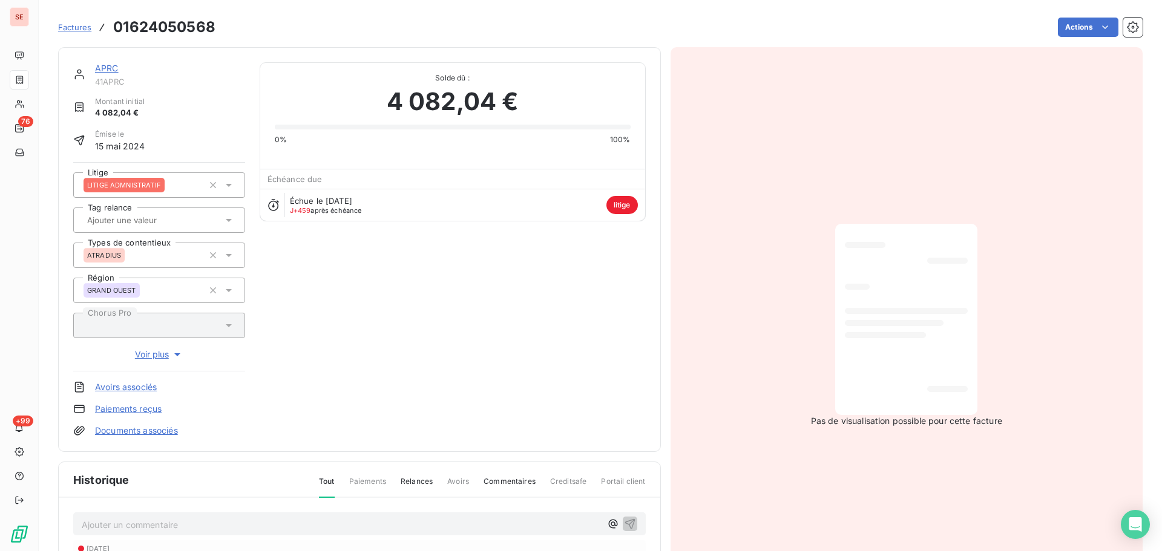
click at [108, 66] on link "APRC" at bounding box center [107, 68] width 24 height 10
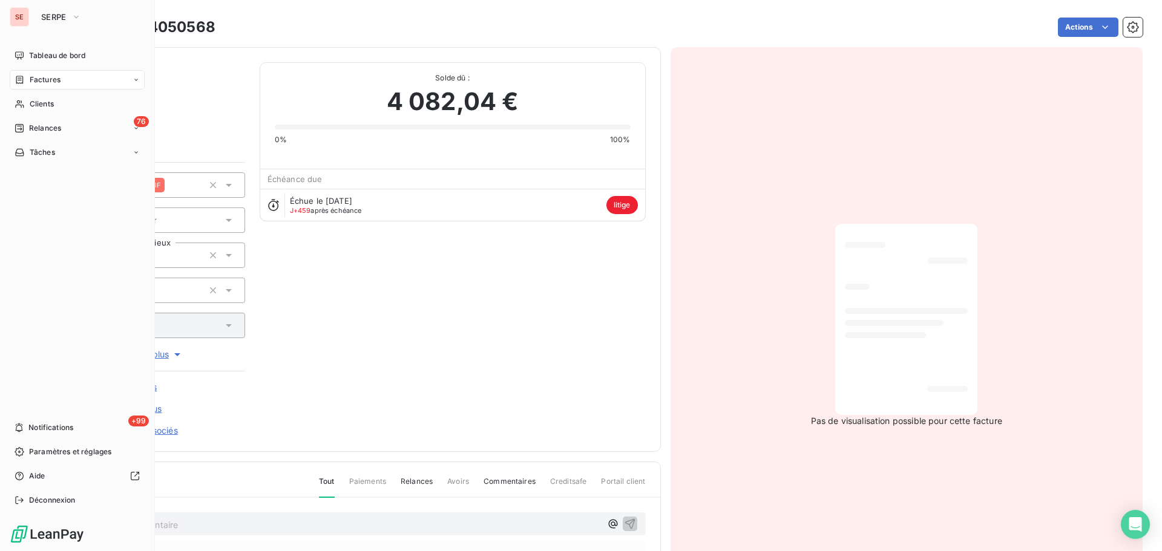
click at [42, 74] on div "Factures" at bounding box center [77, 79] width 135 height 19
click at [69, 77] on div "Factures" at bounding box center [77, 79] width 135 height 19
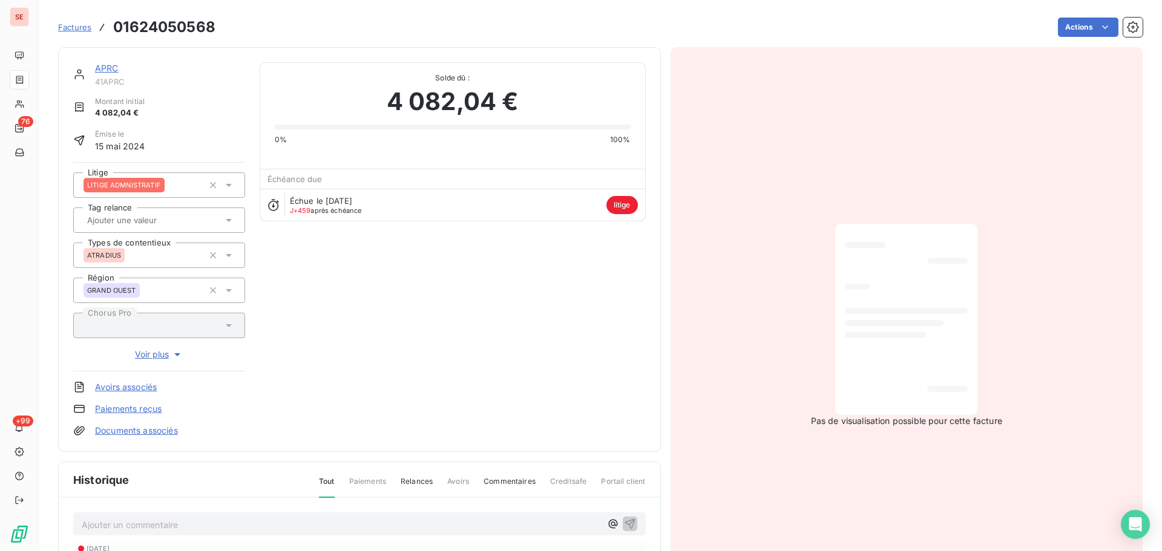
click at [117, 71] on link "APRC" at bounding box center [107, 68] width 24 height 10
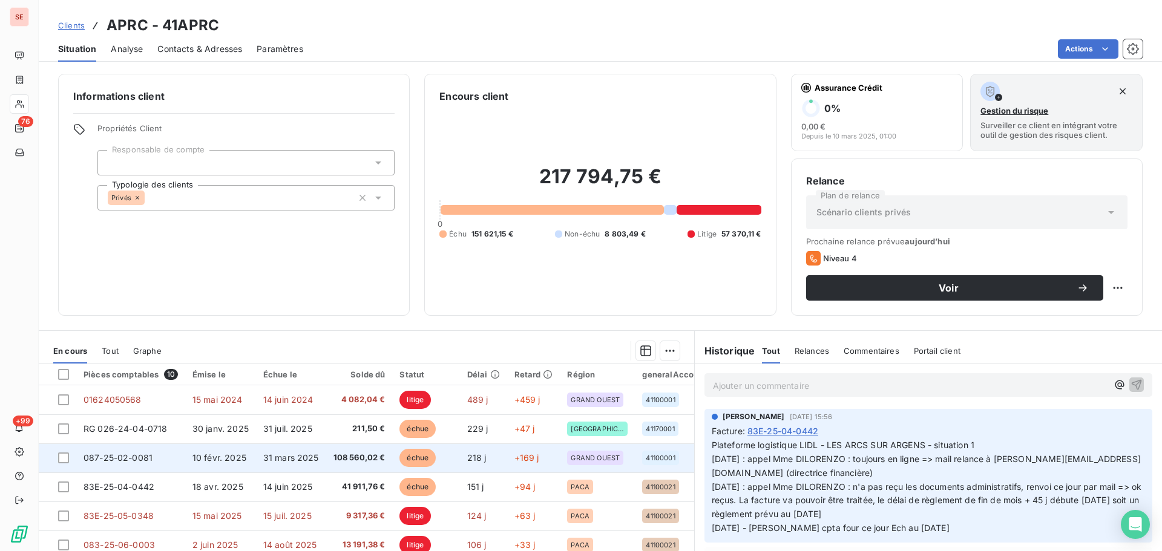
click at [303, 452] on td "31 mars 2025" at bounding box center [291, 458] width 70 height 29
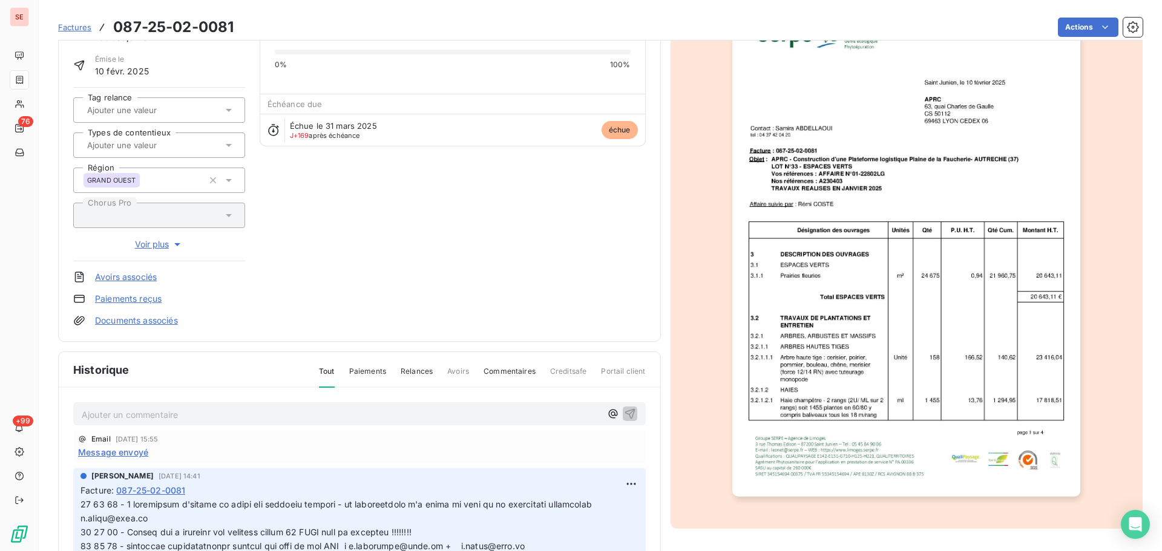
scroll to position [177, 0]
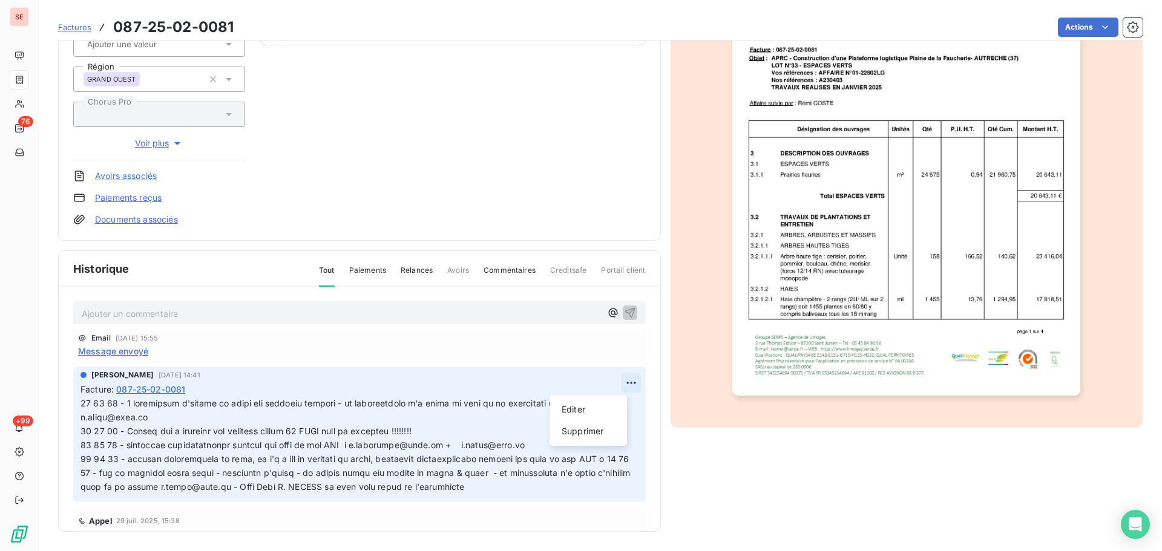
click at [617, 381] on html "SE 76 +99 Factures 087-25-02-0081 Actions APRC 41APRC Montant initial 108 560,0…" at bounding box center [581, 275] width 1162 height 551
click at [599, 405] on div "Editer" at bounding box center [588, 409] width 68 height 19
click at [79, 402] on div "[PERSON_NAME] [DATE] 14:41 Facture : 087-25-02-0081" at bounding box center [359, 434] width 573 height 134
click at [82, 405] on span at bounding box center [484, 444] width 809 height 93
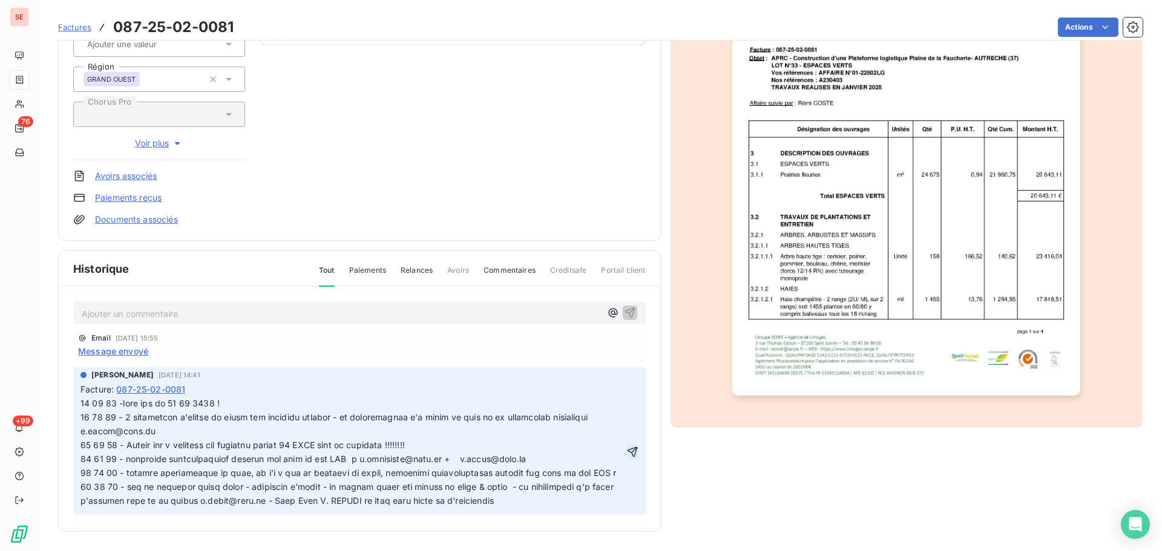
click button "button" at bounding box center [632, 452] width 12 height 15
click at [626, 445] on button "button" at bounding box center [632, 452] width 12 height 15
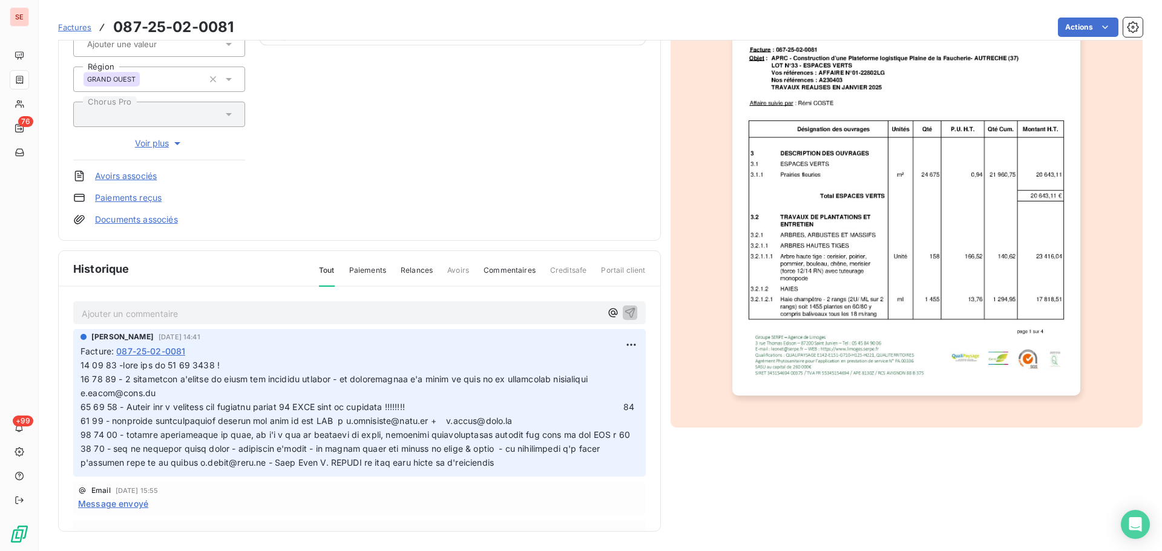
drag, startPoint x: 153, startPoint y: 365, endPoint x: 163, endPoint y: 379, distance: 18.2
click at [154, 365] on span at bounding box center [478, 413] width 796 height 107
click at [623, 339] on html "SE 76 +99 Factures 087-25-02-0081 Actions APRC 41APRC Montant initial 108 560,0…" at bounding box center [581, 275] width 1162 height 551
click at [568, 367] on div "Editer" at bounding box center [588, 371] width 68 height 19
click at [153, 370] on span at bounding box center [485, 413] width 810 height 107
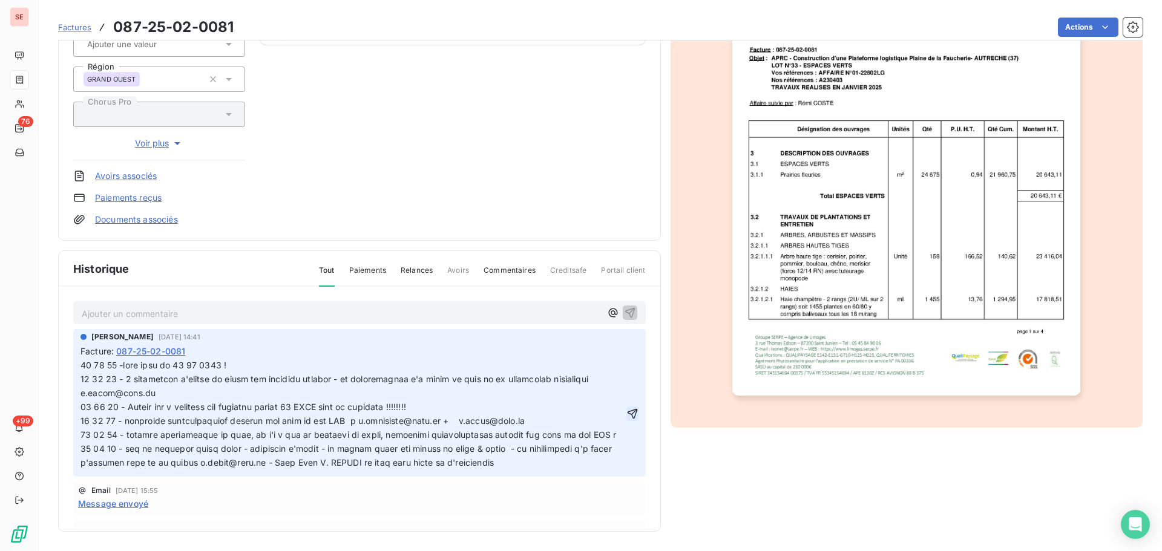
click at [627, 412] on icon "button" at bounding box center [632, 414] width 10 height 10
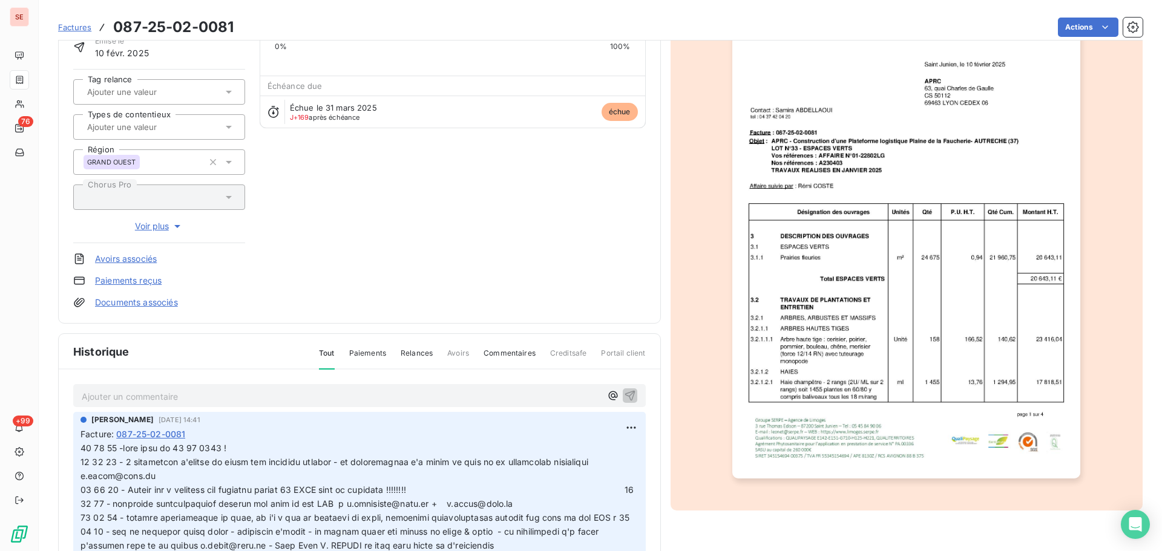
scroll to position [0, 0]
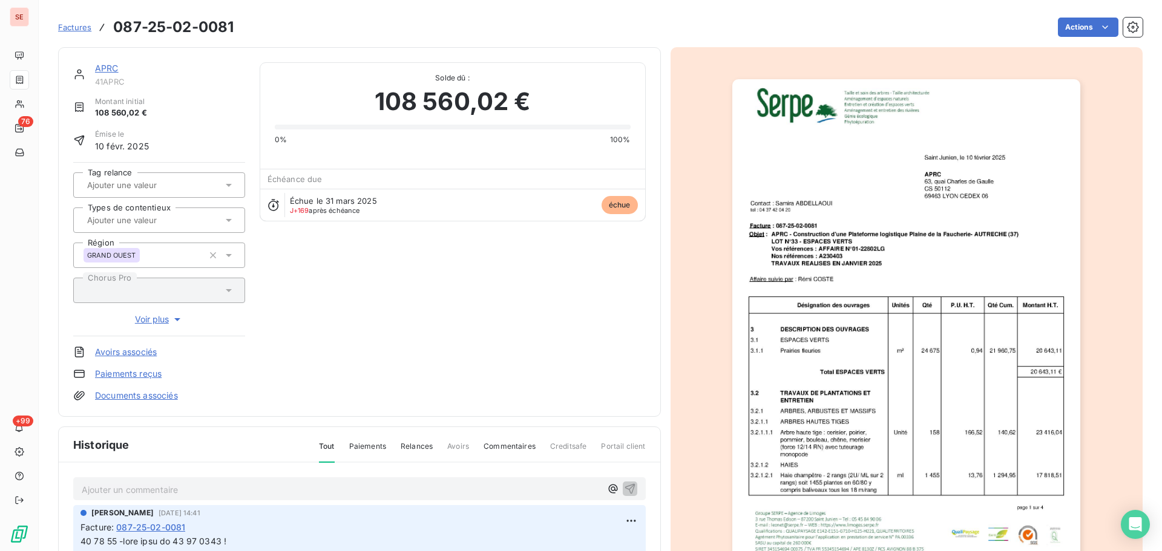
click at [109, 68] on link "APRC" at bounding box center [107, 68] width 24 height 10
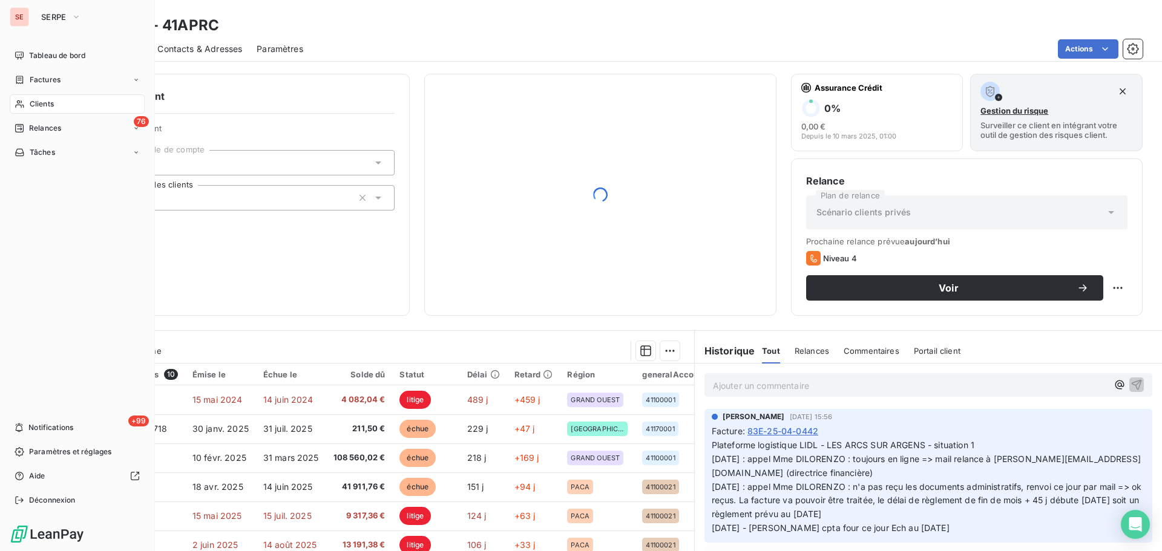
click at [39, 76] on span "Factures" at bounding box center [45, 79] width 31 height 11
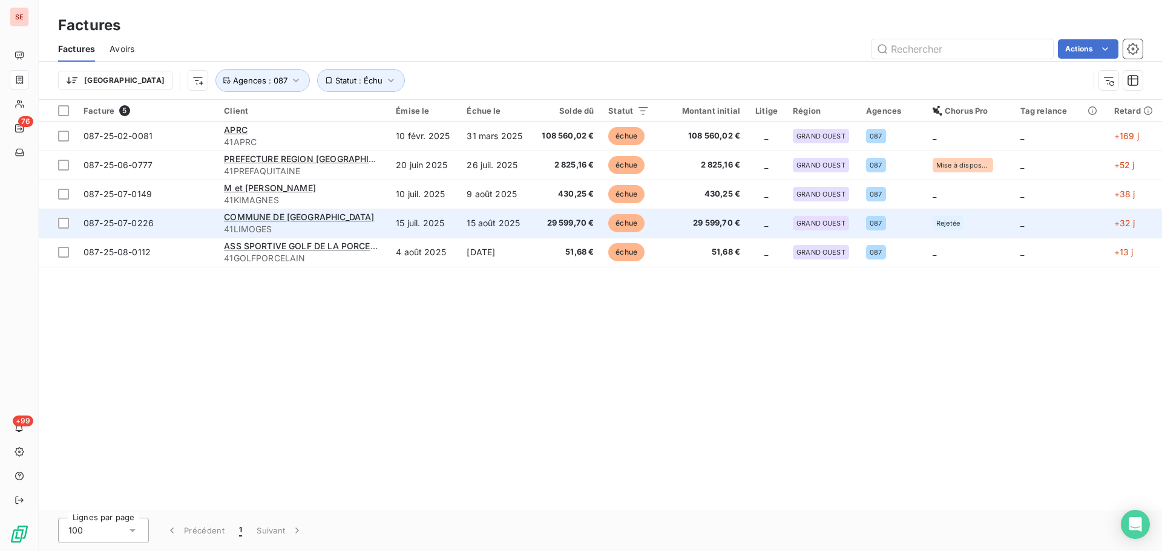
click at [408, 219] on td "15 juil. 2025" at bounding box center [424, 223] width 71 height 29
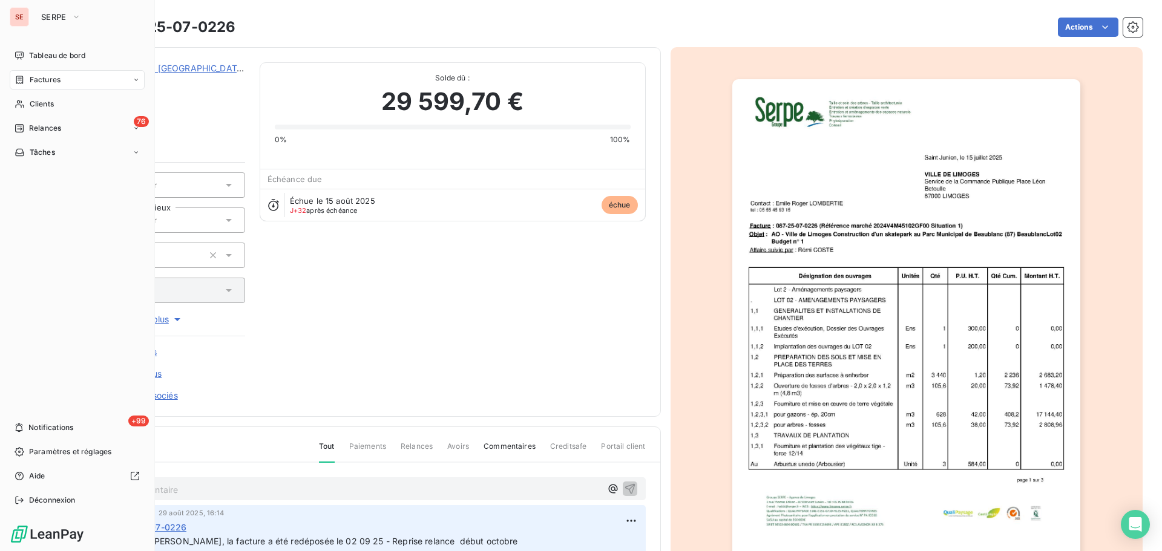
click at [34, 75] on span "Factures" at bounding box center [45, 79] width 31 height 11
click at [36, 105] on span "Clients" at bounding box center [42, 104] width 24 height 11
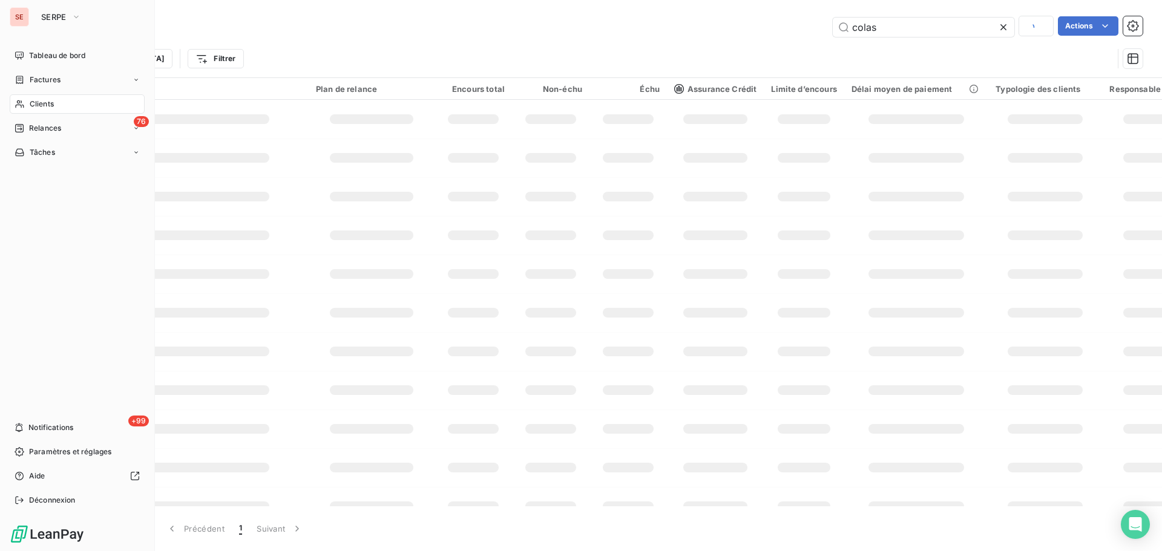
click at [42, 82] on span "Factures" at bounding box center [45, 79] width 31 height 11
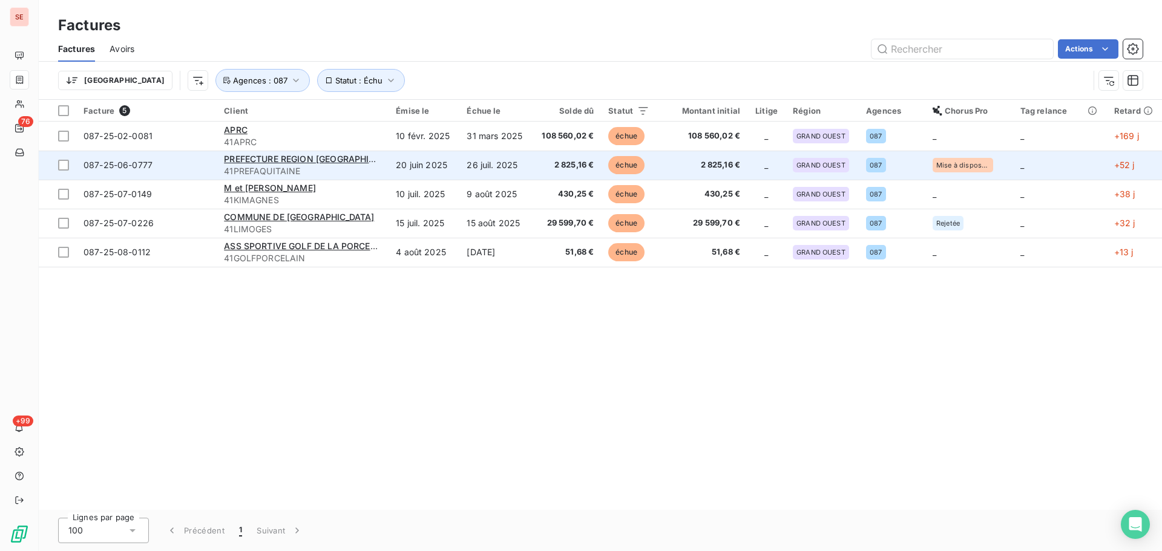
click at [410, 164] on td "20 juin 2025" at bounding box center [424, 165] width 71 height 29
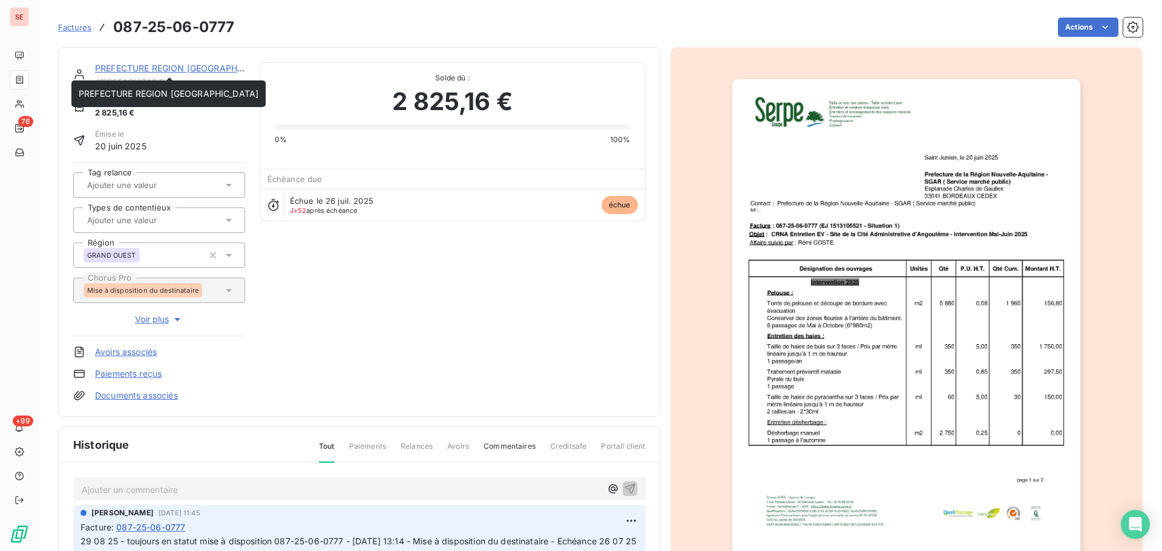
click at [220, 69] on link "PREFECTURE REGION [GEOGRAPHIC_DATA]" at bounding box center [185, 68] width 180 height 10
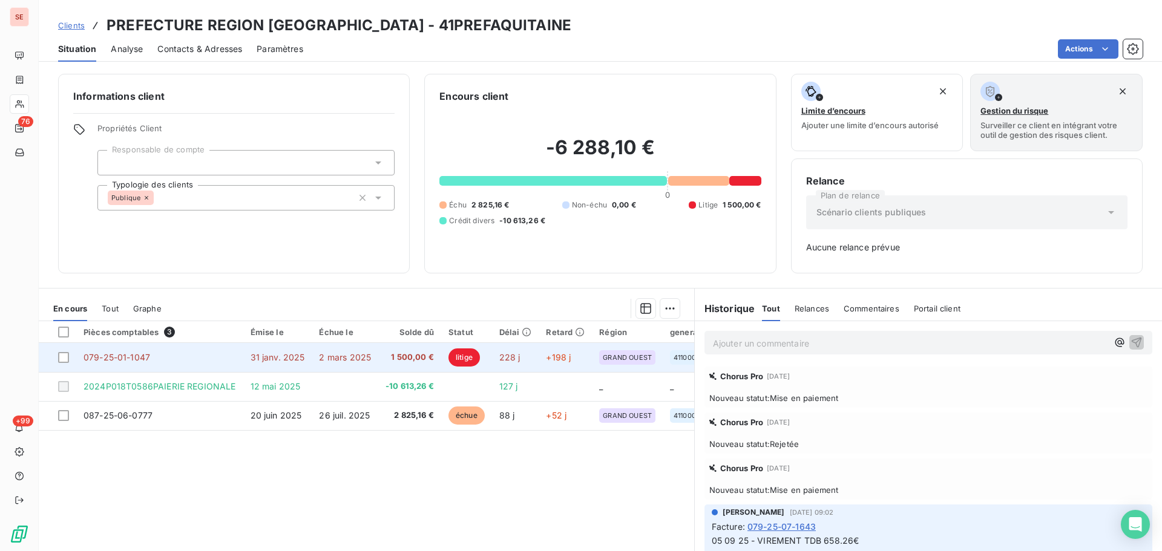
click at [232, 356] on td "079-25-01-1047" at bounding box center [159, 357] width 167 height 29
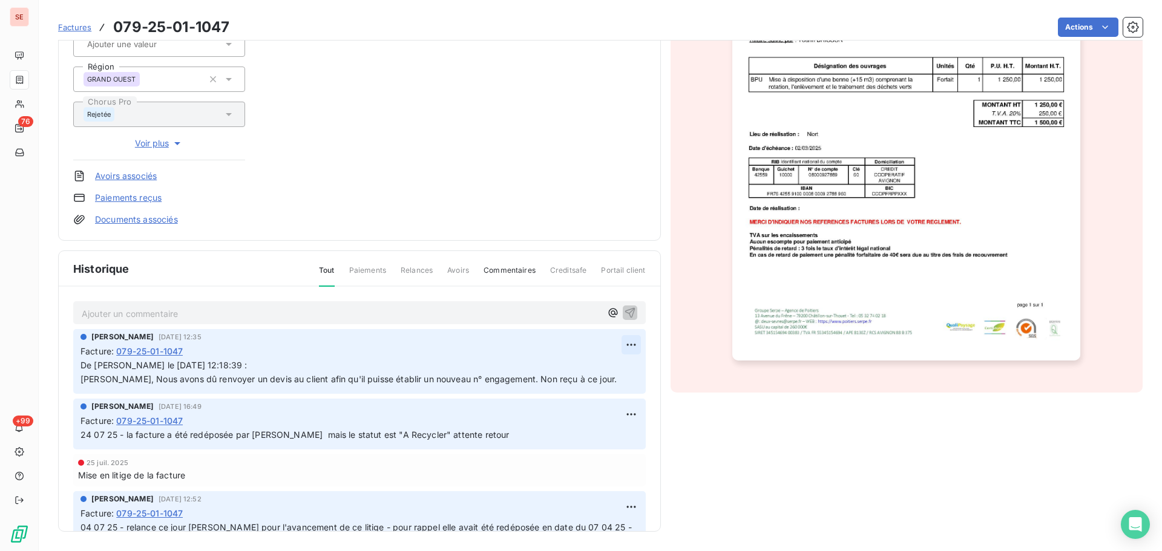
click at [612, 347] on html "SE 76 +99 Factures 079-25-01-1047 Actions PREFECTURE REGION [GEOGRAPHIC_DATA] 4…" at bounding box center [581, 275] width 1162 height 551
click at [588, 365] on div "Editer" at bounding box center [588, 371] width 68 height 19
click at [80, 366] on span "De [PERSON_NAME] le [DATE] 12:18:39 :" at bounding box center [163, 365] width 167 height 10
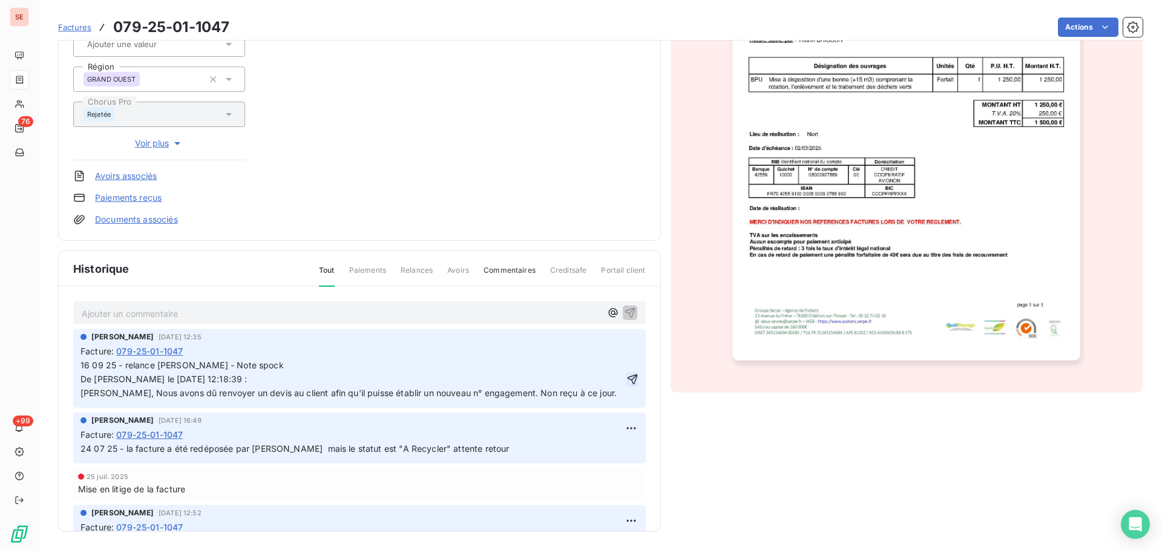
click at [626, 375] on icon "button" at bounding box center [632, 379] width 12 height 12
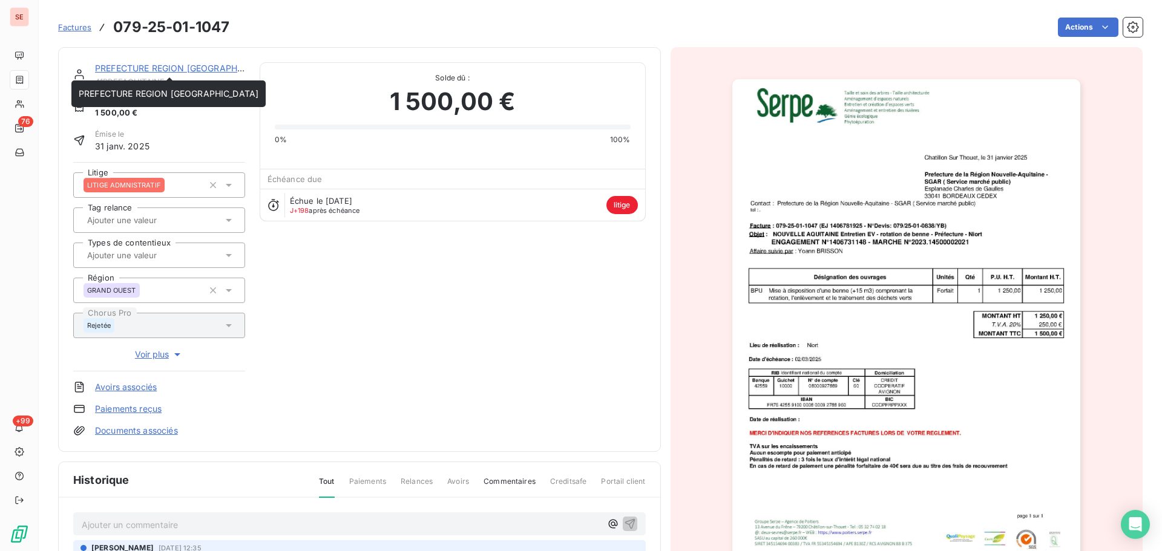
click at [152, 67] on link "PREFECTURE REGION [GEOGRAPHIC_DATA]" at bounding box center [185, 68] width 180 height 10
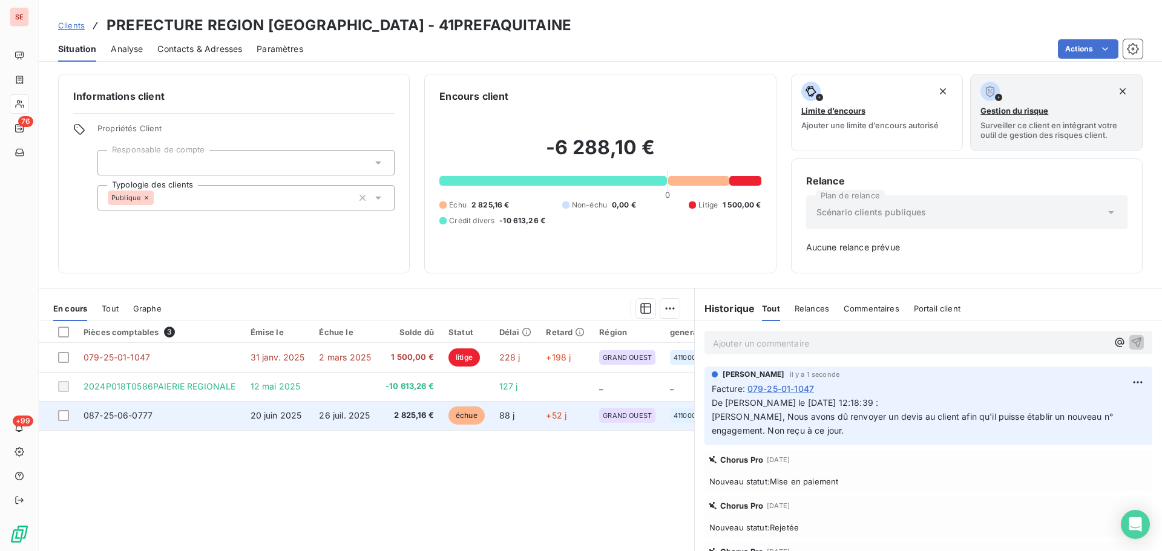
click at [212, 413] on td "087-25-06-0777" at bounding box center [159, 415] width 167 height 29
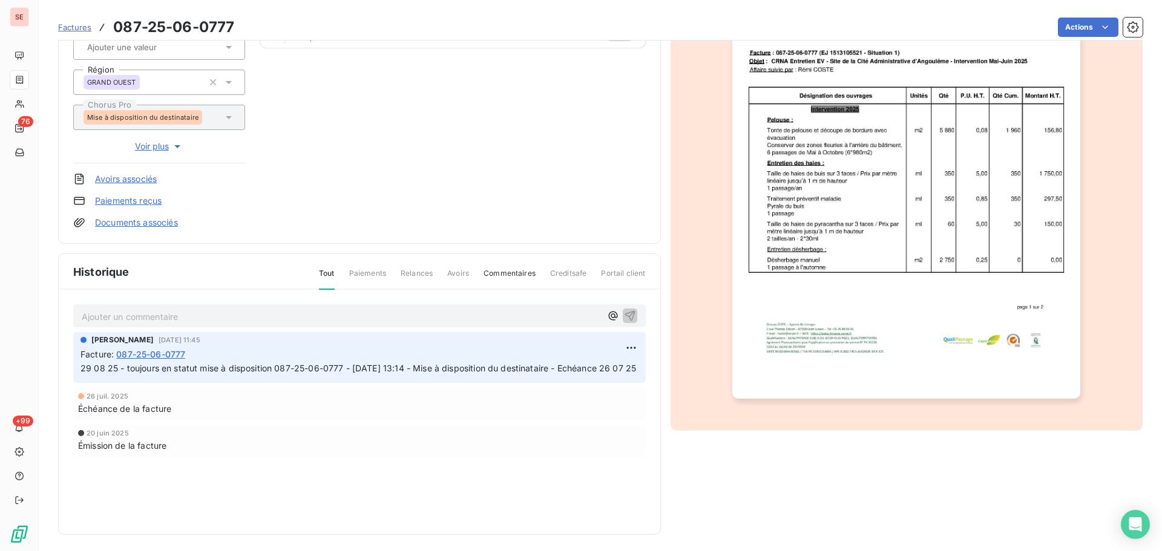
scroll to position [177, 0]
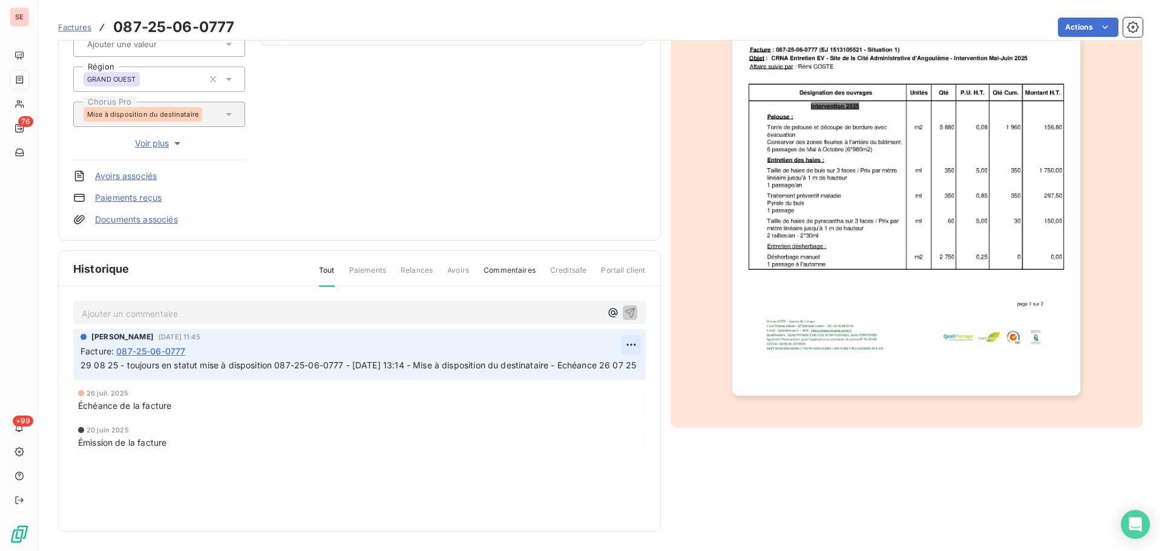
click at [628, 349] on html "SE 76 +99 Factures 087-25-06-0777 [GEOGRAPHIC_DATA] REGION [GEOGRAPHIC_DATA] 41…" at bounding box center [581, 275] width 1162 height 551
click at [606, 369] on div "Editer" at bounding box center [597, 371] width 68 height 19
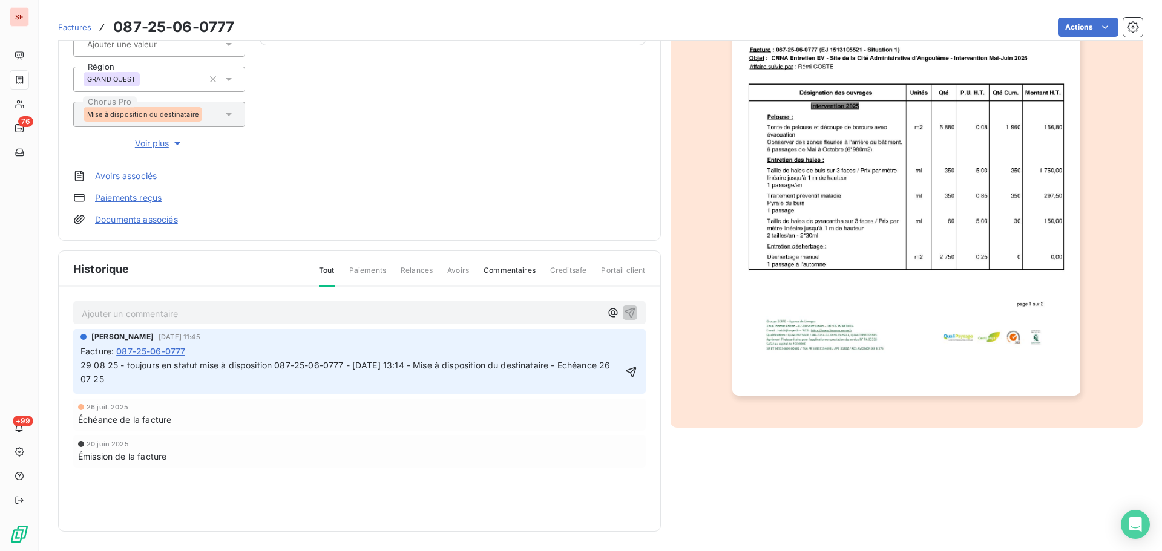
click at [84, 369] on span "29 08 25 - toujours en statut mise à disposition 087-25-06-0777 - [DATE] 13:14 …" at bounding box center [346, 372] width 533 height 24
click at [356, 368] on span "16 09 25 - tentative d'appel contact du bon de commande + mail à 29 08 25 - tou…" at bounding box center [350, 372] width 540 height 24
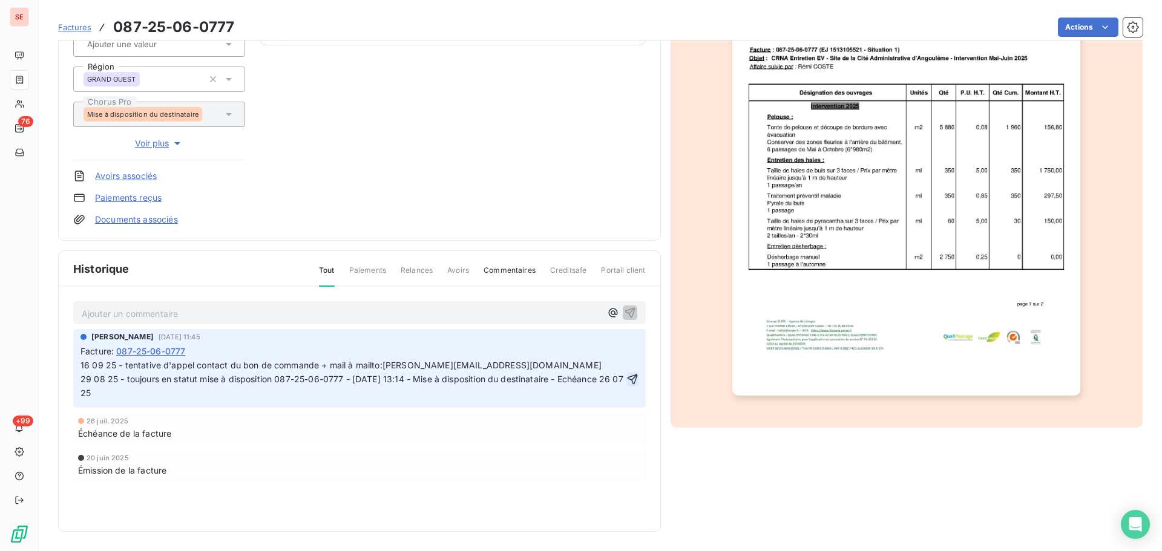
click button "button" at bounding box center [632, 379] width 12 height 15
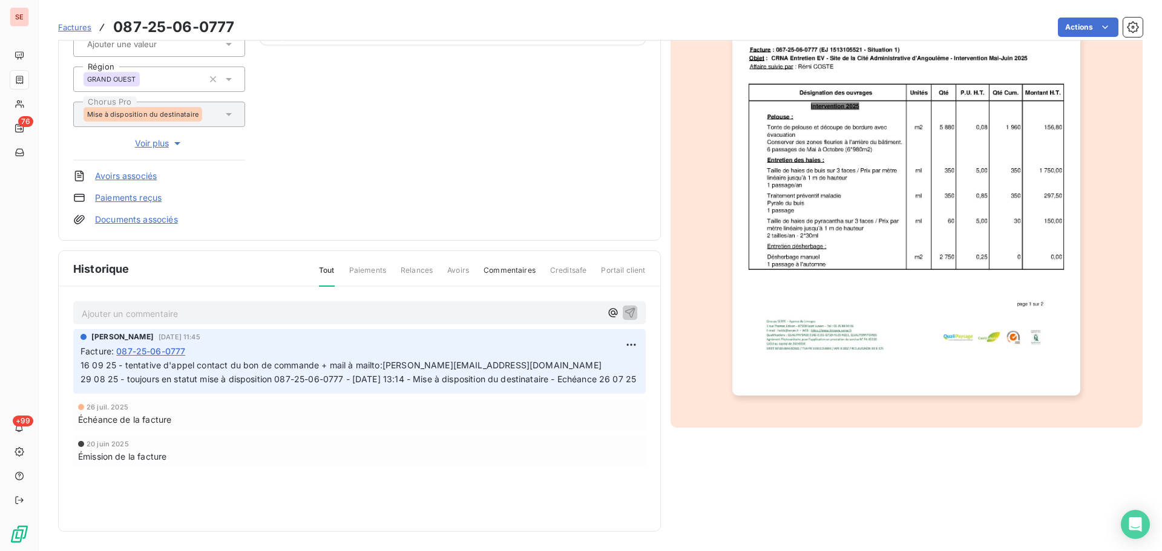
click at [380, 369] on span "16 09 25 - tentative d'appel contact du bon de commande + mail à mailto:[PERSON…" at bounding box center [384, 372] width 609 height 24
click at [625, 349] on html "SE 76 +99 Factures 087-25-06-0777 [GEOGRAPHIC_DATA] REGION [GEOGRAPHIC_DATA] 41…" at bounding box center [581, 275] width 1162 height 551
click at [602, 377] on div "Editer" at bounding box center [597, 371] width 68 height 19
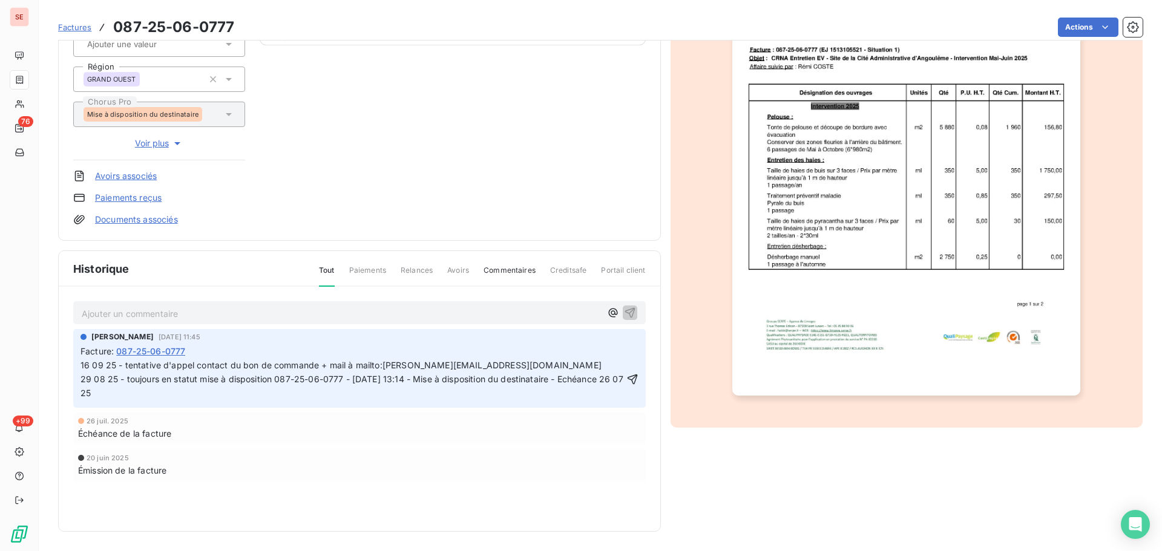
click at [384, 369] on span "16 09 25 - tentative d'appel contact du bon de commande + mail à mailto:[PERSON…" at bounding box center [384, 379] width 609 height 38
click at [632, 384] on icon "button" at bounding box center [632, 379] width 12 height 12
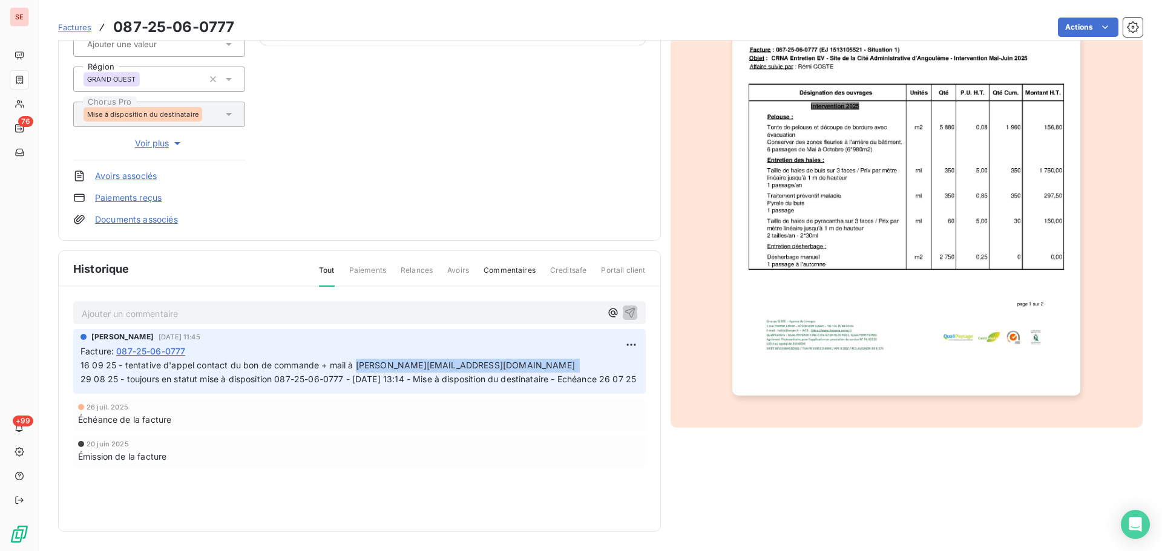
drag, startPoint x: 540, startPoint y: 369, endPoint x: 357, endPoint y: 373, distance: 183.4
click at [357, 373] on p "16 09 25 - tentative d'appel contact du bon de commande + mail à [PERSON_NAME][…" at bounding box center [359, 373] width 558 height 28
copy span "[PERSON_NAME][EMAIL_ADDRESS][DOMAIN_NAME]"
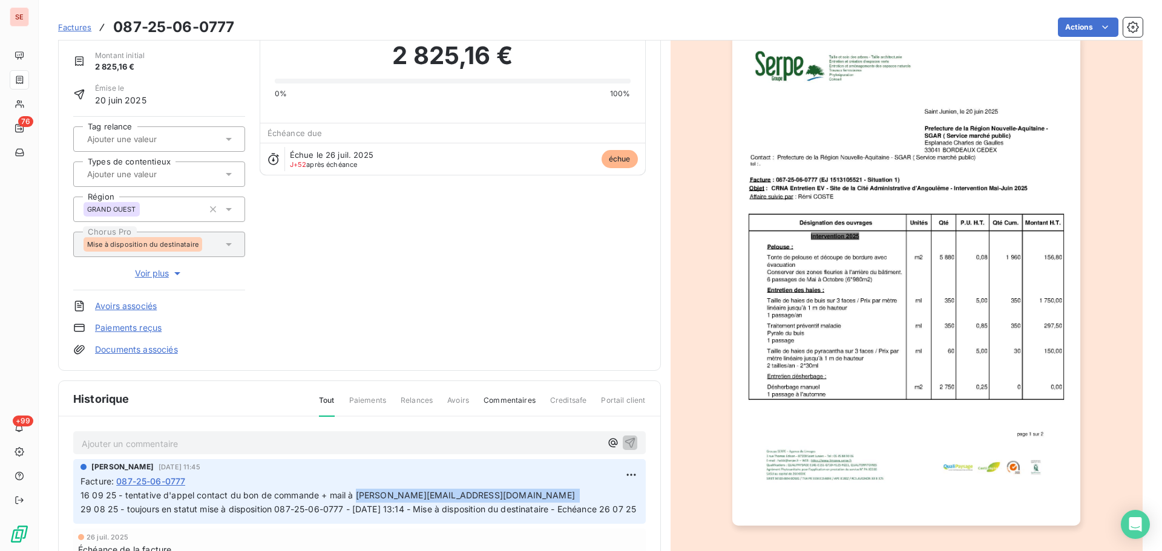
scroll to position [0, 0]
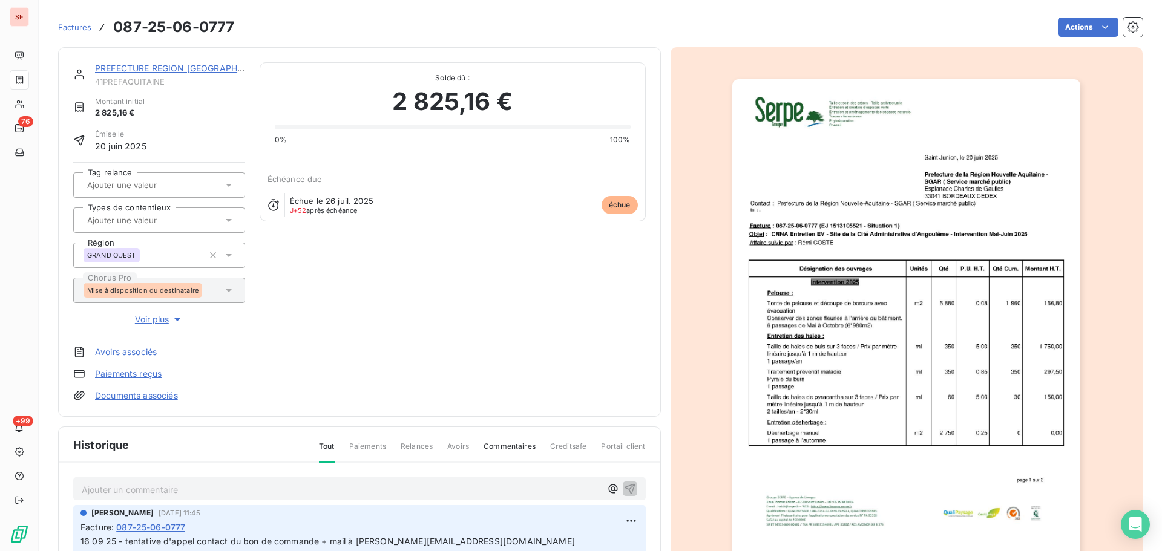
click at [169, 73] on div "PREFECTURE REGION [GEOGRAPHIC_DATA]" at bounding box center [170, 68] width 150 height 12
click at [186, 68] on link "PREFECTURE REGION [GEOGRAPHIC_DATA]" at bounding box center [185, 68] width 180 height 10
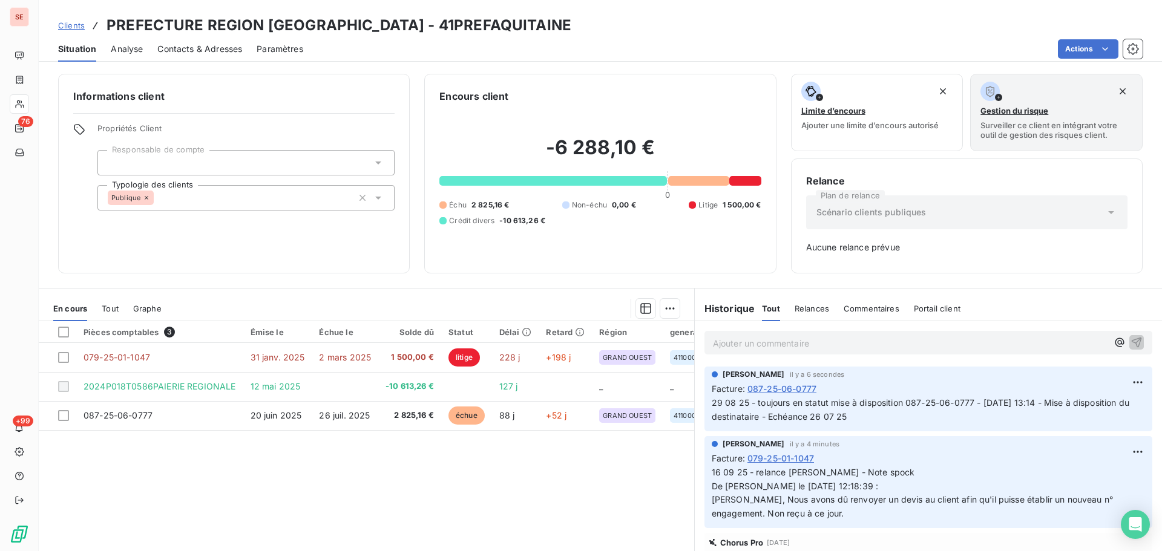
click at [208, 46] on span "Contacts & Adresses" at bounding box center [199, 49] width 85 height 12
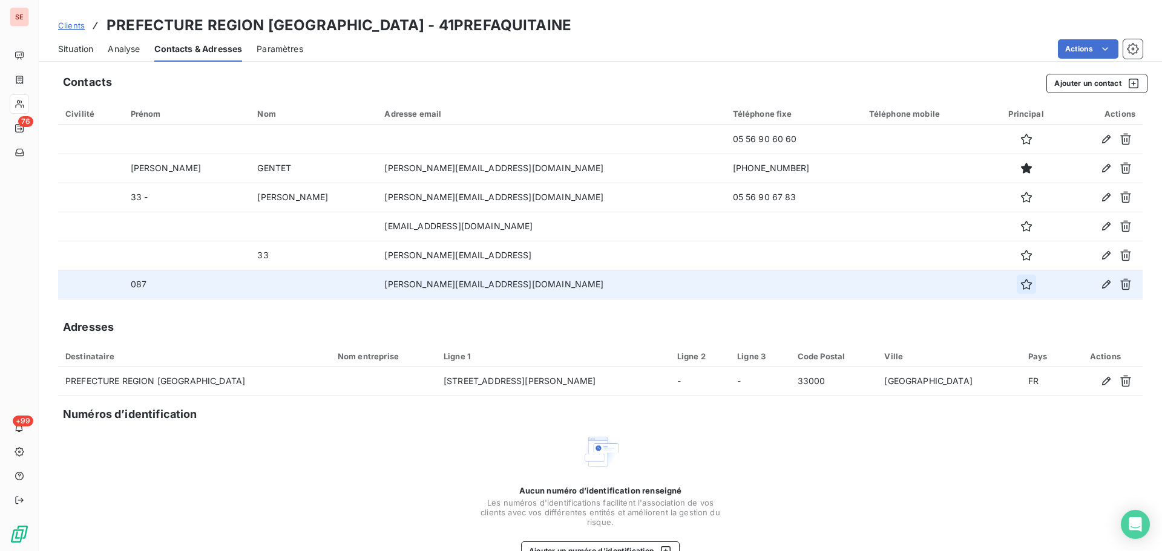
click at [1020, 285] on icon "button" at bounding box center [1025, 284] width 11 height 11
click at [86, 49] on span "Situation" at bounding box center [75, 49] width 35 height 12
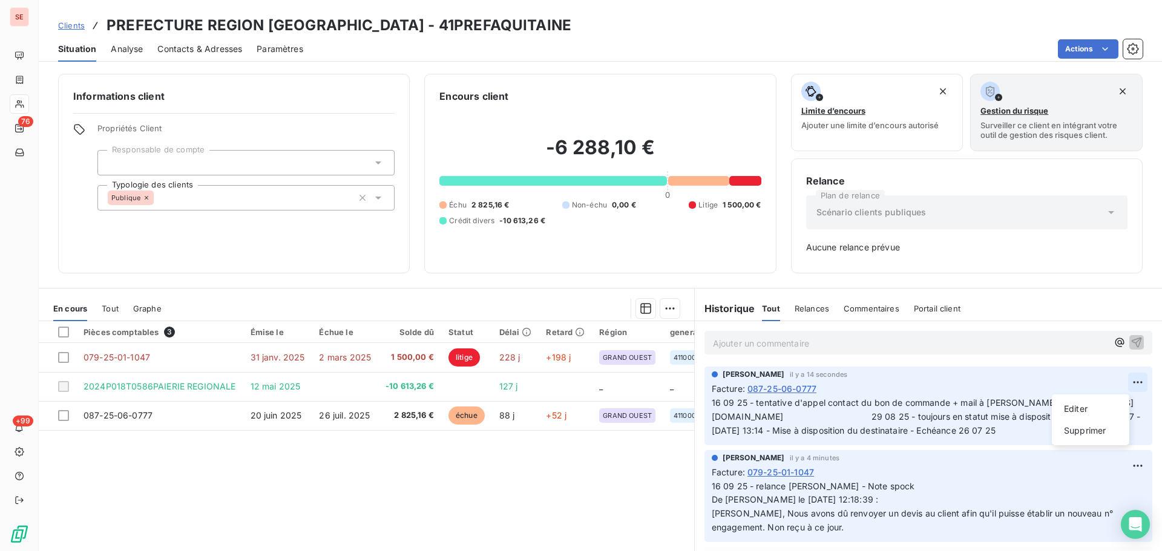
click at [1127, 381] on html "SE 76 +99 Clients PREFECTURE REGION NOUVELLE AQUITAIN - 41PREFAQUITAINE Situati…" at bounding box center [581, 275] width 1162 height 551
click at [1109, 397] on div "Editer Supprimer" at bounding box center [1090, 420] width 77 height 51
click at [1094, 411] on div "Editer" at bounding box center [1091, 408] width 68 height 19
click at [917, 420] on span "16 09 25 - tentative d'appel contact du bon de commande + mail à [PERSON_NAME][…" at bounding box center [916, 417] width 408 height 38
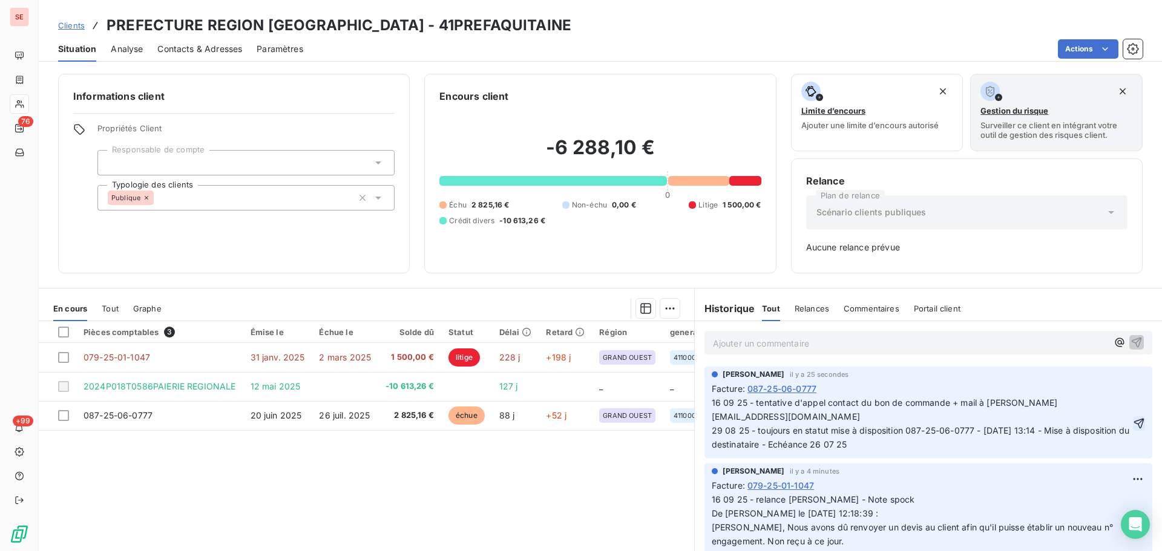
click at [1133, 428] on icon "button" at bounding box center [1139, 424] width 12 height 12
drag, startPoint x: 981, startPoint y: 402, endPoint x: 833, endPoint y: 415, distance: 148.2
click at [833, 415] on span "16 09 25 - tentative d'appel contact du bon de commande + mail à [PERSON_NAME][…" at bounding box center [928, 424] width 432 height 52
copy span "[PERSON_NAME][EMAIL_ADDRESS][DOMAIN_NAME]"
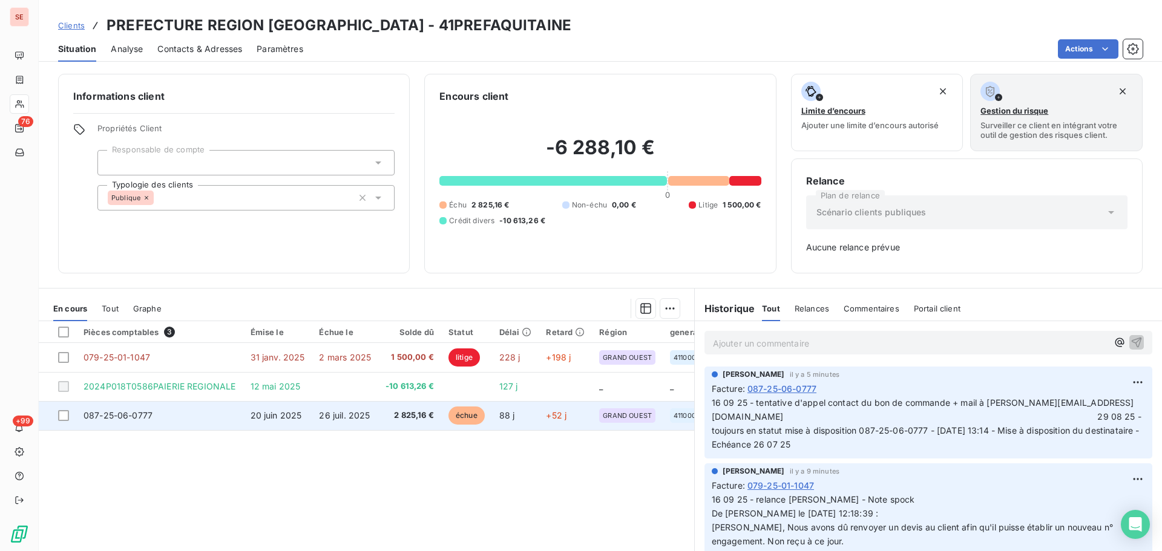
click at [303, 418] on td "20 juin 2025" at bounding box center [277, 415] width 69 height 29
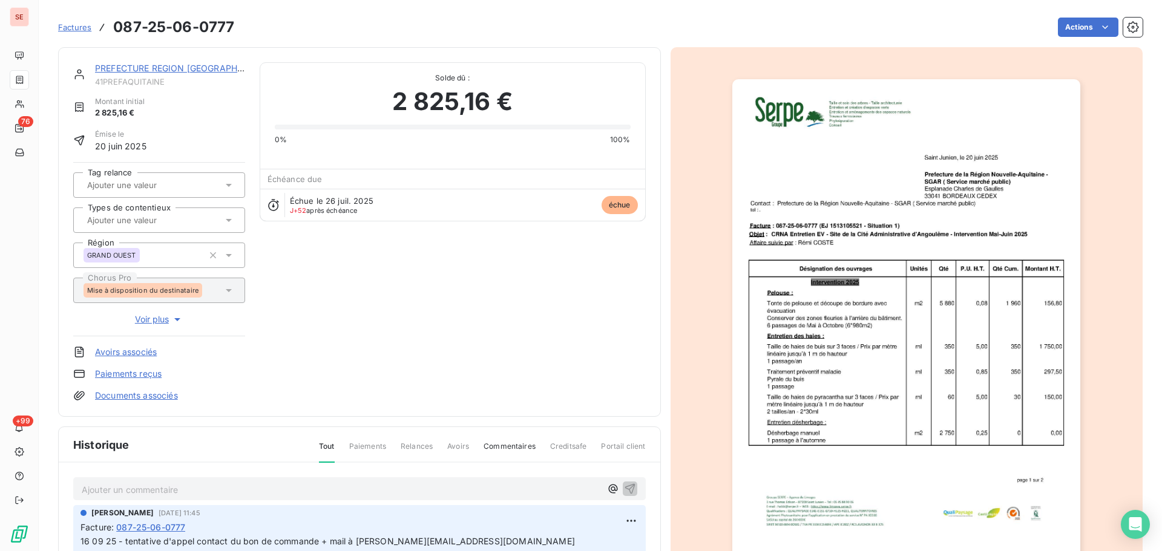
click at [832, 223] on img "button" at bounding box center [906, 325] width 348 height 493
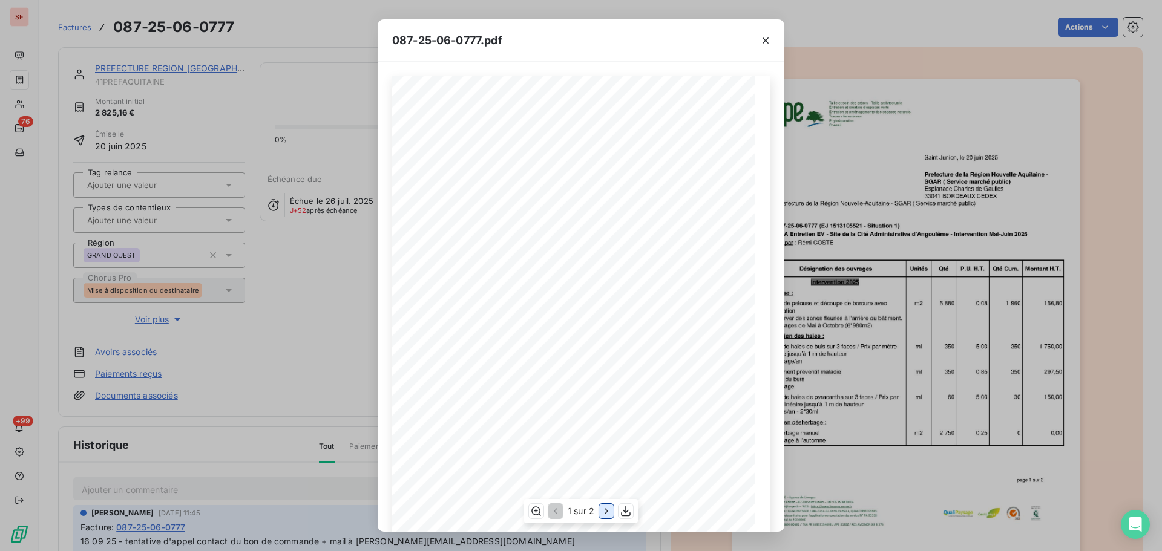
click at [604, 514] on icon "button" at bounding box center [606, 511] width 12 height 12
click at [560, 516] on icon "button" at bounding box center [554, 511] width 12 height 12
click at [686, 247] on div "Saint Junien, le [DATE] Prefecture de la Région [GEOGRAPHIC_DATA] - SGAR ( Serv…" at bounding box center [581, 332] width 378 height 513
click at [514, 228] on span "Facture : 087-25-06-0777 (EJ 1513105521 - Situation 1)" at bounding box center [500, 228] width 164 height 6
drag, startPoint x: 430, startPoint y: 235, endPoint x: 710, endPoint y: 235, distance: 280.2
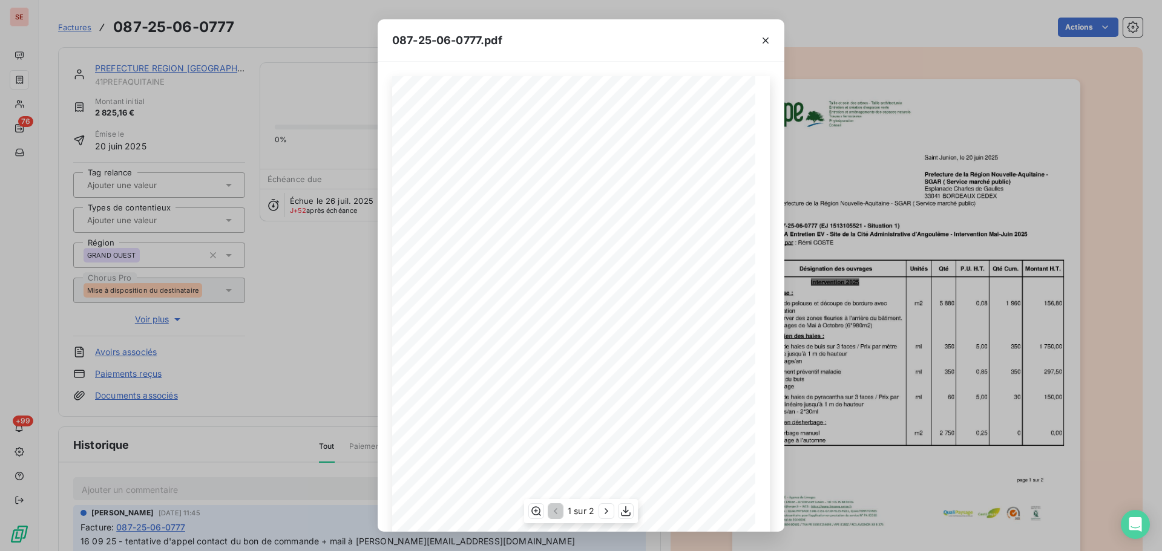
click at [710, 235] on div "Saint Junien, le [DATE] Prefecture de la Région [GEOGRAPHIC_DATA] - SGAR ( Serv…" at bounding box center [580, 333] width 363 height 514
copy div ": CRNA Entretien EV - Site de la [GEOGRAPHIC_DATA] - Intervention [DATE]-[DATE]"
click at [764, 36] on icon "button" at bounding box center [766, 40] width 12 height 12
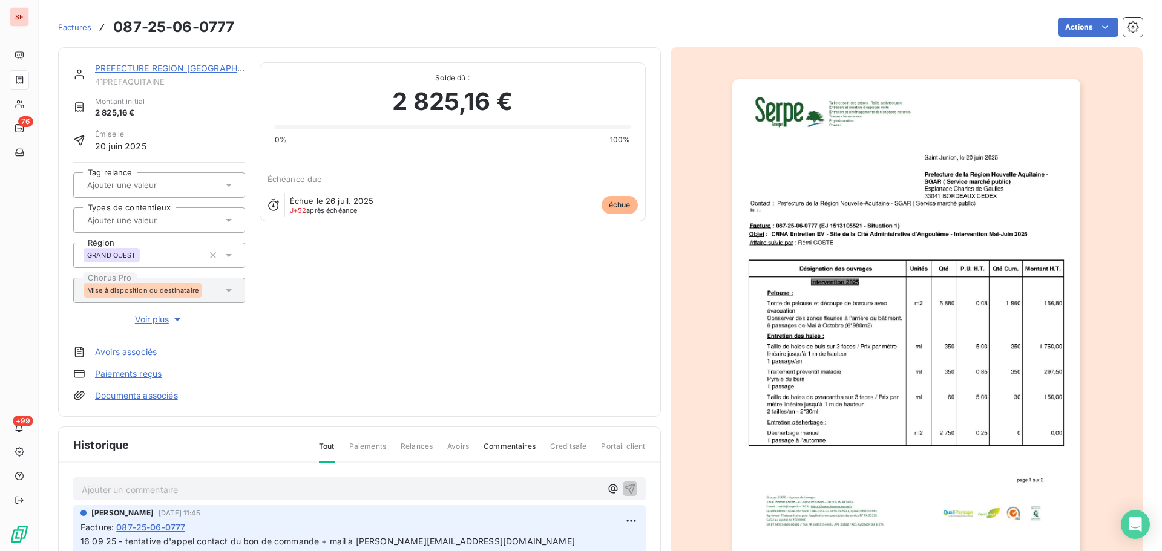
click at [172, 68] on link "PREFECTURE REGION [GEOGRAPHIC_DATA]" at bounding box center [185, 68] width 180 height 10
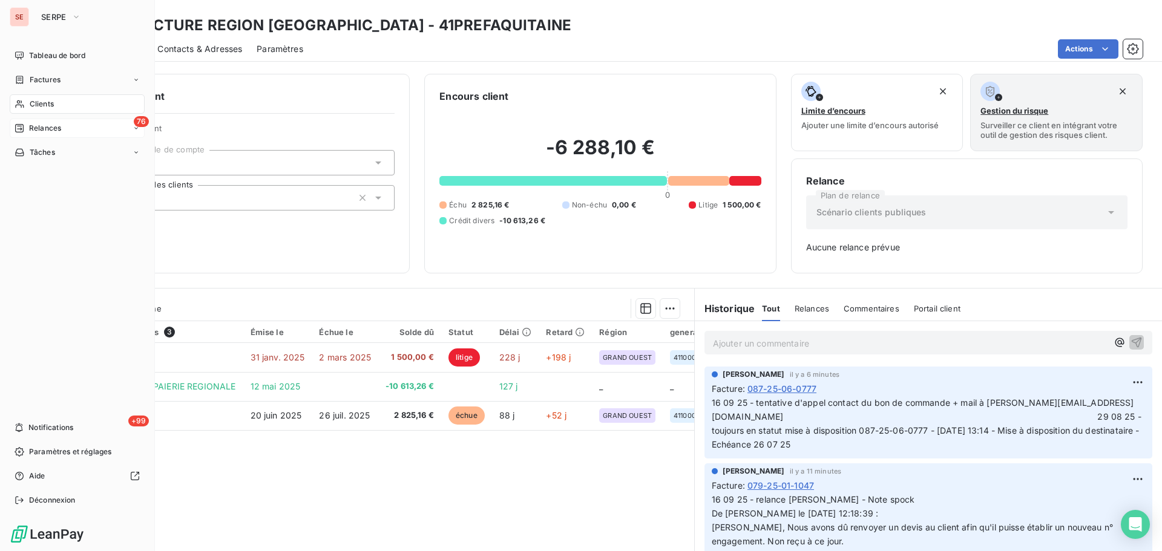
click at [30, 133] on span "Relances" at bounding box center [45, 128] width 32 height 11
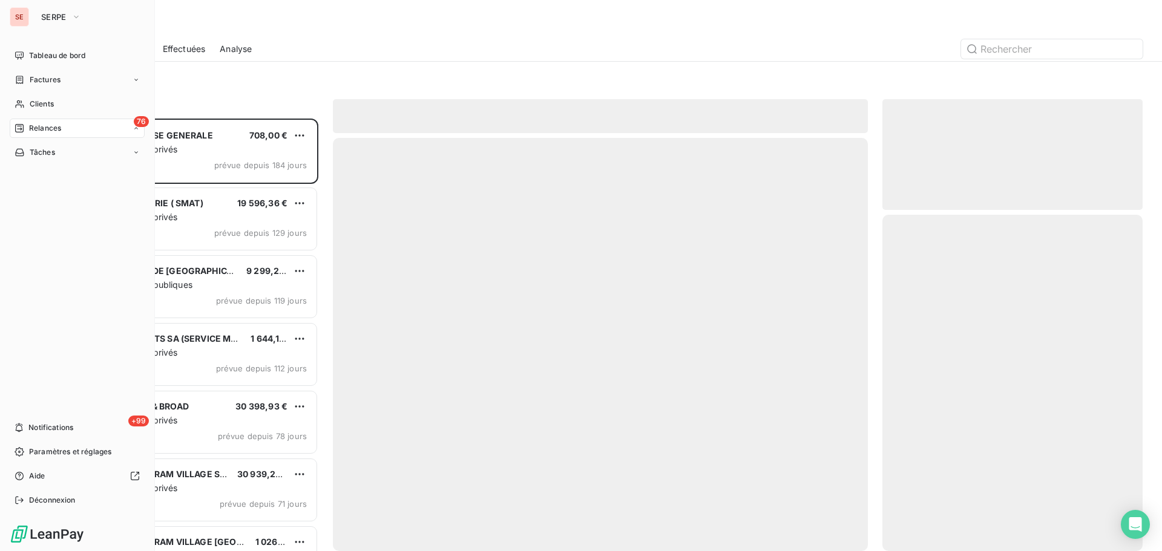
scroll to position [424, 251]
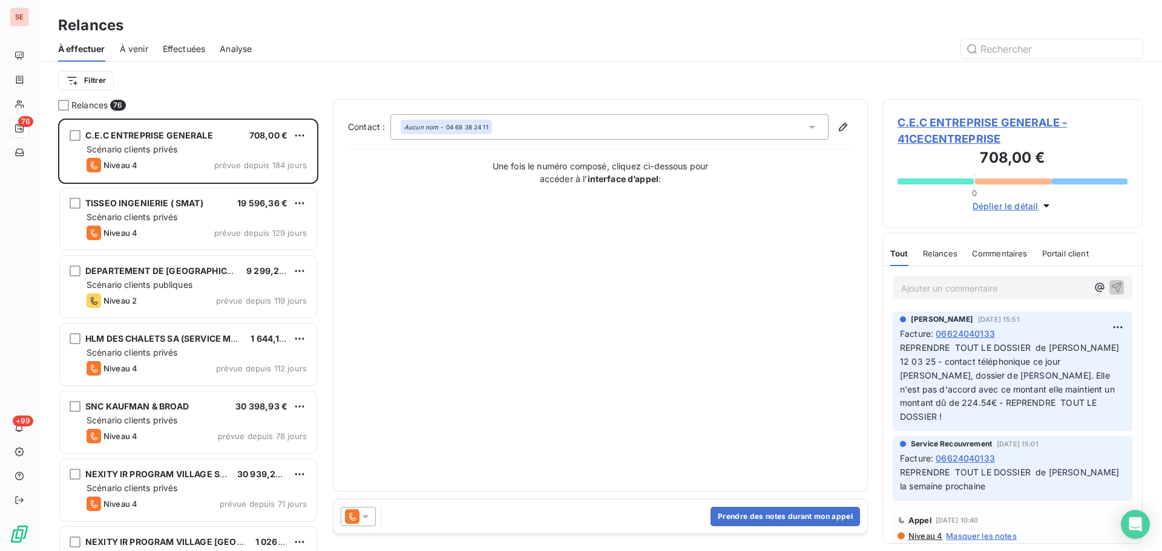
click at [369, 520] on icon at bounding box center [366, 517] width 12 height 12
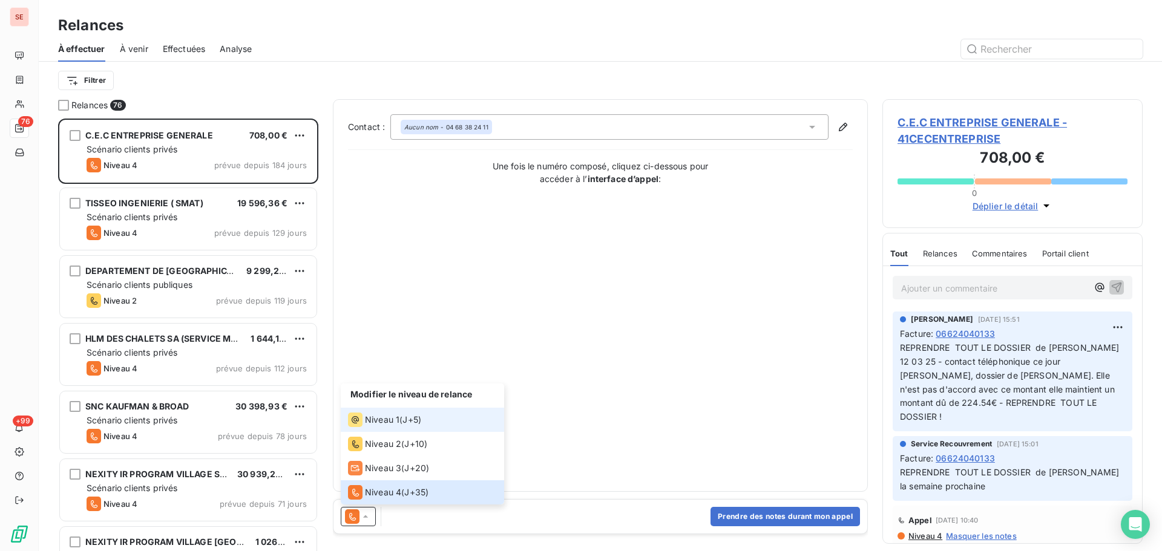
click at [386, 422] on span "Niveau 1" at bounding box center [382, 420] width 34 height 12
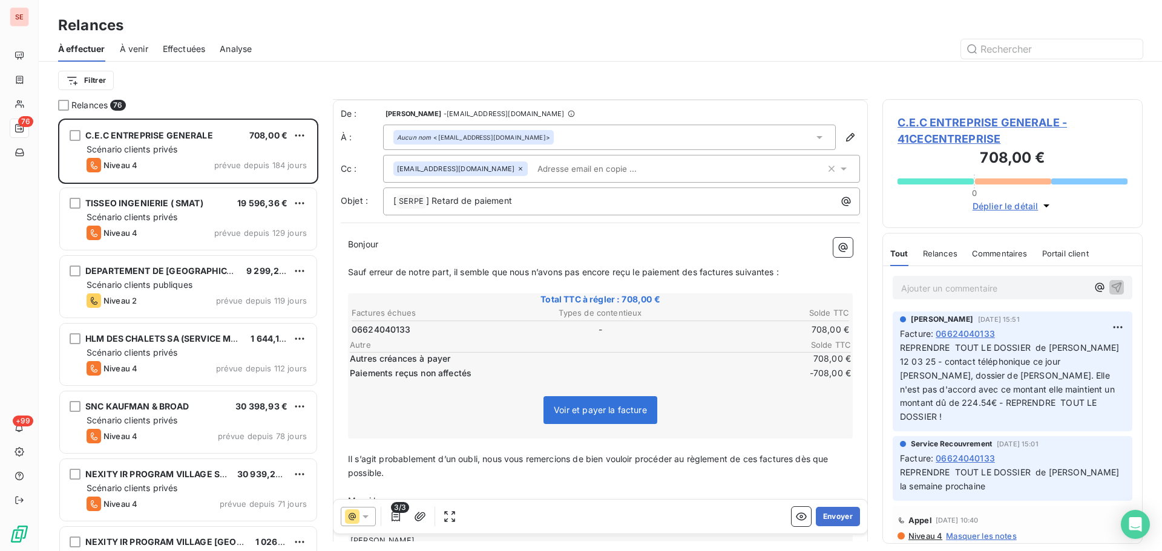
scroll to position [91, 0]
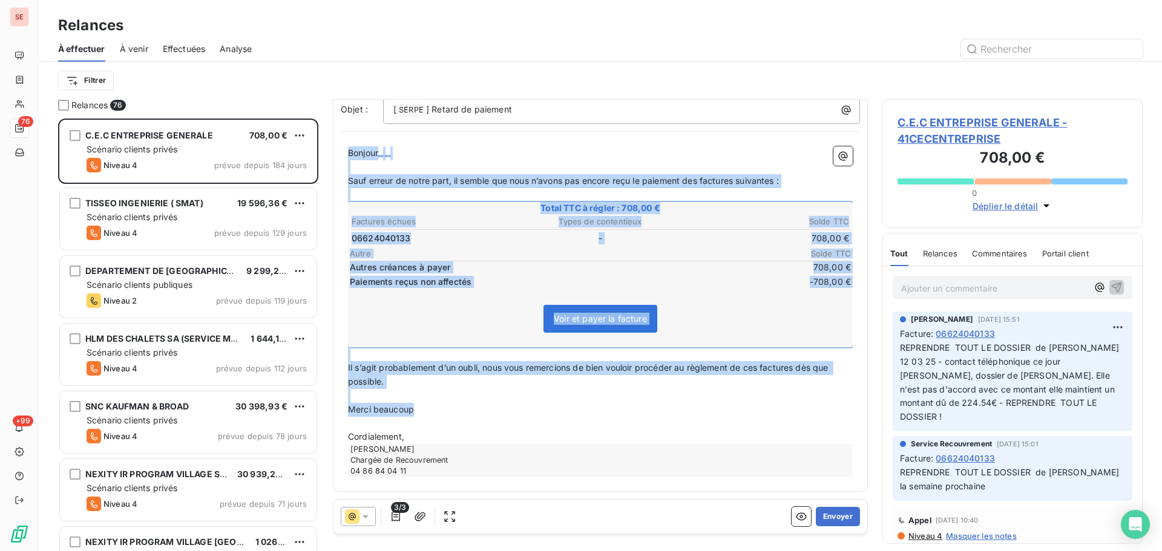
drag, startPoint x: 429, startPoint y: 412, endPoint x: 342, endPoint y: 148, distance: 277.9
click at [342, 148] on div "Bonjour ﻿ ﻿ ﻿ ﻿ Sauf erreur de notre part, il semble que nous n’avons pas encor…" at bounding box center [600, 311] width 519 height 345
copy div "Bonjour ﻿ ﻿ ﻿ ﻿ Sauf erreur de notre part, il semble que nous n’avons pas encor…"
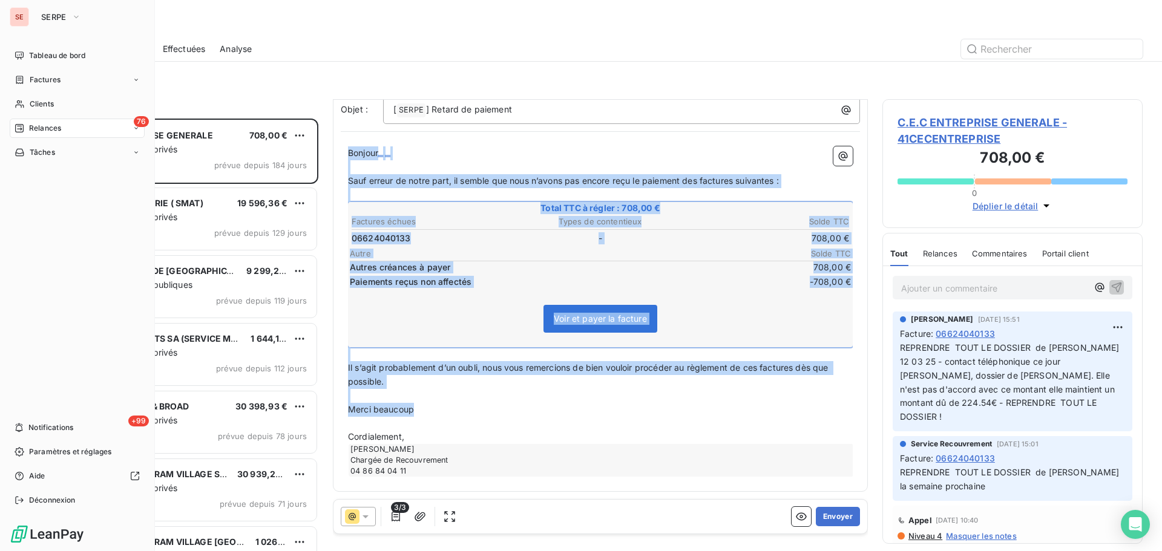
click at [19, 77] on icon at bounding box center [20, 80] width 10 height 10
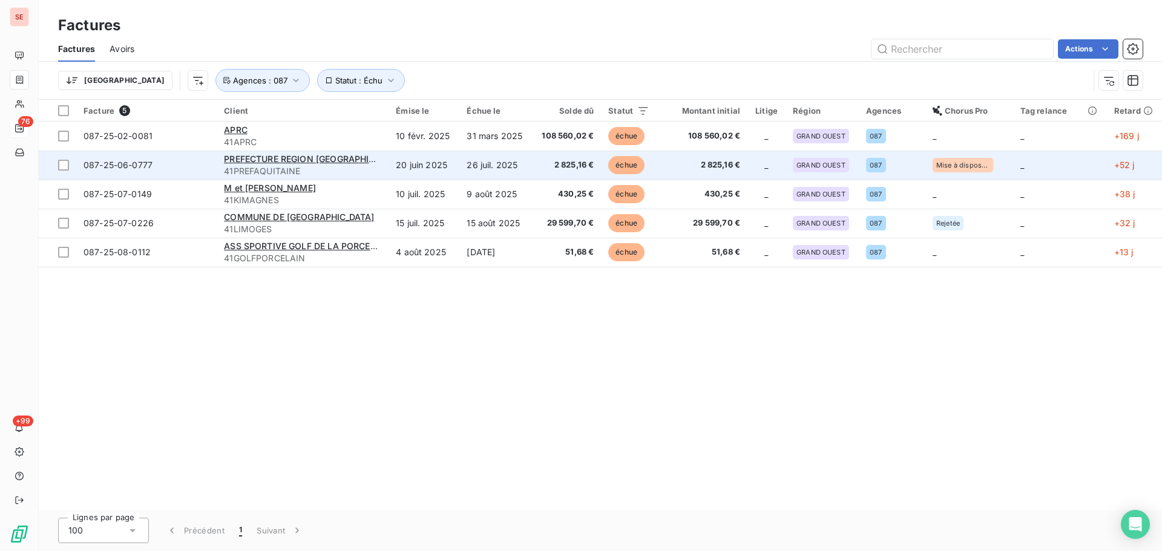
click at [332, 174] on span "41PREFAQUITAINE" at bounding box center [302, 171] width 157 height 12
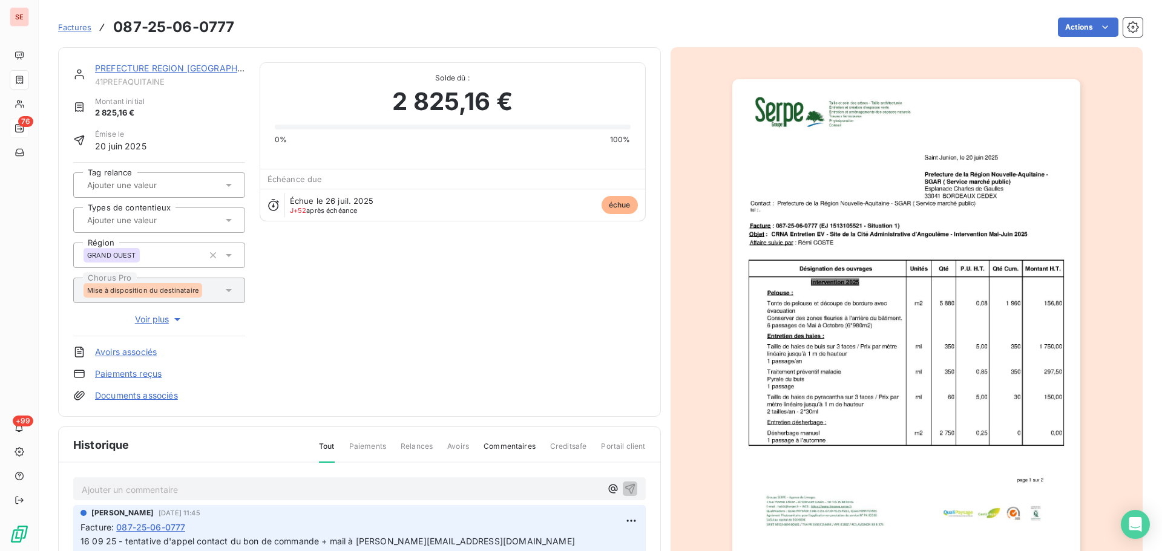
click at [852, 232] on img "button" at bounding box center [906, 325] width 348 height 493
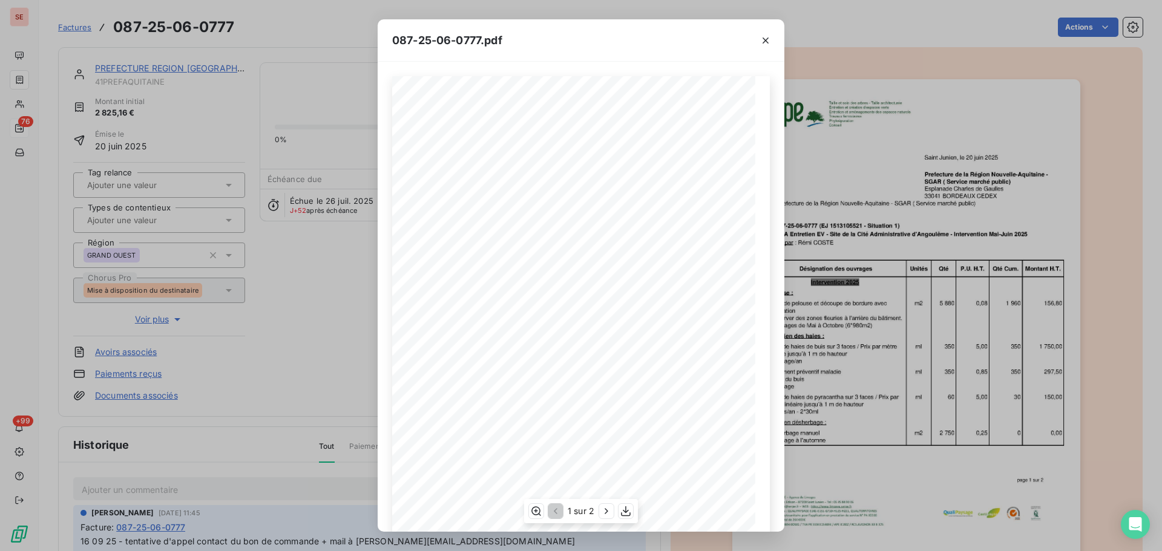
scroll to position [72, 0]
click at [626, 516] on icon "button" at bounding box center [626, 511] width 12 height 12
click at [764, 38] on icon "button" at bounding box center [766, 41] width 6 height 6
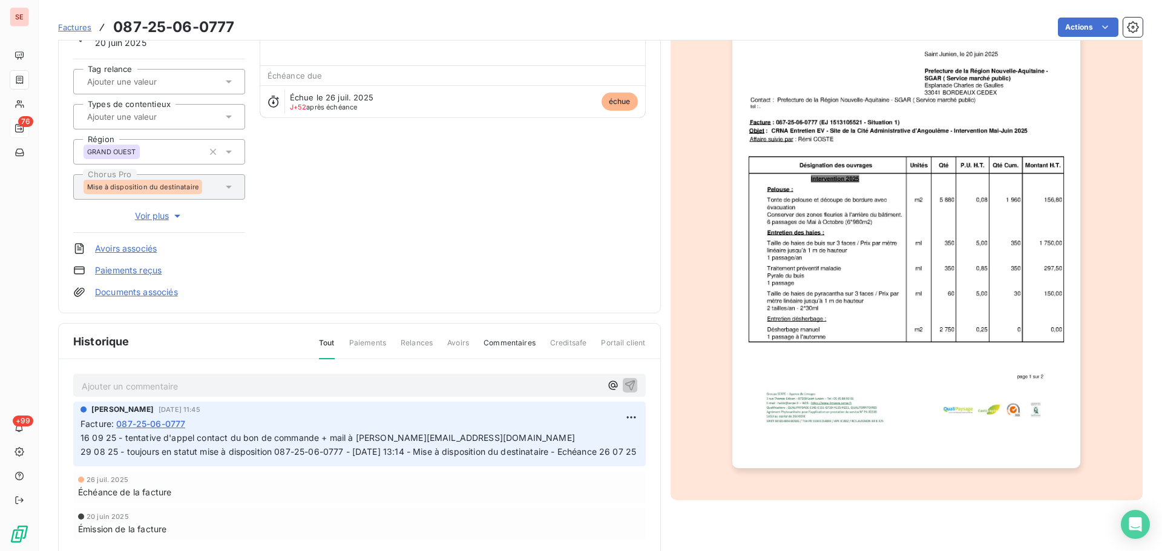
scroll to position [177, 0]
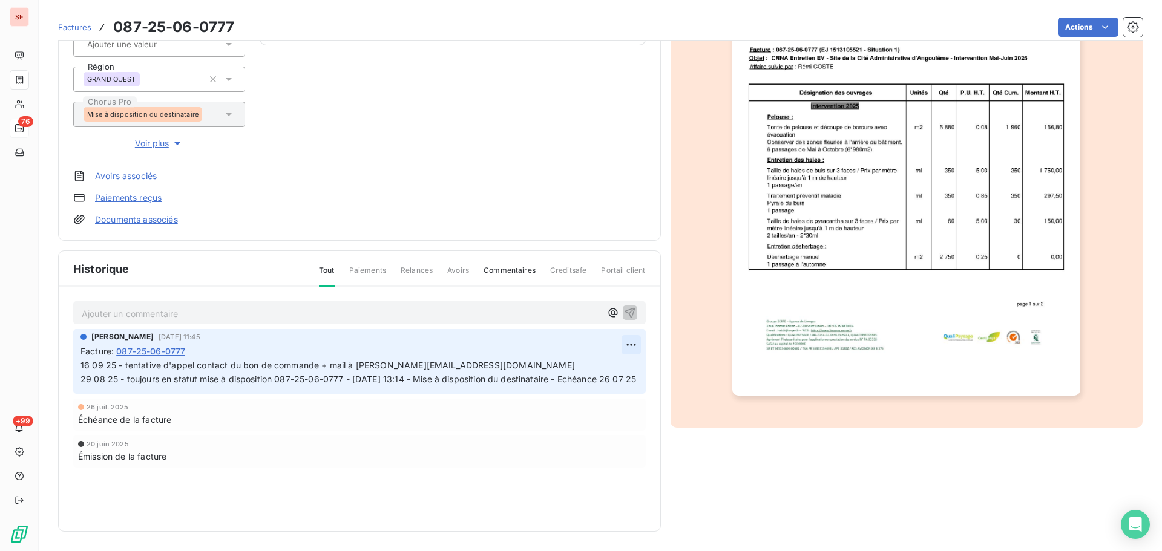
click at [627, 342] on html "SE 76 +99 Factures 087-25-06-0777 [GEOGRAPHIC_DATA] REGION [GEOGRAPHIC_DATA] 41…" at bounding box center [581, 275] width 1162 height 551
click at [614, 366] on div "Editer" at bounding box center [597, 371] width 68 height 19
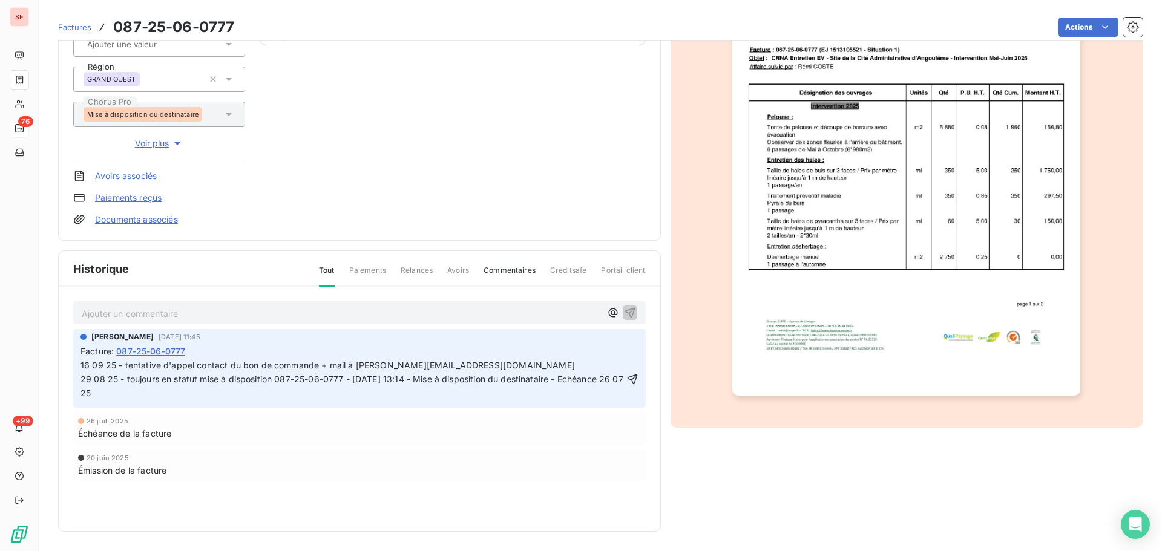
click at [548, 368] on span "16 09 25 - tentative d'appel contact du bon de commande + mail à [PERSON_NAME][…" at bounding box center [484, 379] width 809 height 38
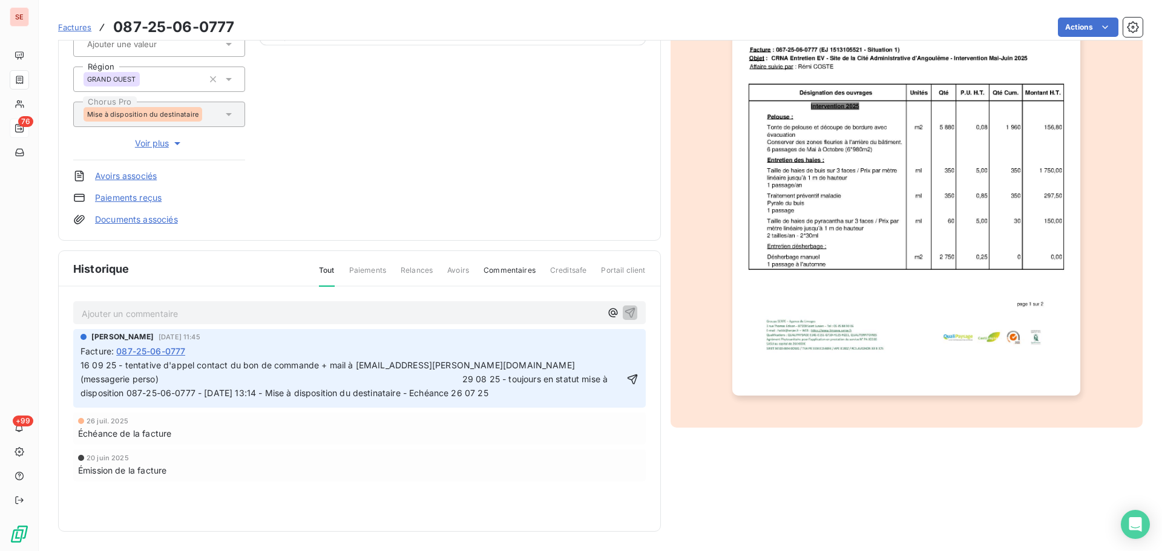
click at [542, 363] on span "16 09 25 - tentative d'appel contact du bon de commande + mail à [EMAIL_ADDRESS…" at bounding box center [345, 379] width 530 height 38
click at [543, 364] on span "16 09 25 - tentative d'appel contact du bon de commande + mail à [EMAIL_ADDRESS…" at bounding box center [345, 379] width 530 height 38
drag, startPoint x: 540, startPoint y: 364, endPoint x: 543, endPoint y: 372, distance: 8.7
click at [540, 364] on span "16 09 25 - tentative d'appel contact du bon de commande + mail à [EMAIL_ADDRESS…" at bounding box center [345, 379] width 530 height 38
click at [431, 383] on span "16 09 25 - tentative d'appel contact du bon de commande + mail à [EMAIL_ADDRESS…" at bounding box center [377, 379] width 595 height 38
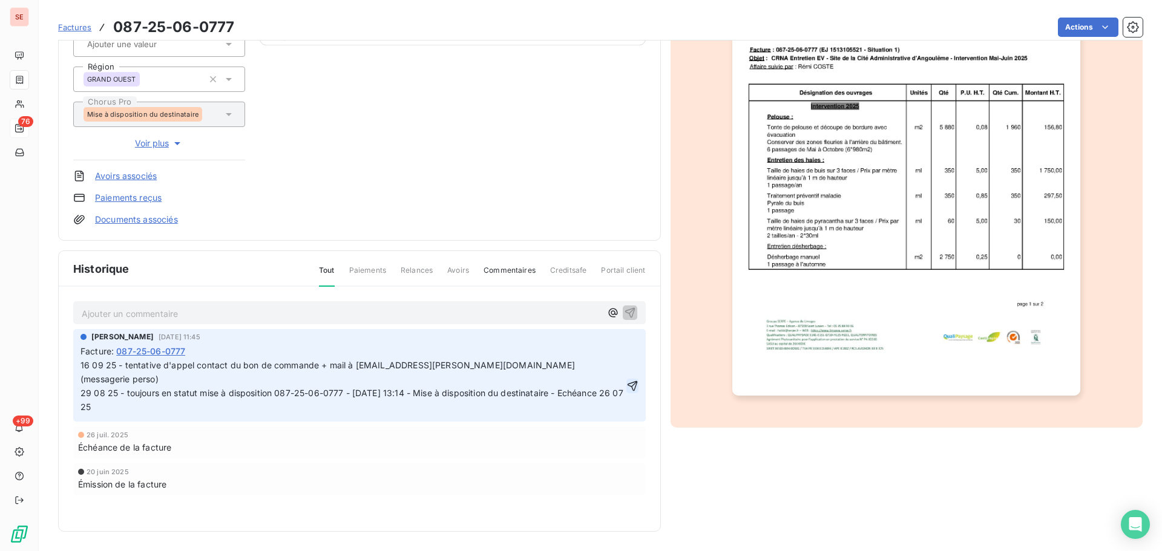
click at [626, 392] on icon "button" at bounding box center [632, 386] width 12 height 12
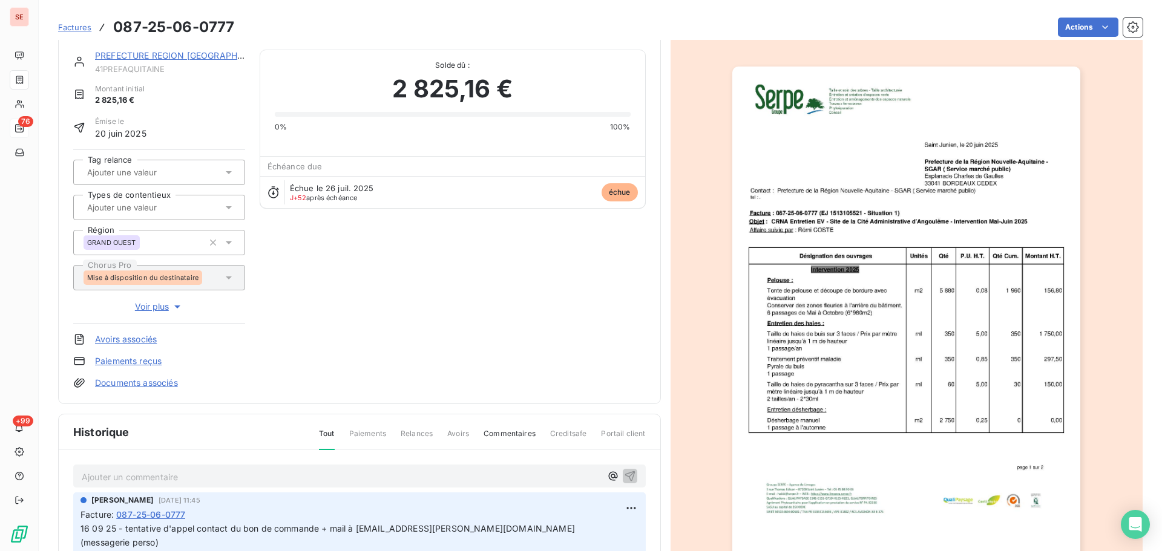
scroll to position [0, 0]
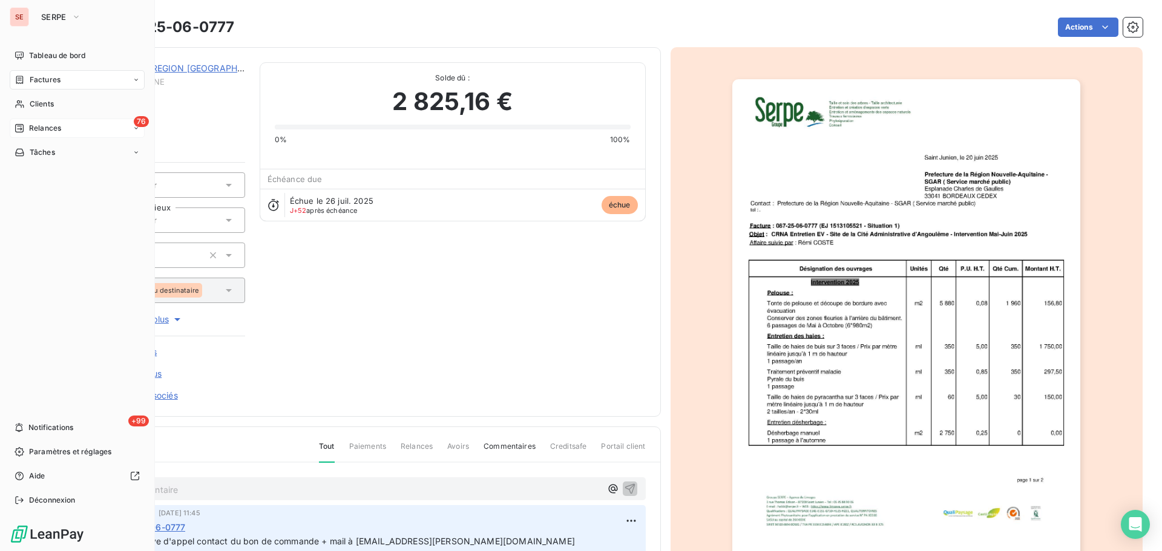
click at [32, 82] on span "Factures" at bounding box center [45, 79] width 31 height 11
click at [28, 71] on div "Factures" at bounding box center [77, 79] width 135 height 19
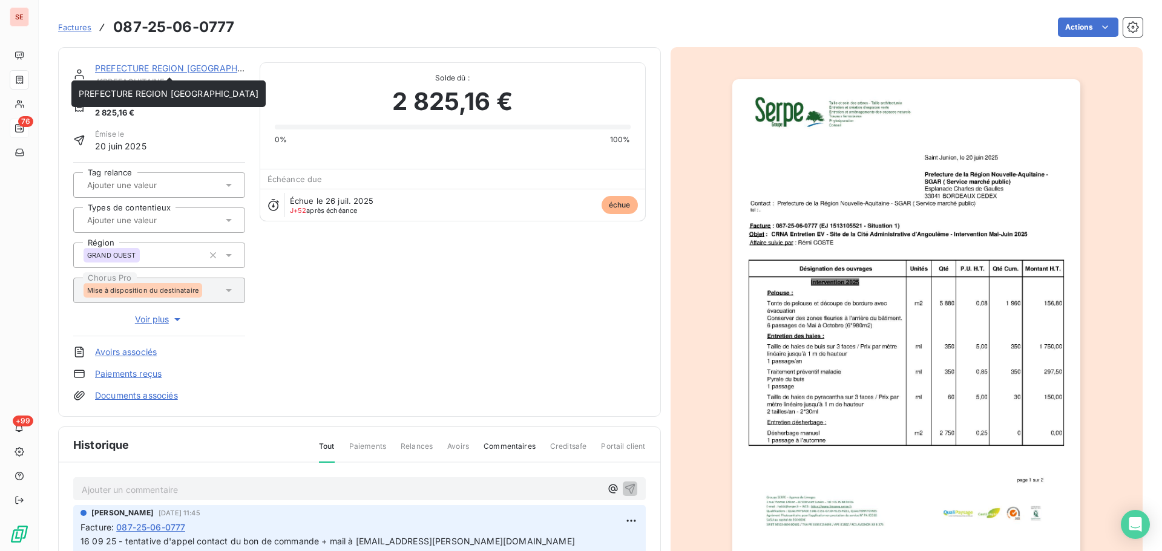
click at [217, 67] on link "PREFECTURE REGION [GEOGRAPHIC_DATA]" at bounding box center [185, 68] width 180 height 10
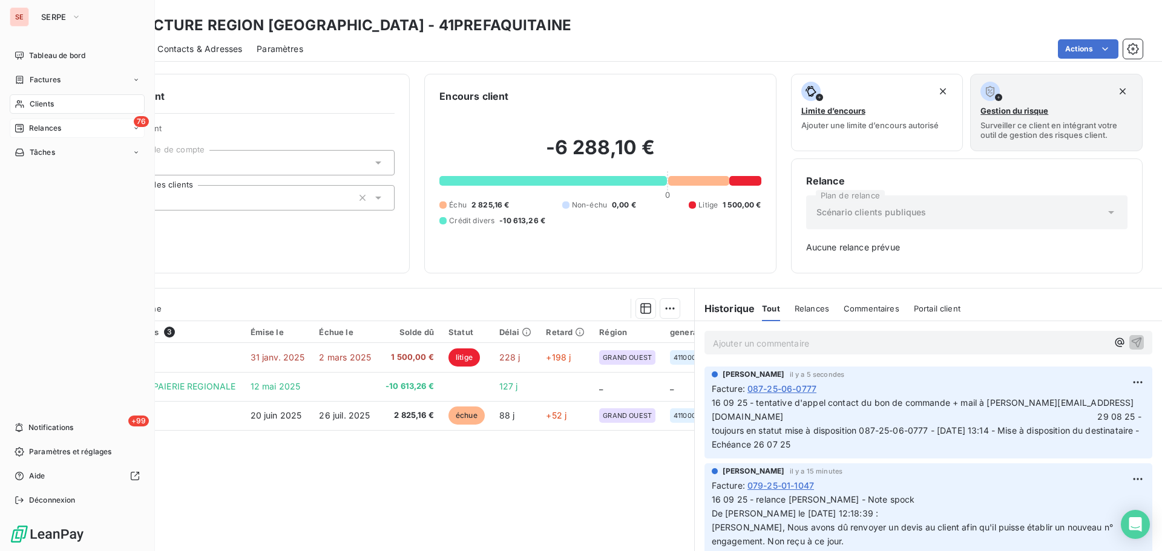
click at [32, 79] on span "Factures" at bounding box center [45, 79] width 31 height 11
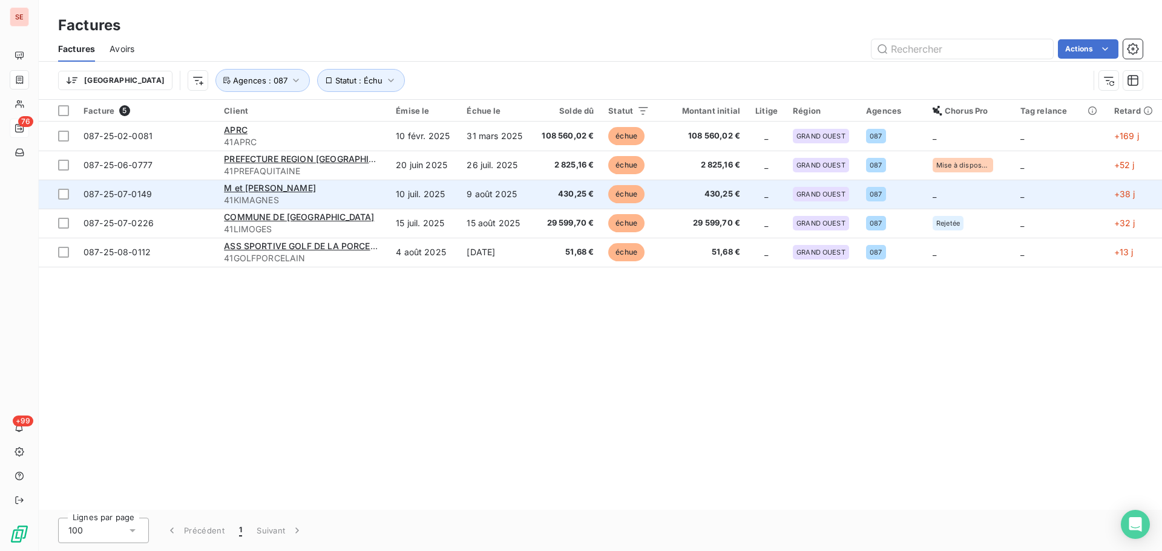
click at [326, 197] on span "41KIMAGNES" at bounding box center [302, 200] width 157 height 12
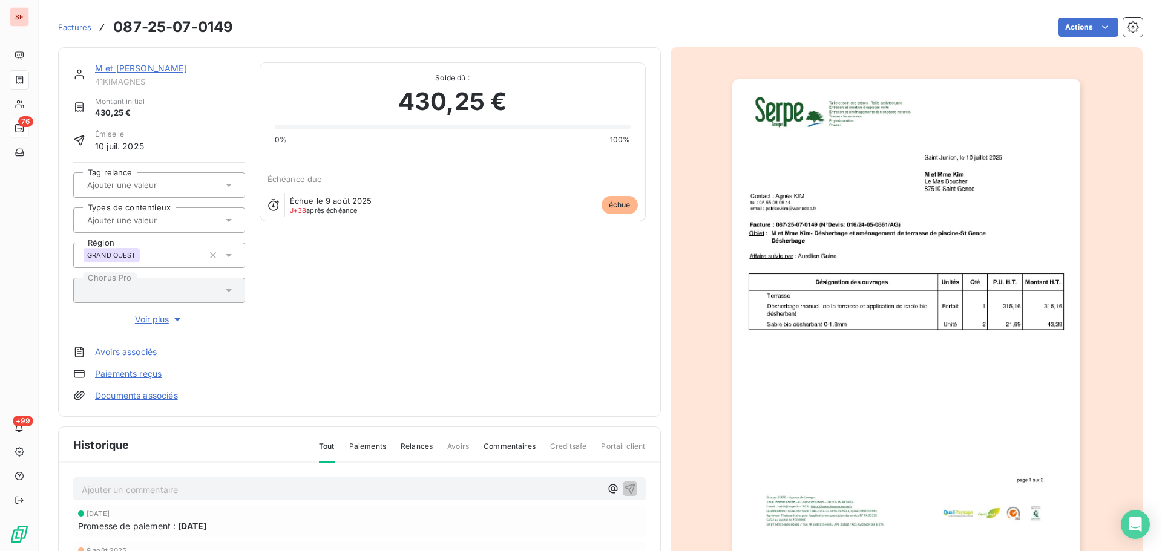
click at [914, 260] on img "button" at bounding box center [906, 325] width 348 height 493
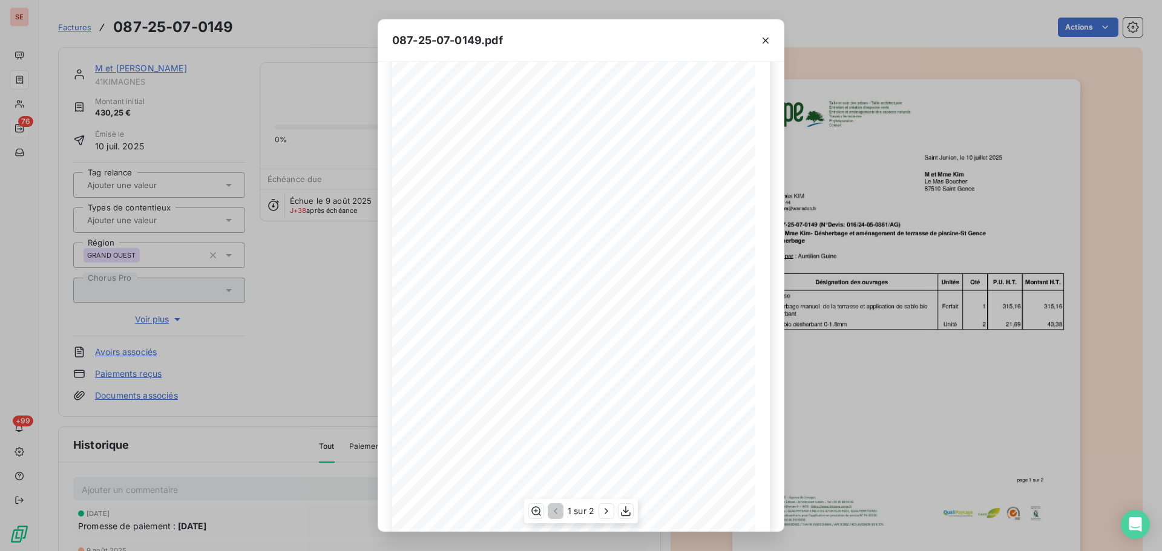
scroll to position [72, 0]
click at [612, 508] on icon "button" at bounding box center [606, 511] width 12 height 12
click at [765, 36] on icon "button" at bounding box center [766, 40] width 12 height 12
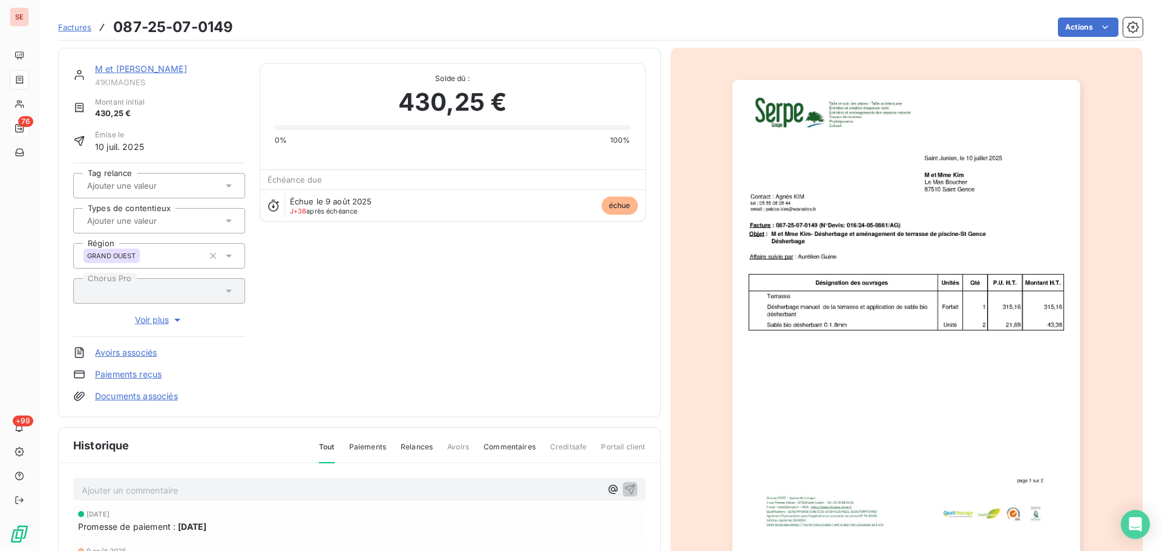
scroll to position [177, 0]
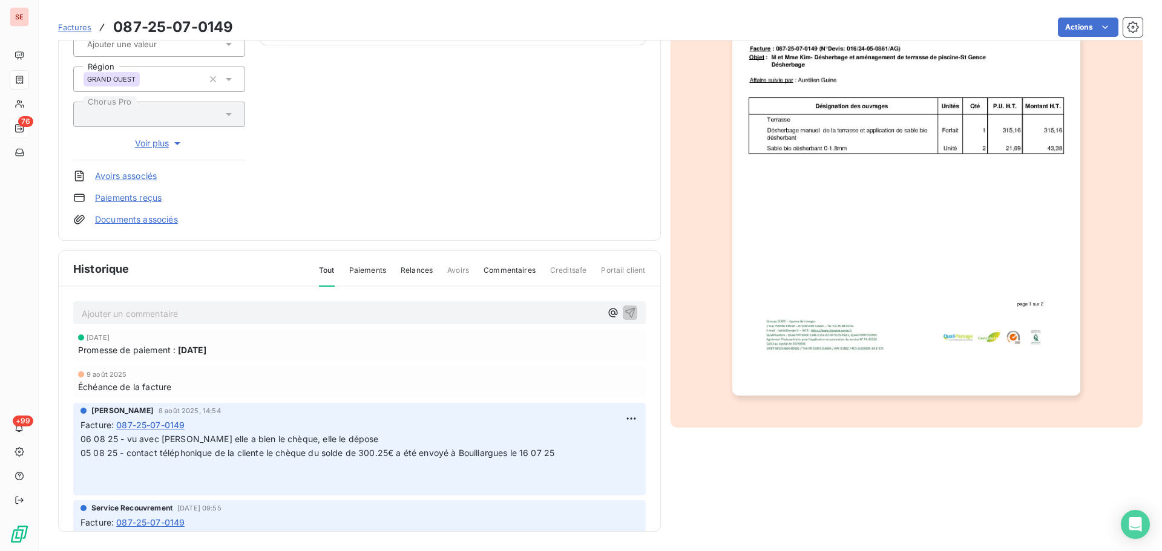
click at [217, 316] on p "Ajouter un commentaire ﻿" at bounding box center [341, 313] width 519 height 15
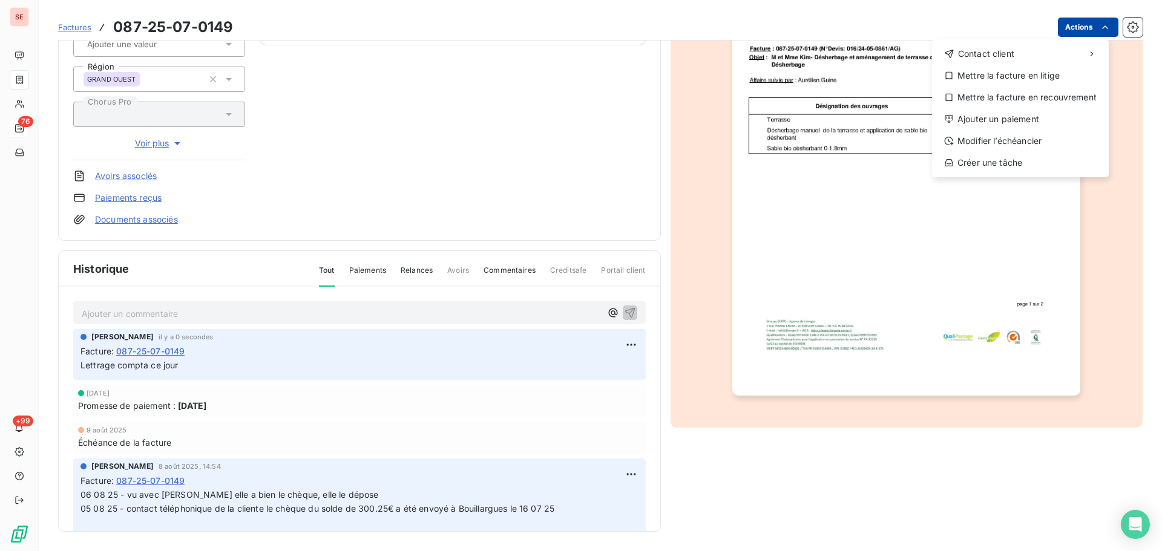
click at [1059, 31] on html "SE 76 +99 Factures [PHONE_NUMBER] Actions Contact client Mettre la facture en l…" at bounding box center [581, 275] width 1162 height 551
click at [1036, 79] on div "Mettre la facture en litige" at bounding box center [1020, 75] width 167 height 19
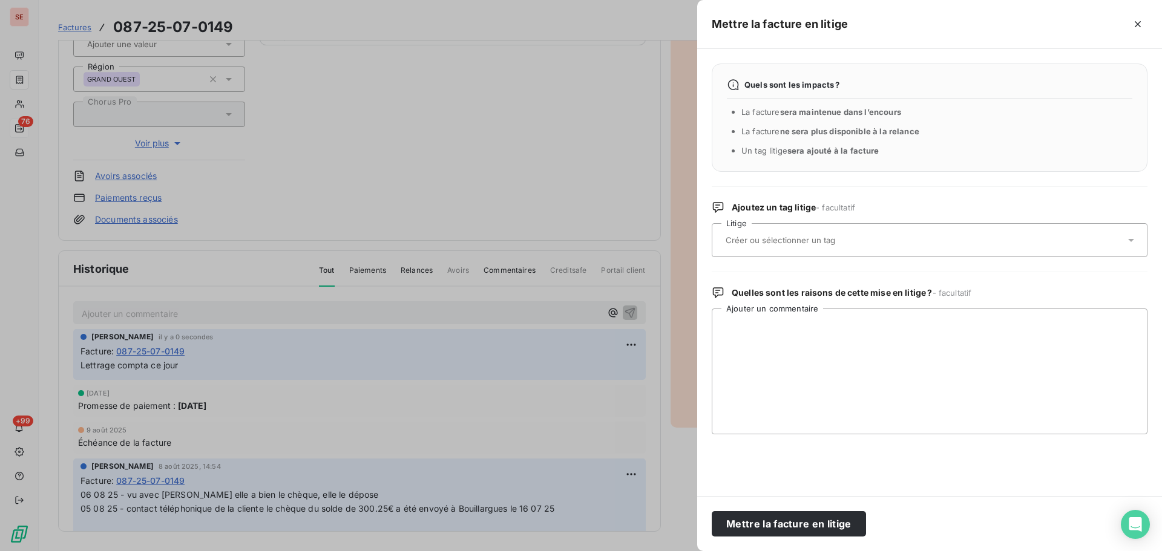
click at [878, 232] on div at bounding box center [923, 240] width 403 height 25
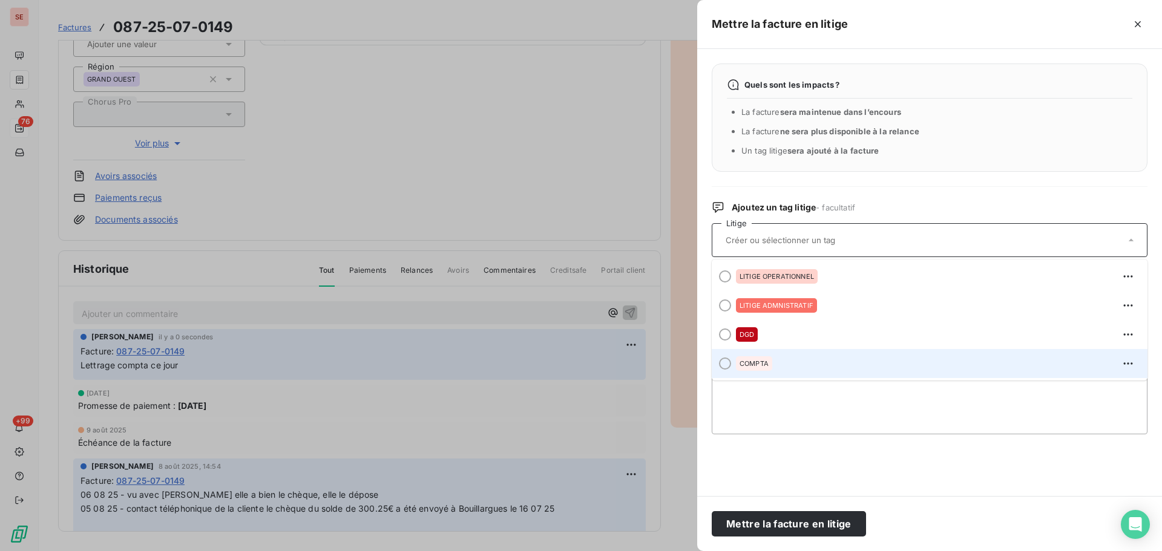
click at [861, 361] on div "COMPTA" at bounding box center [937, 363] width 402 height 19
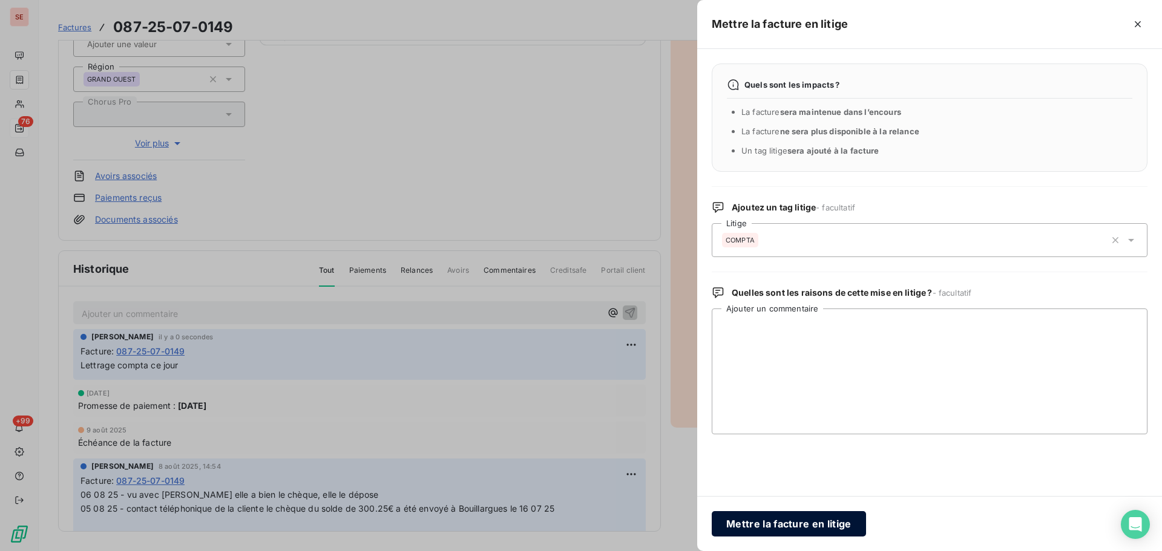
click at [813, 524] on button "Mettre la facture en litige" at bounding box center [789, 523] width 154 height 25
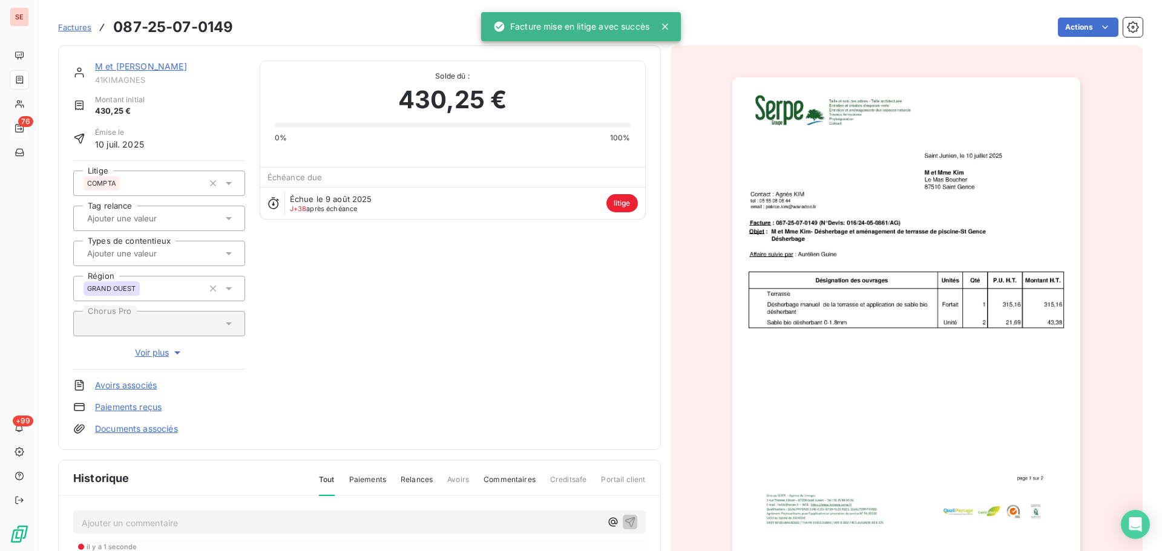
scroll to position [0, 0]
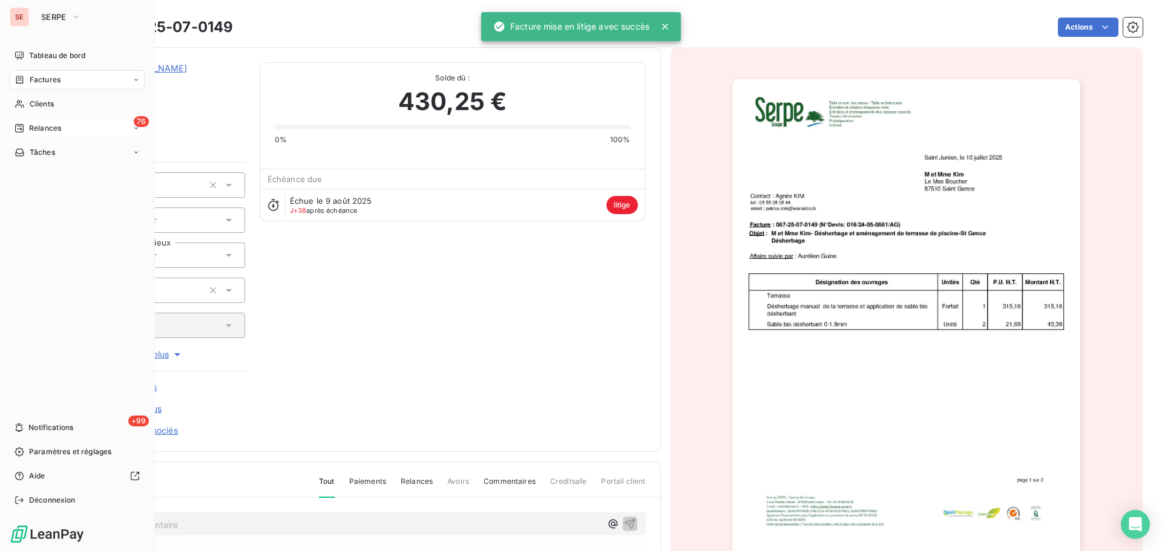
click at [15, 78] on icon at bounding box center [20, 80] width 10 height 10
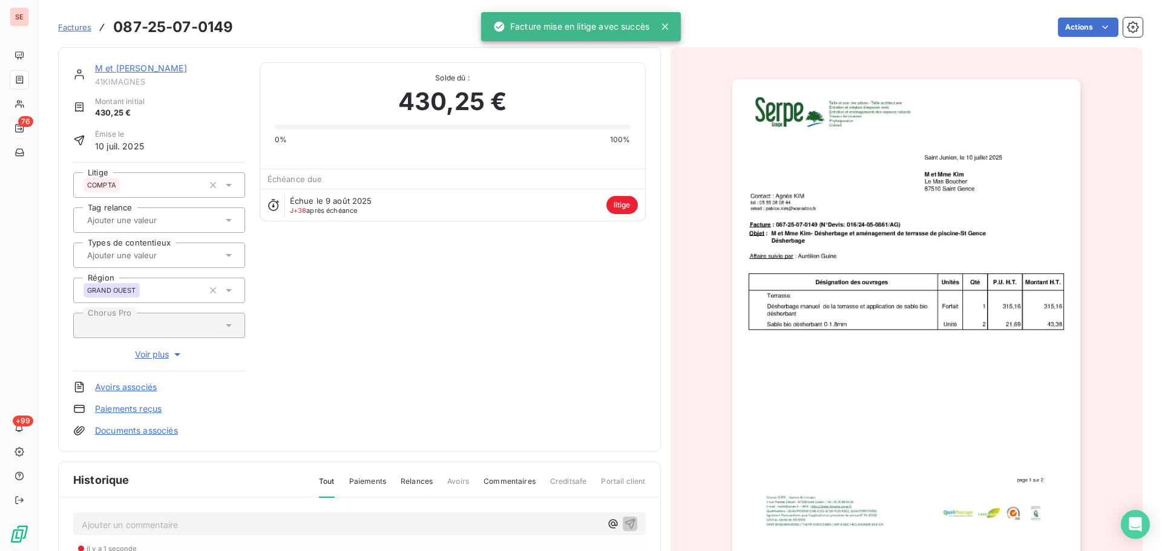
drag, startPoint x: 209, startPoint y: 96, endPoint x: 181, endPoint y: 75, distance: 34.6
click at [208, 91] on div "M et [PERSON_NAME] 41KIMAGNES Montant initial 430,25 € Émise le [DATE] Litige C…" at bounding box center [159, 249] width 172 height 375
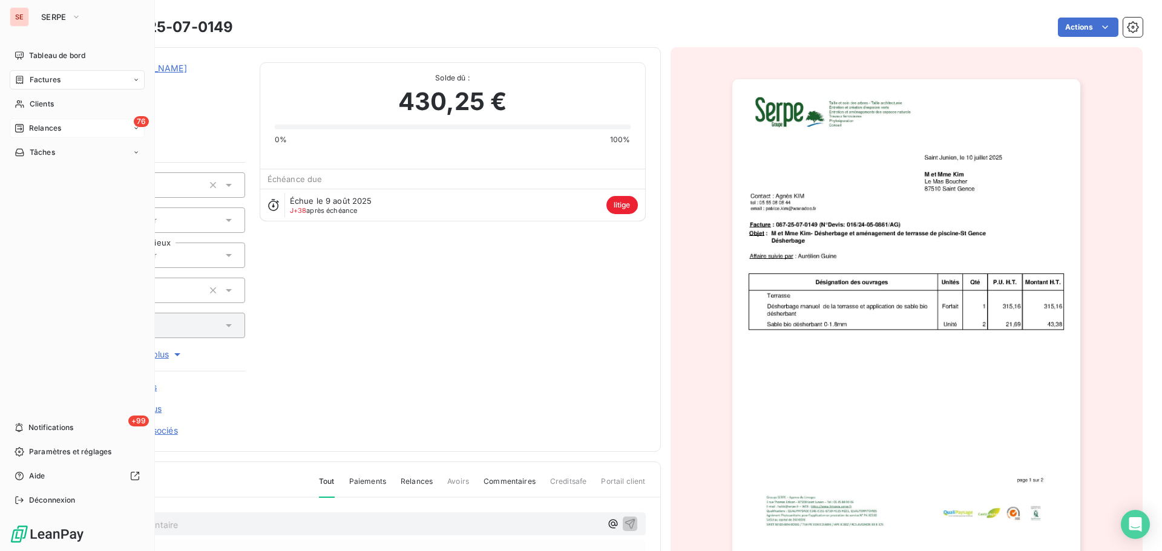
click at [30, 79] on span "Factures" at bounding box center [45, 79] width 31 height 11
click at [45, 156] on span "Clients" at bounding box center [42, 152] width 24 height 11
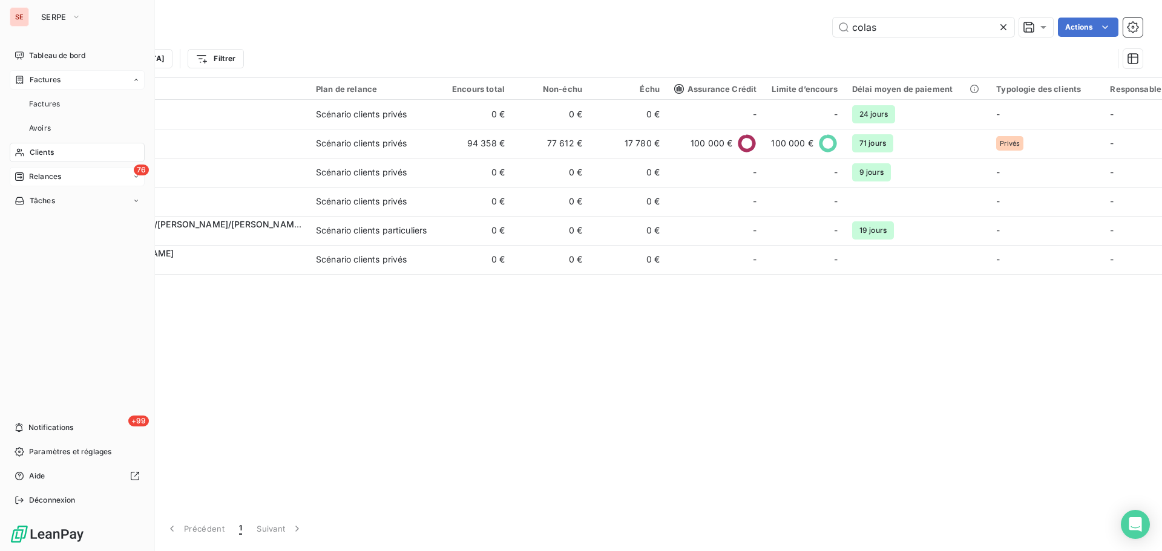
click at [62, 77] on div "Factures" at bounding box center [77, 79] width 135 height 19
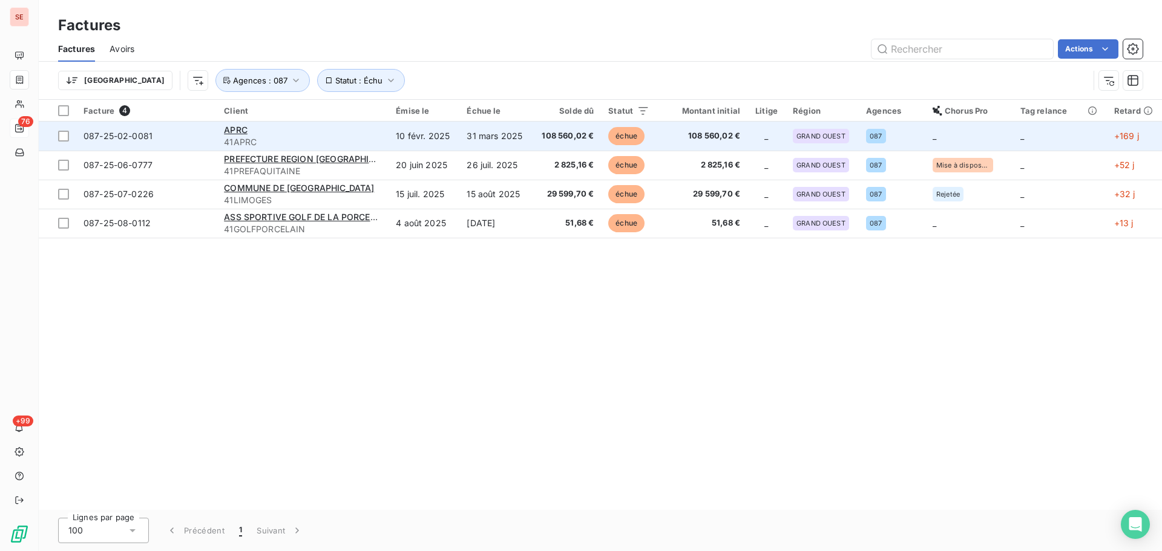
click at [359, 138] on span "41APRC" at bounding box center [302, 142] width 157 height 12
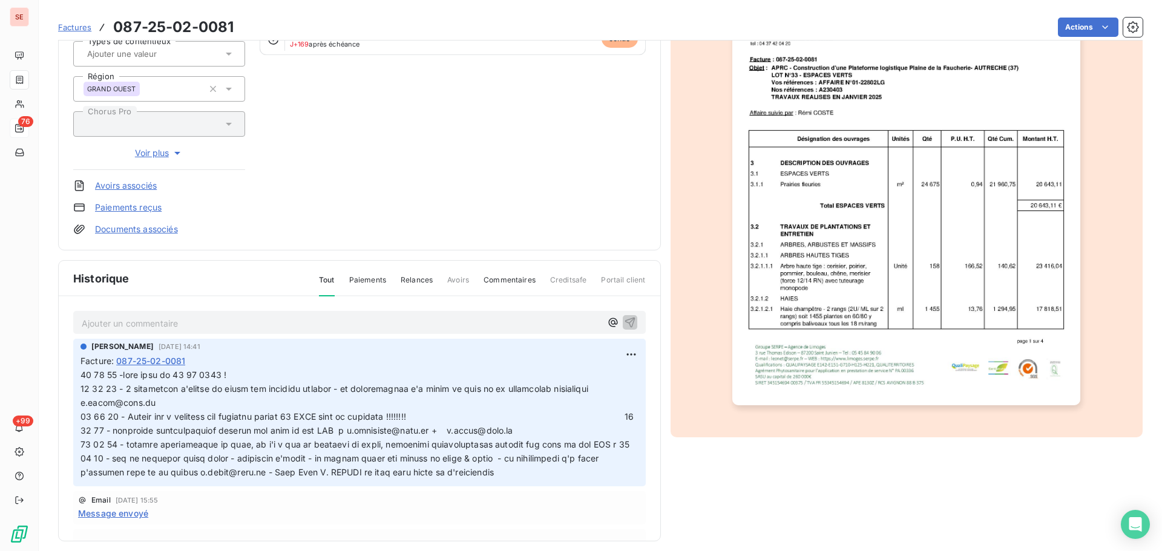
scroll to position [177, 0]
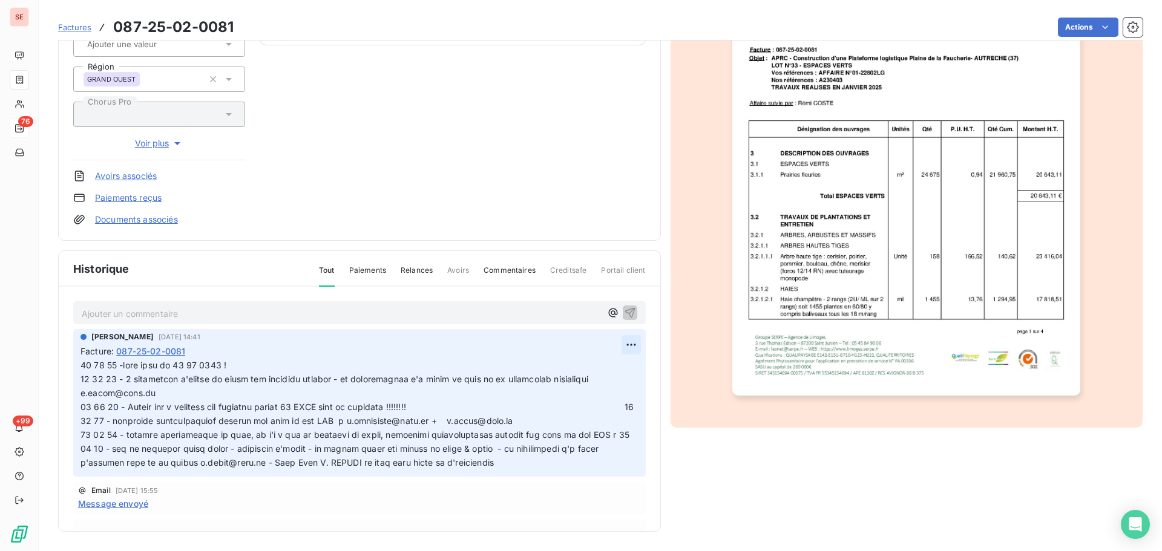
click at [612, 346] on html "SE 76 +99 Factures 087-25-02-0081 Actions APRC 41APRC Montant initial 108 560,0…" at bounding box center [581, 275] width 1162 height 551
click at [570, 368] on div "Editer" at bounding box center [588, 371] width 68 height 19
click at [246, 364] on span at bounding box center [484, 413] width 809 height 107
click at [225, 369] on span at bounding box center [484, 413] width 809 height 107
click at [627, 413] on icon "button" at bounding box center [632, 414] width 10 height 10
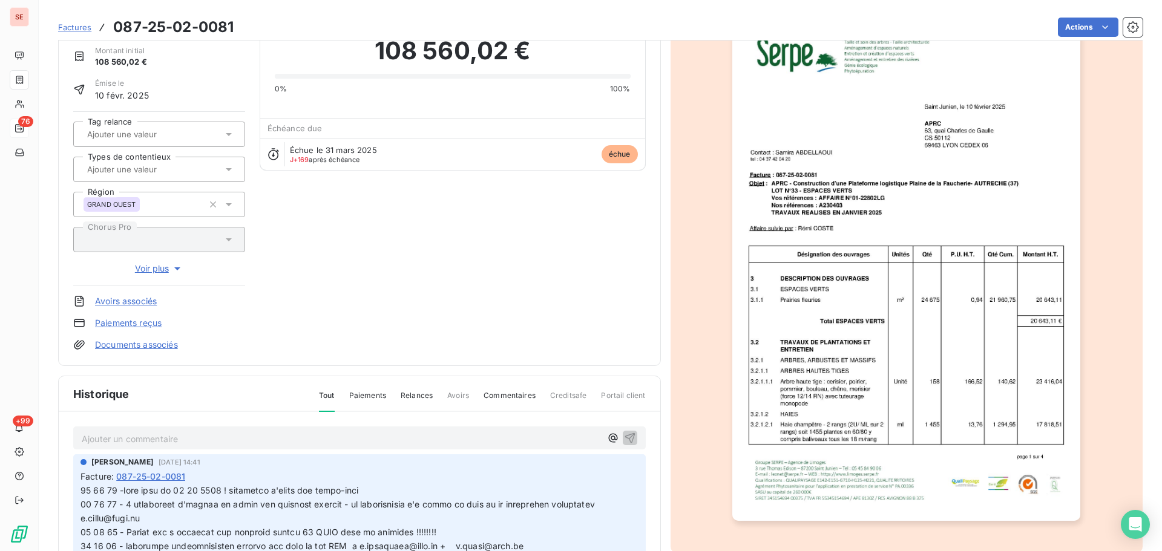
scroll to position [0, 0]
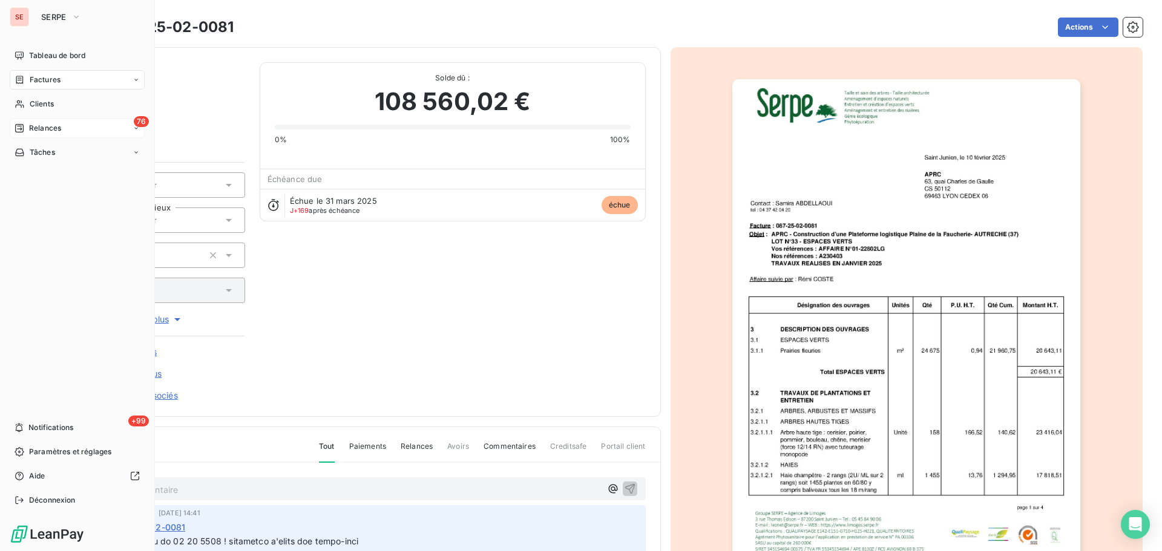
click at [31, 81] on span "Factures" at bounding box center [45, 79] width 31 height 11
click at [27, 77] on div "Factures" at bounding box center [38, 79] width 46 height 11
click at [47, 182] on div "76 Relances" at bounding box center [77, 176] width 135 height 19
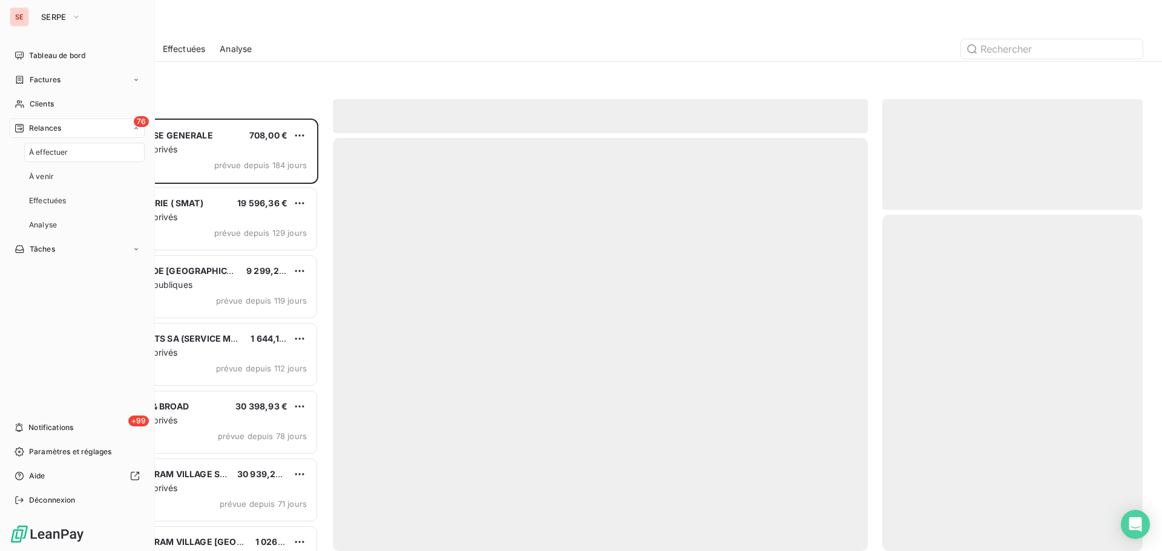
scroll to position [424, 251]
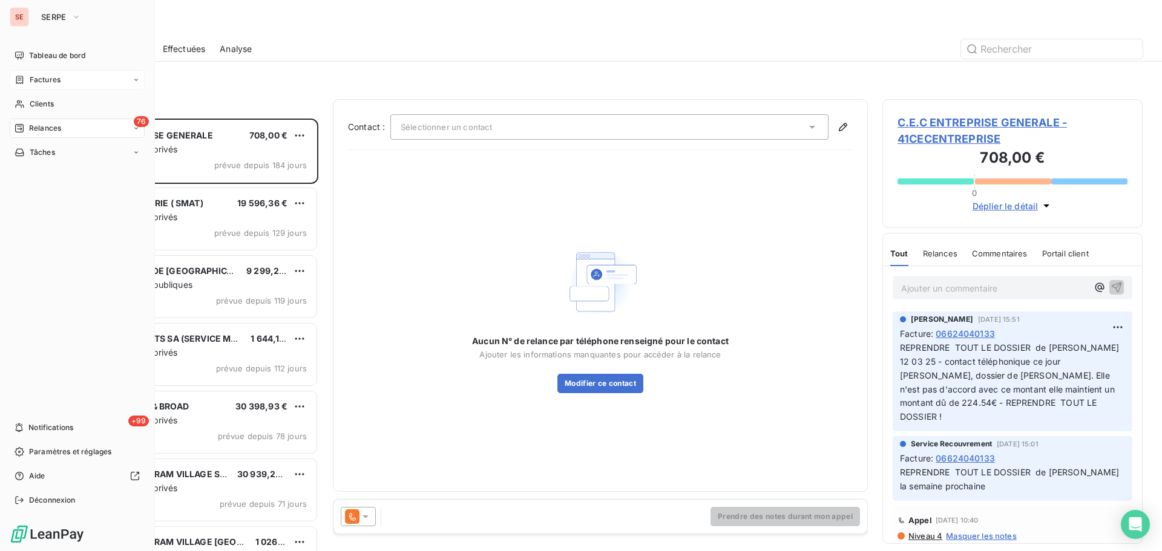
click at [33, 78] on span "Factures" at bounding box center [45, 79] width 31 height 11
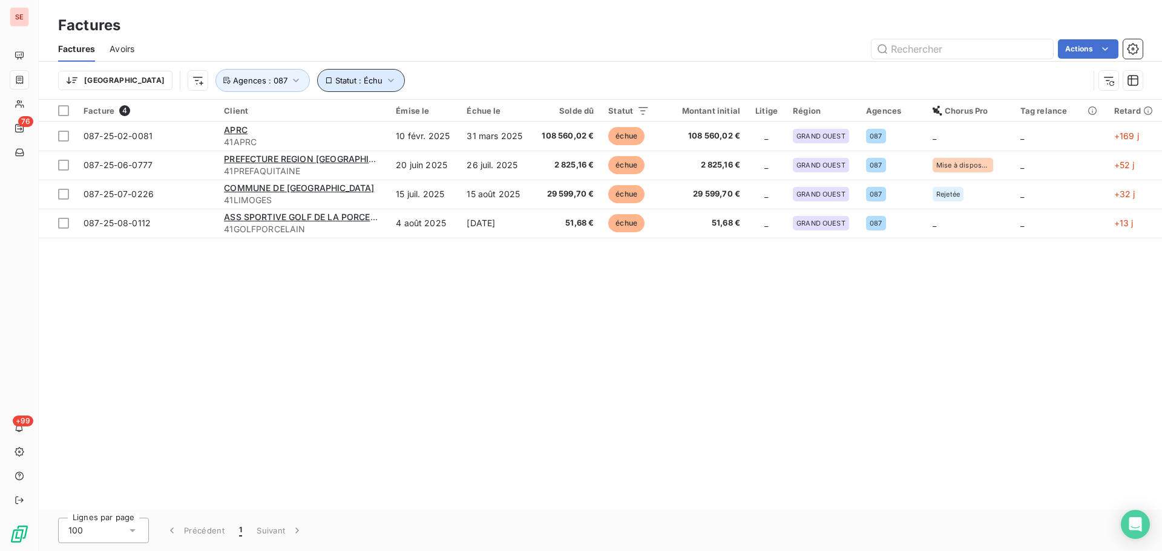
click at [335, 83] on span "Statut : Échu" at bounding box center [358, 81] width 47 height 10
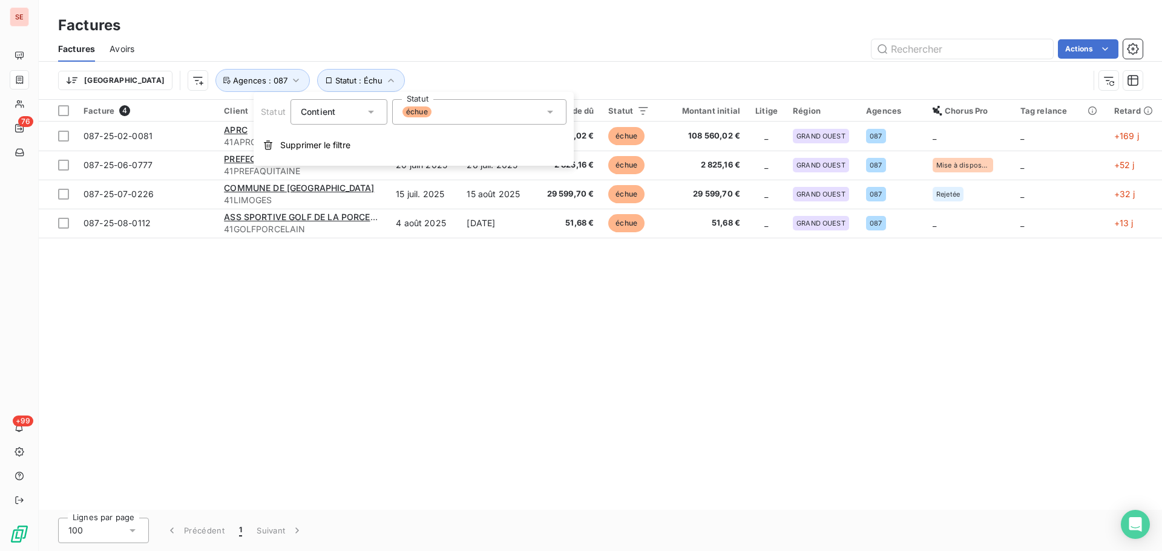
click at [439, 112] on div "échue" at bounding box center [479, 111] width 174 height 25
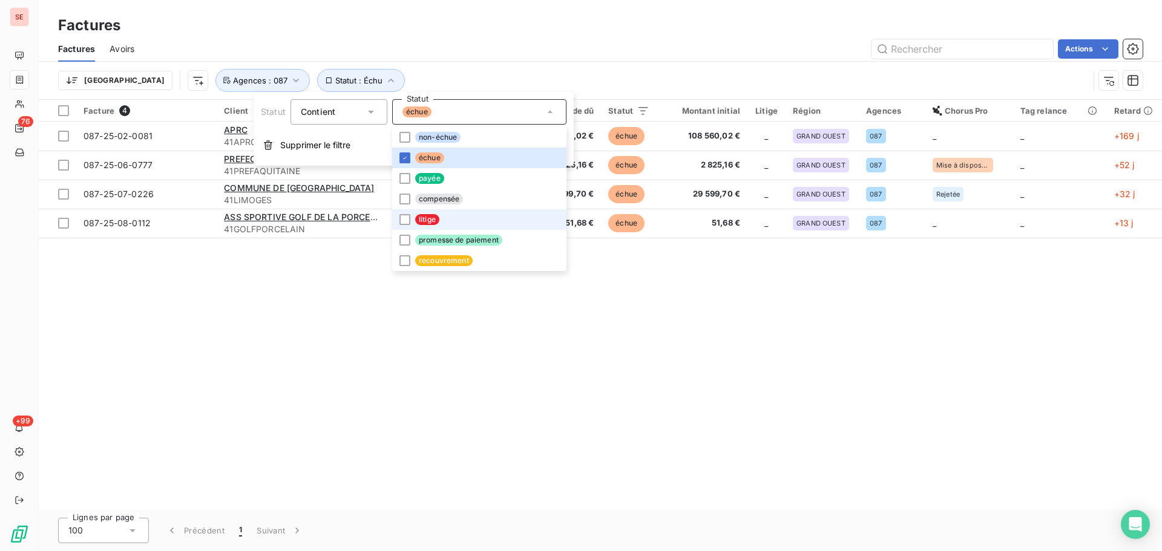
click at [441, 223] on li "litige" at bounding box center [479, 219] width 174 height 21
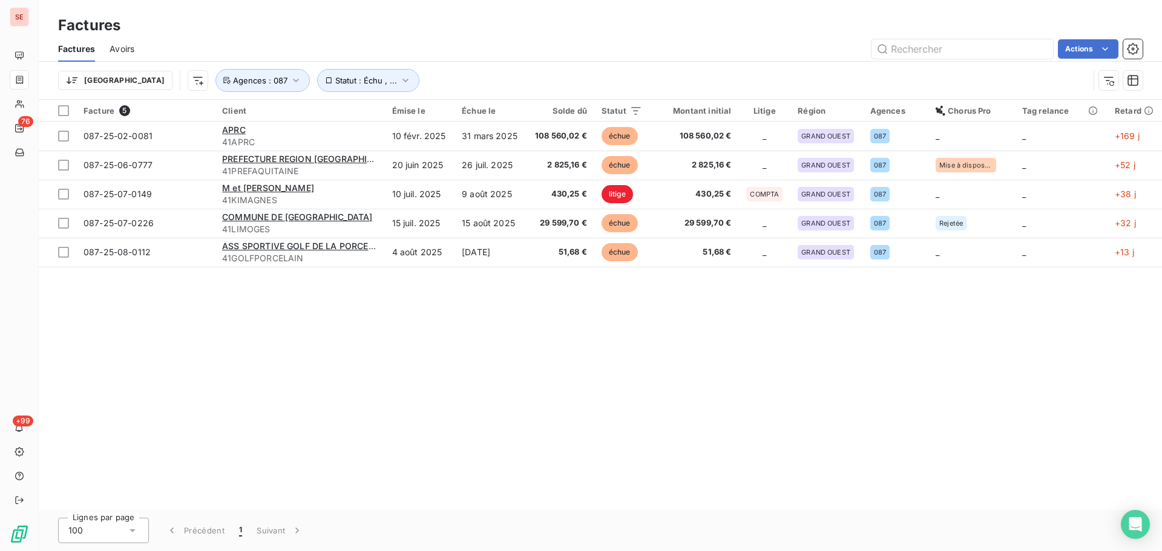
click at [556, 40] on div "Actions" at bounding box center [646, 48] width 994 height 19
click at [335, 82] on span "Statut : Échu , ..." at bounding box center [366, 81] width 62 height 10
click at [450, 117] on span "litige" at bounding box center [448, 112] width 24 height 11
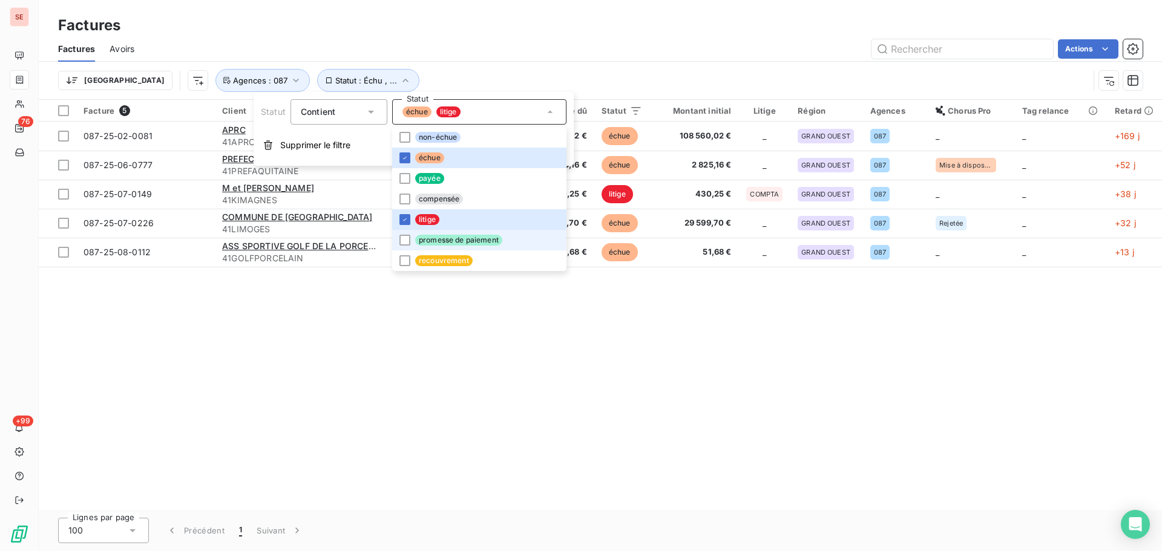
click at [464, 243] on span "promesse de paiement" at bounding box center [458, 240] width 87 height 11
click at [546, 61] on div "Factures Avoirs Actions" at bounding box center [600, 48] width 1123 height 25
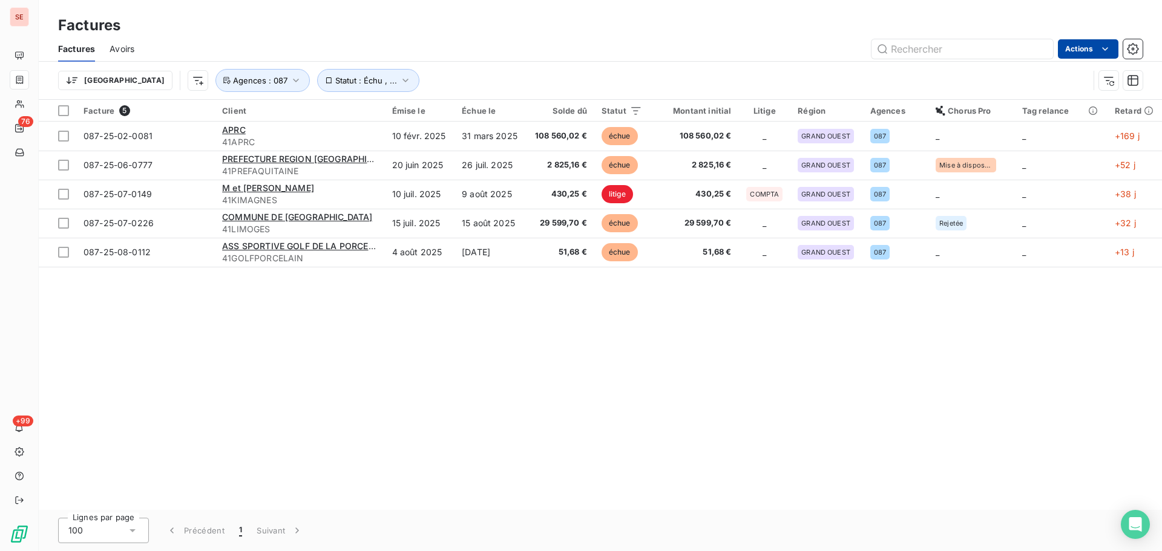
click at [1077, 42] on html "SE 76 +99 Factures Factures Avoirs Actions Trier Statut : Échu , ... Agences : …" at bounding box center [581, 275] width 1162 height 551
click at [521, 50] on html "SE 76 +99 Factures Factures Avoirs Actions Mettre les factures en litige (0 fac…" at bounding box center [581, 275] width 1162 height 551
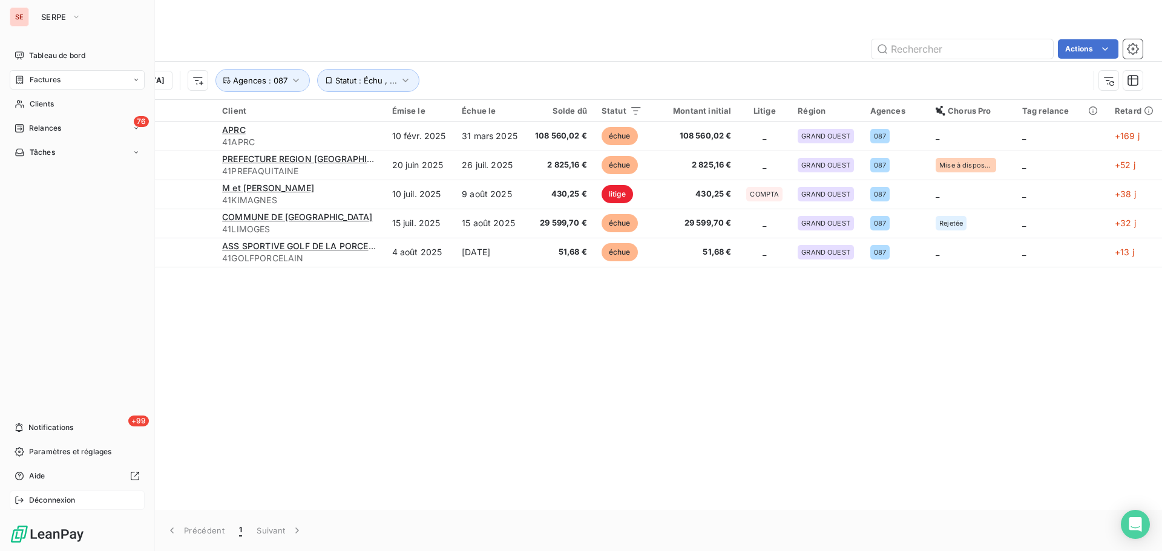
click at [33, 500] on span "Déconnexion" at bounding box center [52, 500] width 47 height 11
